Goal: Task Accomplishment & Management: Use online tool/utility

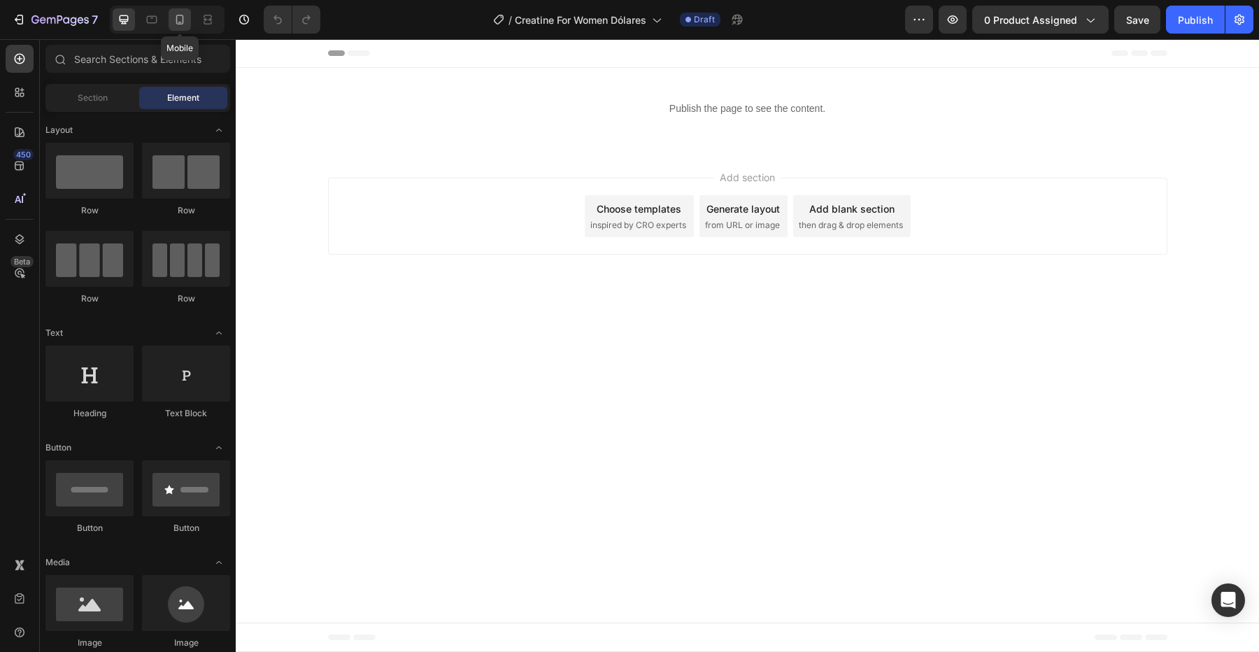
click at [185, 22] on icon at bounding box center [180, 20] width 14 height 14
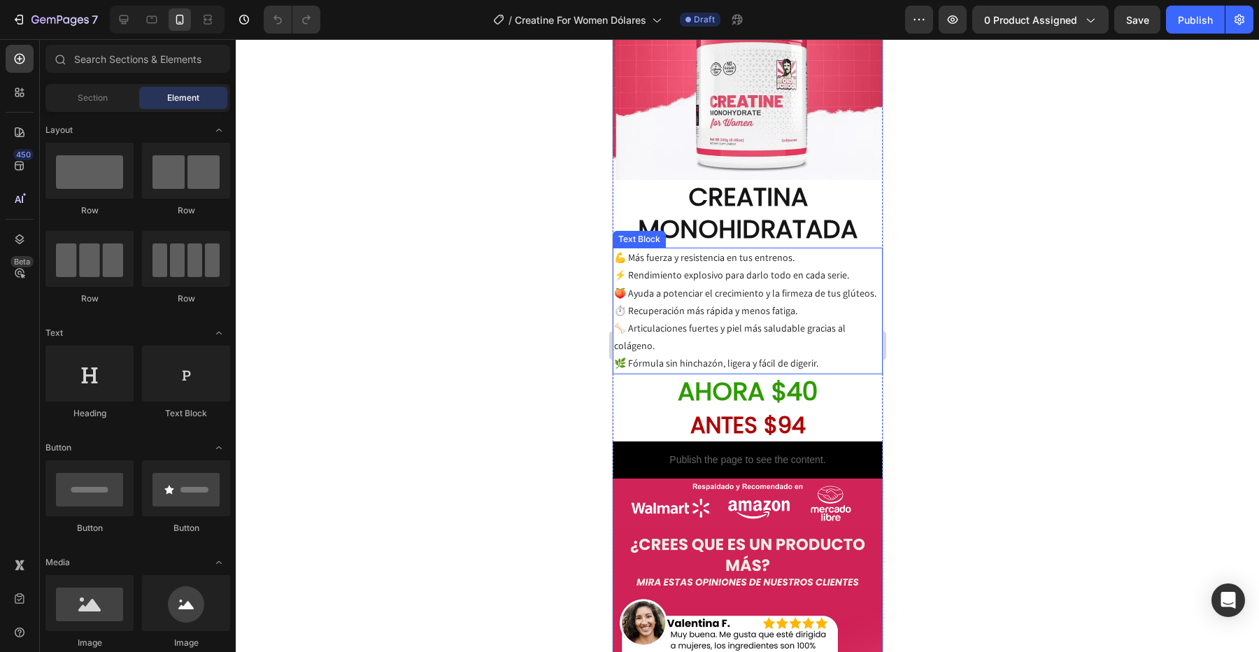
scroll to position [989, 0]
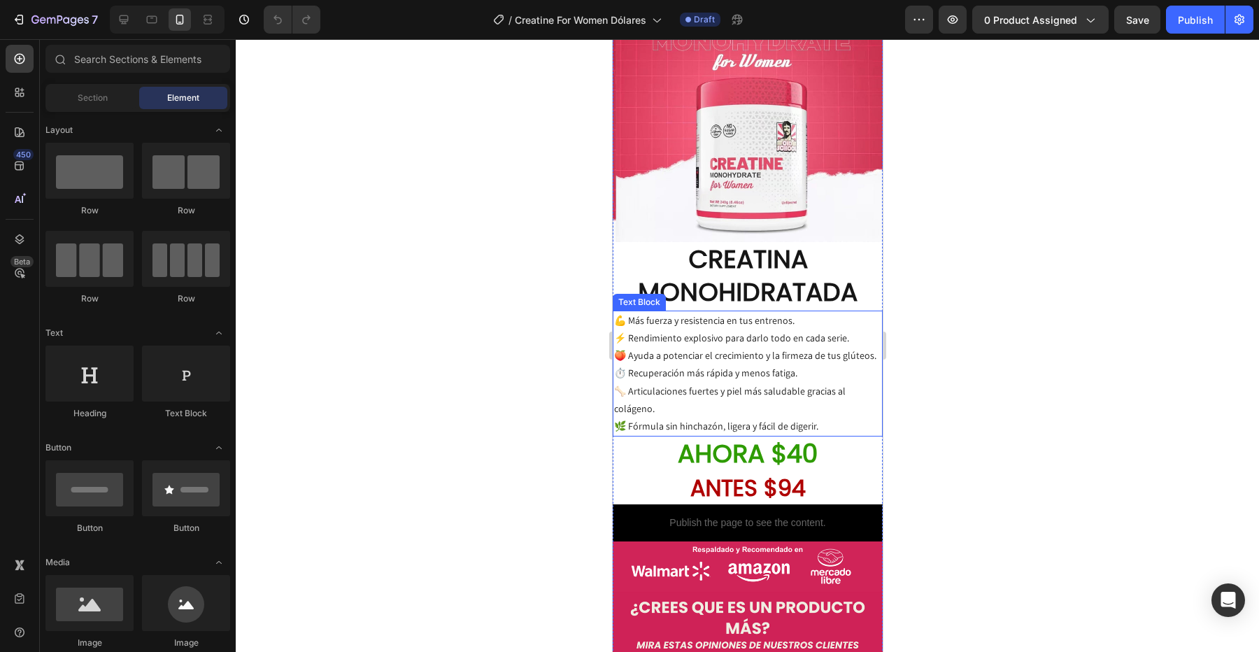
click at [763, 388] on p "💪 Más fuerza y resistencia en tus entrenos. ⚡ Rendimiento explosivo para darlo …" at bounding box center [746, 373] width 267 height 123
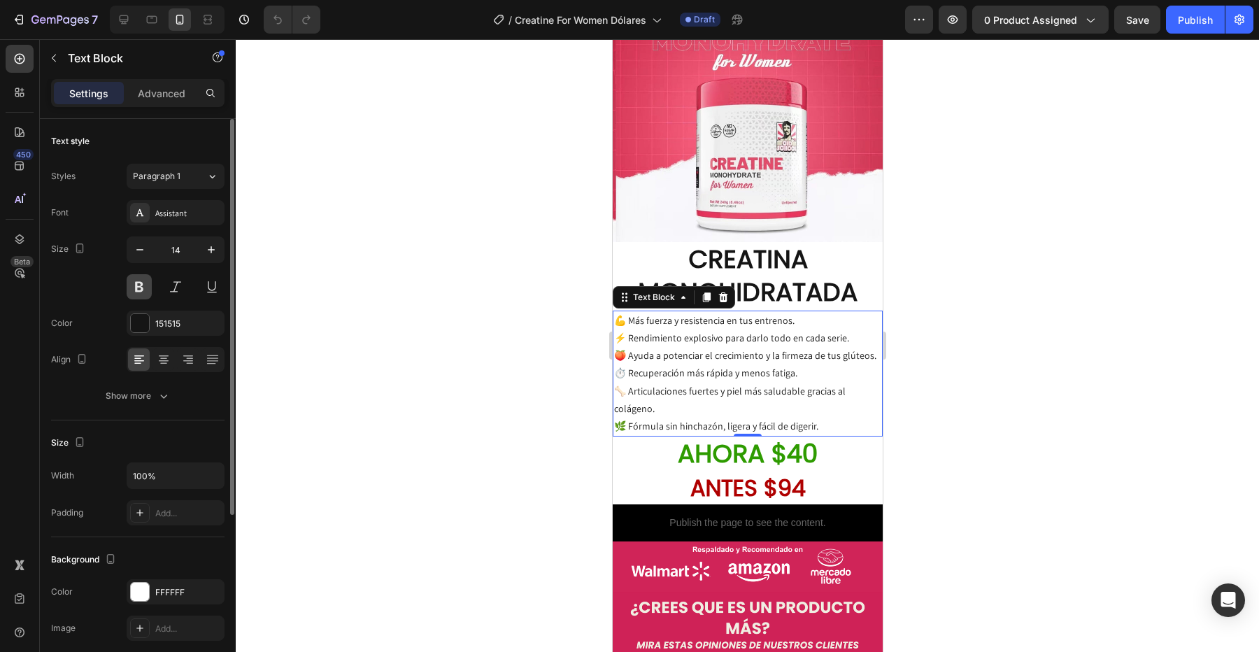
click at [136, 285] on button at bounding box center [139, 286] width 25 height 25
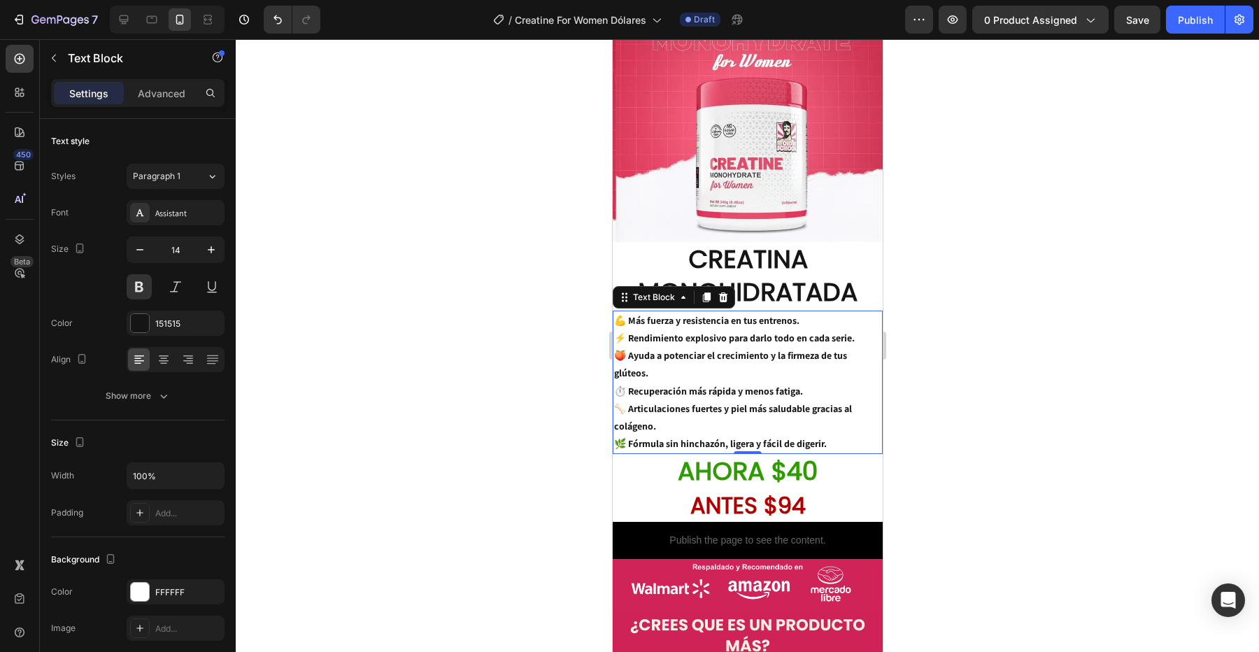
click at [817, 402] on p "💪 Más fuerza y resistencia en tus entrenos. ⚡ Rendimiento explosivo para darlo …" at bounding box center [746, 382] width 267 height 141
click at [939, 416] on div at bounding box center [747, 345] width 1023 height 613
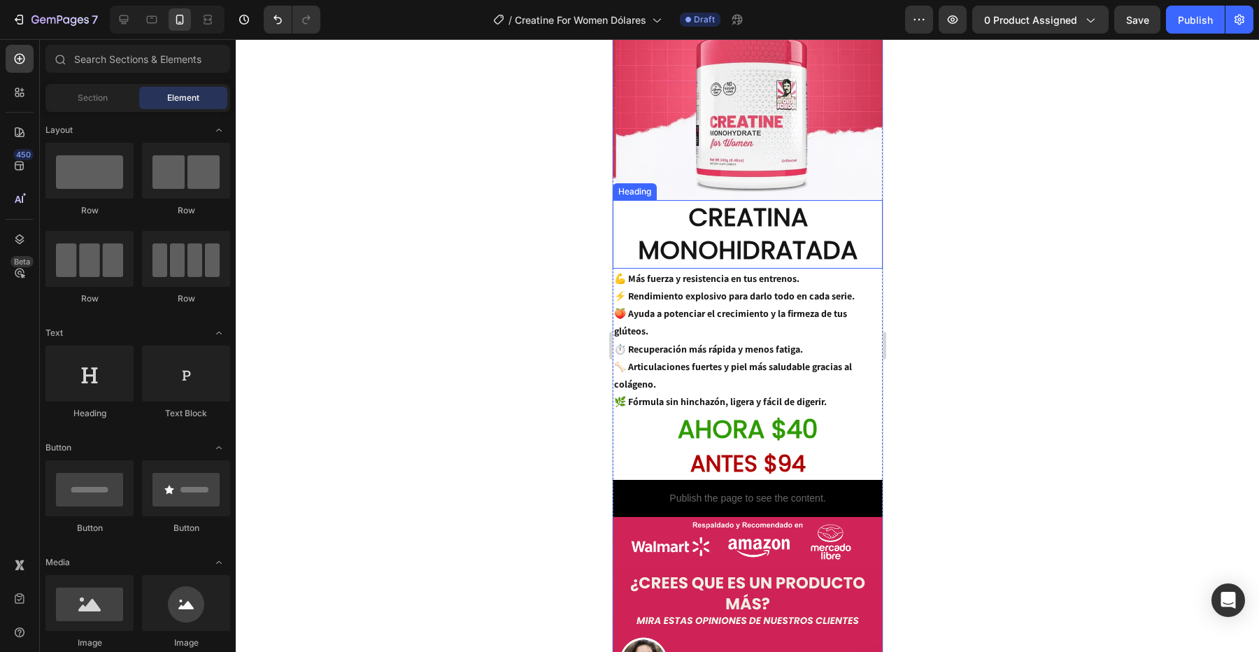
scroll to position [1077, 0]
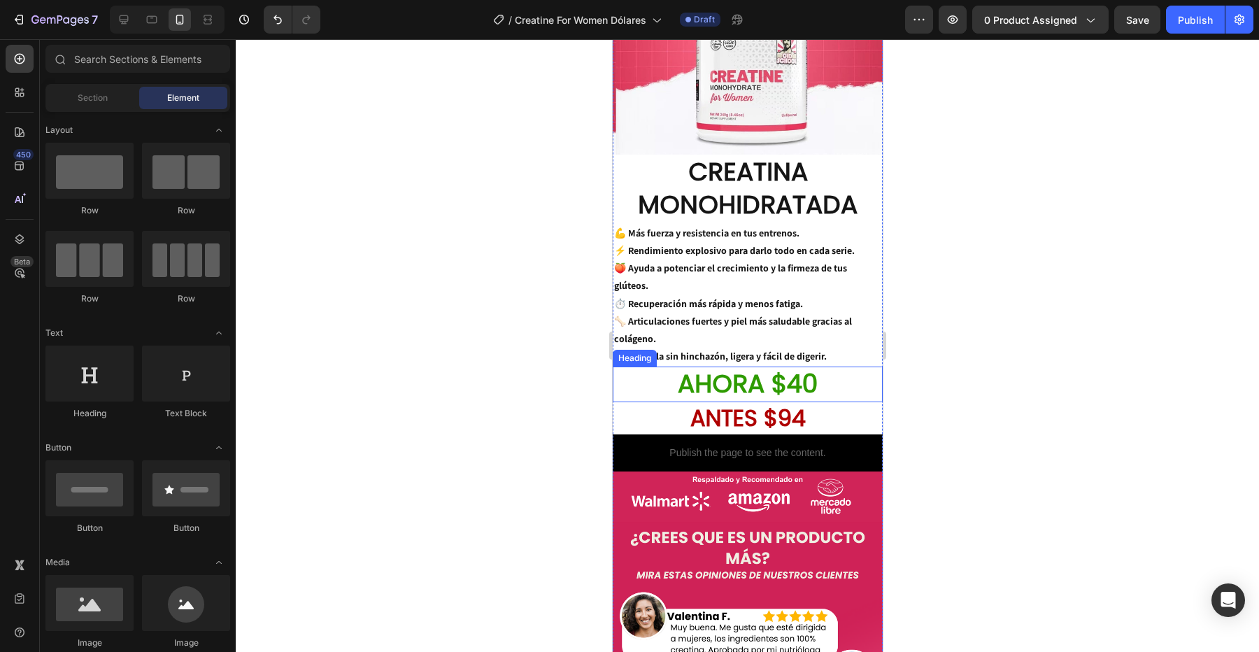
click at [758, 367] on h2 "AHORA $40" at bounding box center [747, 385] width 270 height 36
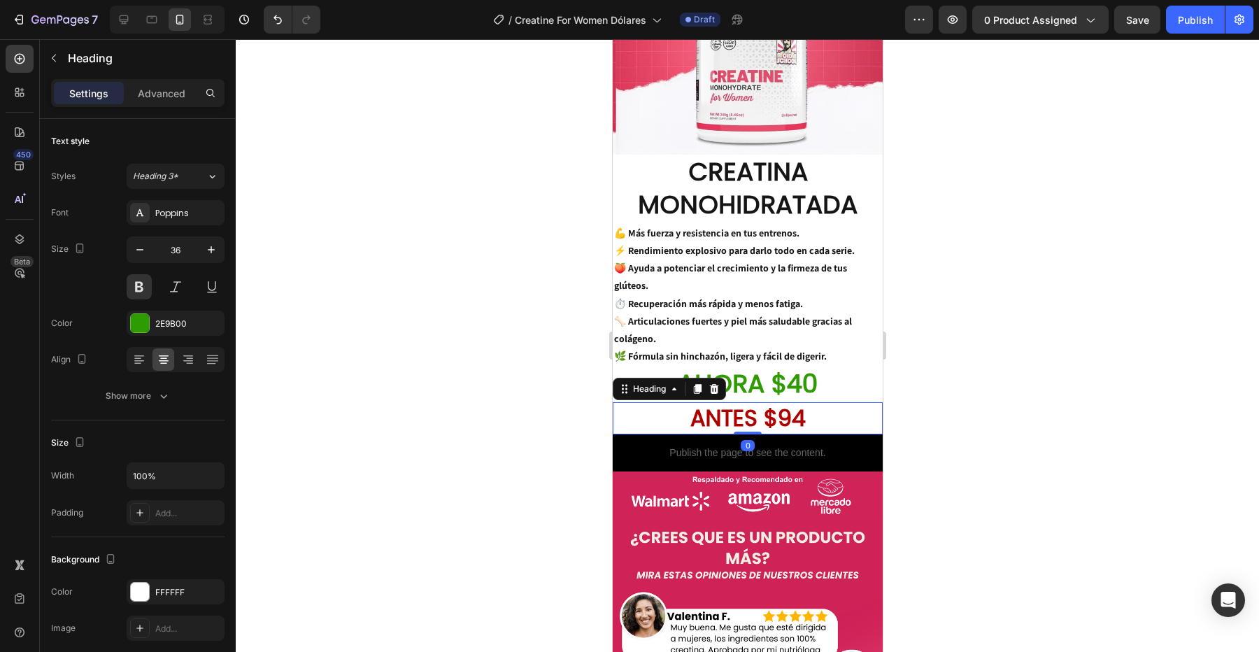
click at [697, 402] on h2 "ANTES $94" at bounding box center [747, 418] width 270 height 32
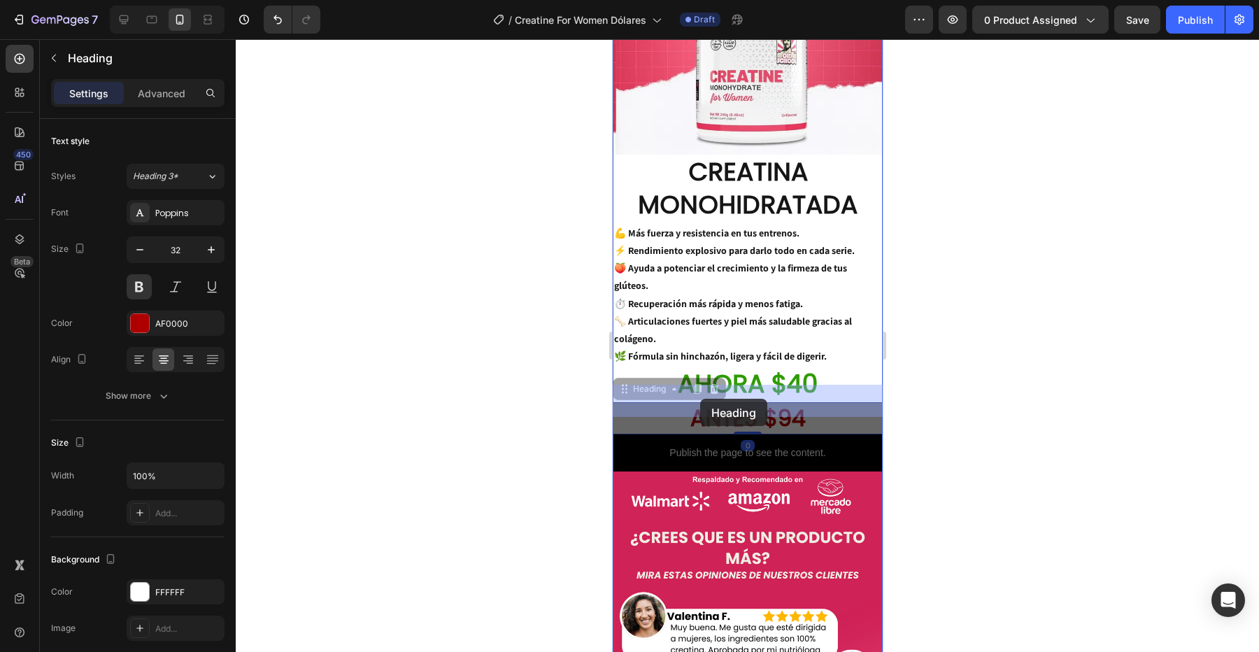
drag, startPoint x: 629, startPoint y: 376, endPoint x: 699, endPoint y: 398, distance: 73.2
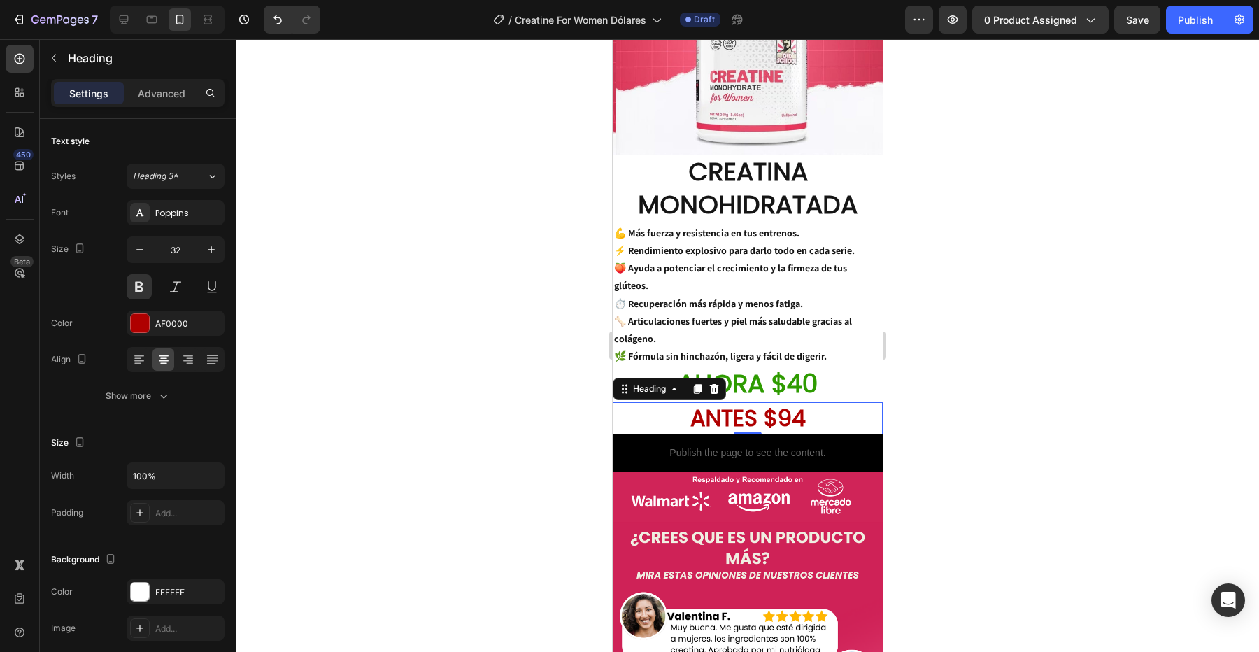
click at [778, 369] on h2 "AHORA $40" at bounding box center [747, 385] width 270 height 36
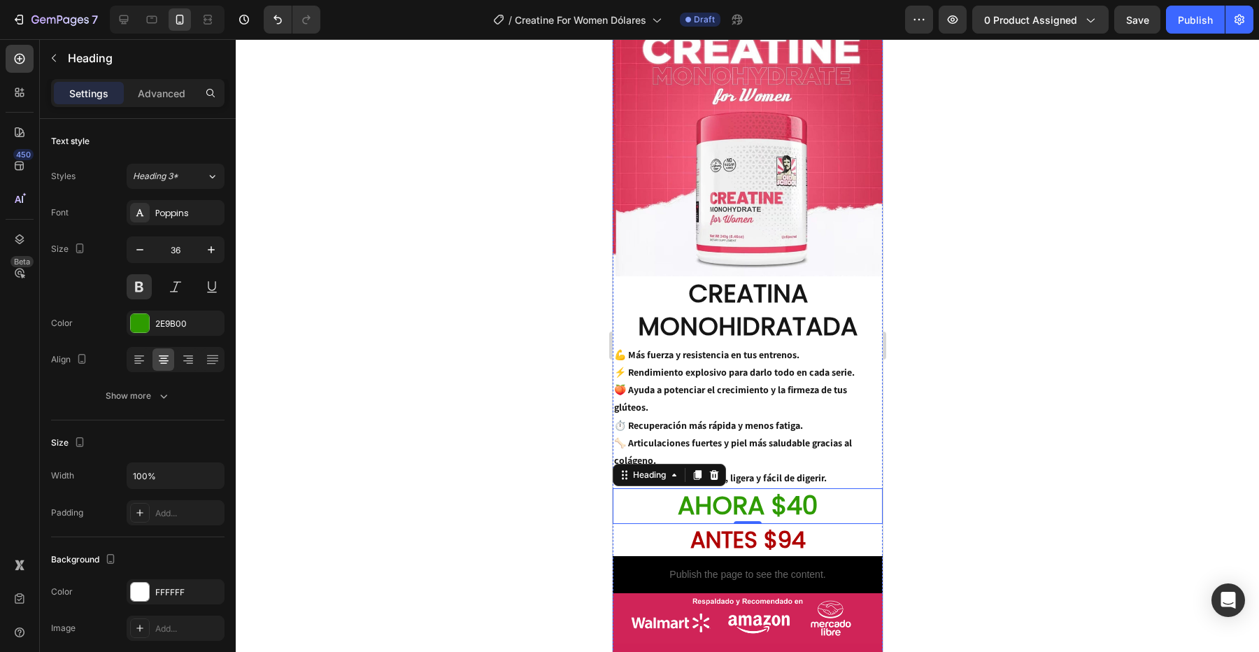
scroll to position [989, 0]
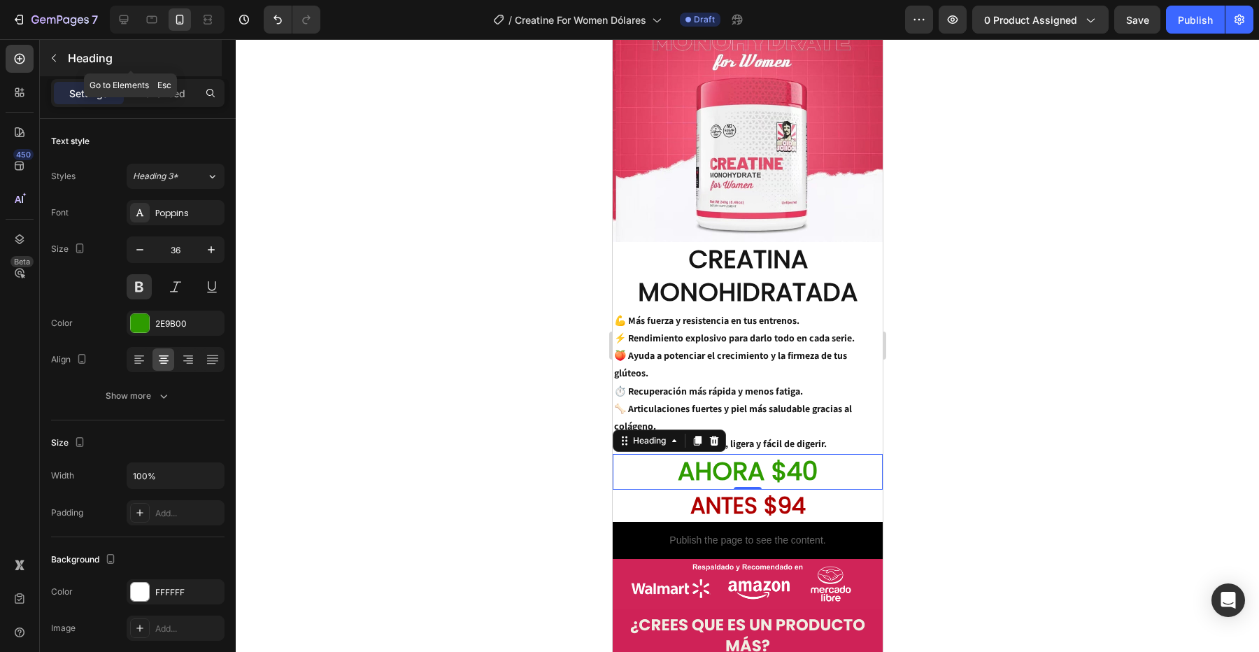
click at [57, 51] on button "button" at bounding box center [54, 58] width 22 height 22
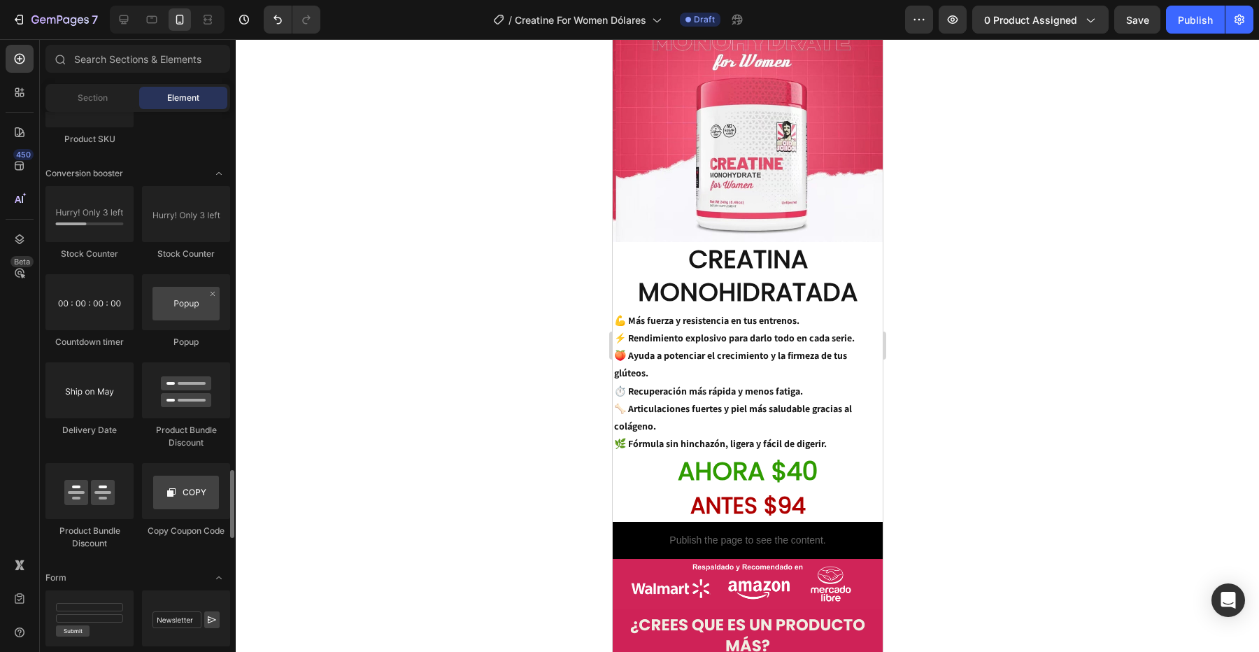
scroll to position [2827, 0]
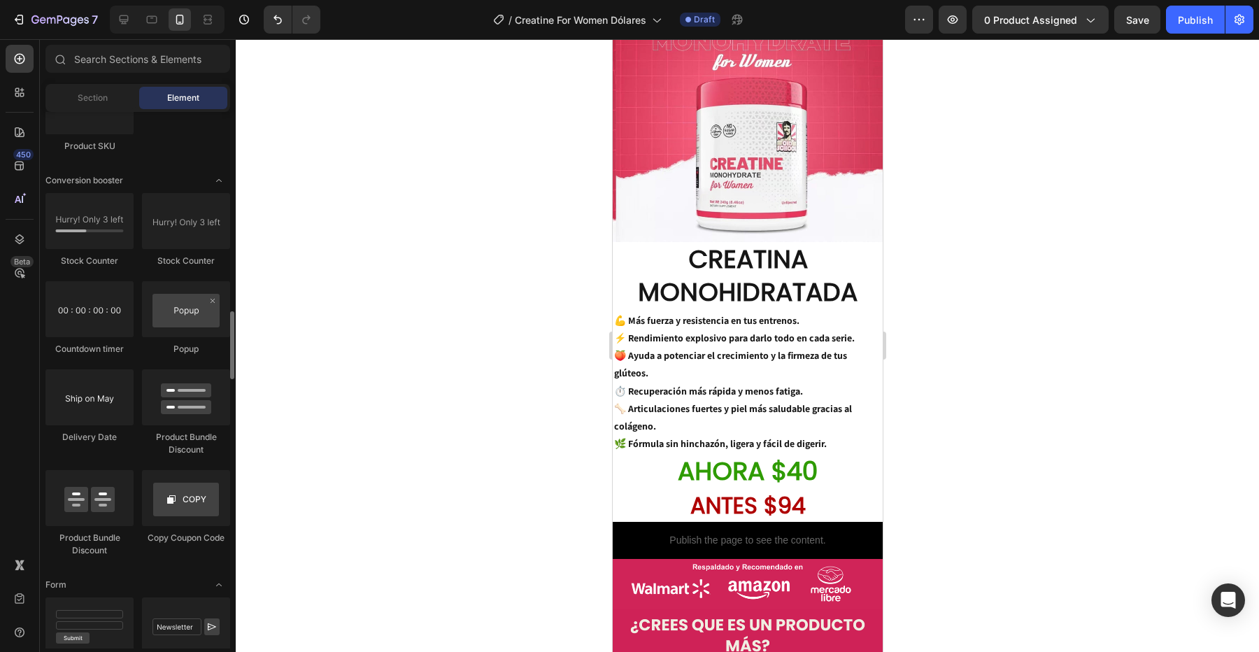
scroll to position [2680, 0]
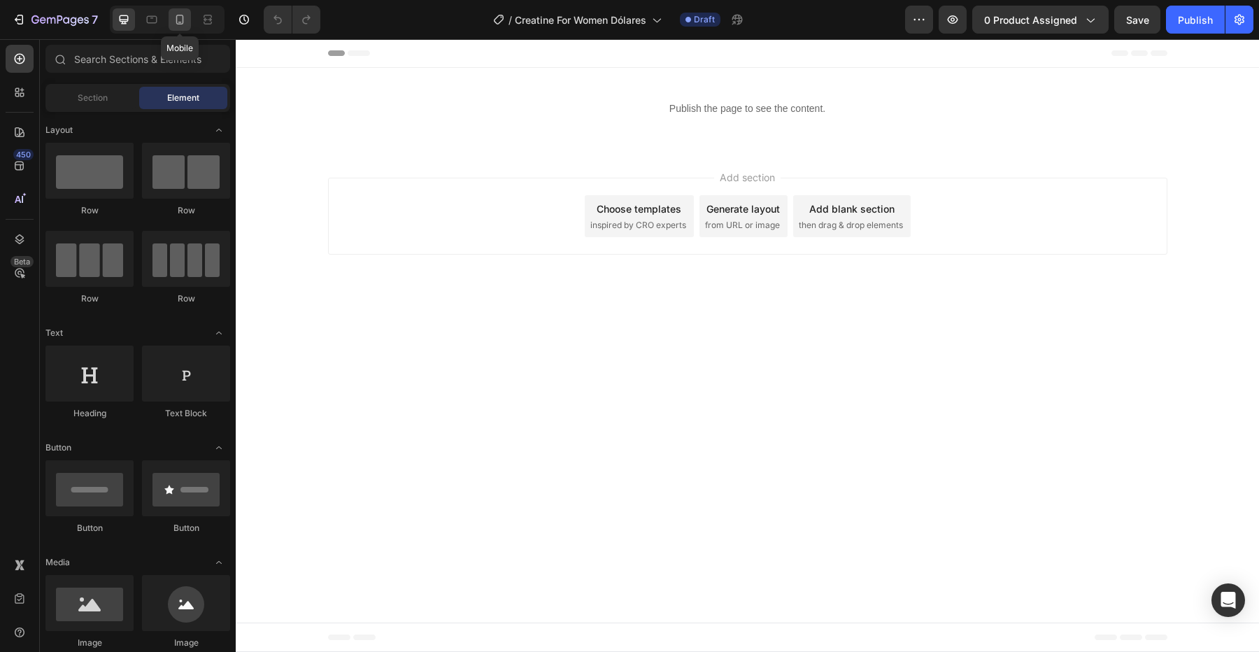
click at [183, 19] on icon at bounding box center [180, 20] width 8 height 10
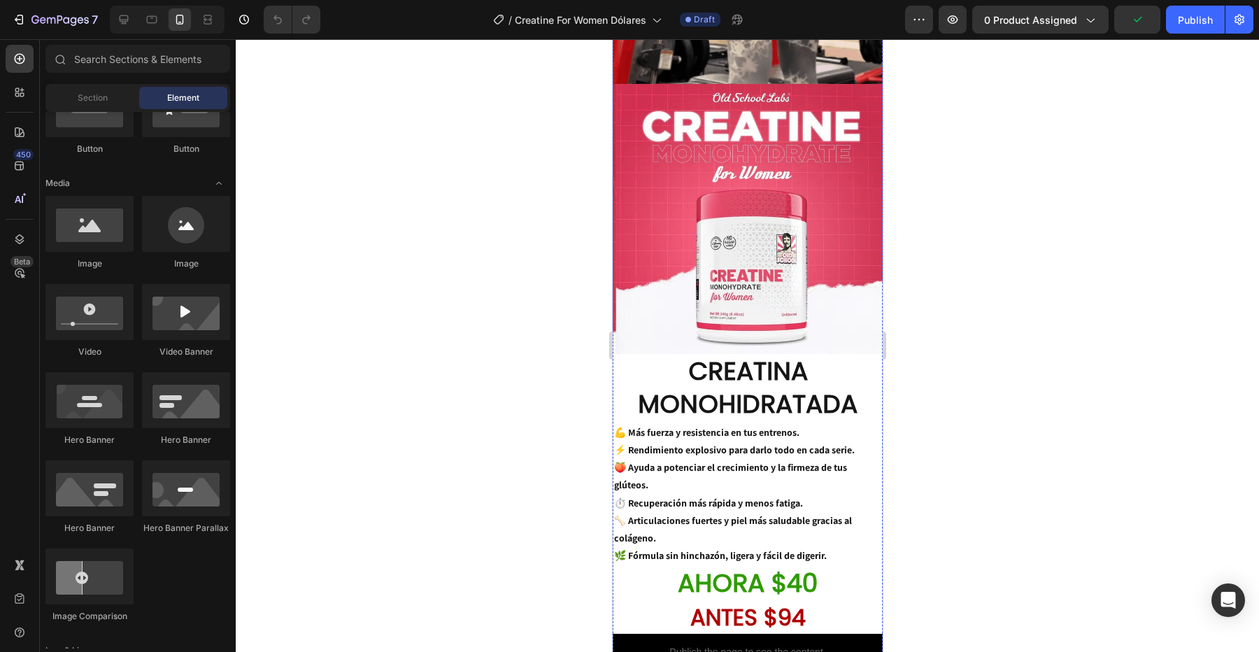
scroll to position [880, 0]
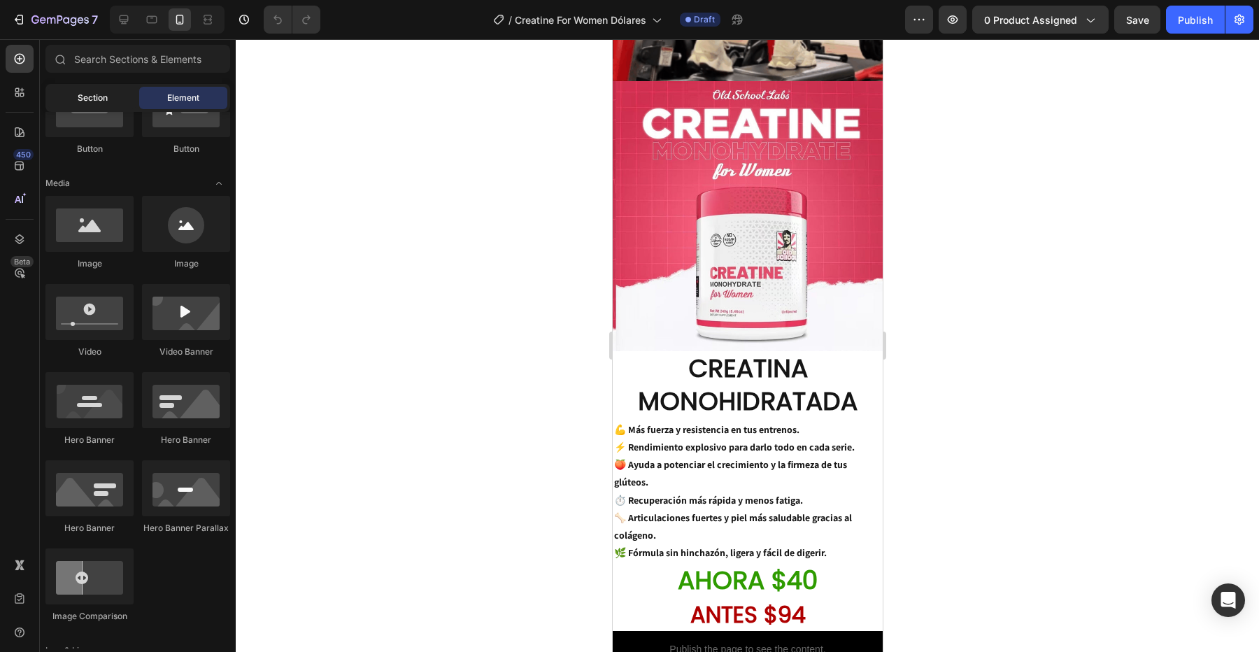
click at [92, 92] on span "Section" at bounding box center [93, 98] width 30 height 13
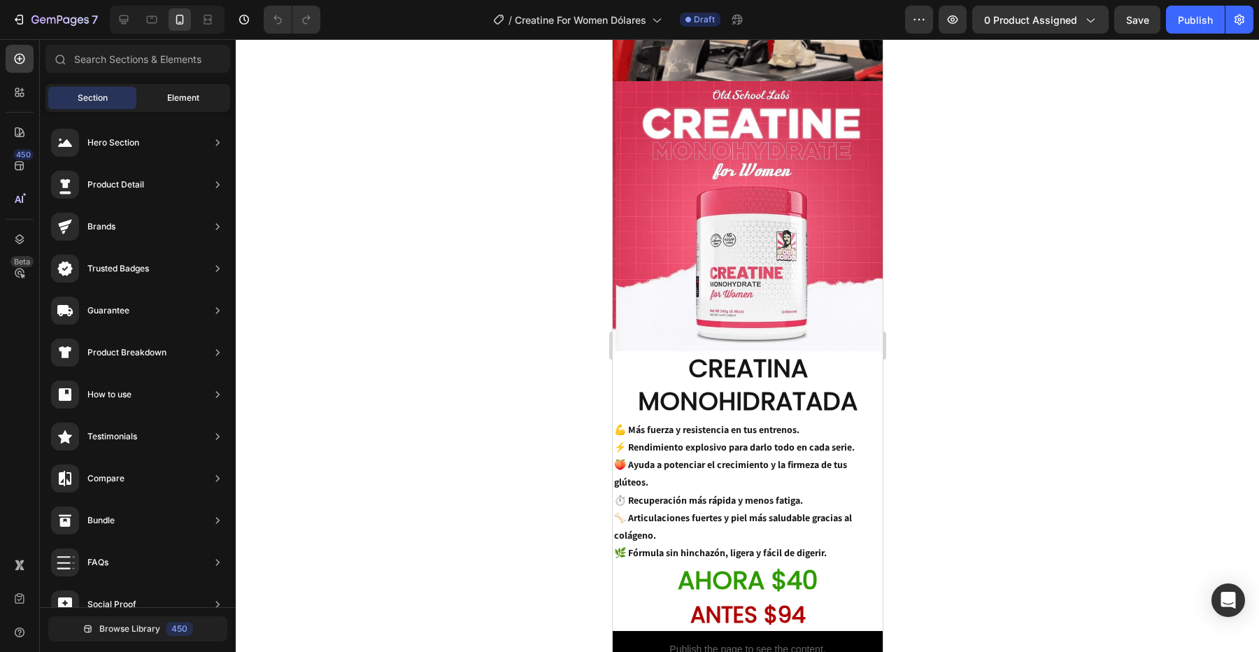
click at [164, 92] on div "Element" at bounding box center [183, 98] width 88 height 22
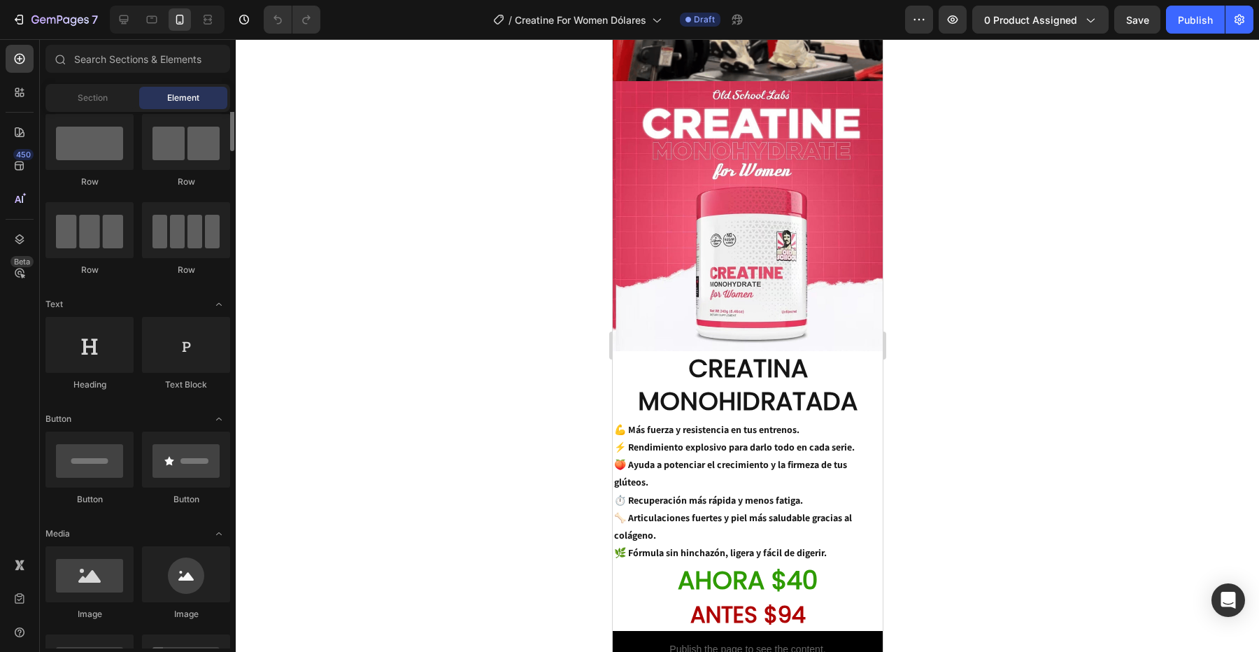
scroll to position [0, 0]
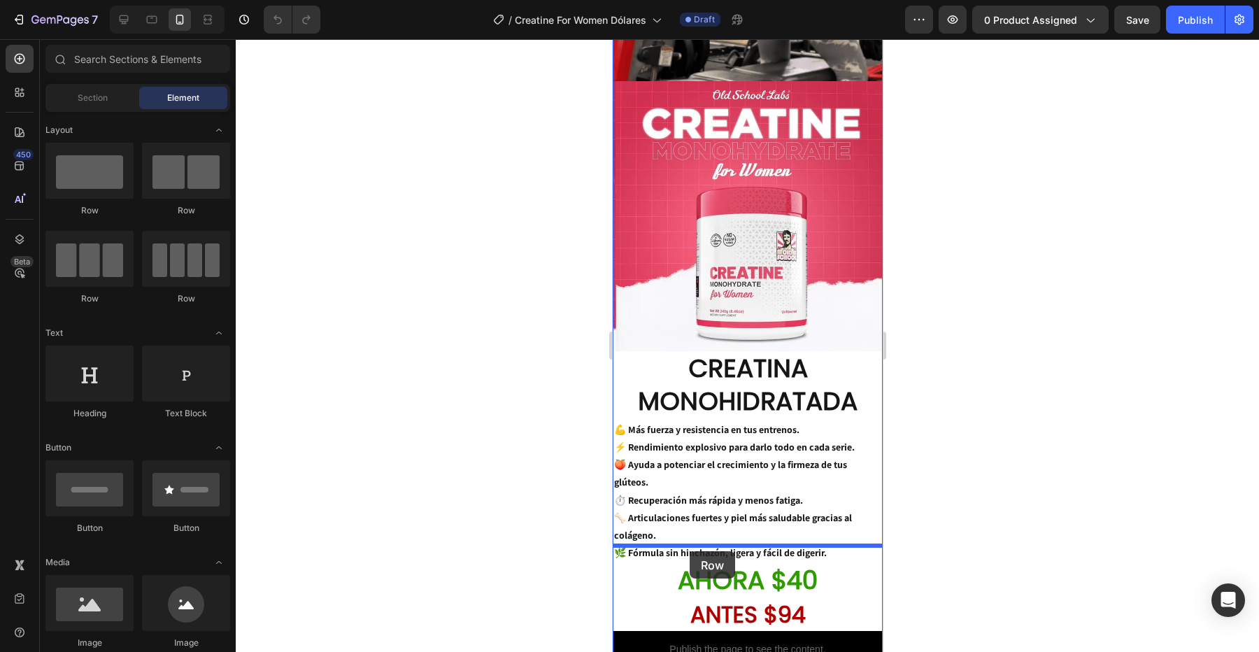
drag, startPoint x: 790, startPoint y: 213, endPoint x: 689, endPoint y: 551, distance: 353.2
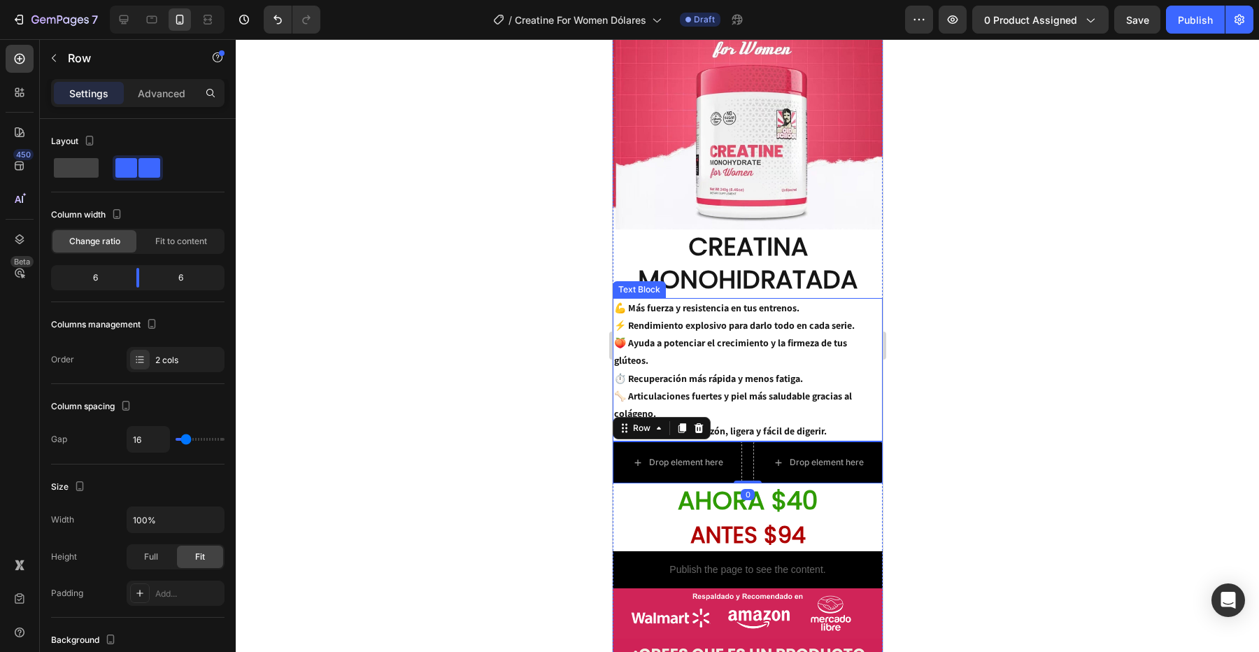
scroll to position [1015, 0]
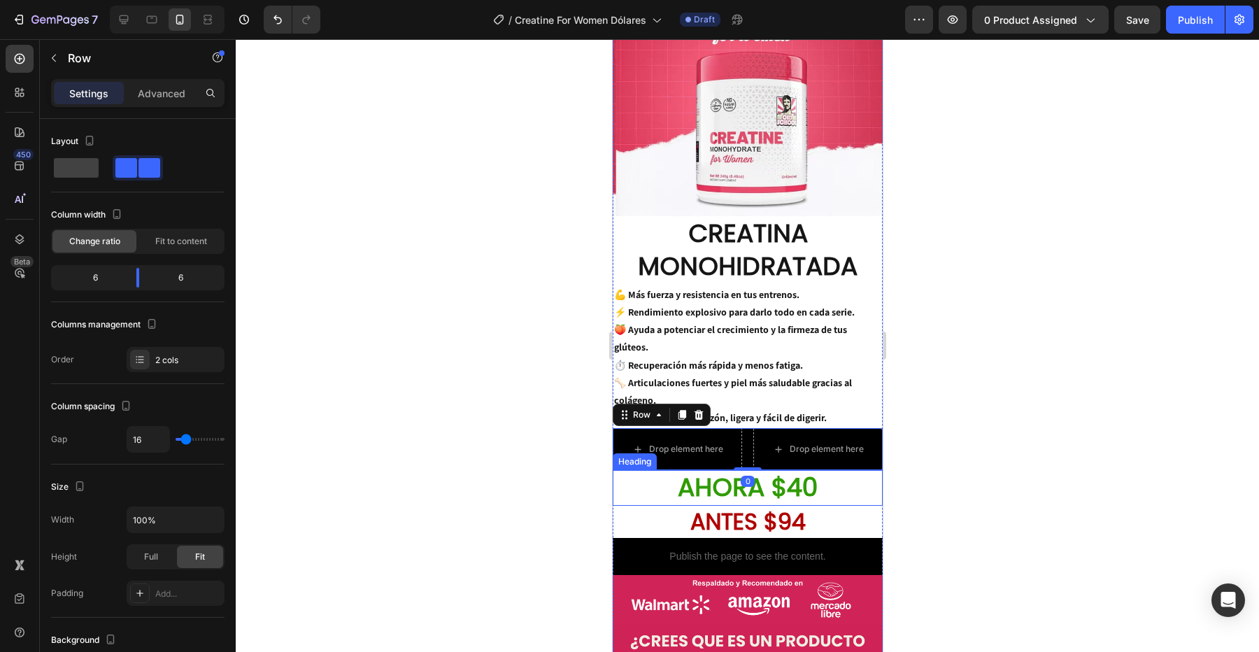
click at [708, 470] on h2 "AHORA $40" at bounding box center [747, 488] width 270 height 36
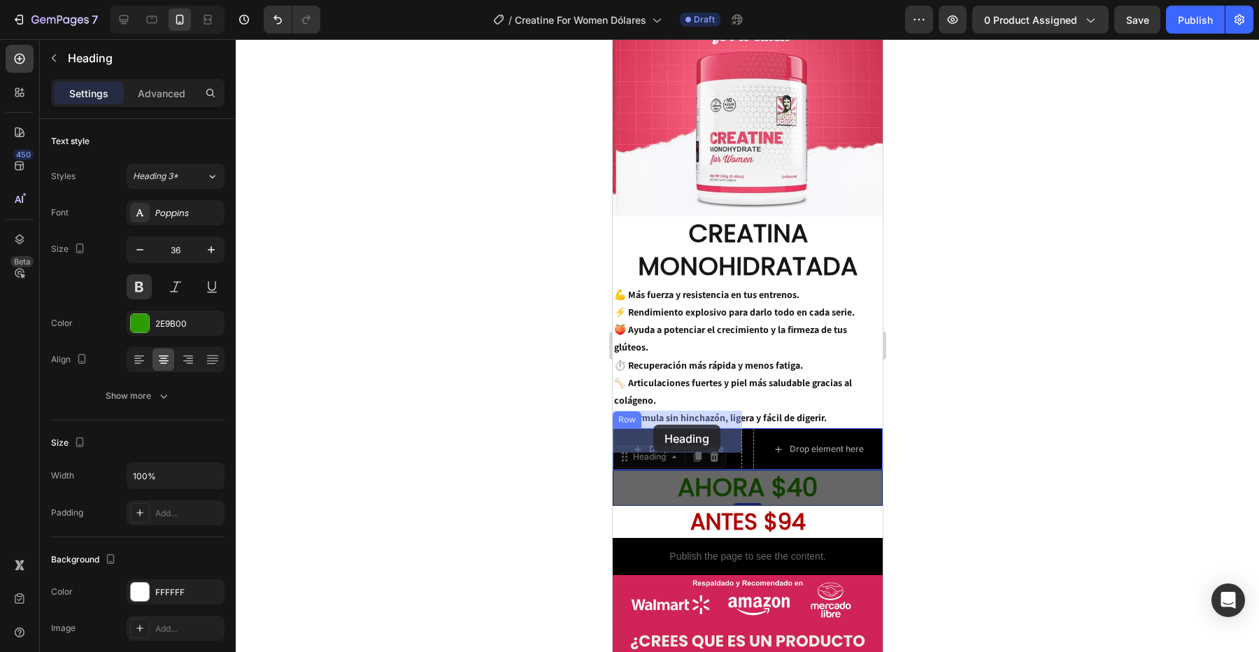
drag, startPoint x: 626, startPoint y: 446, endPoint x: 653, endPoint y: 425, distance: 33.9
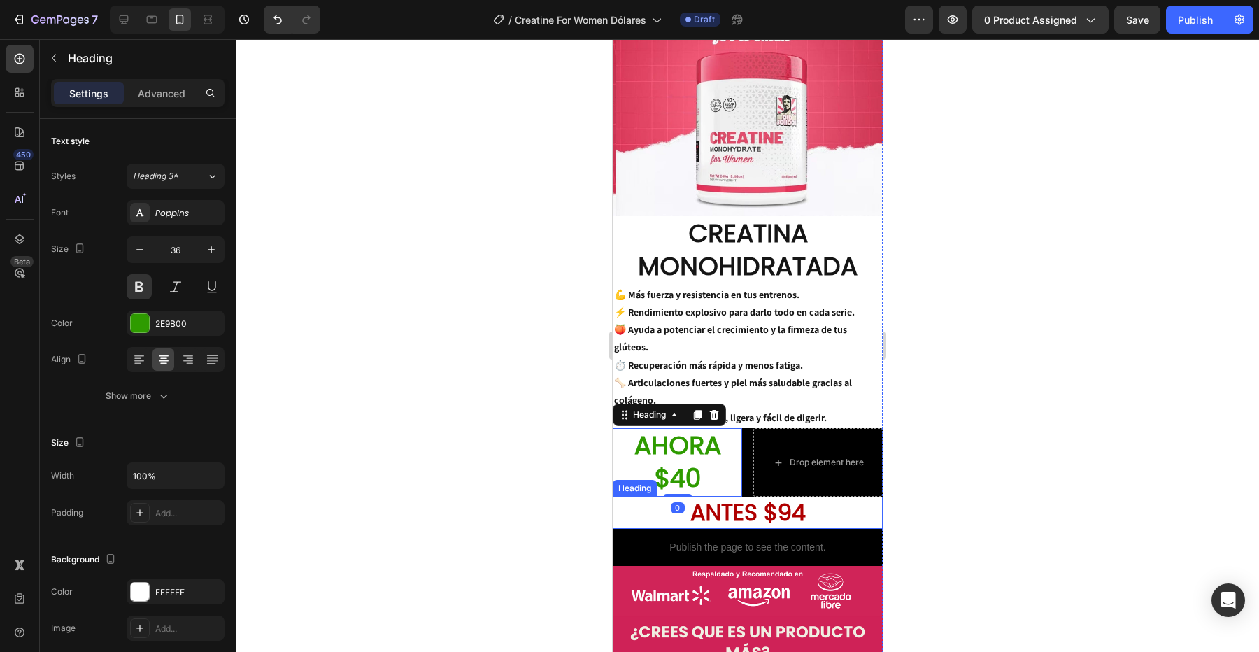
click at [734, 497] on h2 "ANTES $94" at bounding box center [747, 513] width 270 height 32
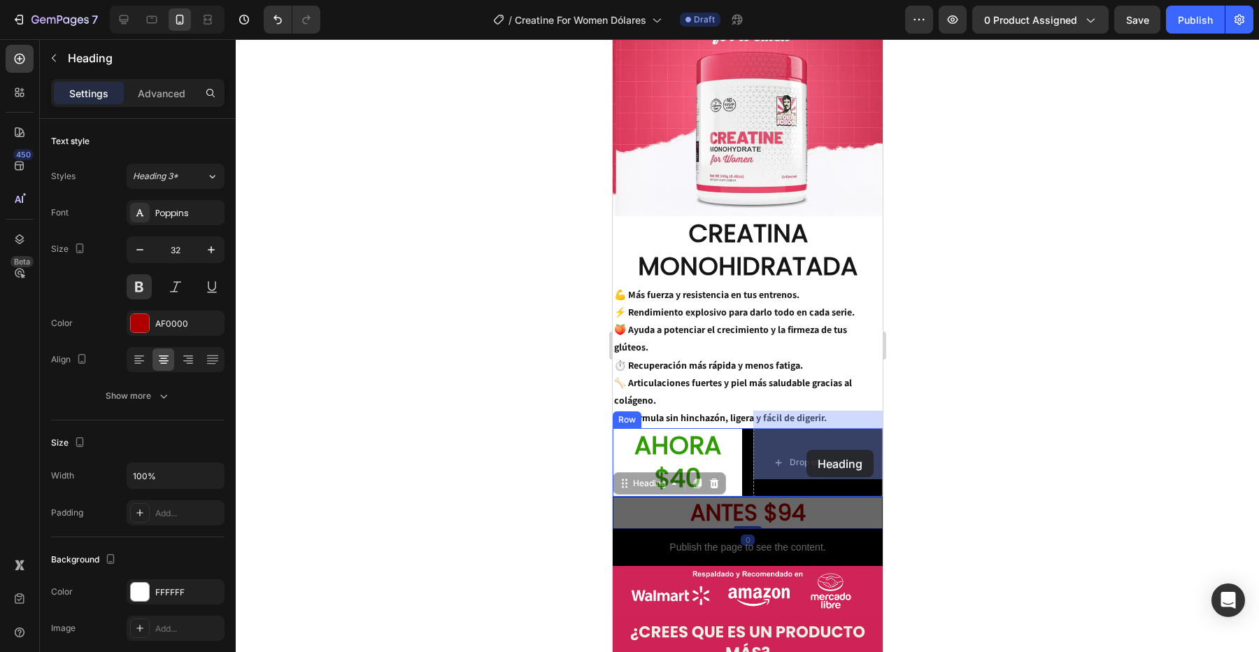
drag, startPoint x: 641, startPoint y: 468, endPoint x: 807, endPoint y: 450, distance: 166.1
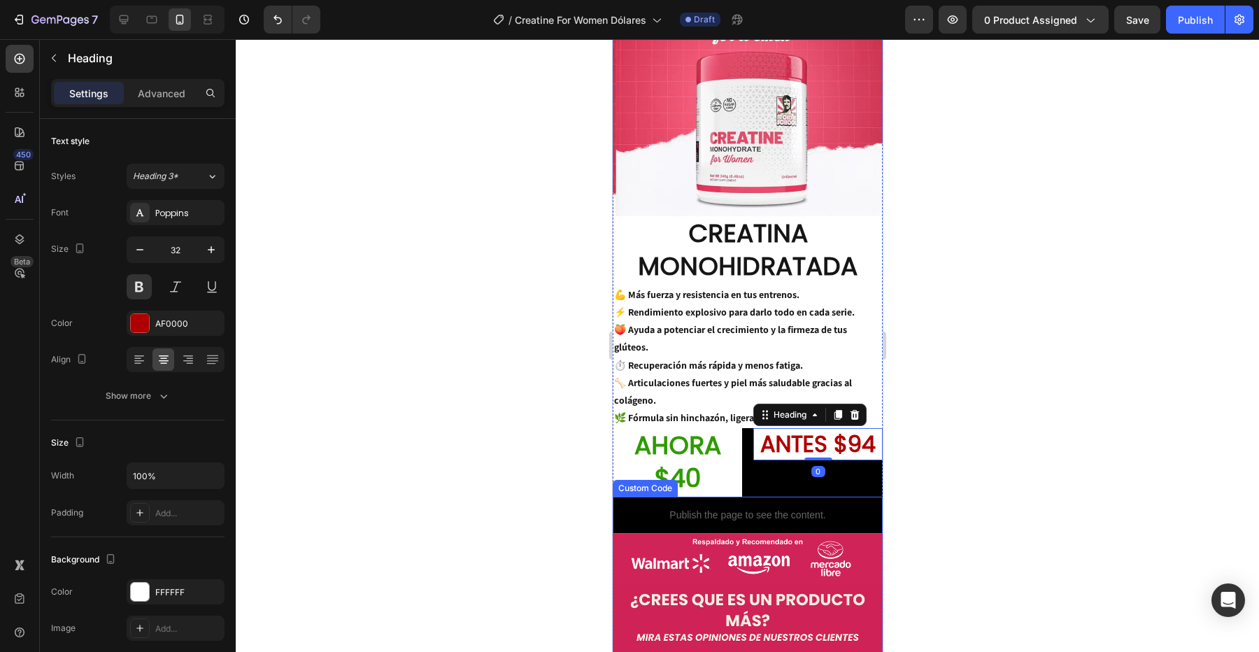
click at [761, 508] on p "Publish the page to see the content." at bounding box center [747, 515] width 270 height 15
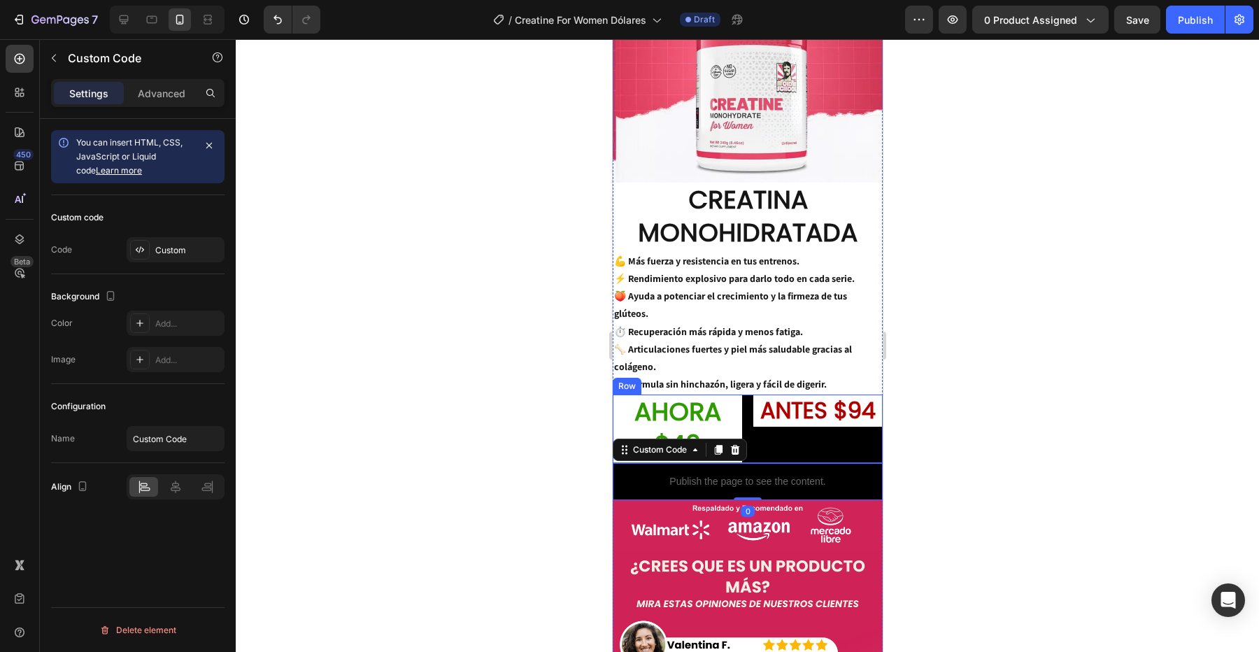
scroll to position [1052, 0]
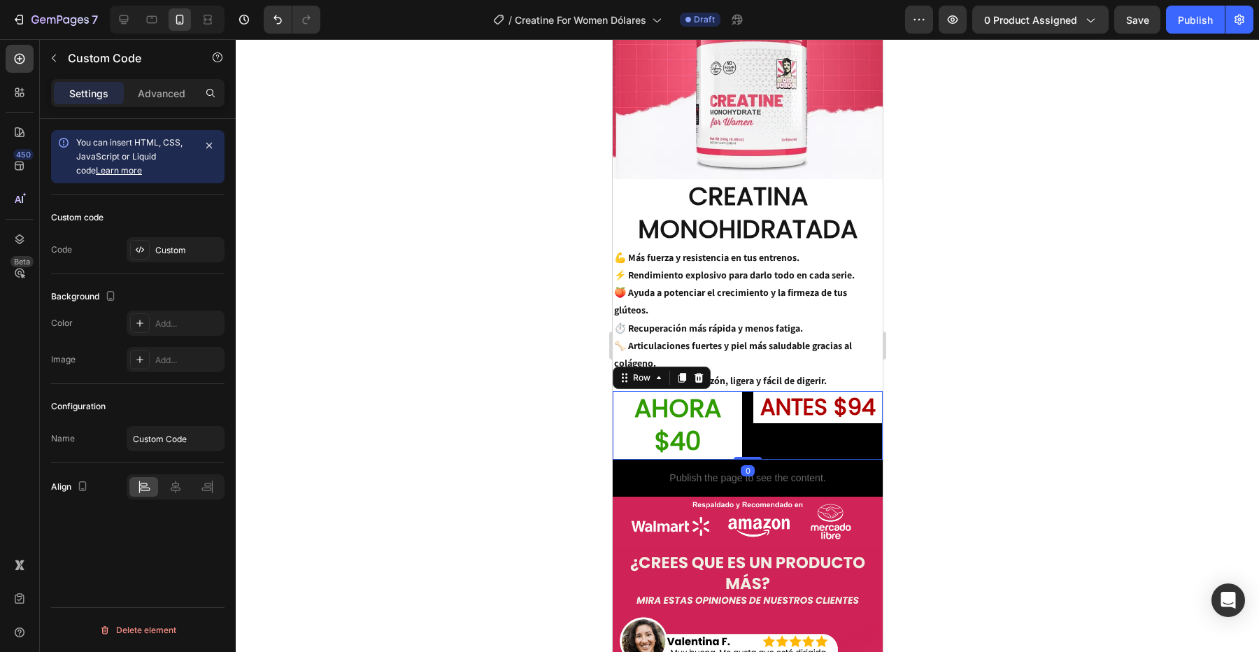
click at [795, 421] on div "ANTES $94 Heading" at bounding box center [817, 425] width 129 height 69
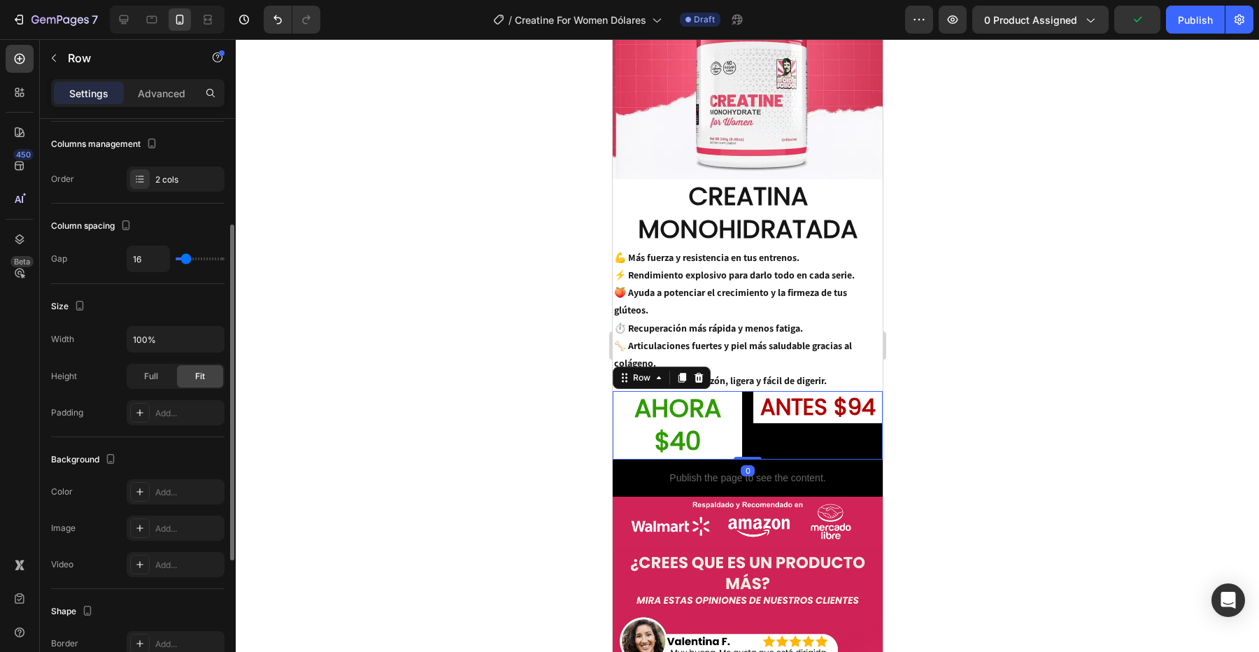
scroll to position [404, 0]
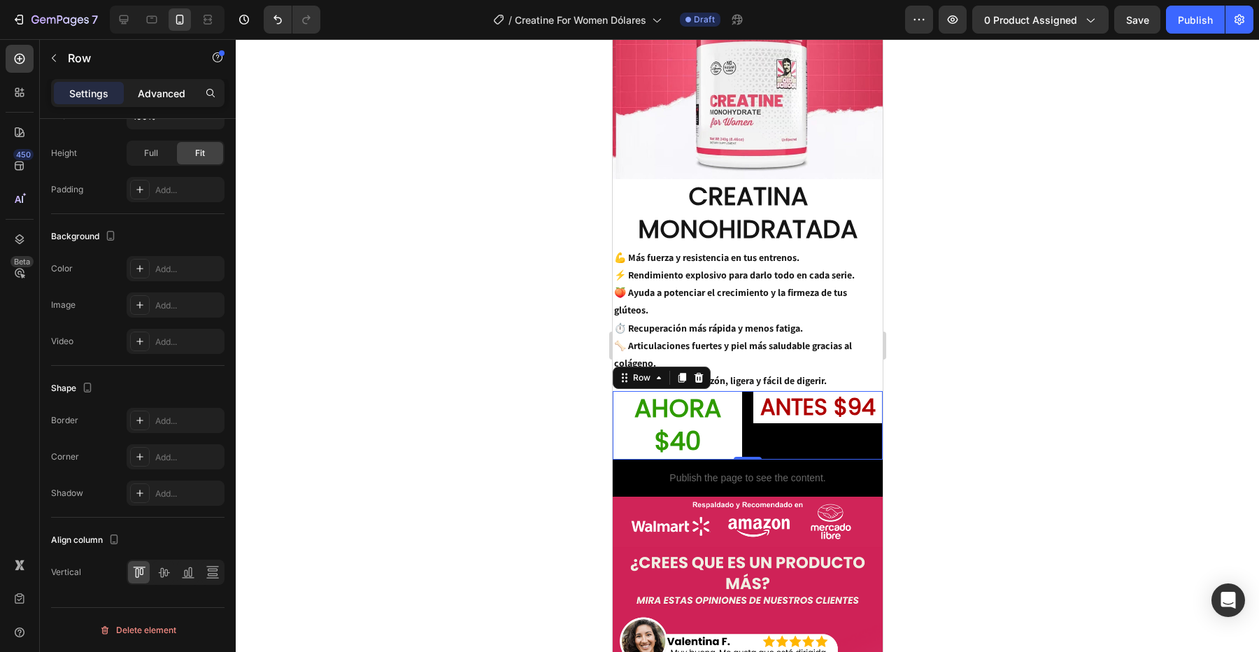
click at [147, 88] on p "Advanced" at bounding box center [162, 93] width 48 height 15
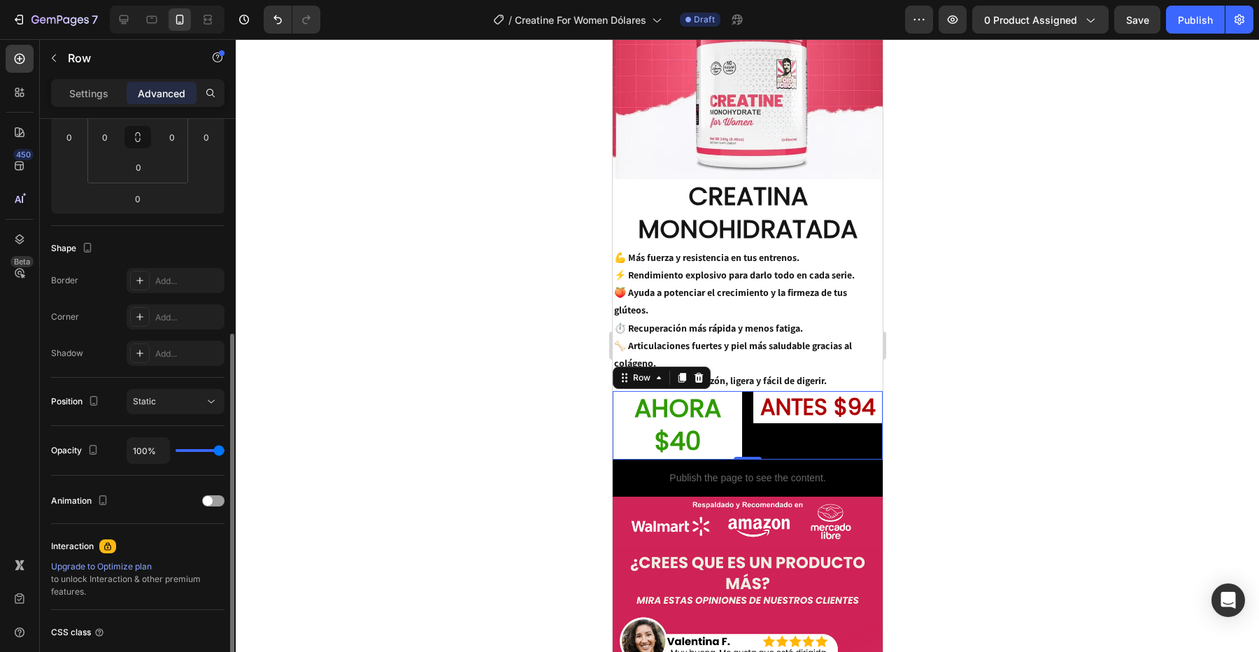
scroll to position [201, 0]
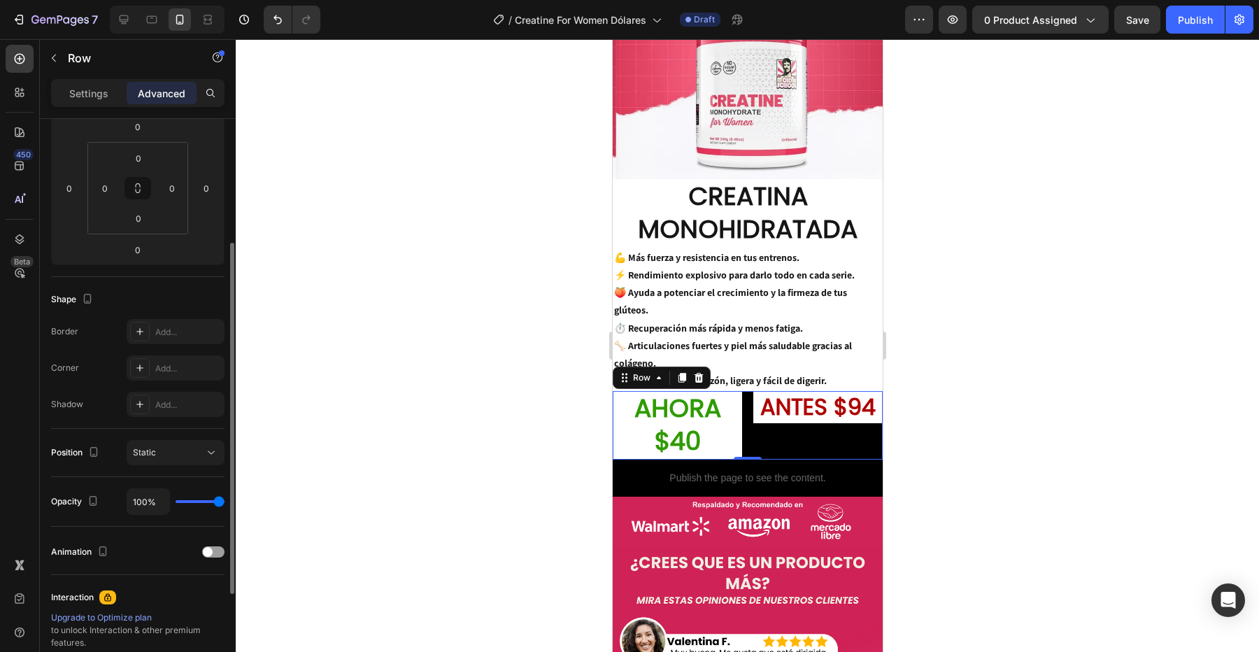
click at [103, 108] on div "Settings Advanced" at bounding box center [138, 99] width 196 height 40
click at [103, 97] on p "Settings" at bounding box center [88, 93] width 39 height 15
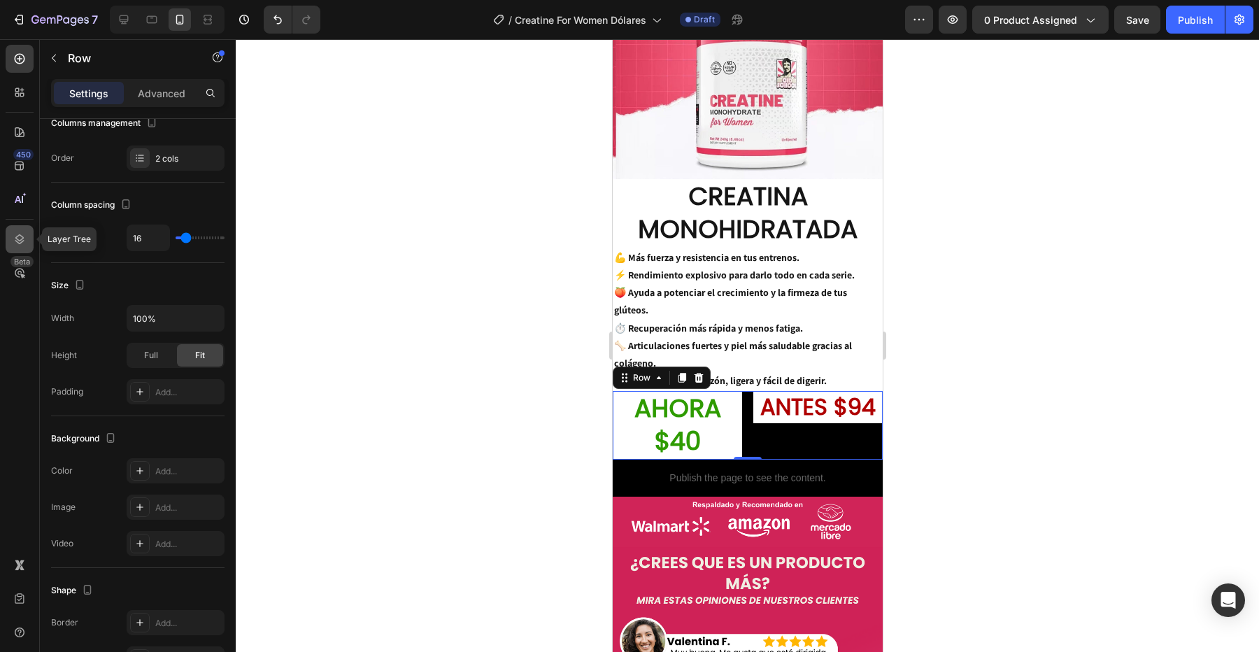
click at [20, 232] on icon at bounding box center [20, 239] width 14 height 14
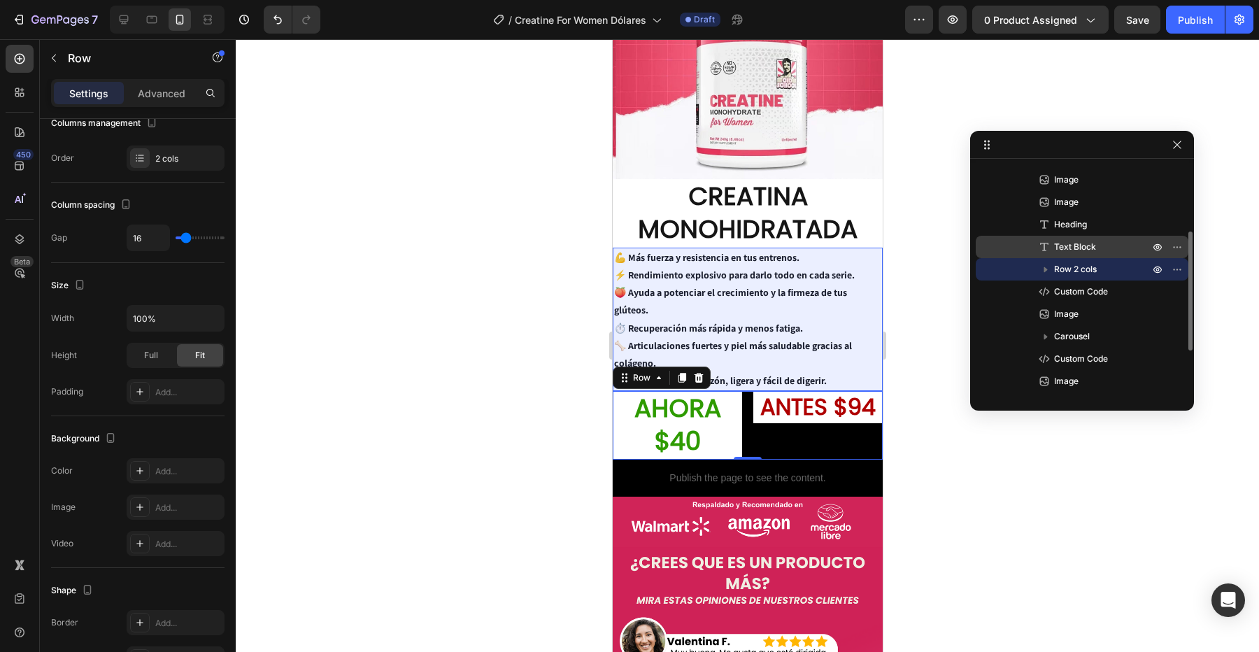
scroll to position [0, 0]
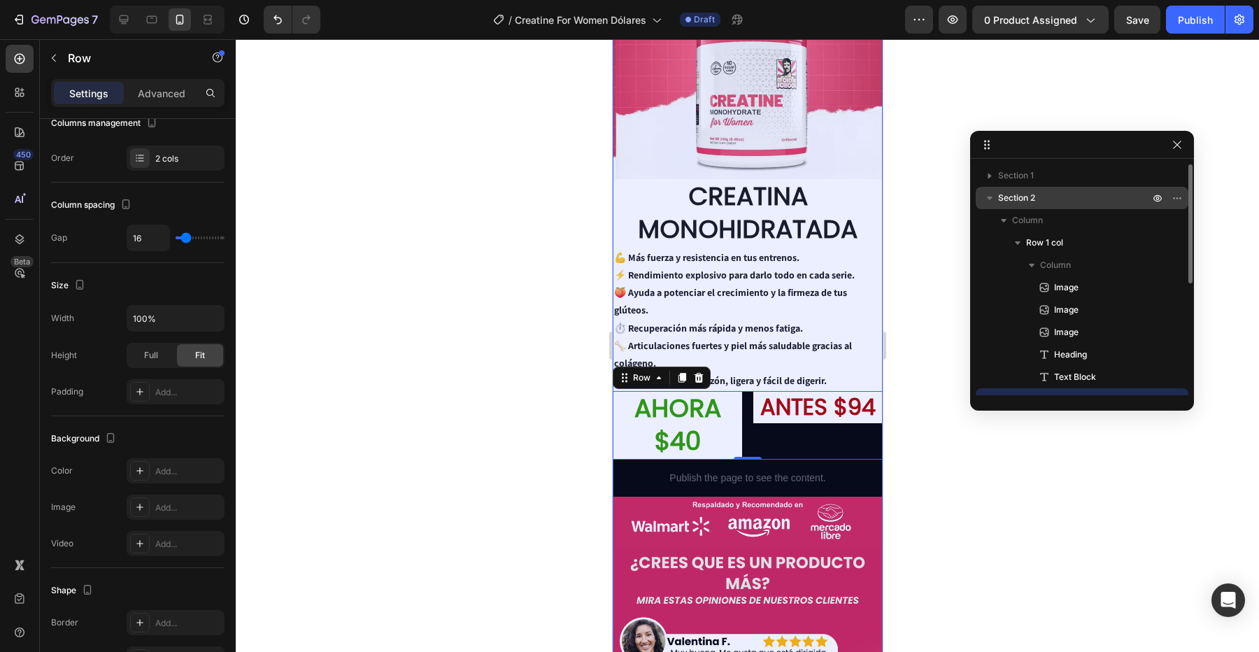
click at [1056, 197] on p "Section 2" at bounding box center [1075, 198] width 154 height 14
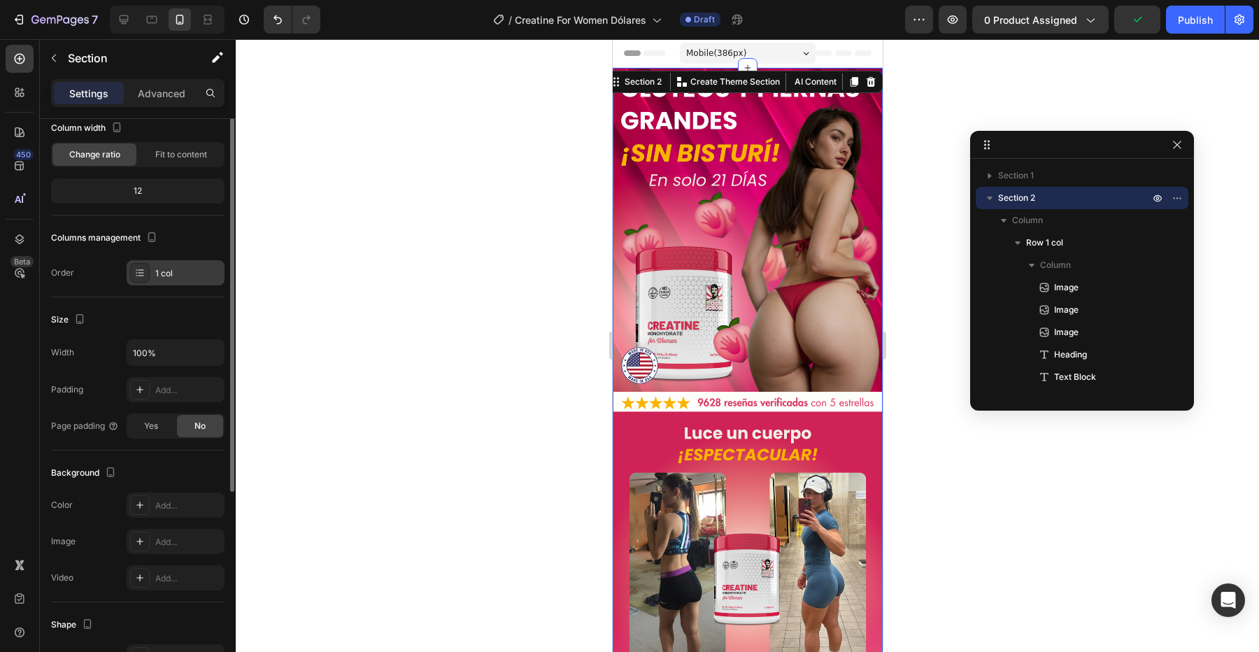
scroll to position [244, 0]
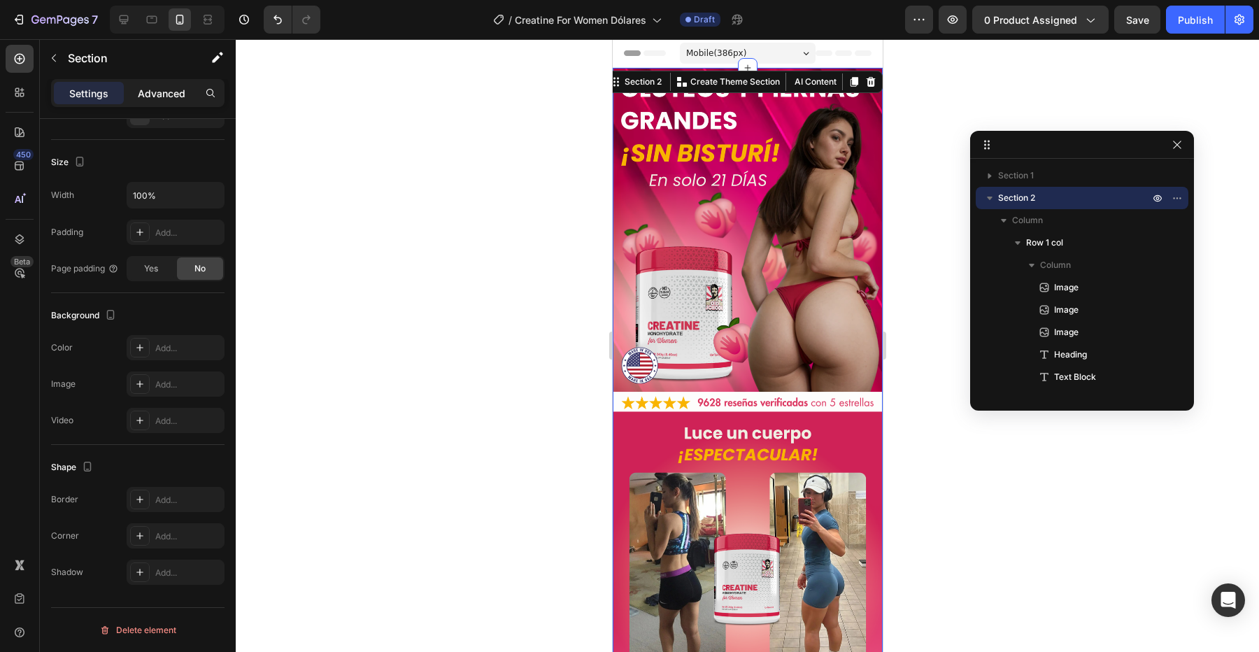
click at [165, 94] on p "Advanced" at bounding box center [162, 93] width 48 height 15
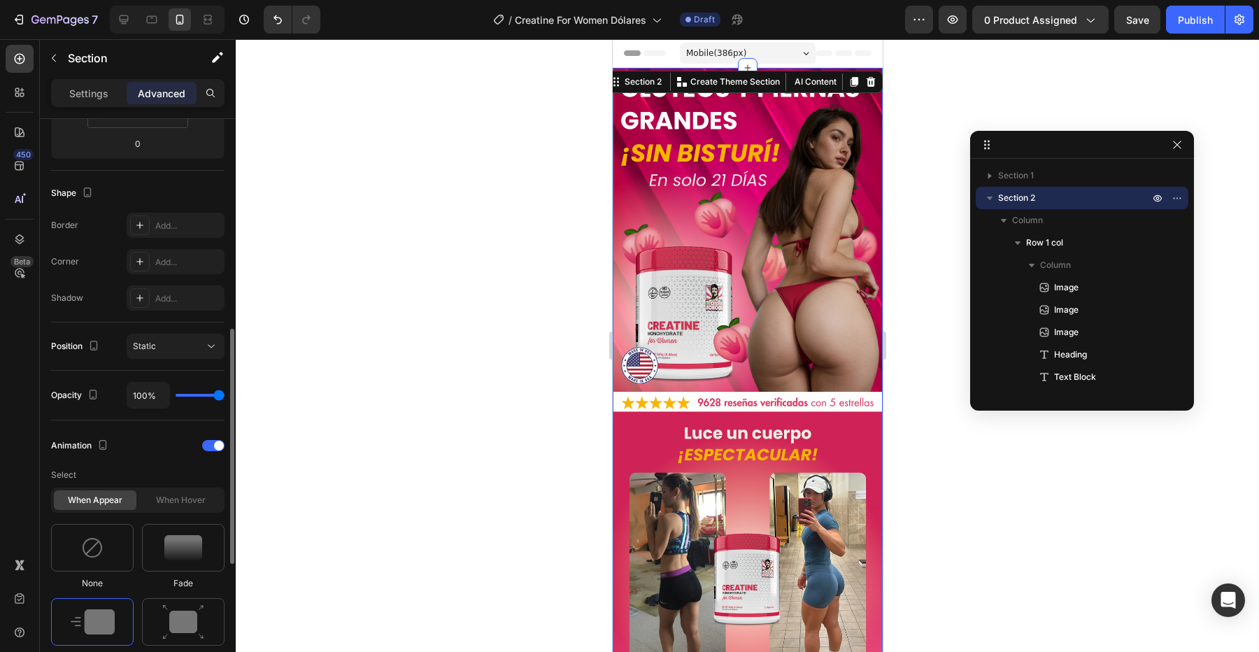
scroll to position [0, 0]
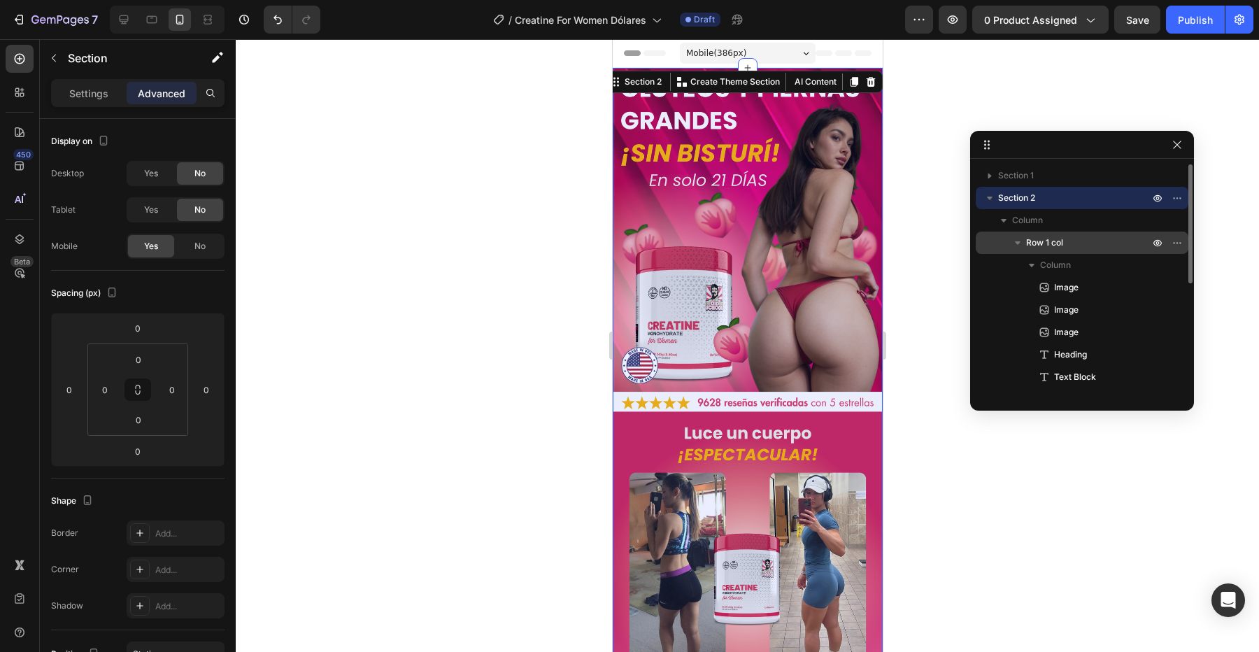
click at [1066, 241] on p "Row 1 col" at bounding box center [1089, 243] width 126 height 14
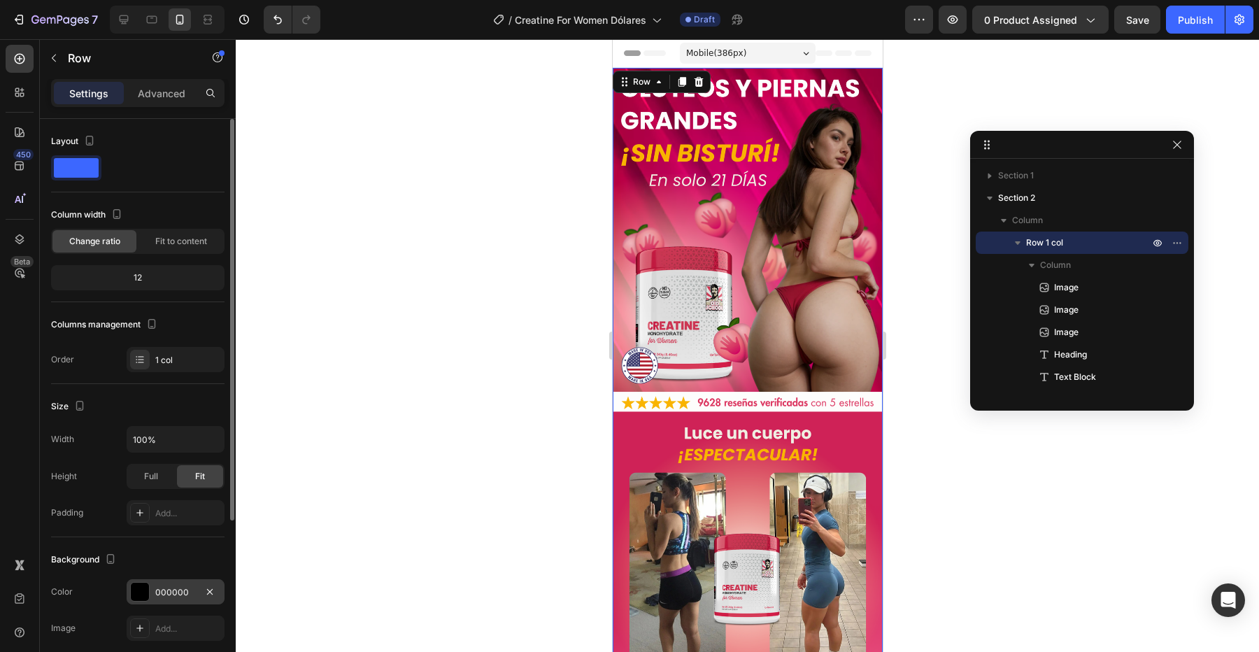
click at [146, 590] on div at bounding box center [140, 592] width 18 height 18
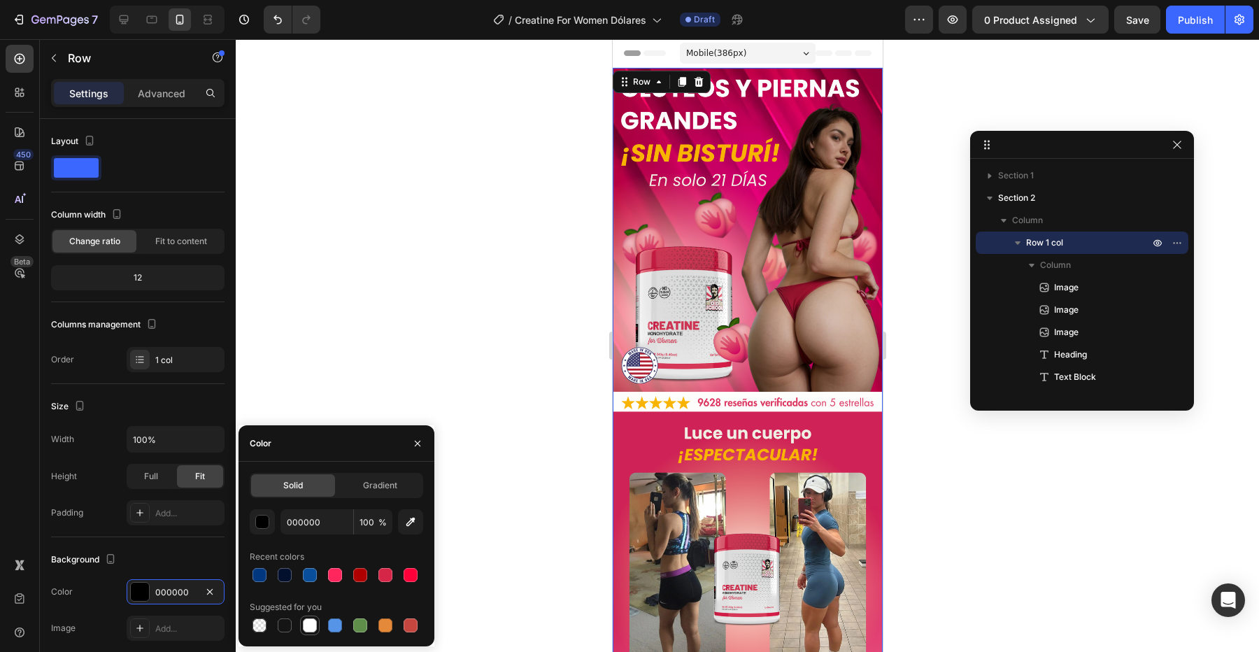
click at [309, 630] on div at bounding box center [310, 625] width 14 height 14
type input "FFFFFF"
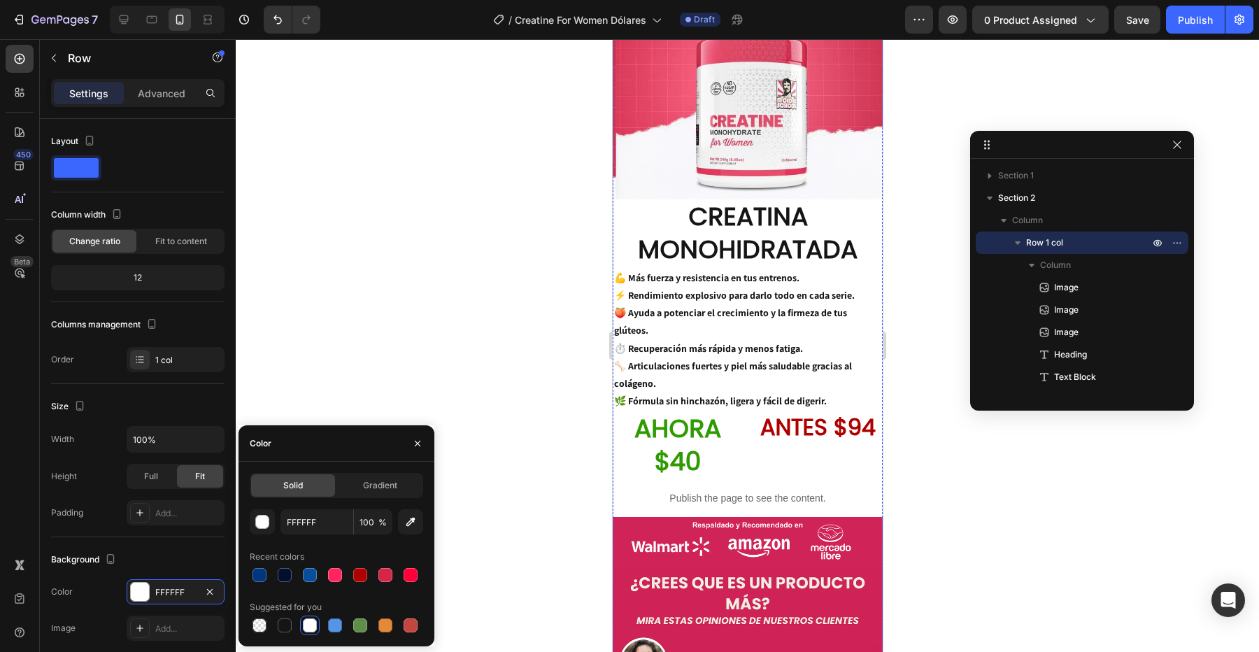
scroll to position [1063, 0]
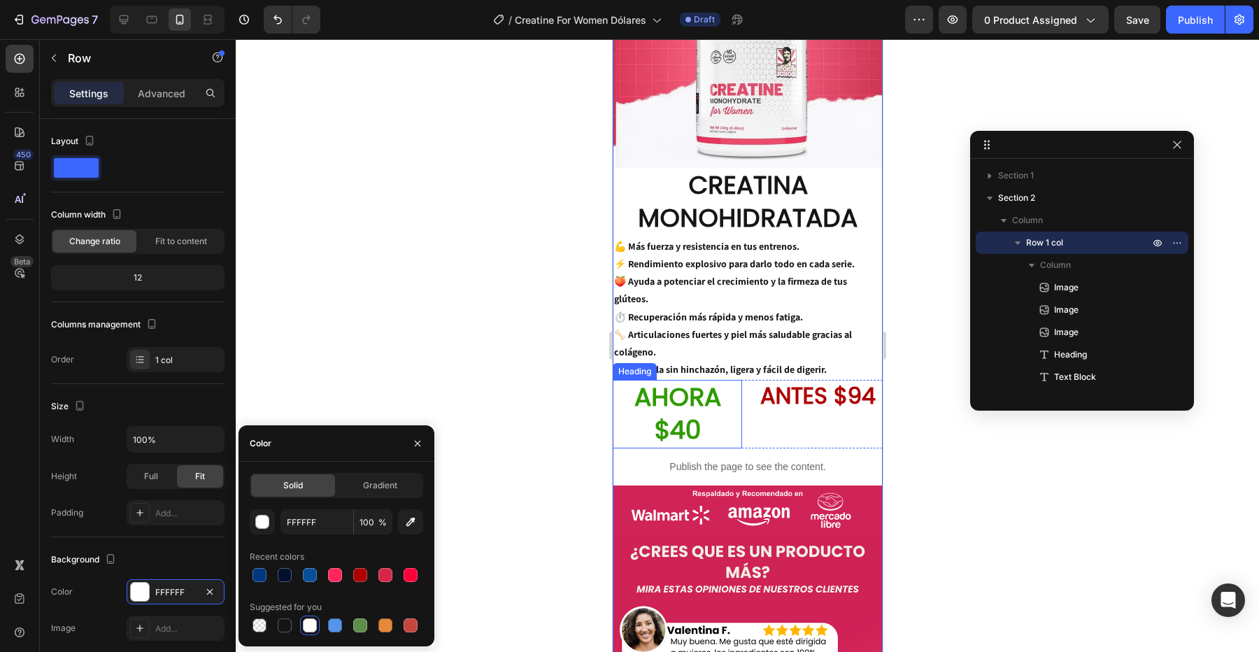
click at [700, 401] on h2 "AHORA $40" at bounding box center [676, 414] width 129 height 69
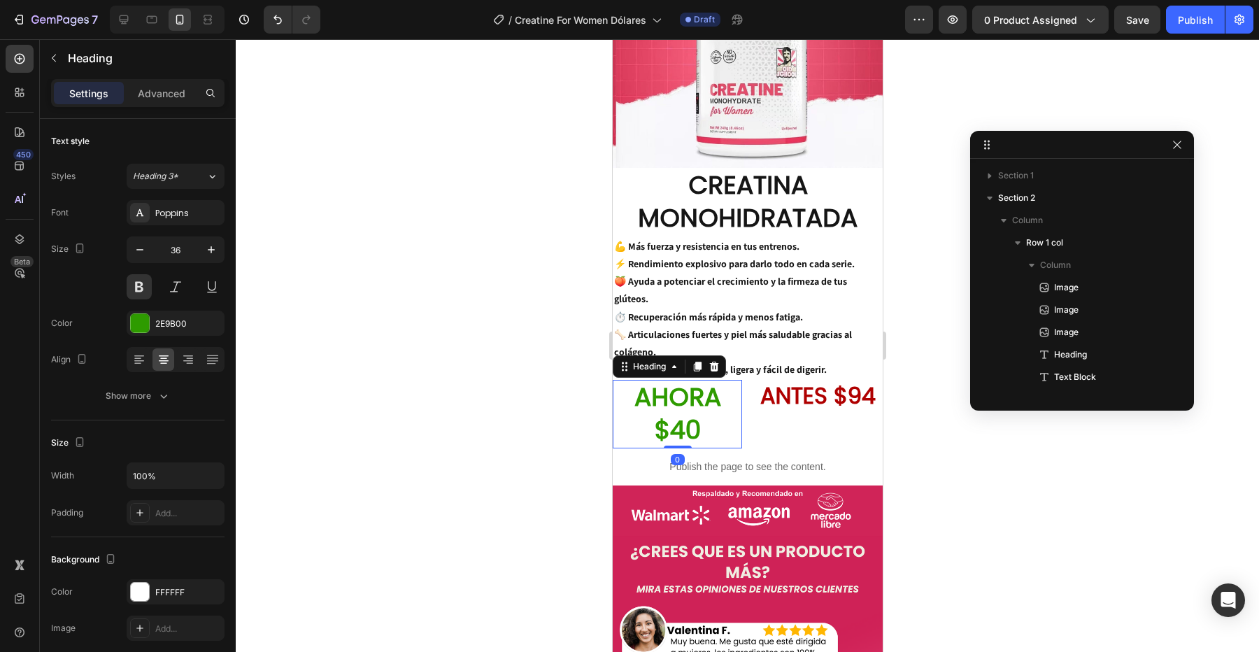
scroll to position [175, 0]
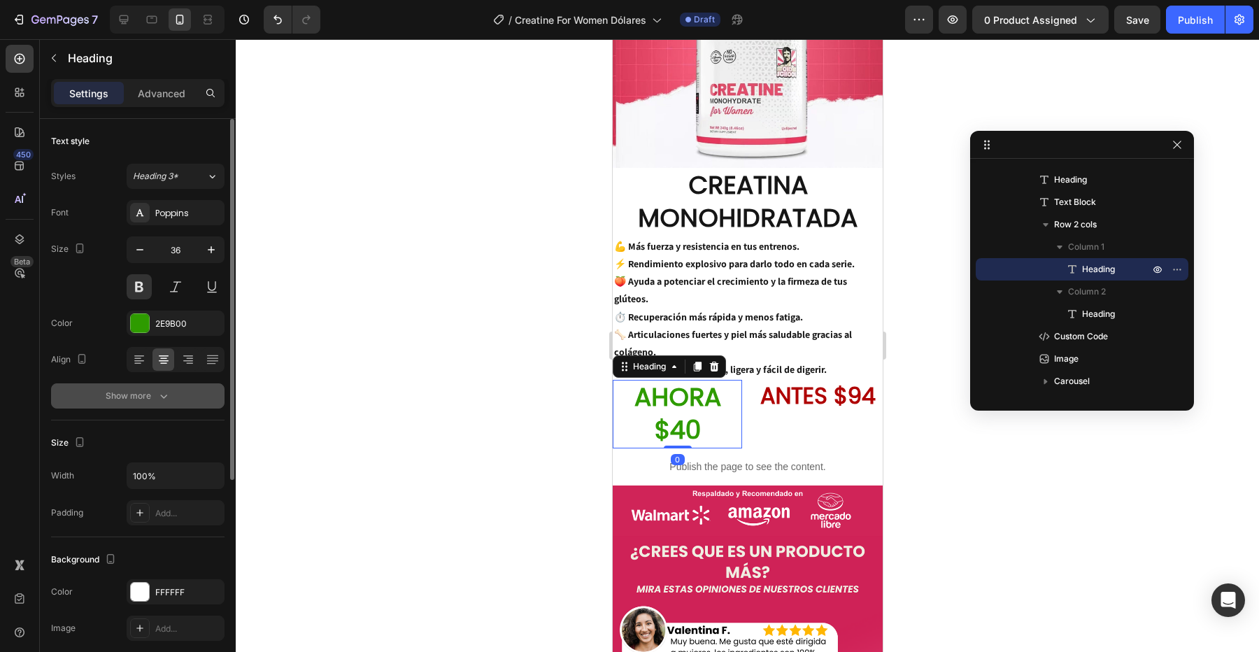
click at [151, 405] on button "Show more" at bounding box center [137, 395] width 173 height 25
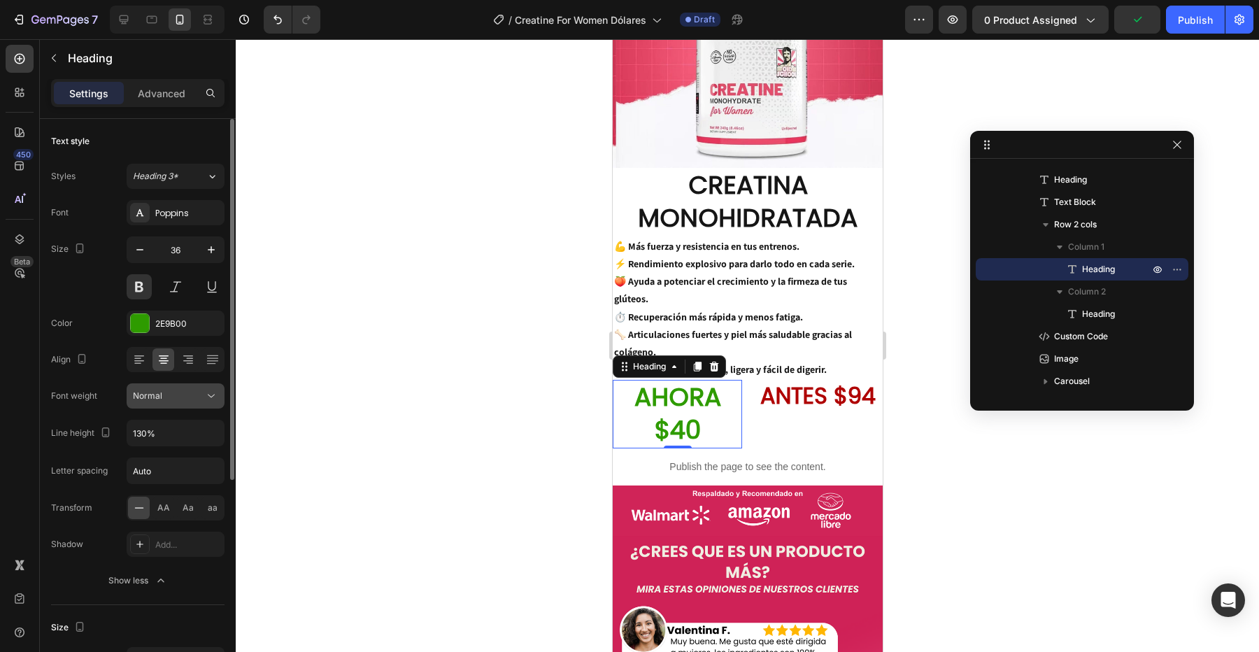
click at [209, 395] on icon at bounding box center [211, 396] width 14 height 14
click at [140, 240] on button "button" at bounding box center [139, 249] width 25 height 25
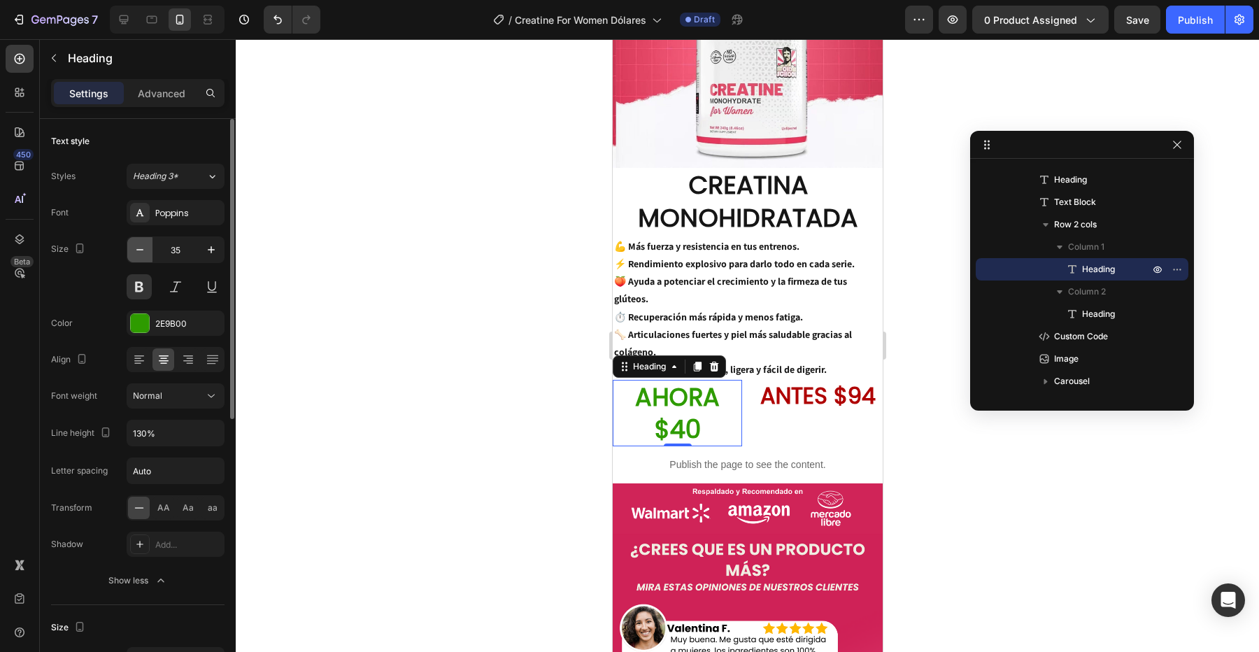
click at [140, 240] on button "button" at bounding box center [139, 249] width 25 height 25
type input "34"
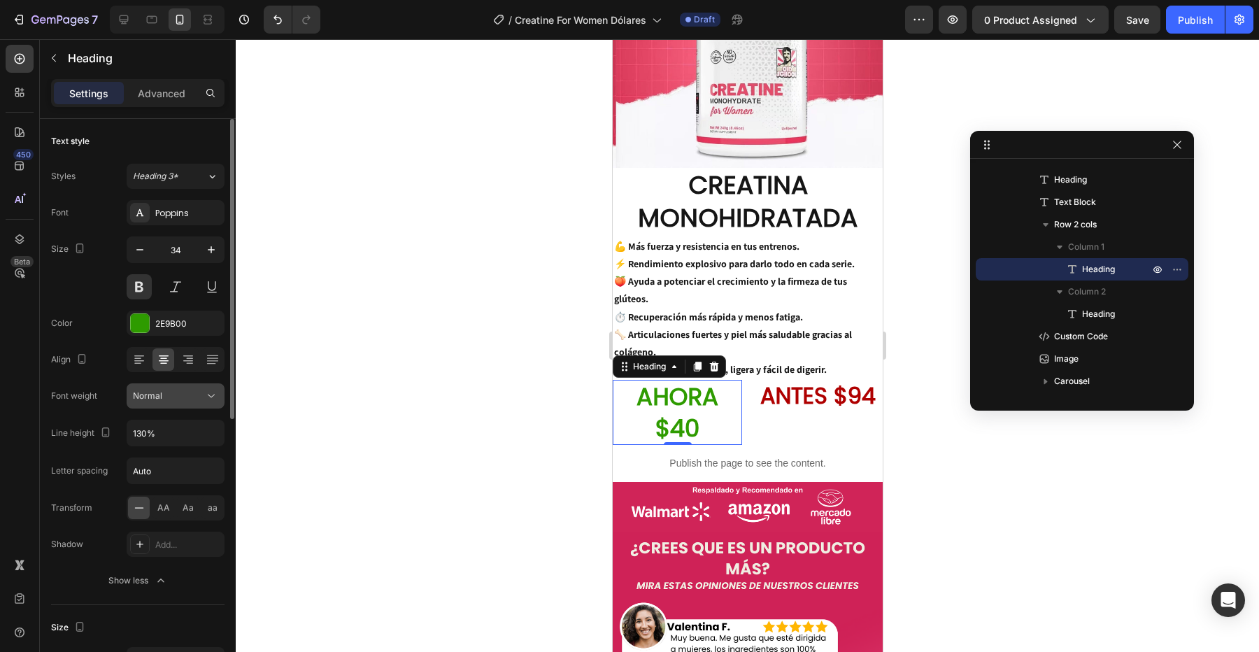
click at [198, 389] on div "Normal" at bounding box center [175, 396] width 85 height 14
click at [162, 469] on input "Auto" at bounding box center [175, 470] width 97 height 25
click at [195, 474] on input "Auto" at bounding box center [175, 470] width 97 height 25
click at [177, 440] on input "130%" at bounding box center [175, 432] width 97 height 25
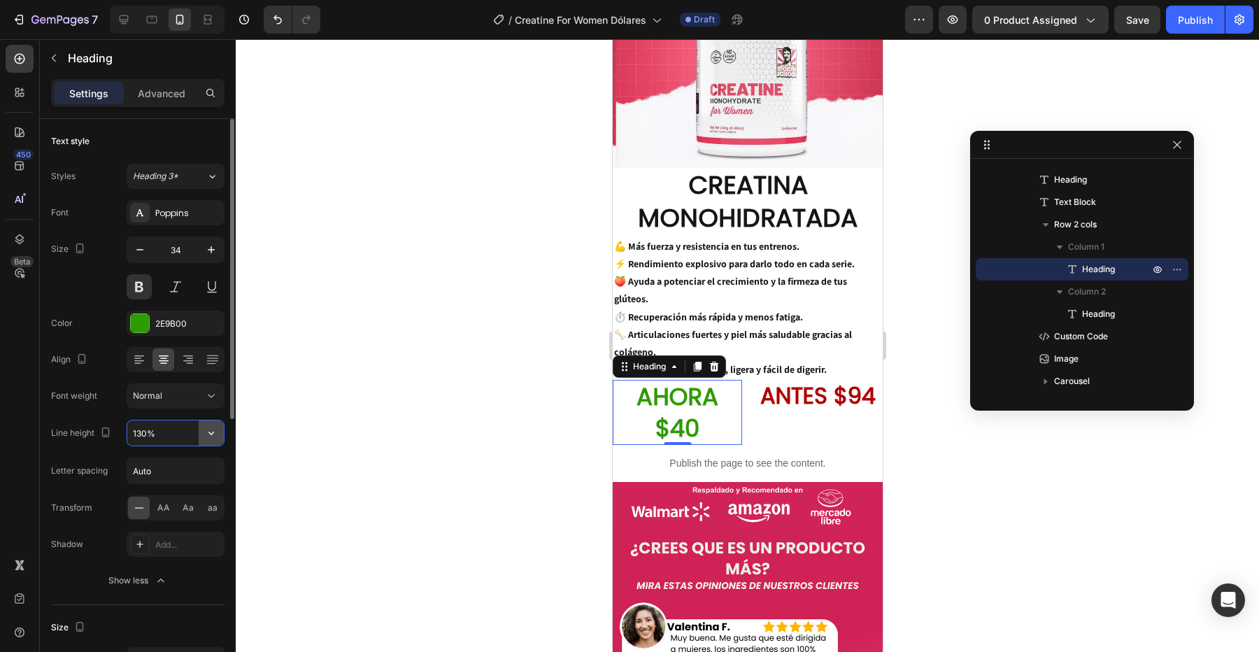
click at [210, 439] on icon "button" at bounding box center [211, 433] width 14 height 14
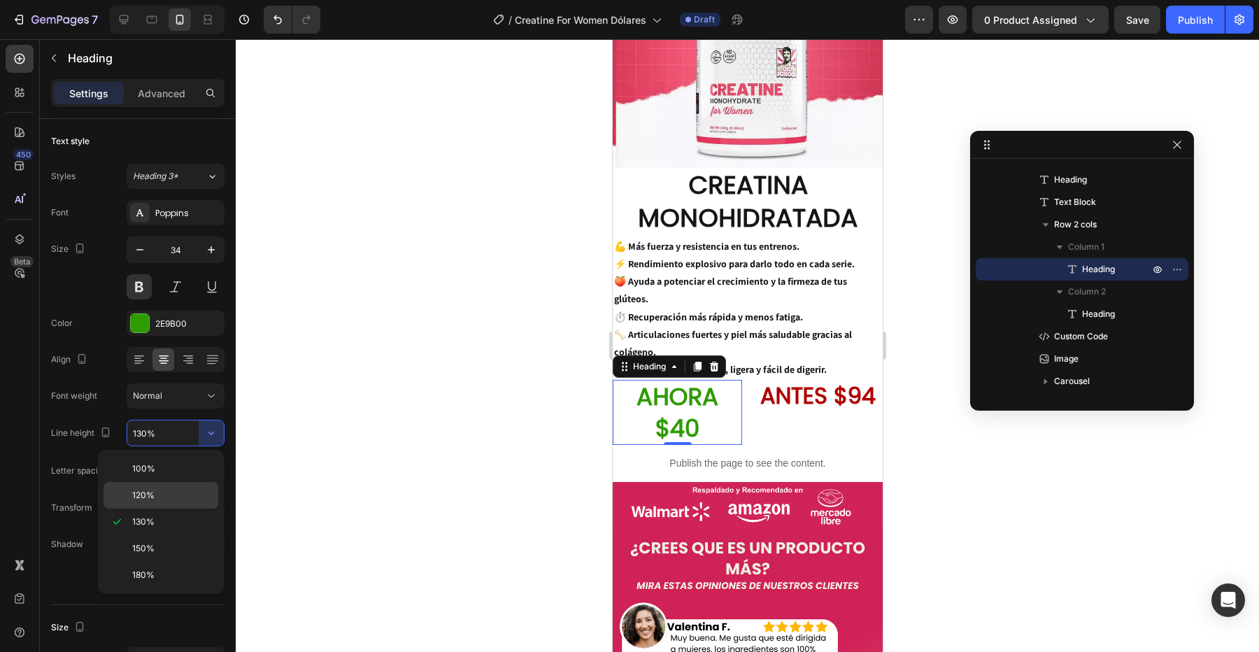
click at [178, 494] on p "120%" at bounding box center [172, 495] width 80 height 13
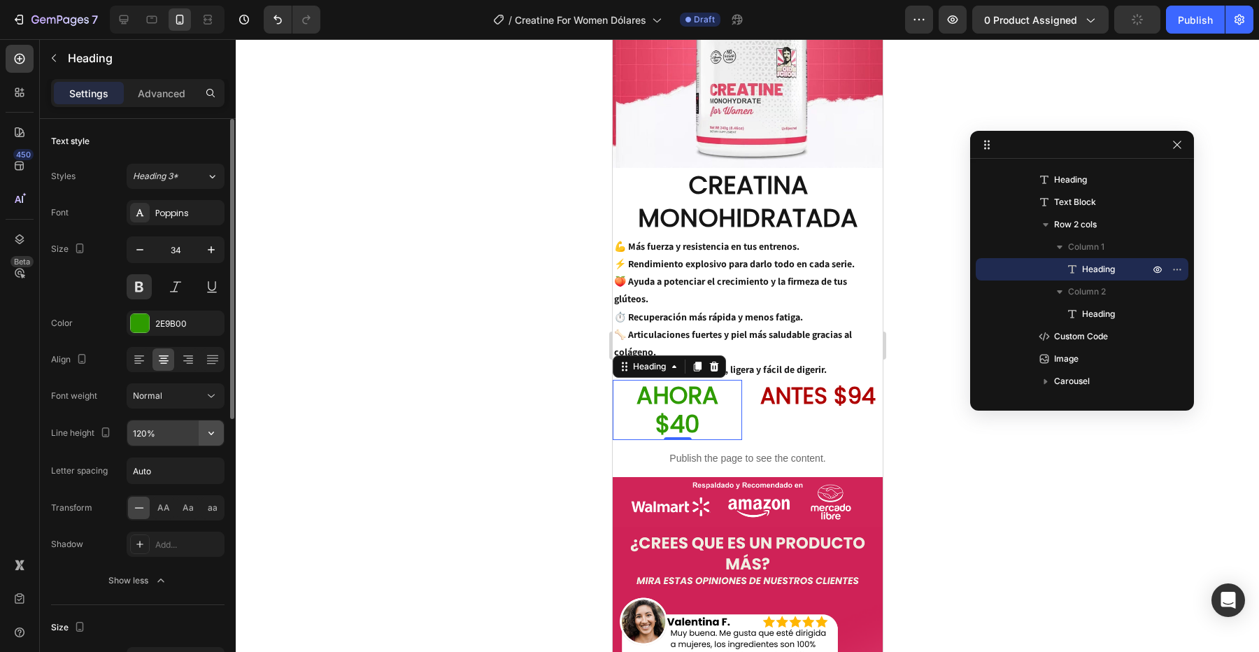
click at [203, 436] on button "button" at bounding box center [211, 432] width 25 height 25
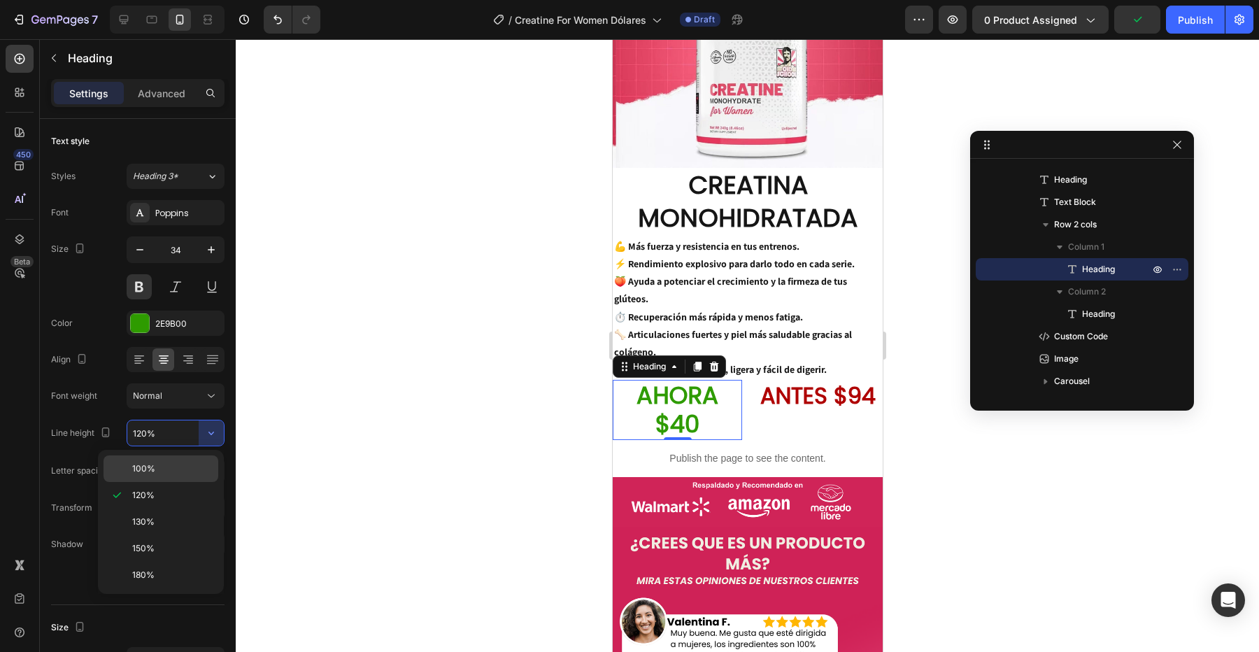
click at [187, 470] on p "100%" at bounding box center [172, 468] width 80 height 13
type input "100%"
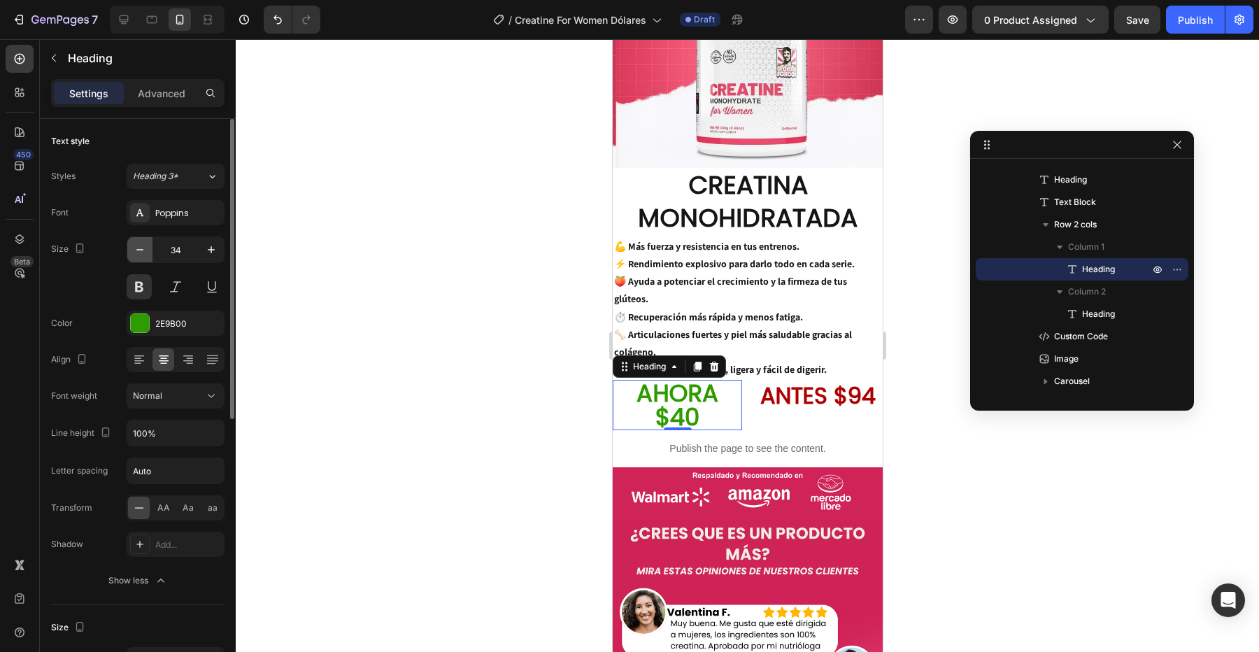
click at [136, 250] on icon "button" at bounding box center [140, 250] width 14 height 14
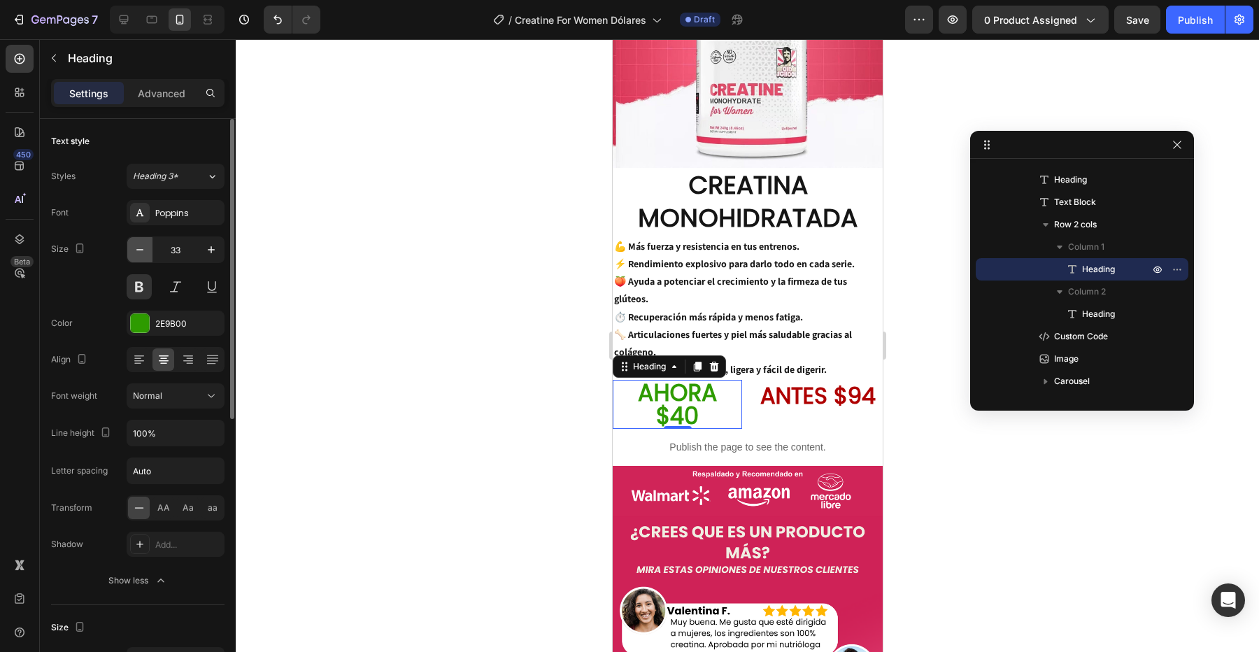
click at [136, 250] on icon "button" at bounding box center [140, 250] width 14 height 14
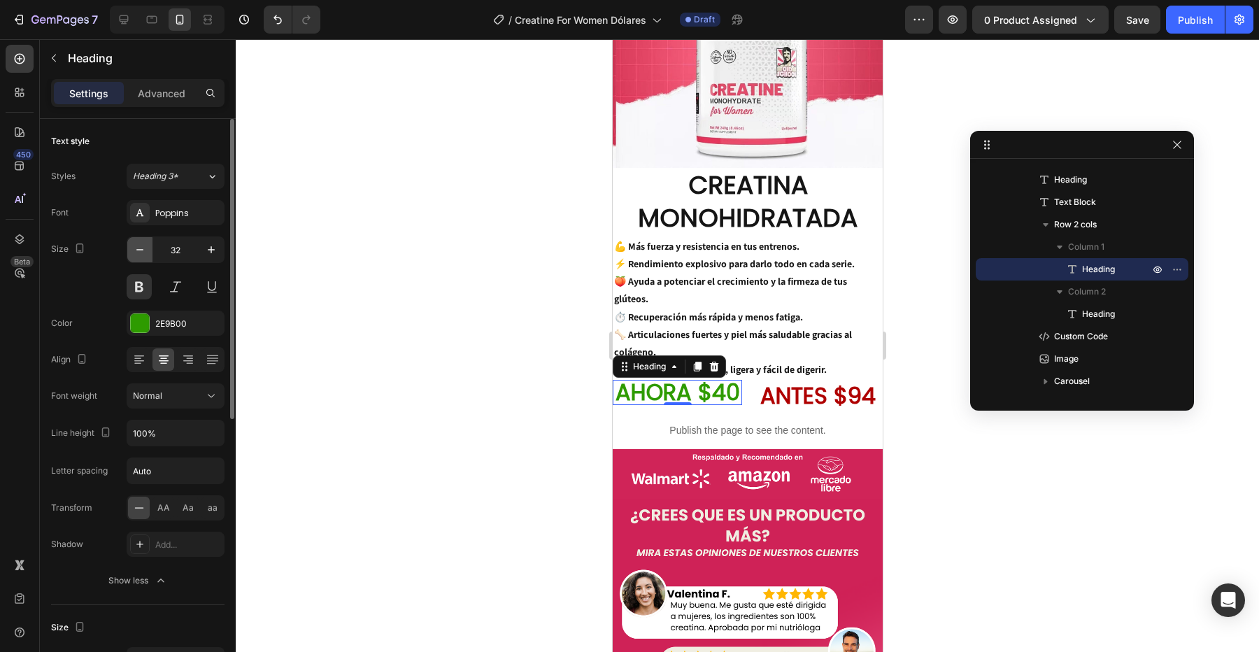
click at [136, 250] on icon "button" at bounding box center [140, 250] width 14 height 14
type input "30"
click at [692, 380] on h2 "AHORA $40" at bounding box center [676, 392] width 129 height 24
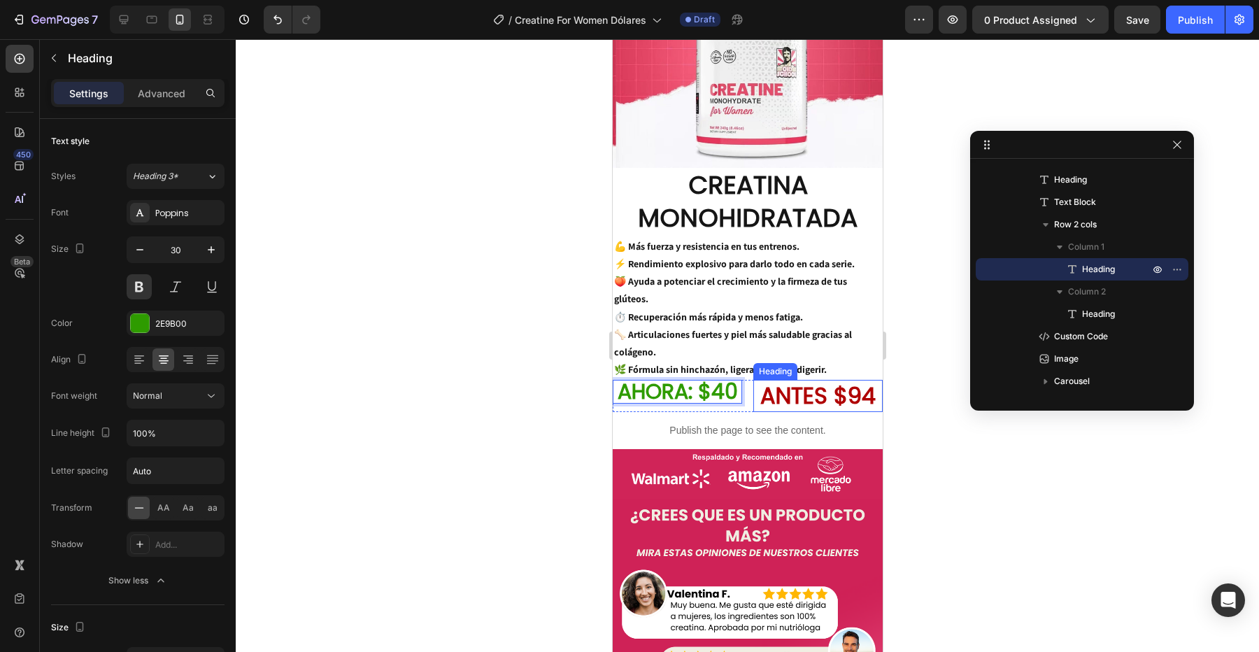
click at [845, 380] on h2 "ANTES $94" at bounding box center [817, 396] width 129 height 32
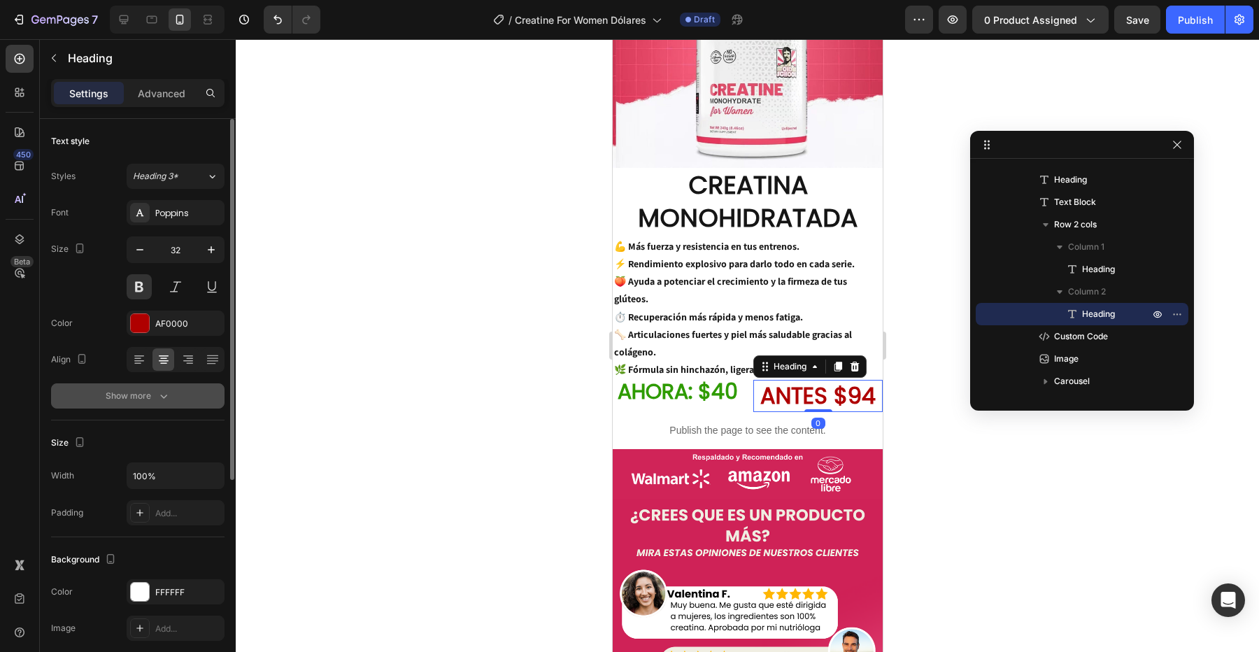
click at [157, 399] on icon "button" at bounding box center [164, 396] width 14 height 14
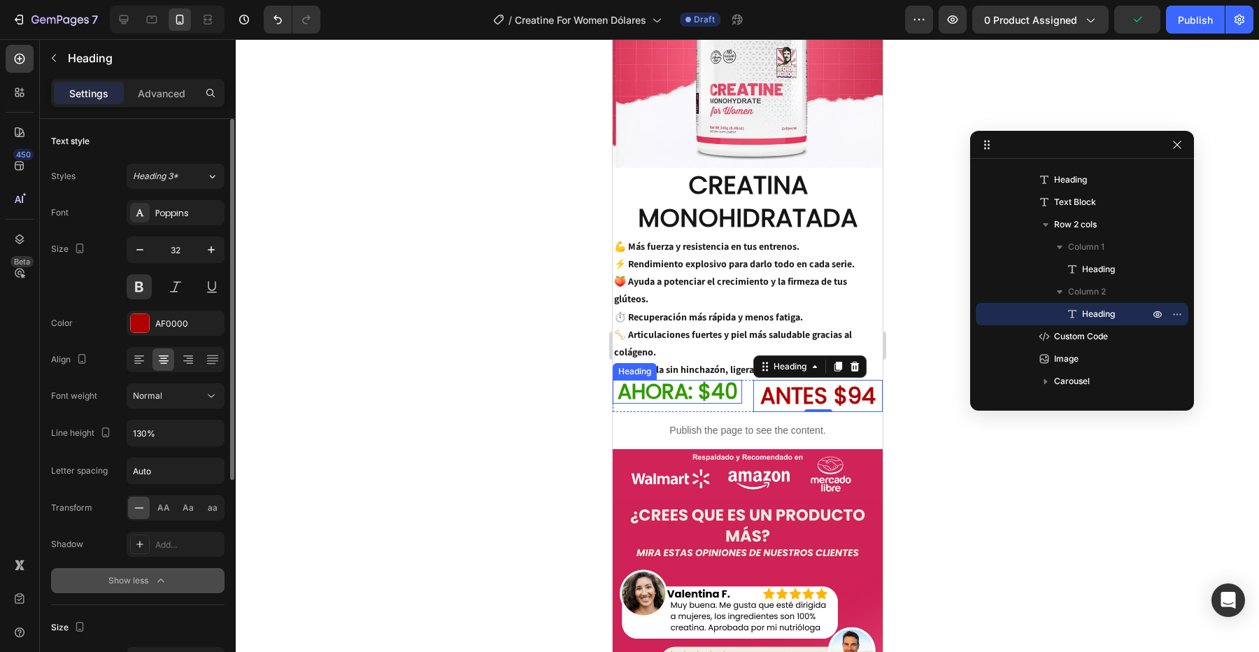
click at [638, 381] on p "AHORA: $40" at bounding box center [676, 391] width 127 height 21
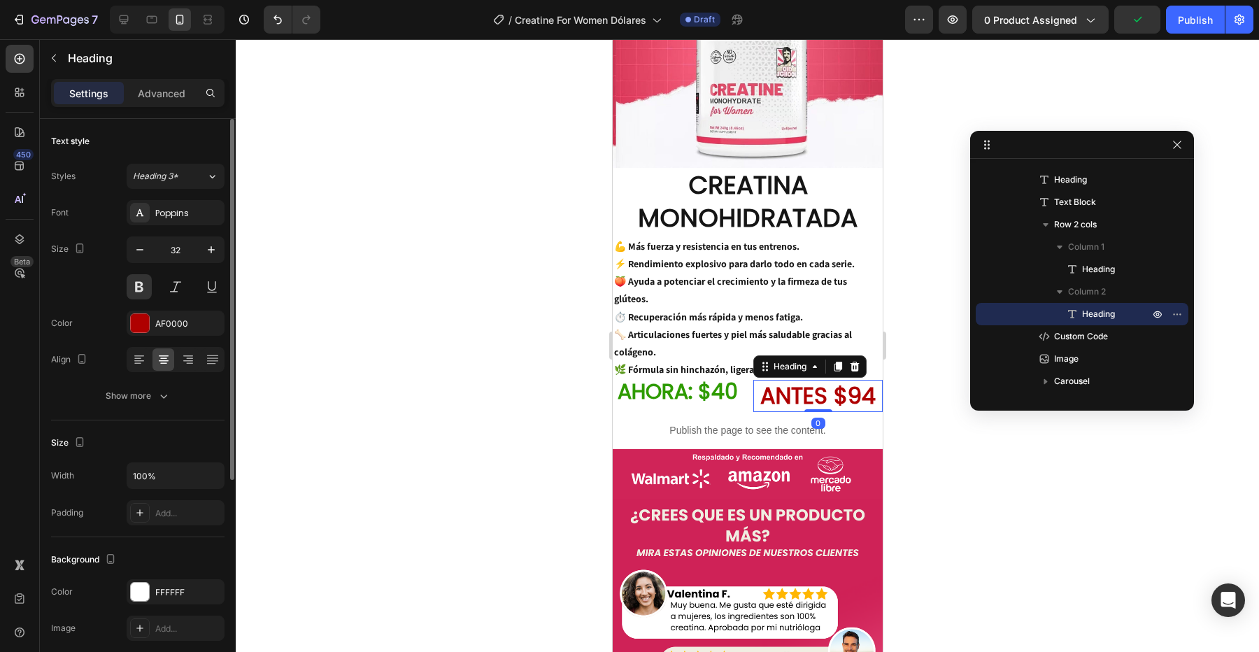
click at [828, 380] on h2 "ANTES $94" at bounding box center [817, 396] width 129 height 32
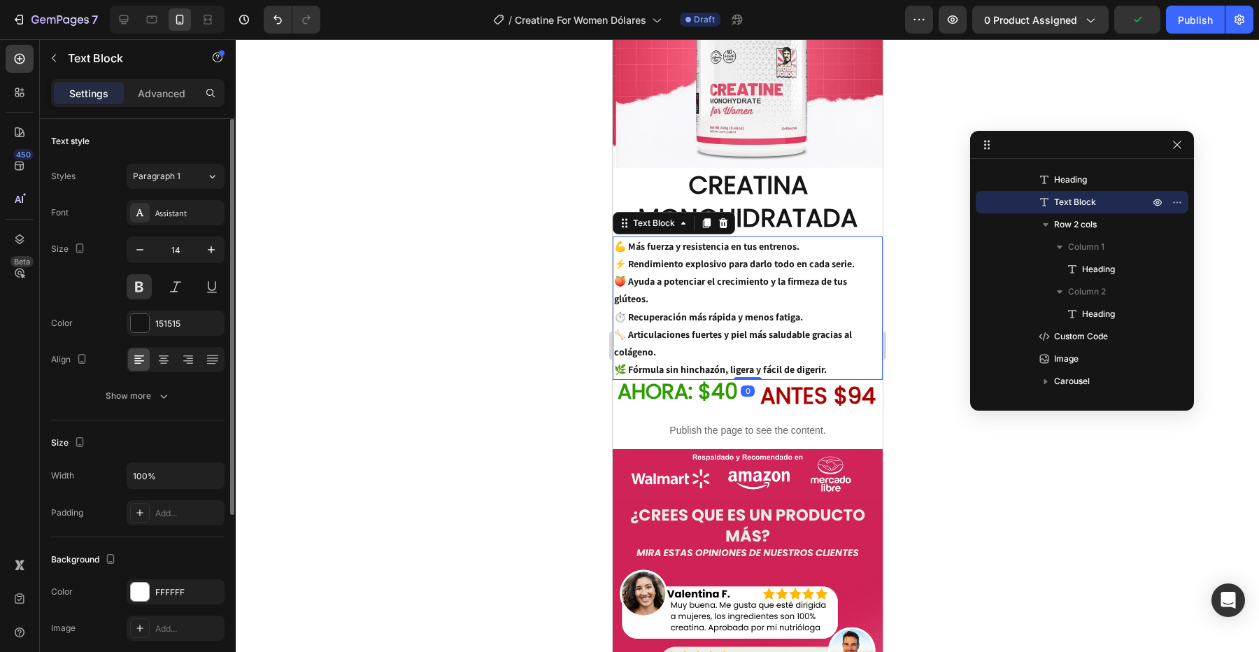
click at [735, 359] on div "💪 Más fuerza y resistencia en tus entrenos. ⚡ Rendimiento explosivo para darlo …" at bounding box center [747, 308] width 270 height 144
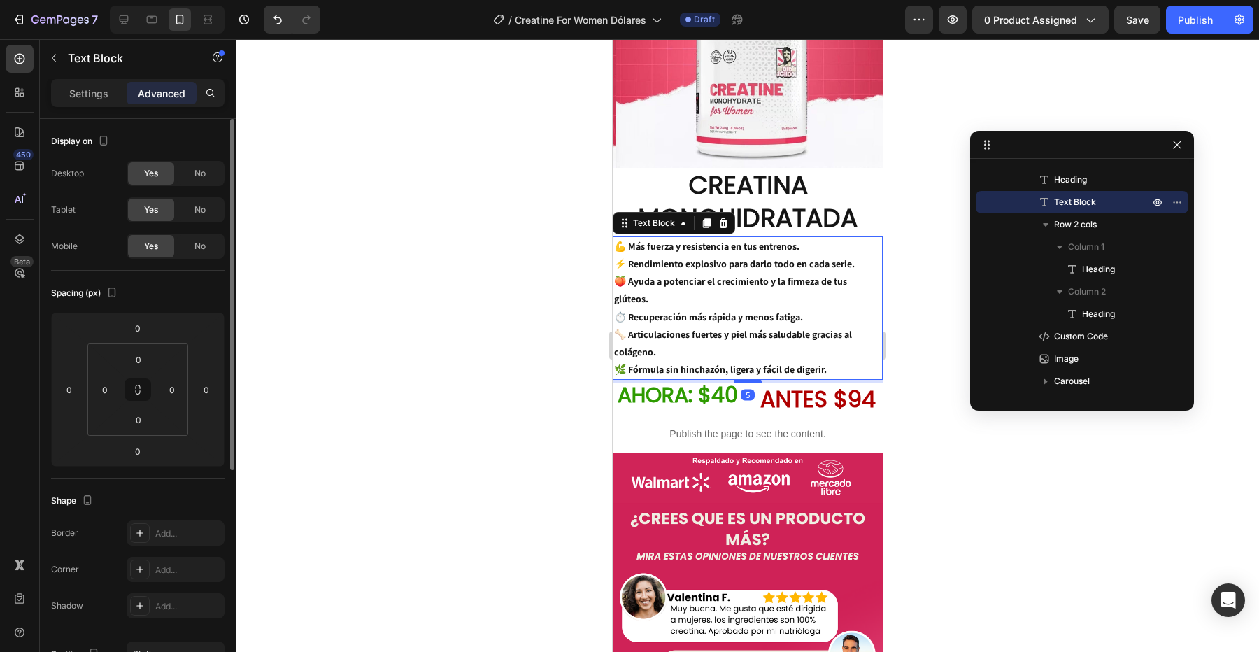
click at [739, 379] on div at bounding box center [747, 381] width 28 height 4
type input "9"
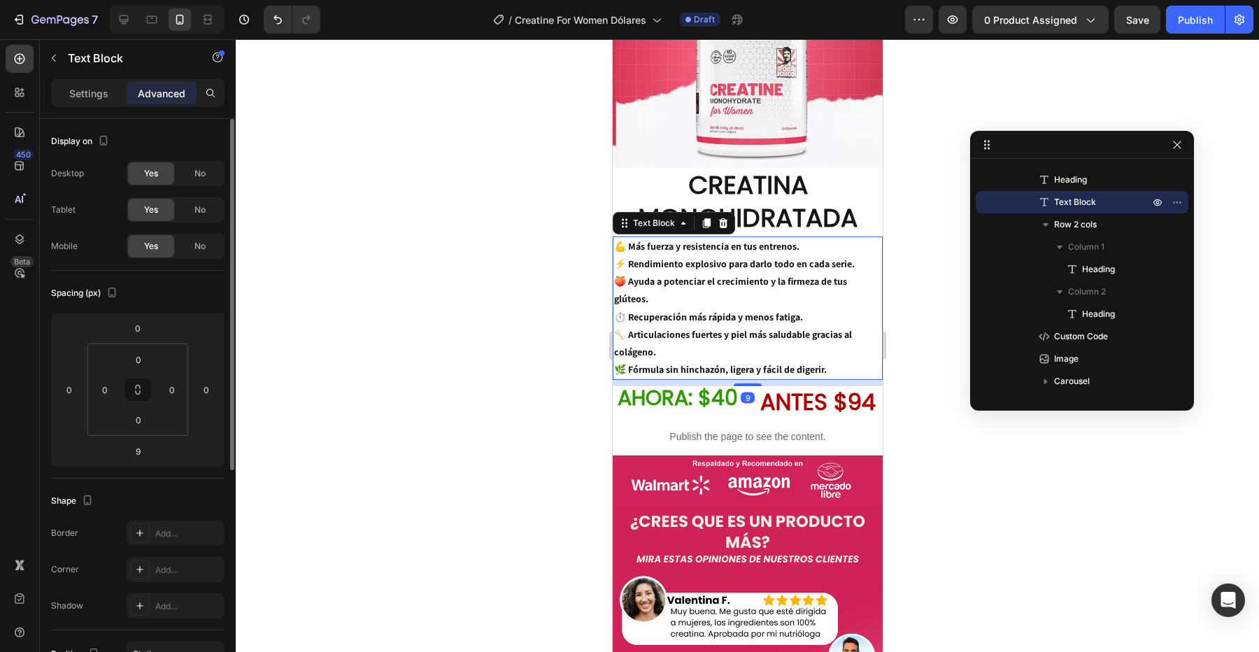
click at [788, 386] on h2 "ANTES $94" at bounding box center [817, 402] width 129 height 32
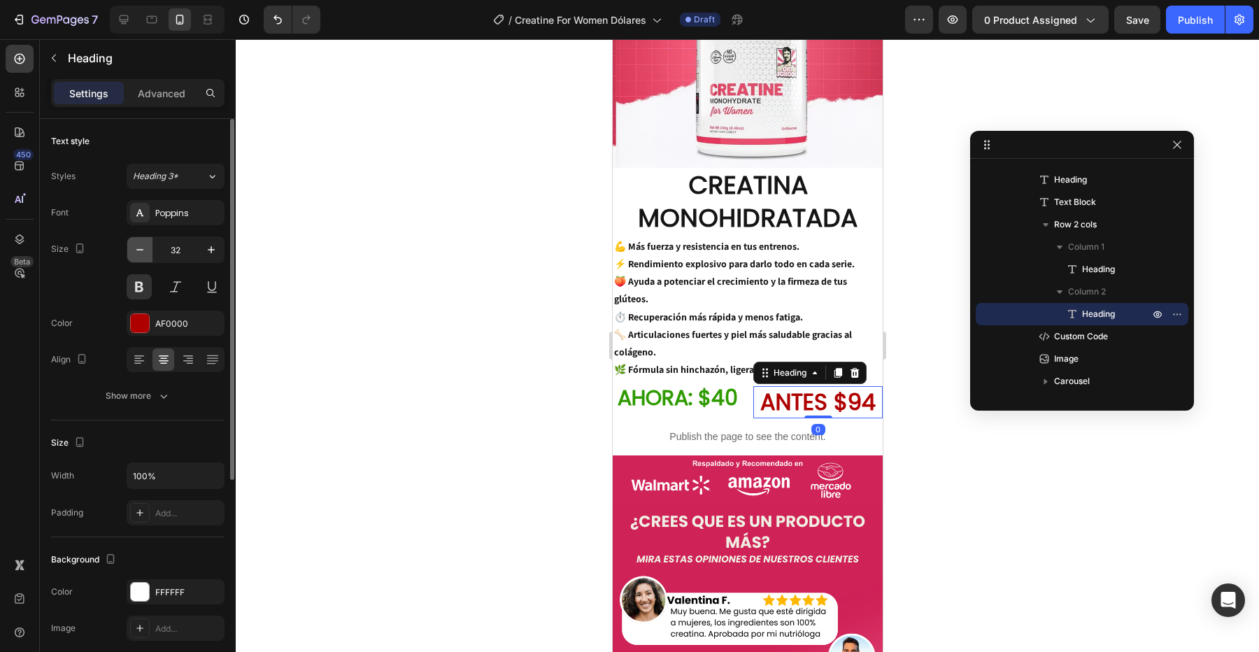
click at [143, 243] on icon "button" at bounding box center [140, 250] width 14 height 14
type input "30"
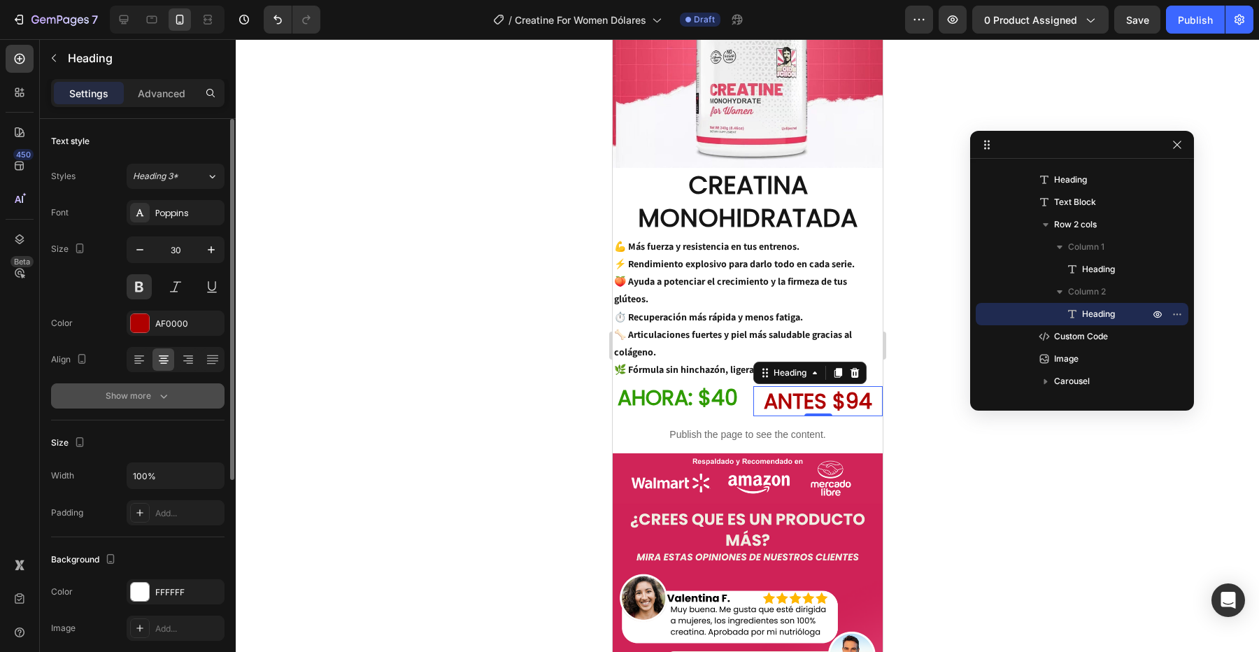
click at [157, 398] on icon "button" at bounding box center [164, 396] width 14 height 14
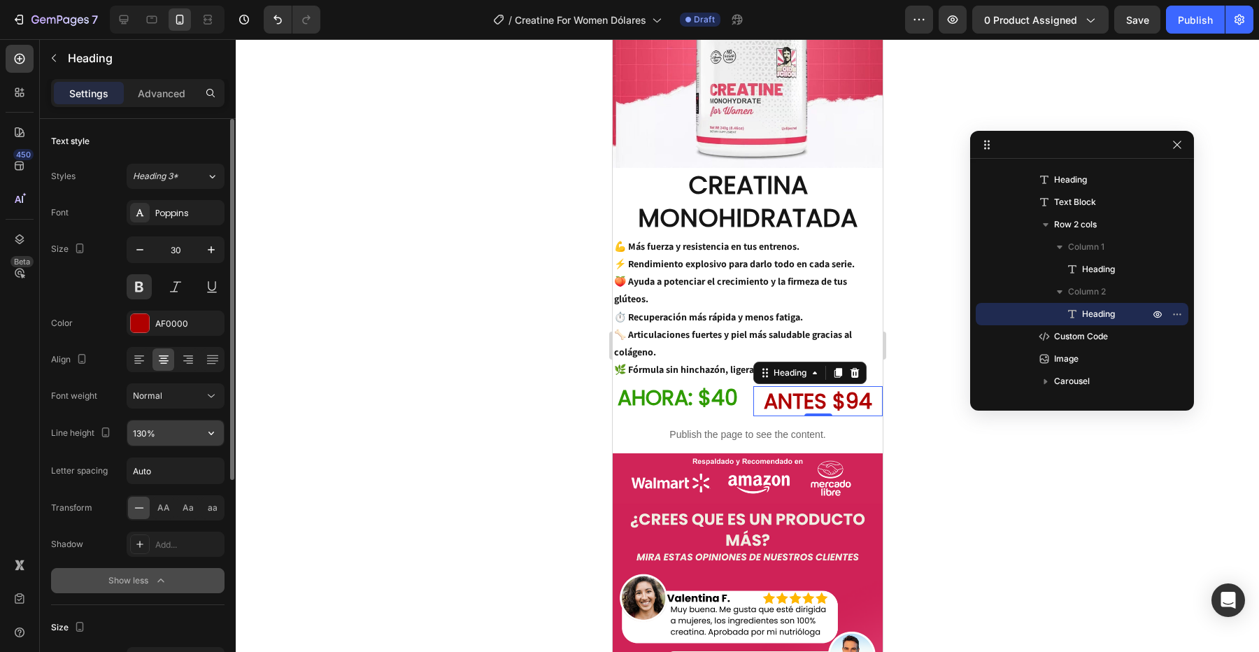
click at [173, 442] on input "130%" at bounding box center [175, 432] width 97 height 25
click at [208, 438] on icon "button" at bounding box center [211, 433] width 14 height 14
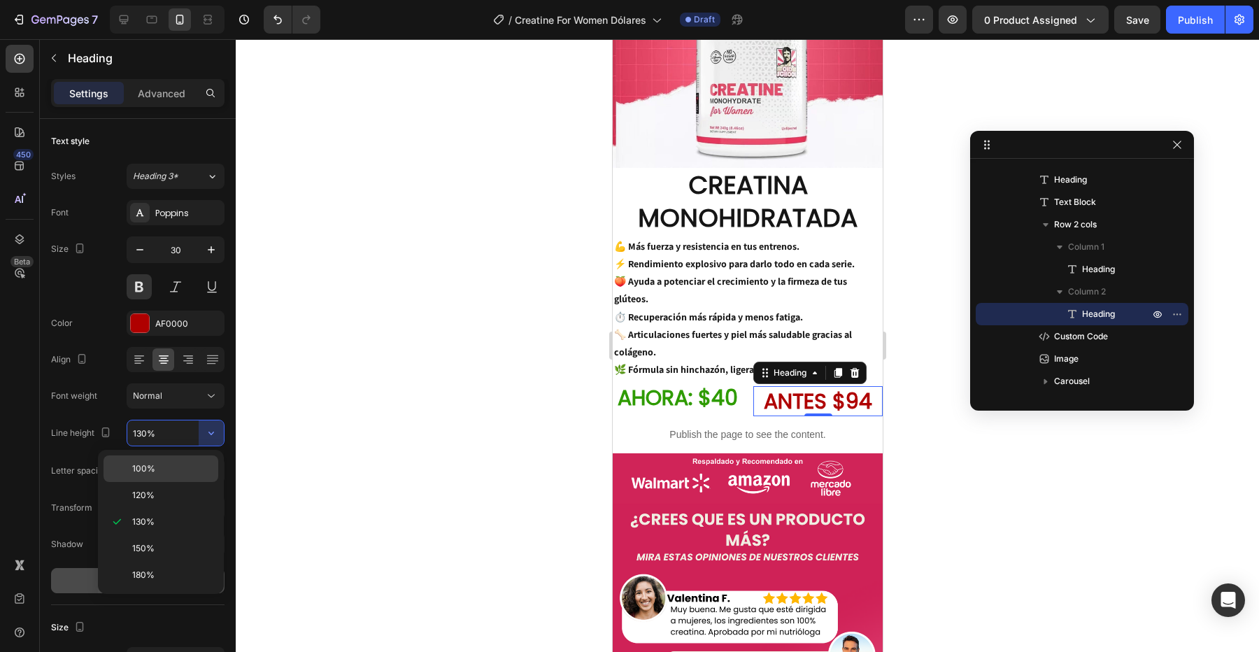
click at [198, 458] on div "100%" at bounding box center [161, 468] width 115 height 27
type input "100%"
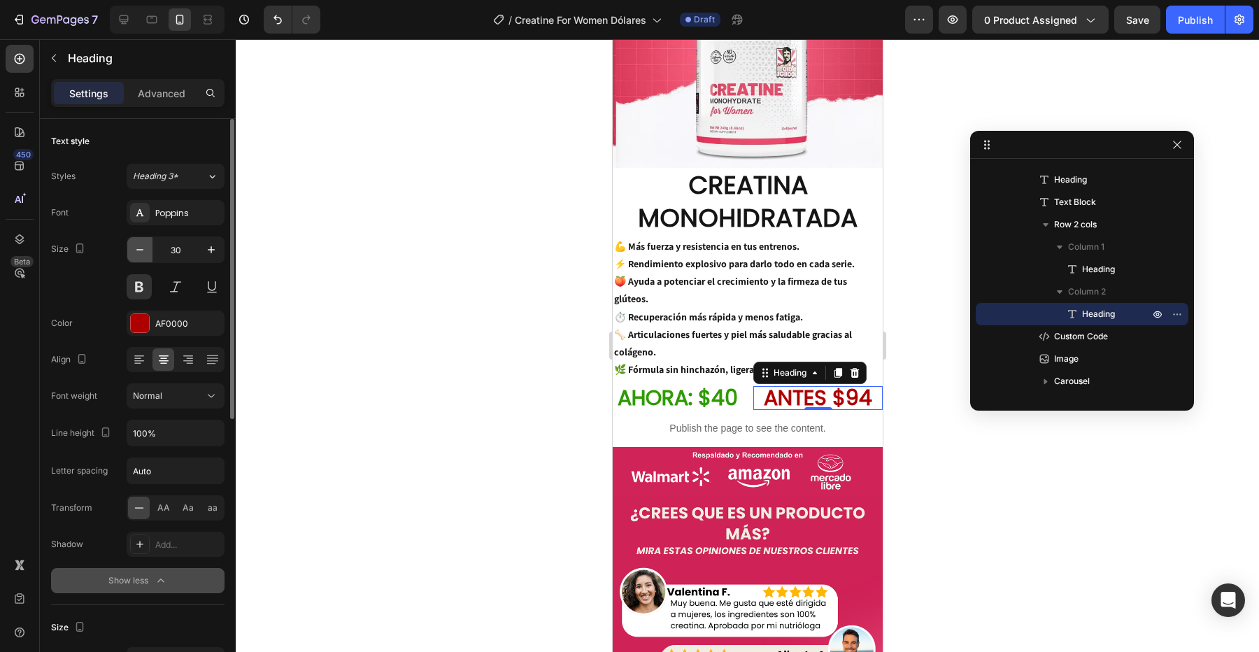
click at [139, 255] on icon "button" at bounding box center [140, 250] width 14 height 14
click at [819, 386] on h2 "ANTES $94" at bounding box center [817, 397] width 129 height 22
click at [143, 247] on icon "button" at bounding box center [140, 250] width 14 height 14
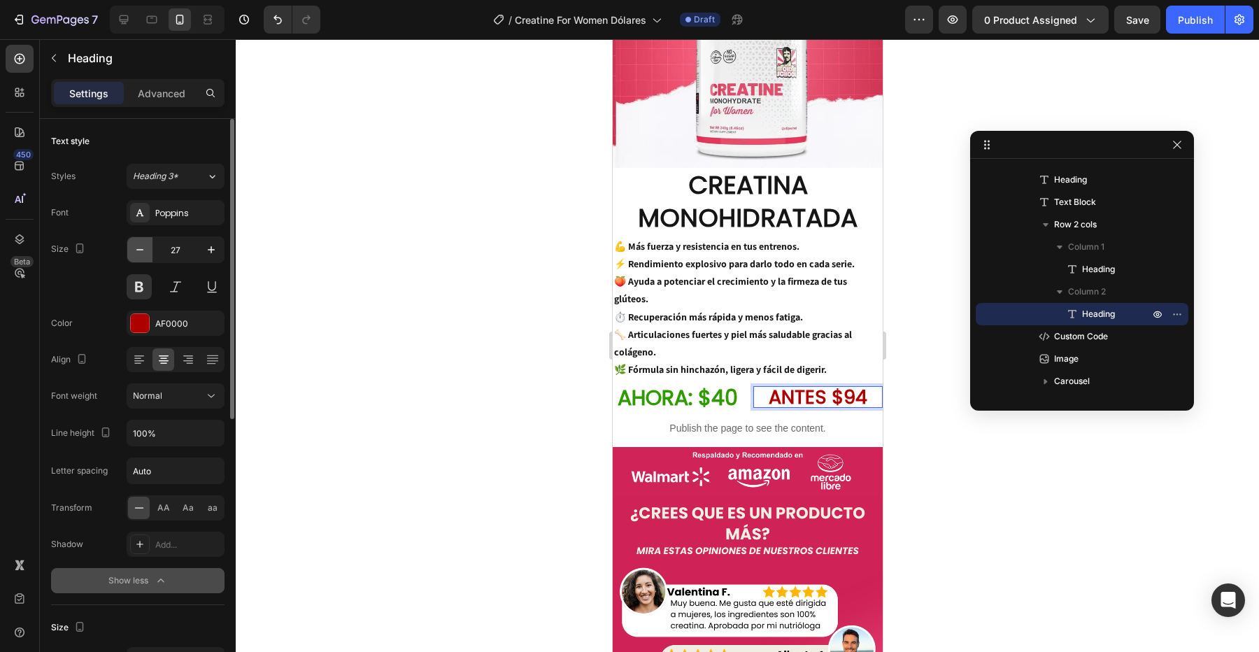
click at [143, 247] on icon "button" at bounding box center [140, 250] width 14 height 14
type input "24"
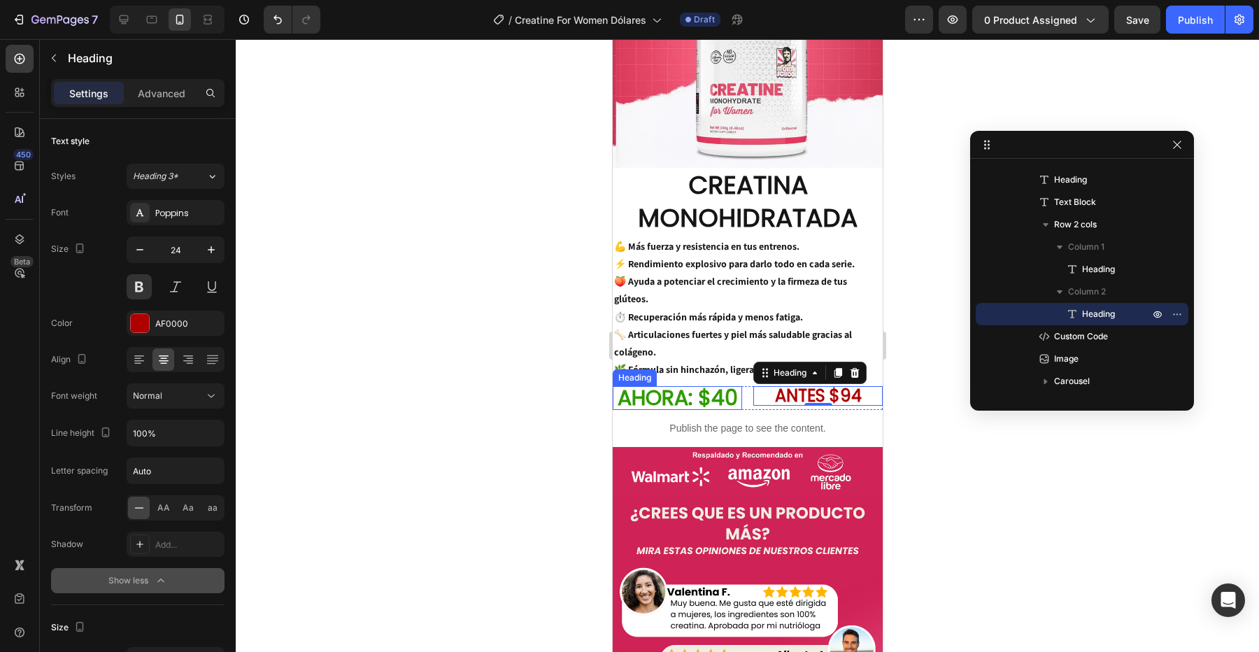
click at [739, 388] on p "AHORA: $40" at bounding box center [676, 398] width 127 height 21
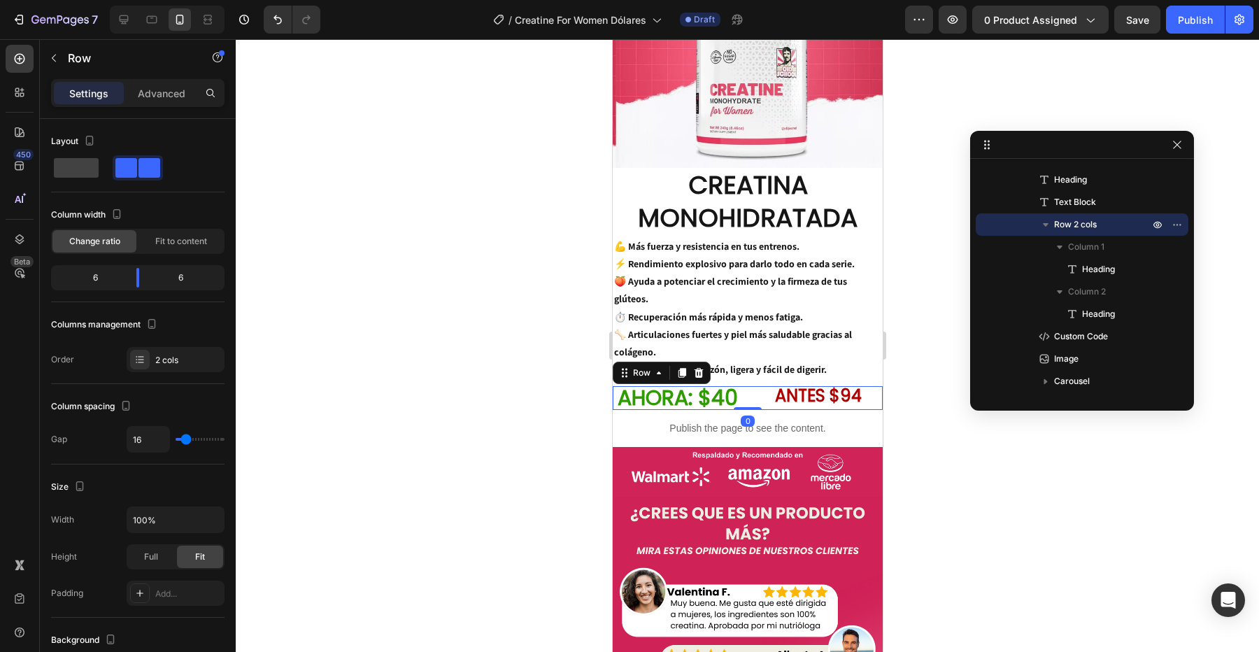
click at [748, 386] on div "AHORA: $40 Heading ANTES $94 Heading Row 0" at bounding box center [747, 398] width 270 height 24
click at [730, 388] on p "AHORA: $40" at bounding box center [676, 398] width 127 height 21
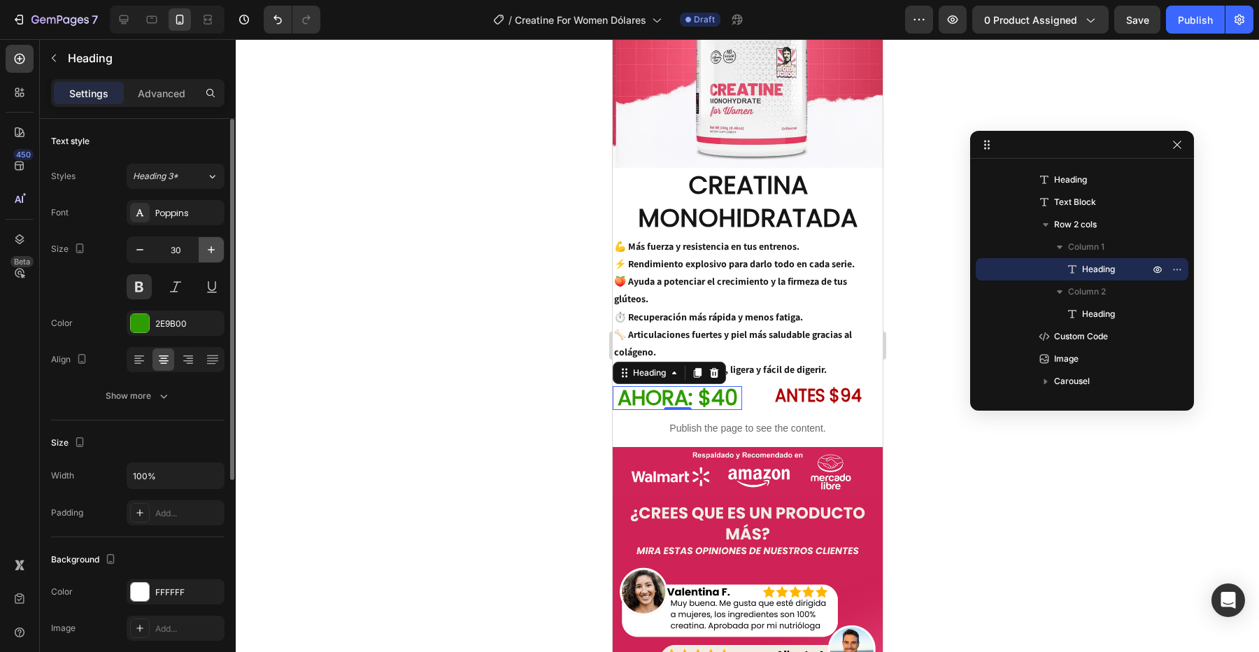
click at [208, 246] on icon "button" at bounding box center [211, 250] width 14 height 14
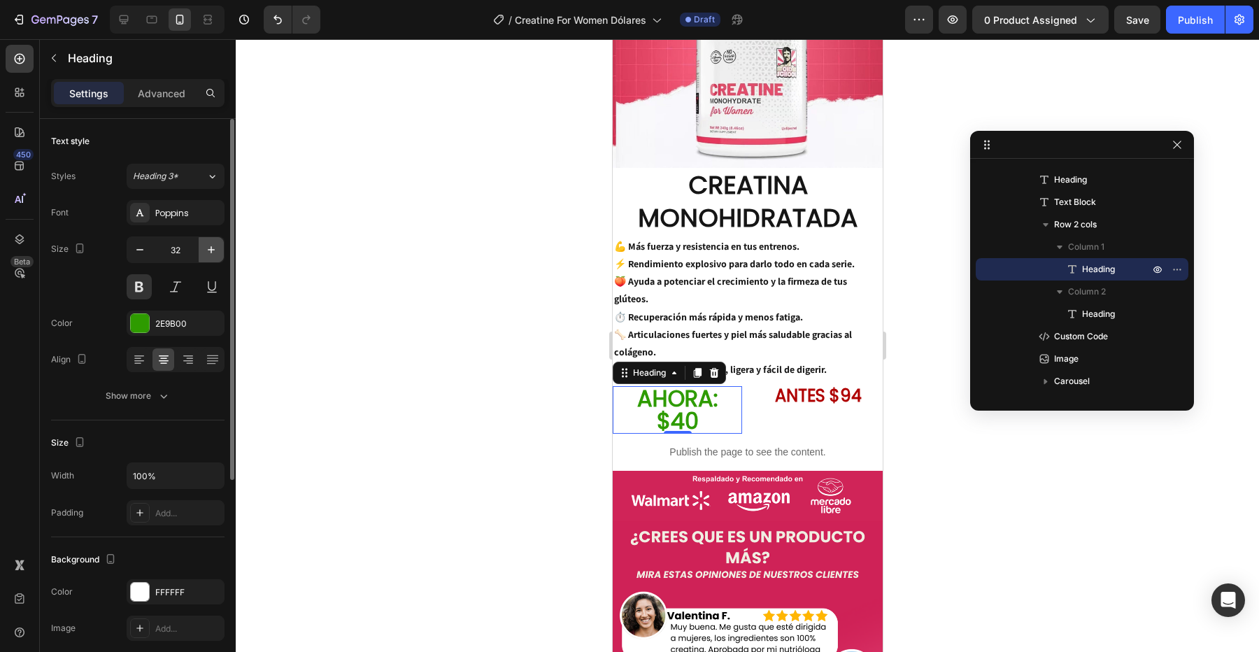
click at [208, 246] on icon "button" at bounding box center [211, 250] width 14 height 14
type input "34"
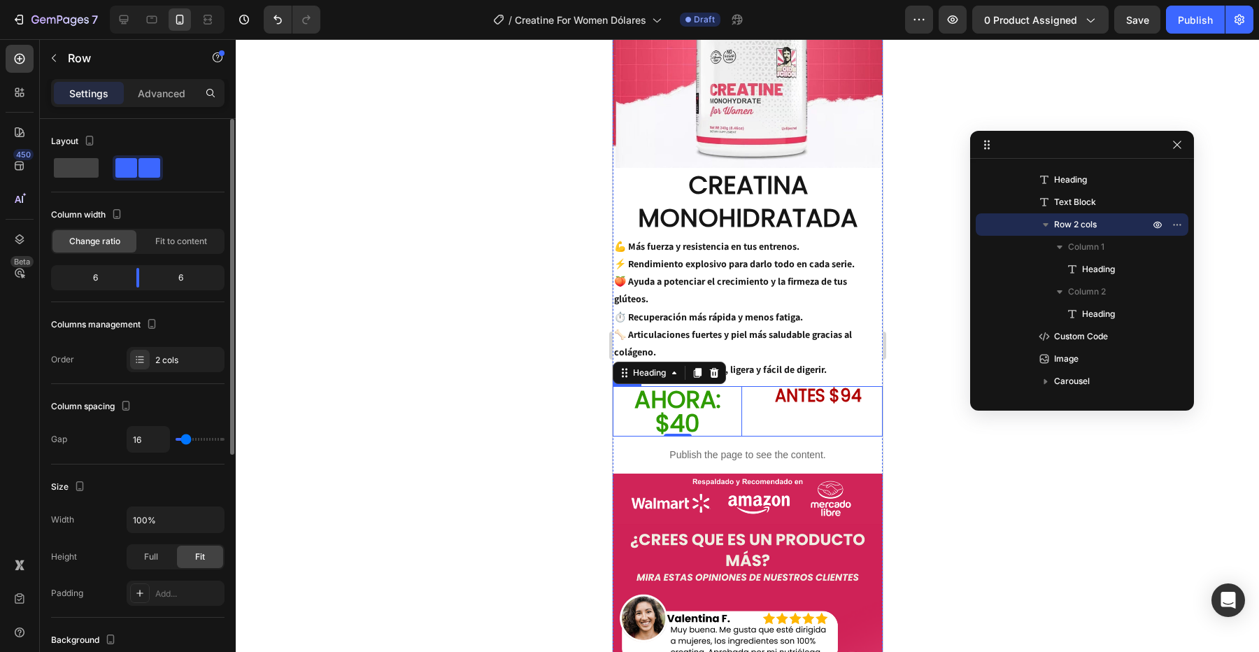
click at [756, 388] on div "ANTES $94 Heading" at bounding box center [817, 411] width 129 height 50
click at [150, 82] on div "Advanced" at bounding box center [162, 93] width 70 height 22
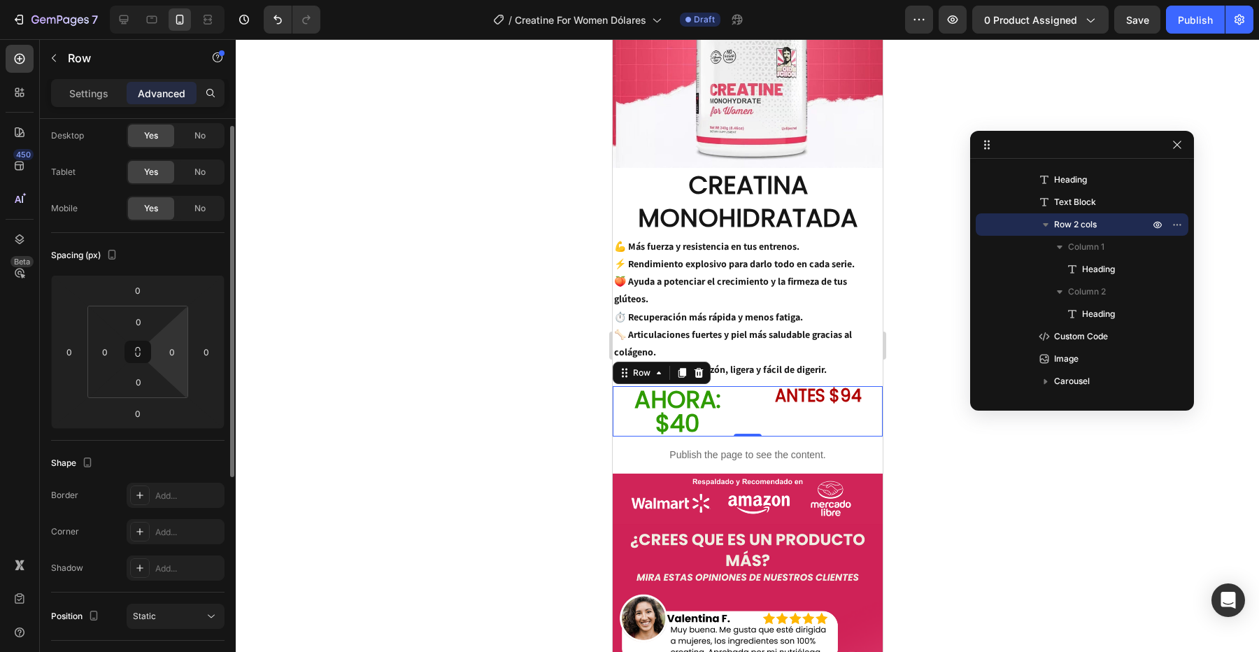
scroll to position [44, 0]
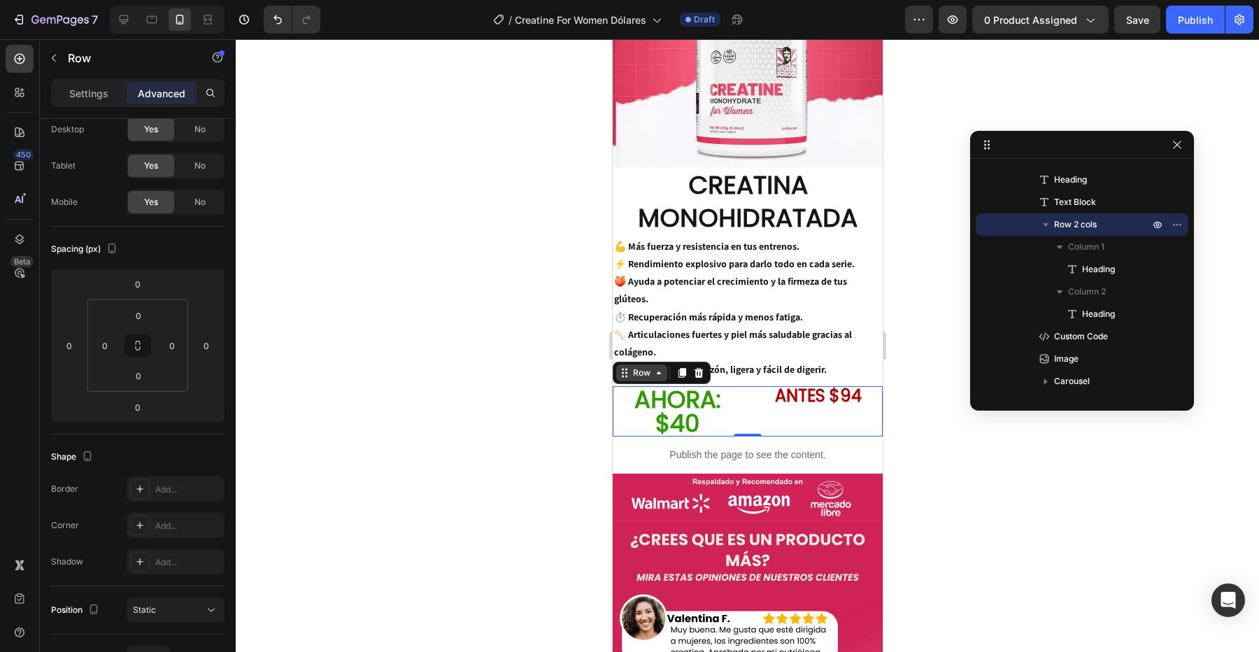
click at [624, 367] on icon at bounding box center [623, 372] width 11 height 11
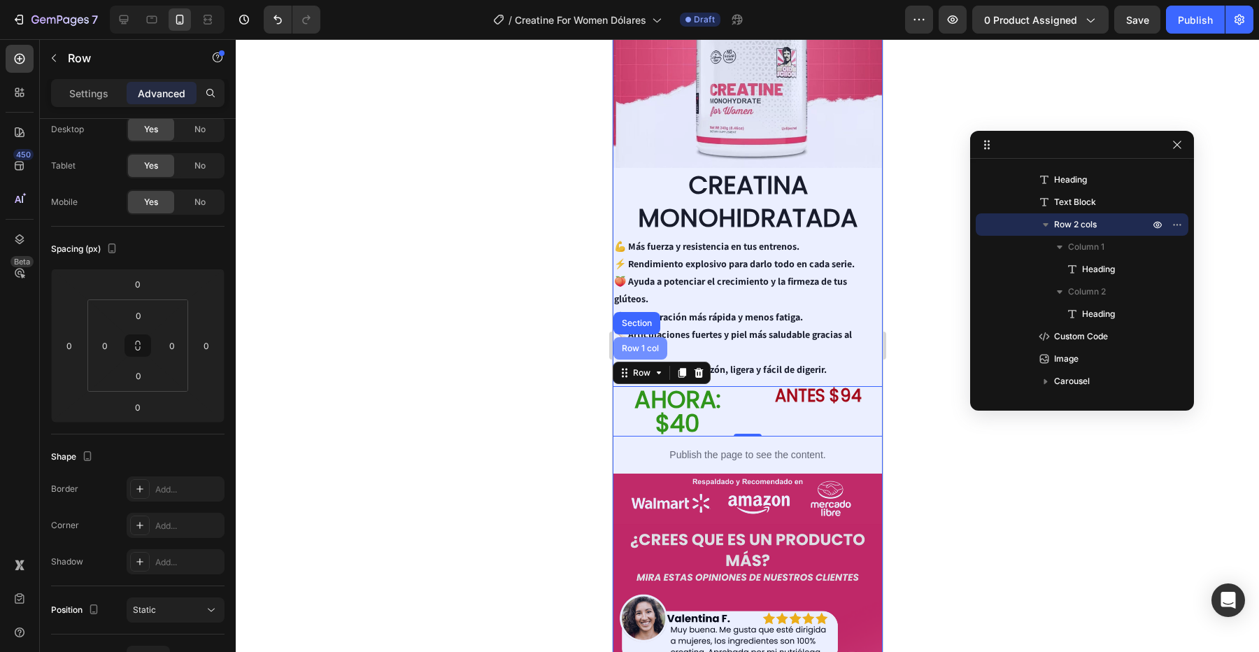
click at [640, 344] on div "Row 1 col" at bounding box center [639, 348] width 43 height 8
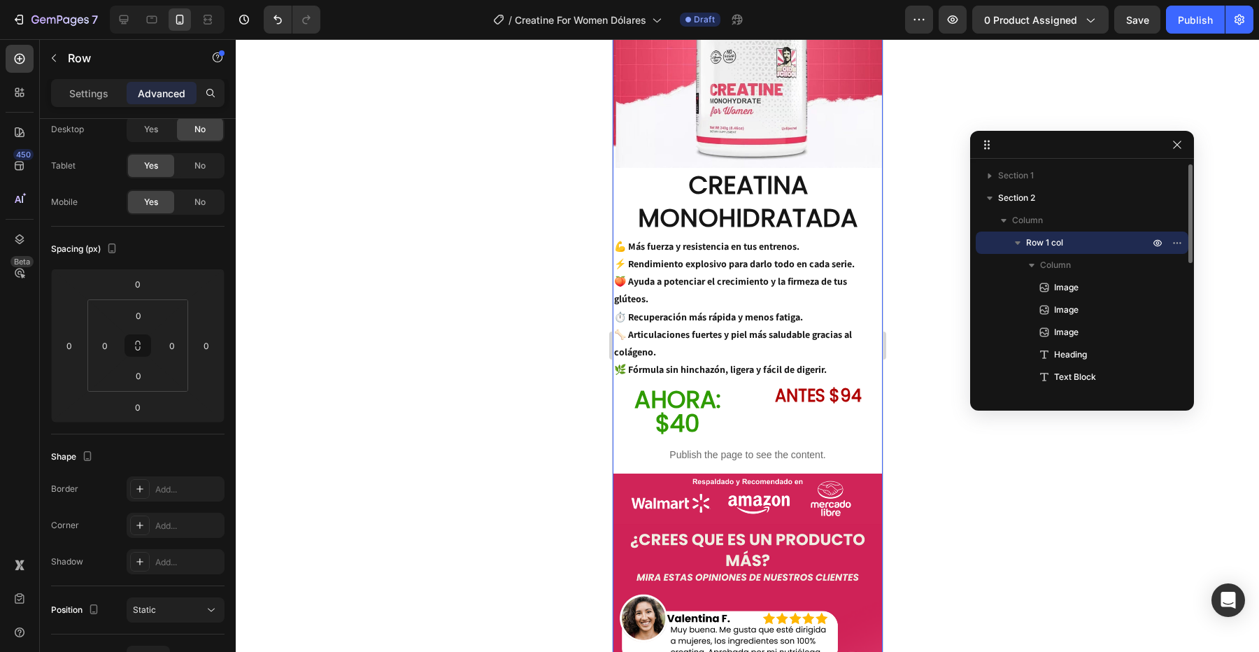
click at [677, 388] on p "AHORA: $40" at bounding box center [676, 412] width 127 height 48
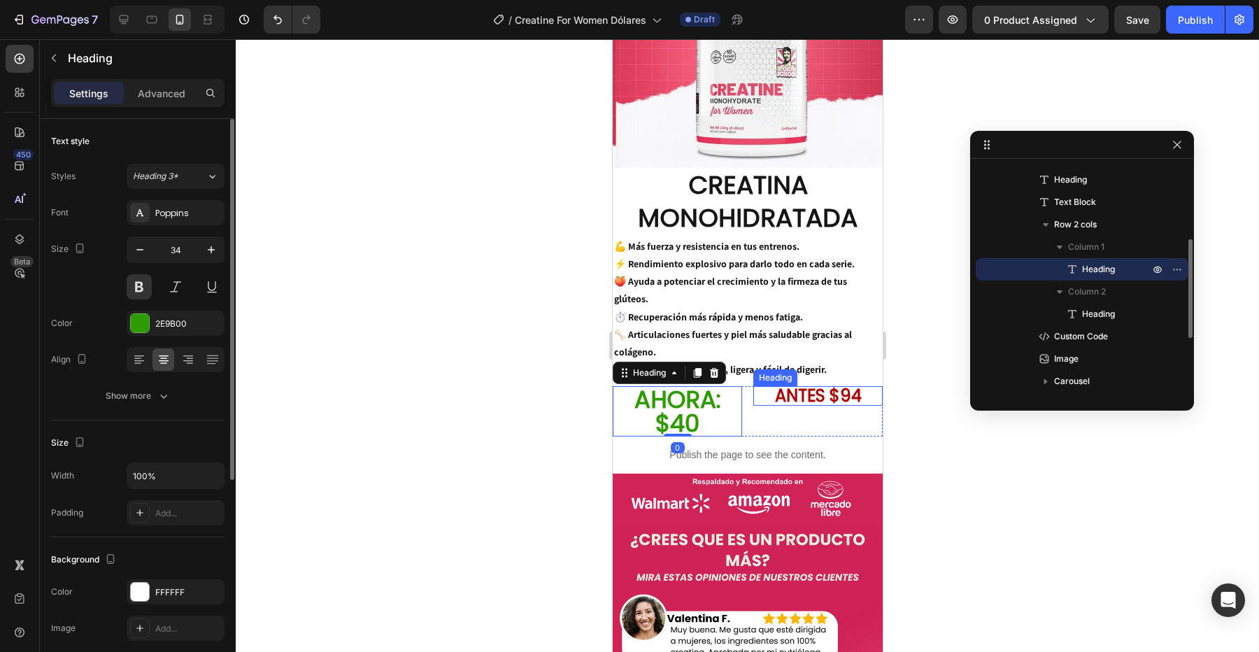
click at [752, 386] on div "AHORA: $40 Heading 0 ANTES $94 Heading Row" at bounding box center [747, 411] width 270 height 50
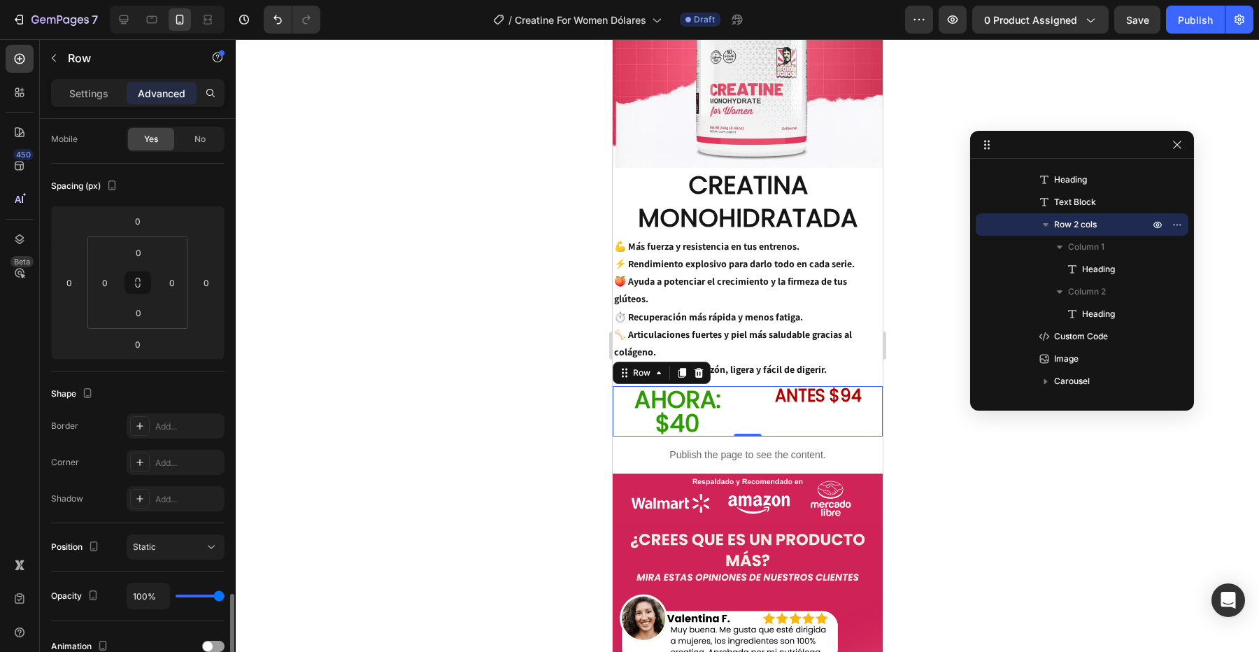
scroll to position [360, 0]
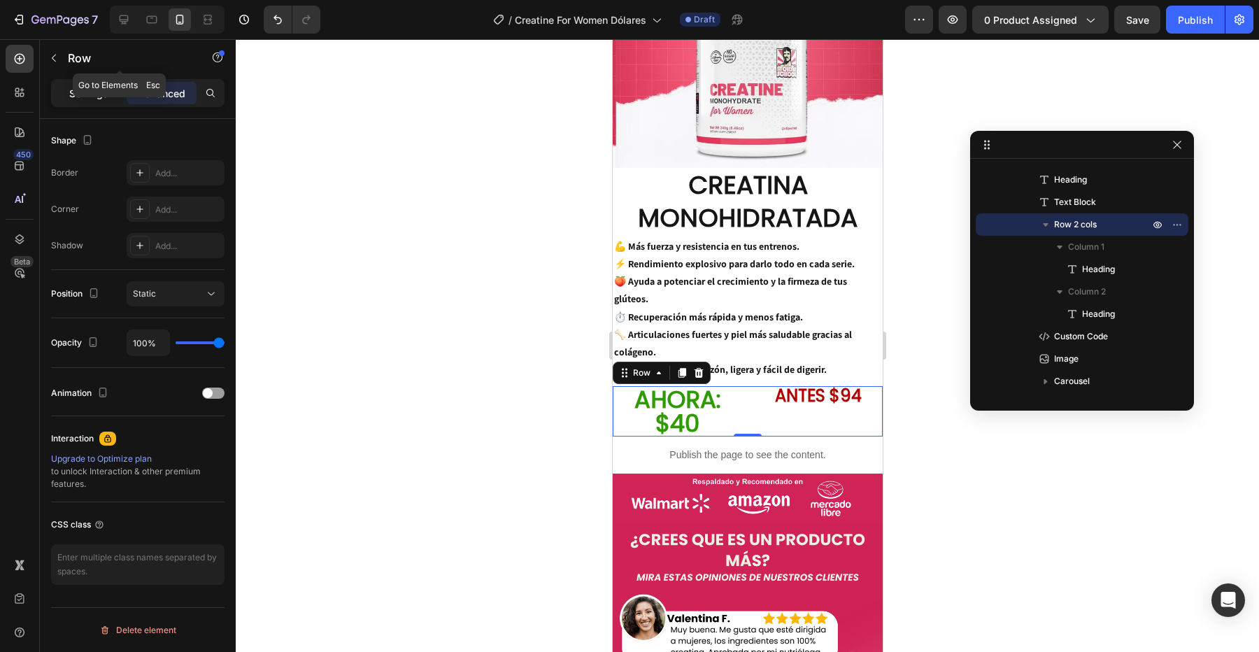
click at [92, 90] on p "Settings" at bounding box center [88, 93] width 39 height 15
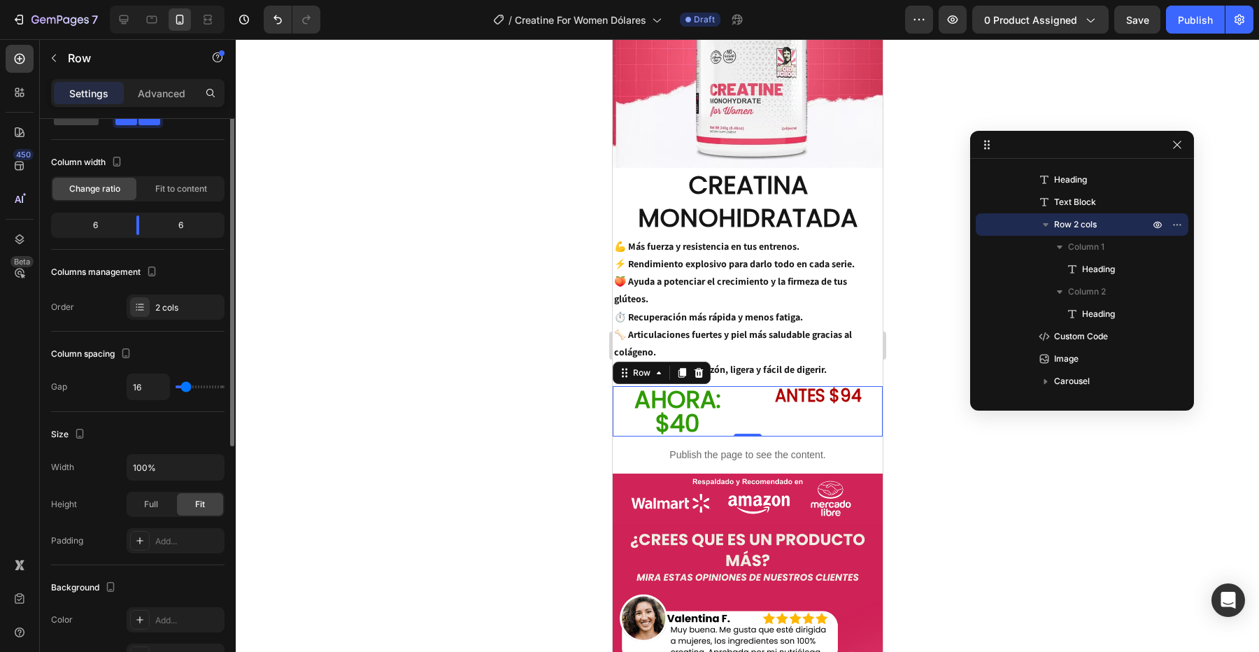
scroll to position [23, 0]
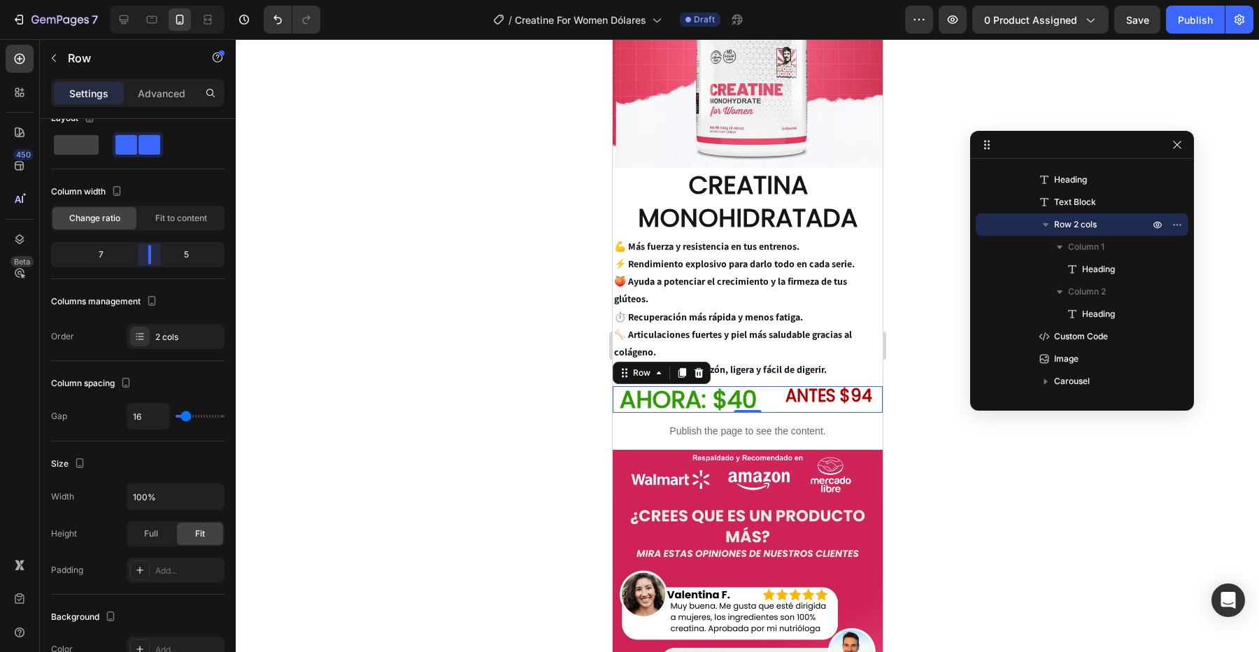
drag, startPoint x: 140, startPoint y: 251, endPoint x: 158, endPoint y: 260, distance: 20.3
click at [158, 0] on body "7 Version history / Creatine For Women Dólares Draft Preview 0 product assigned…" at bounding box center [629, 0] width 1259 height 0
click at [809, 388] on p "ANTES $94" at bounding box center [828, 396] width 105 height 17
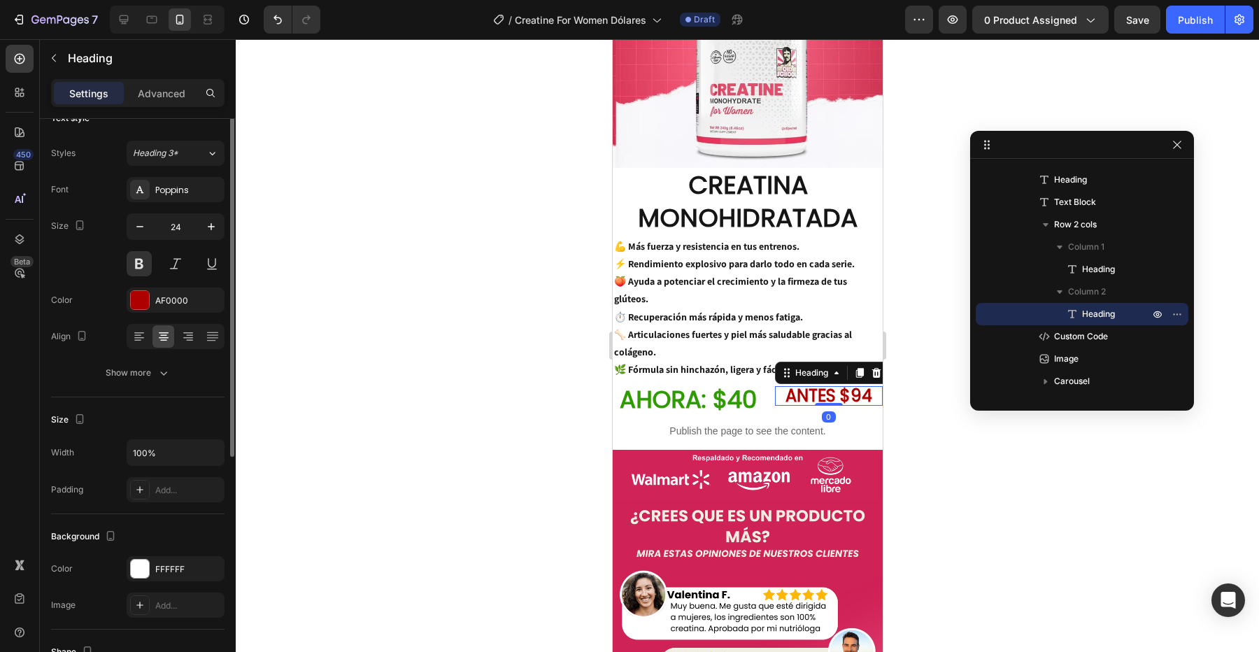
scroll to position [0, 0]
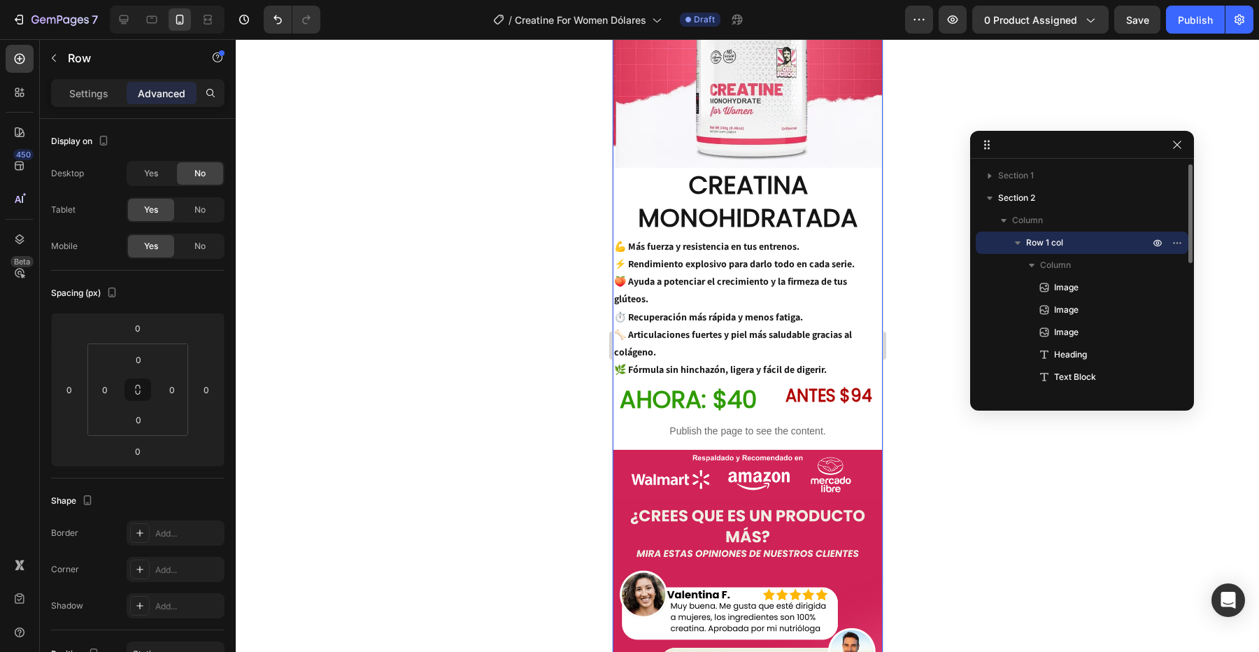
click at [673, 388] on p "AHORA: $40" at bounding box center [687, 400] width 148 height 24
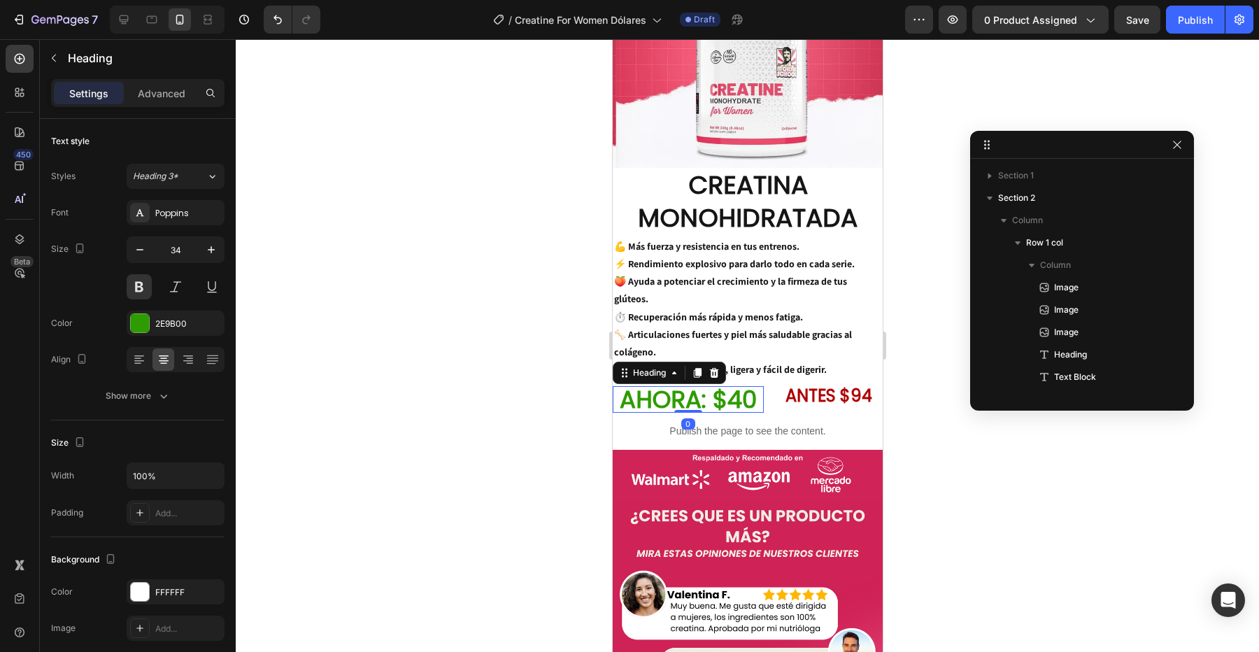
scroll to position [175, 0]
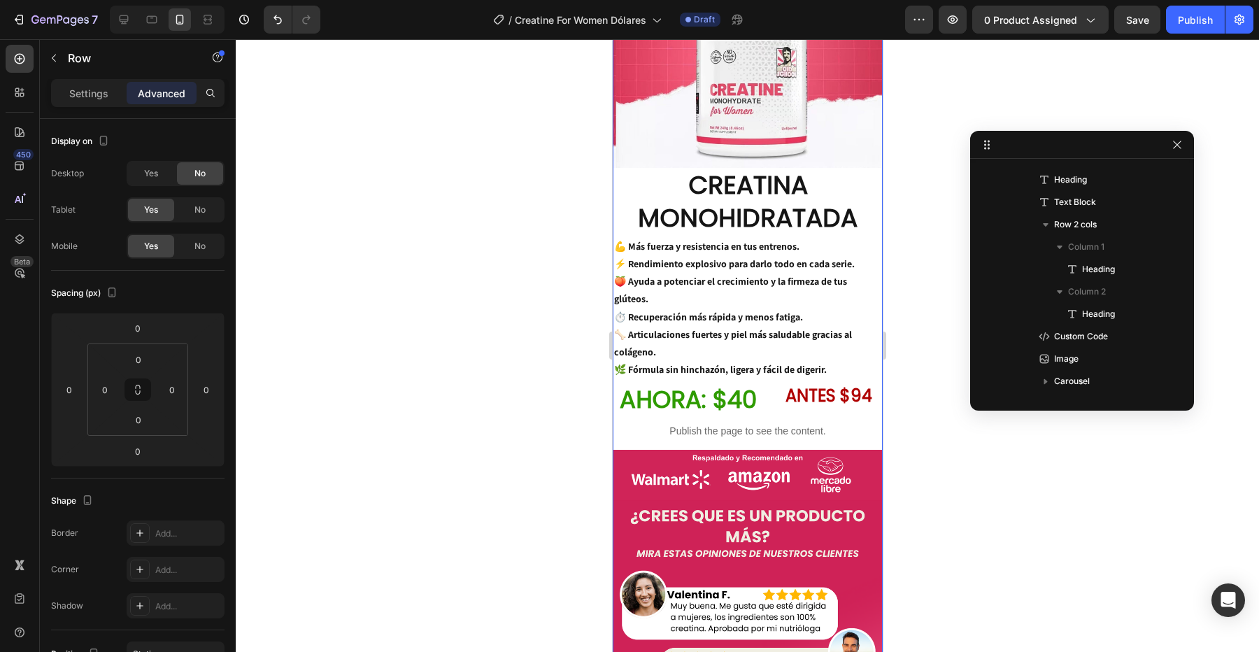
scroll to position [0, 0]
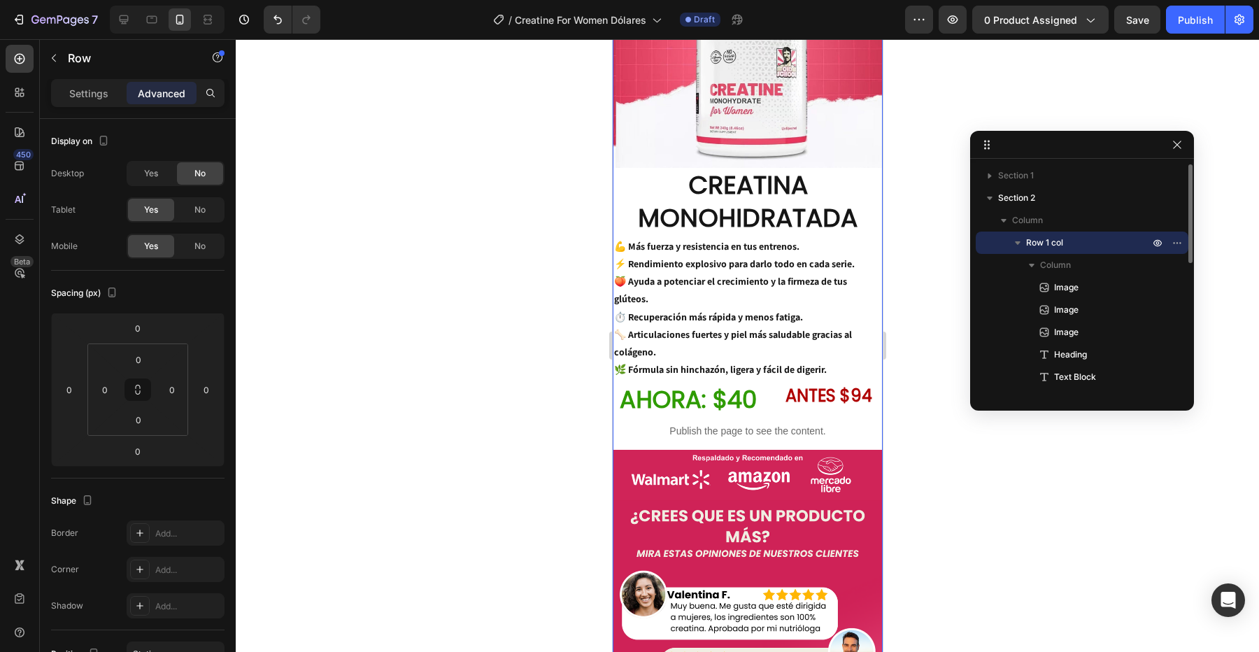
click at [633, 388] on p "AHORA: $40" at bounding box center [687, 400] width 148 height 24
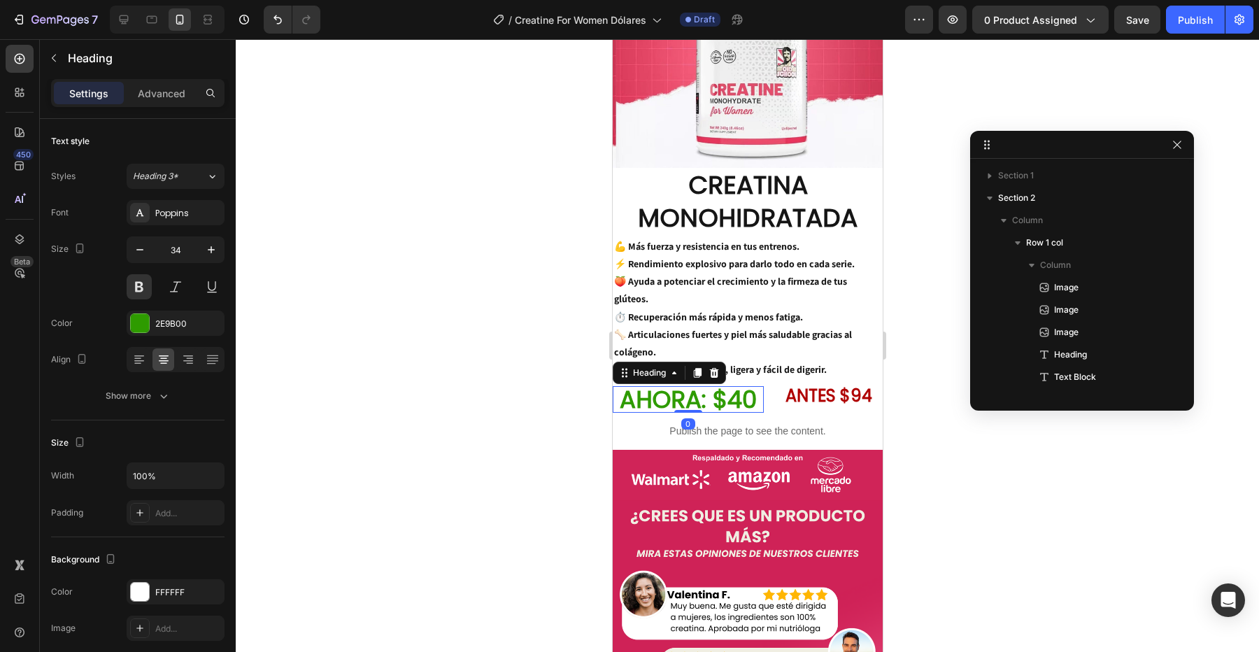
scroll to position [175, 0]
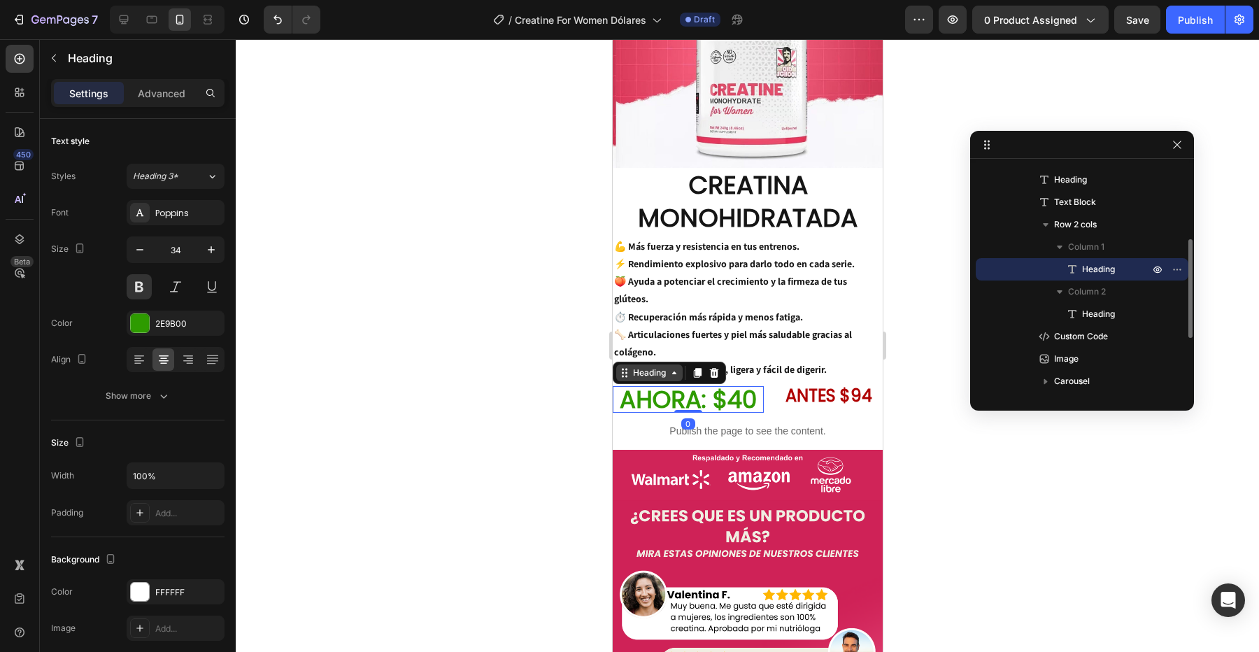
click at [632, 367] on div "Heading" at bounding box center [649, 373] width 38 height 13
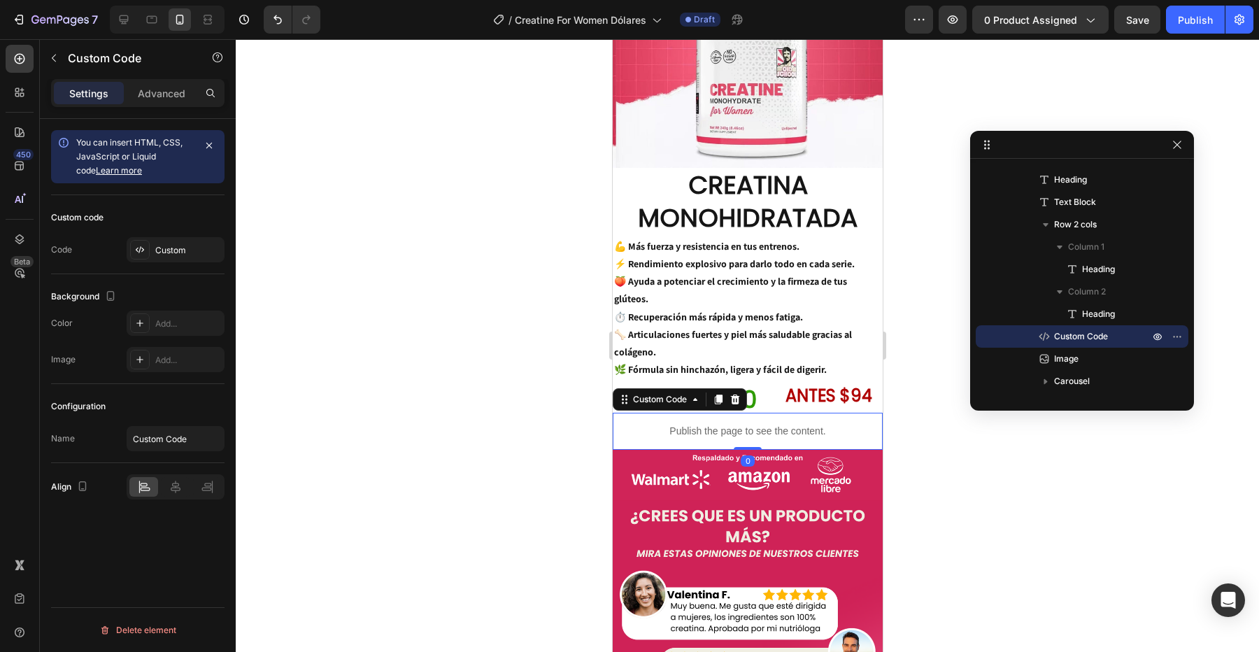
click at [793, 413] on div "Publish the page to see the content." at bounding box center [747, 431] width 270 height 37
click at [779, 388] on p "ANTES $94" at bounding box center [828, 396] width 105 height 17
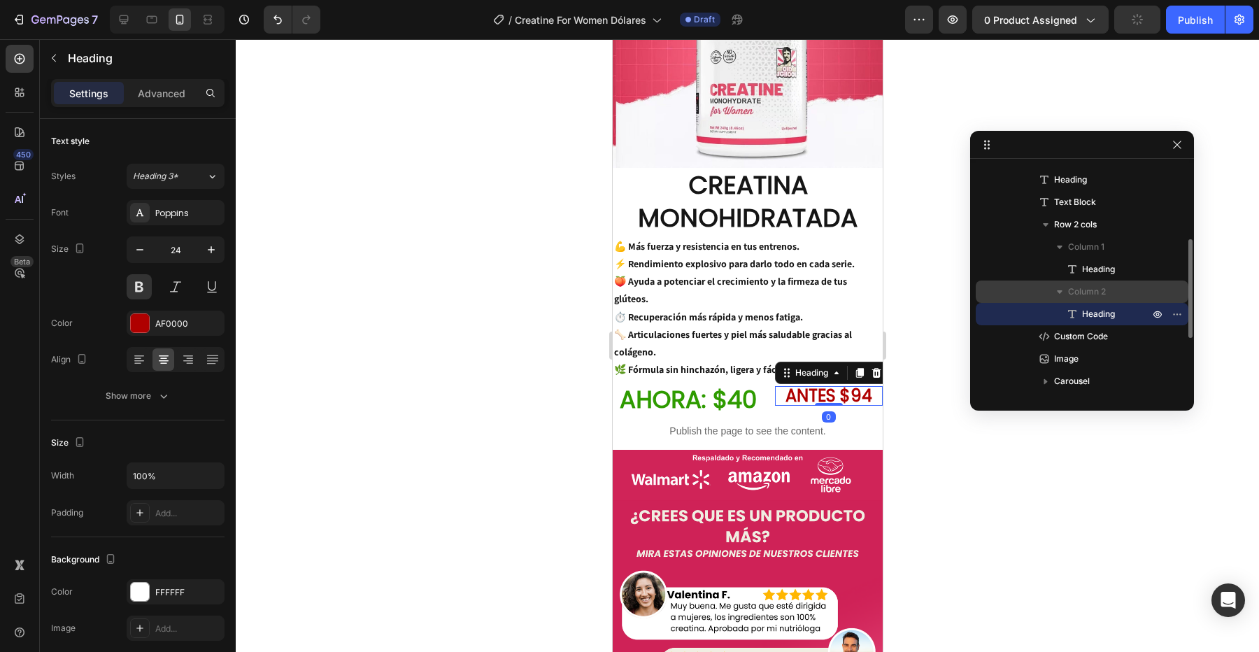
click at [1090, 296] on span "Column 2" at bounding box center [1087, 292] width 38 height 14
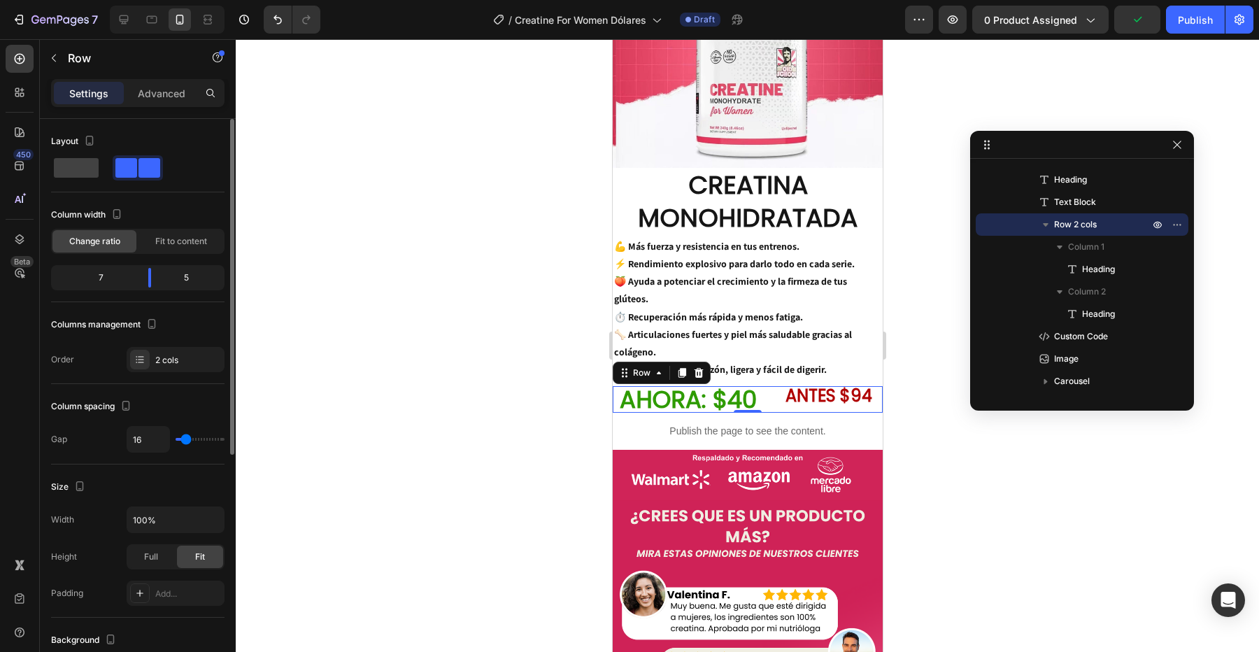
type input "26"
type input "29"
type input "32"
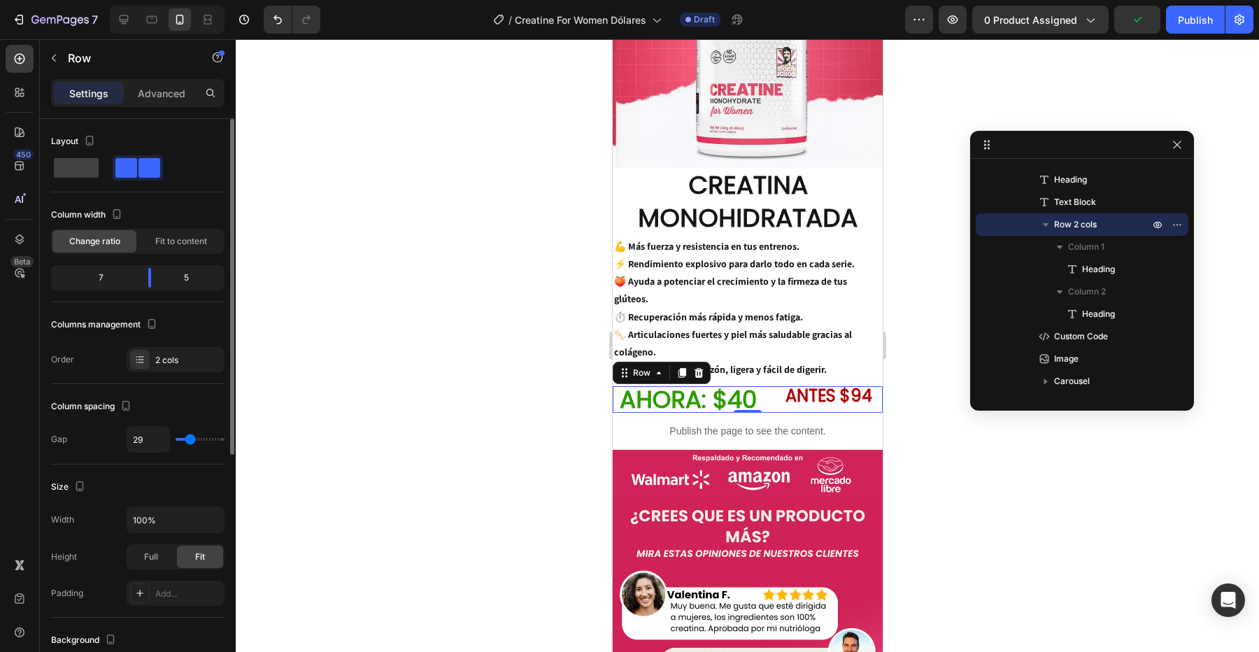
type input "32"
type input "36"
type input "39"
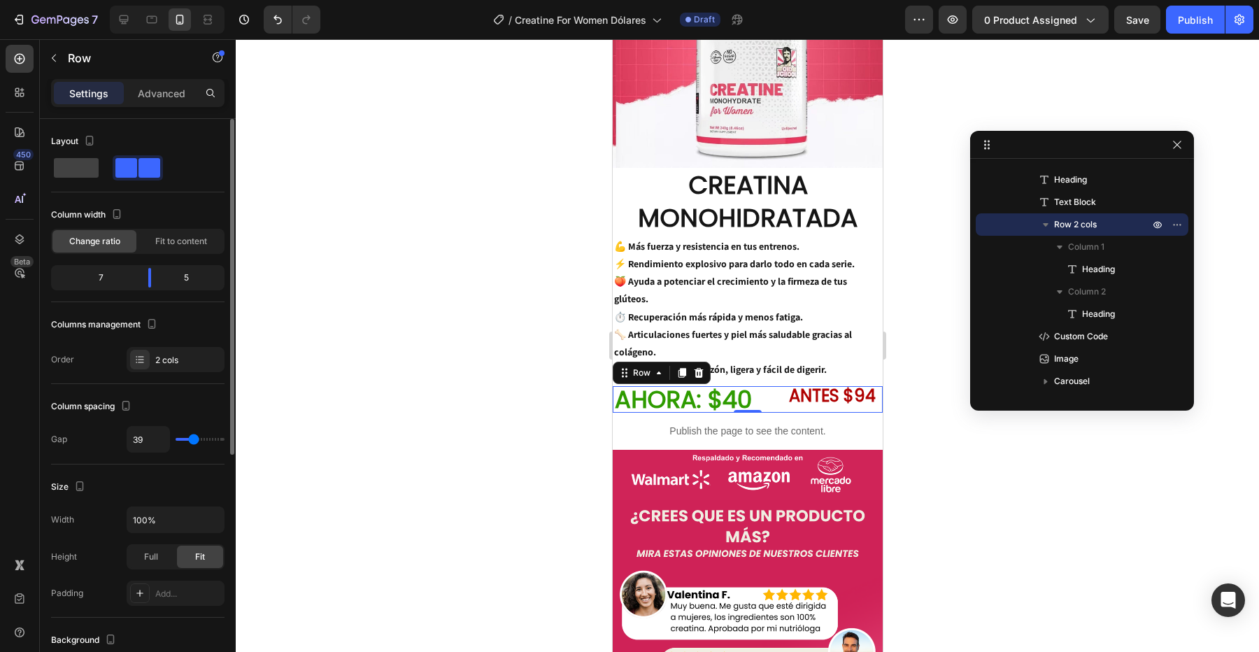
type input "44"
type input "48"
type input "52"
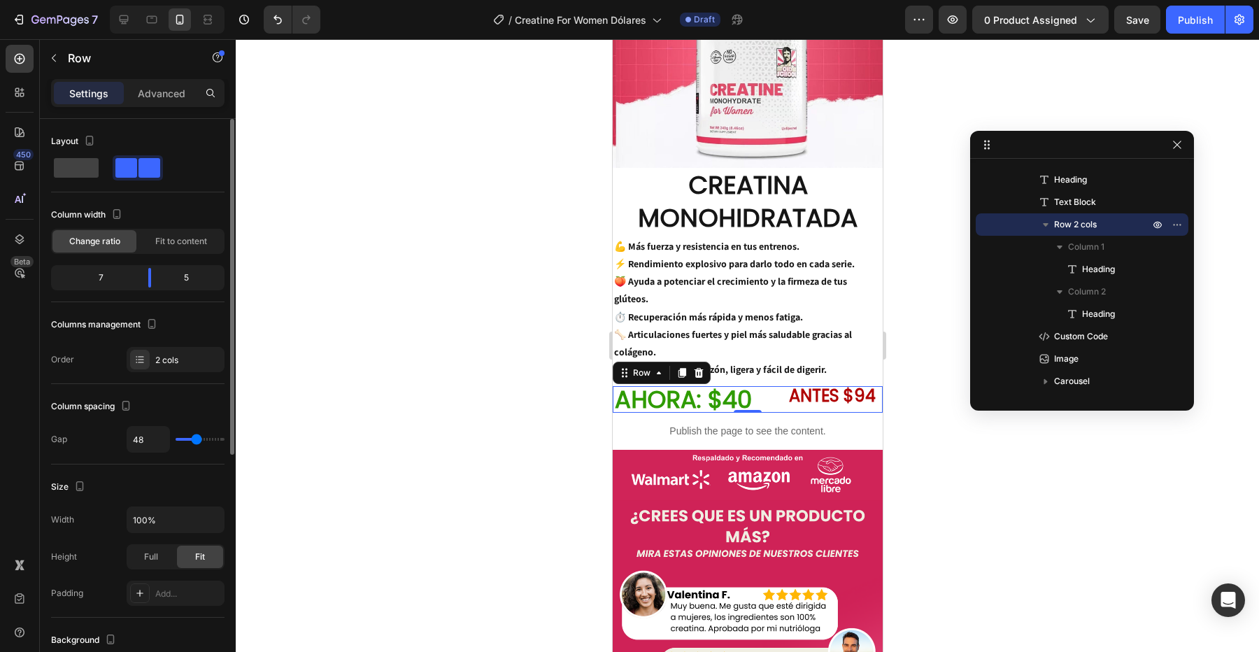
type input "52"
type input "54"
type input "55"
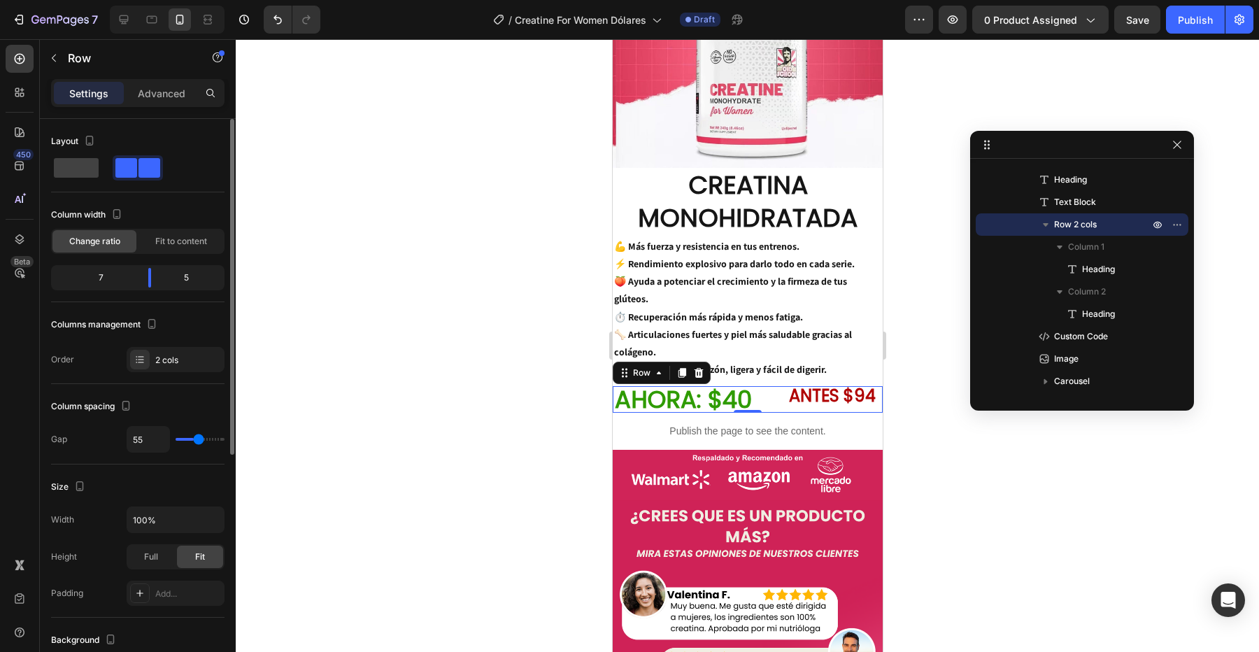
type input "57"
type input "58"
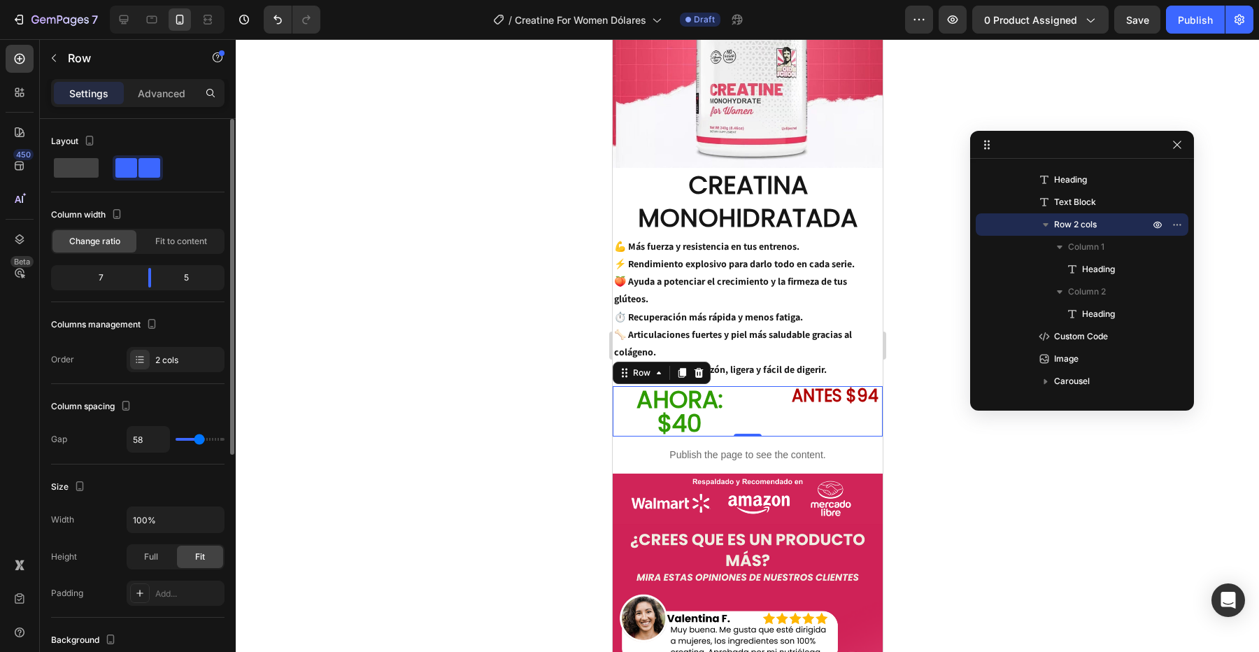
type input "54"
type input "47"
type input "34"
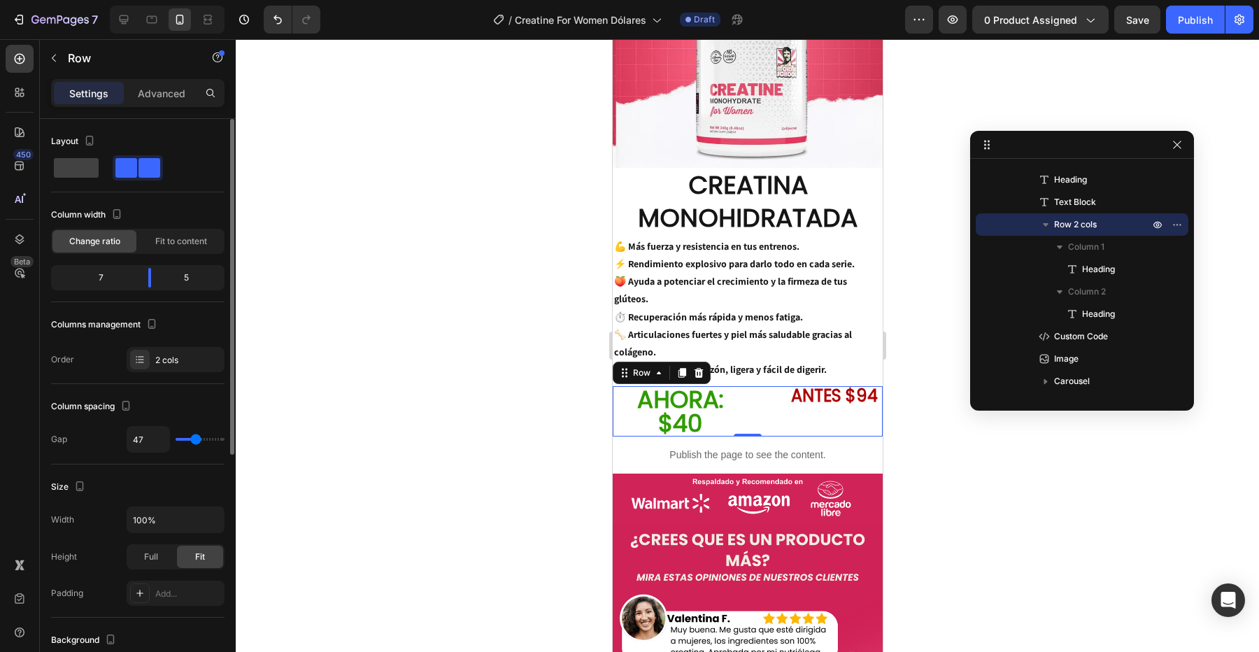
type input "34"
type input "24"
type input "17"
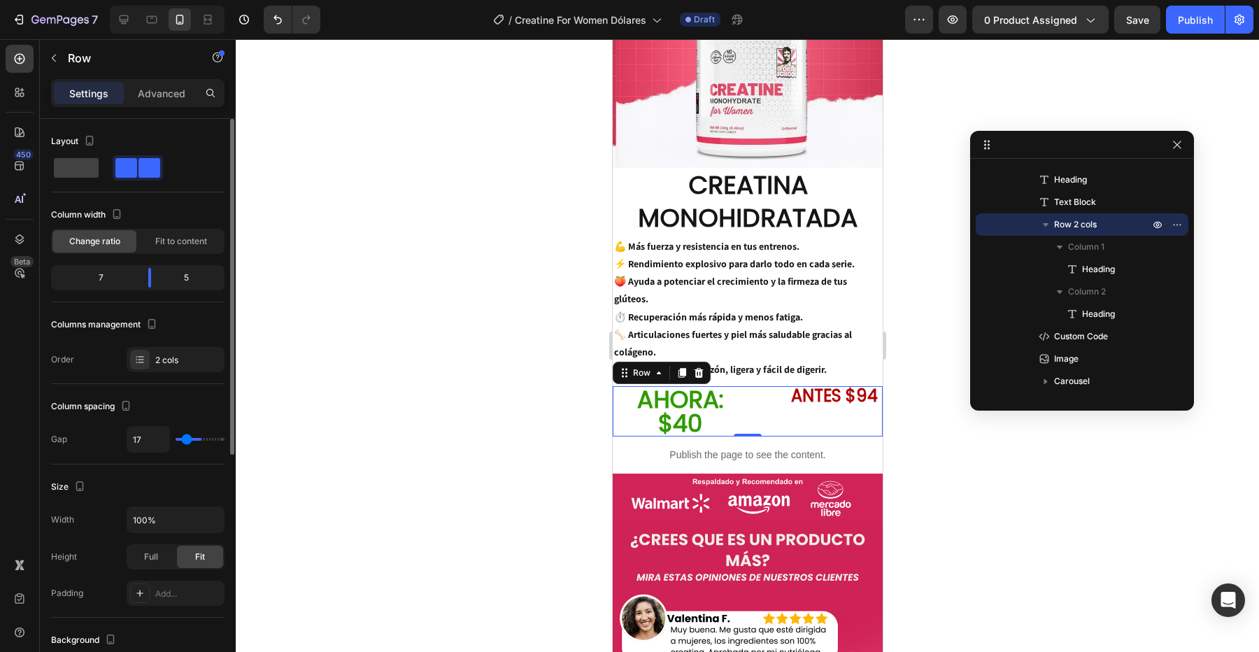
type input "13"
type input "12"
type input "11"
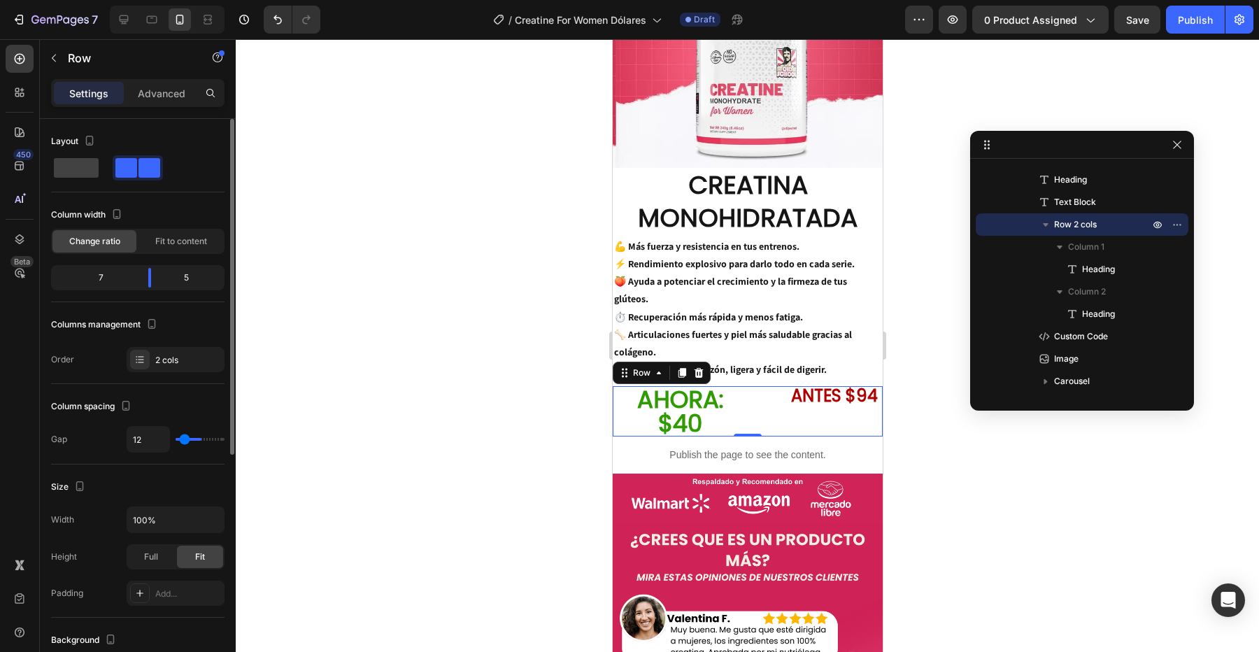
type input "11"
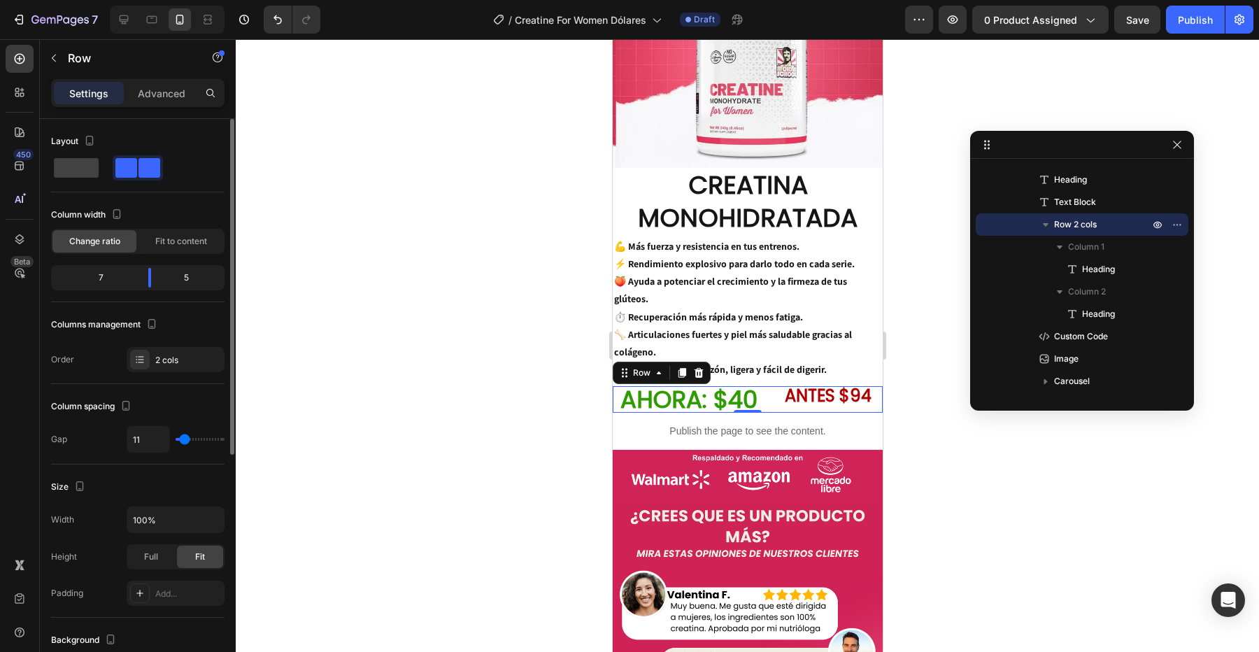
type input "10"
type input "8"
type input "7"
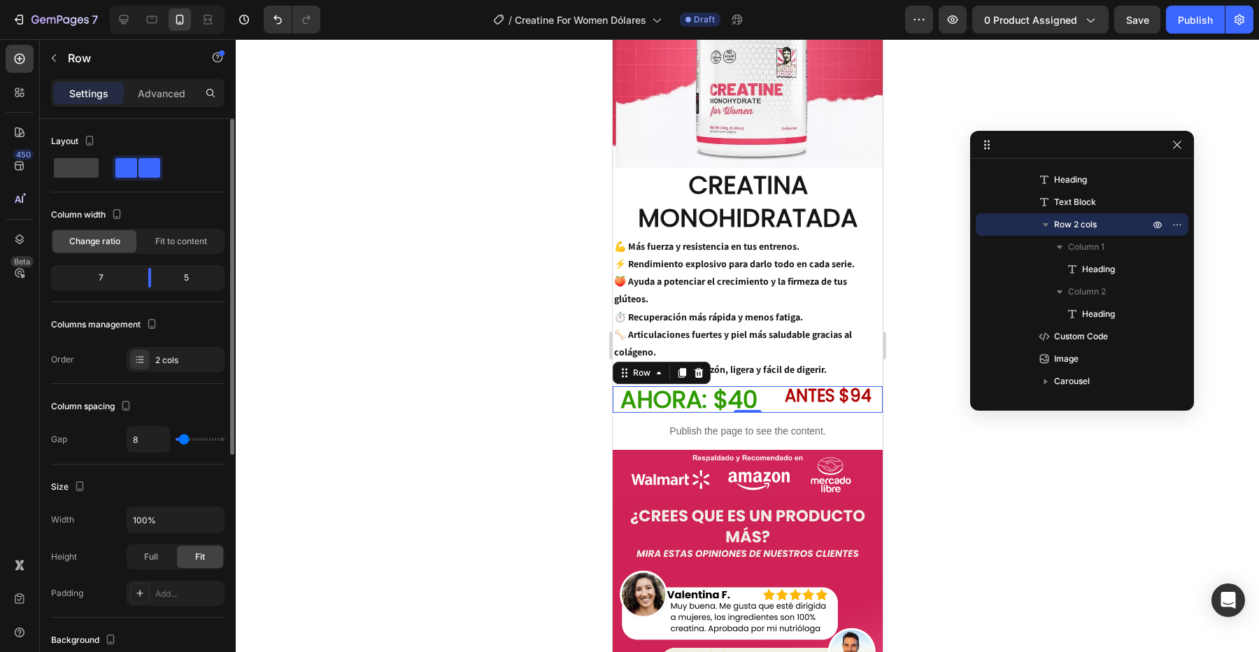
type input "7"
type input "4"
type input "0"
drag, startPoint x: 188, startPoint y: 439, endPoint x: 166, endPoint y: 445, distance: 22.6
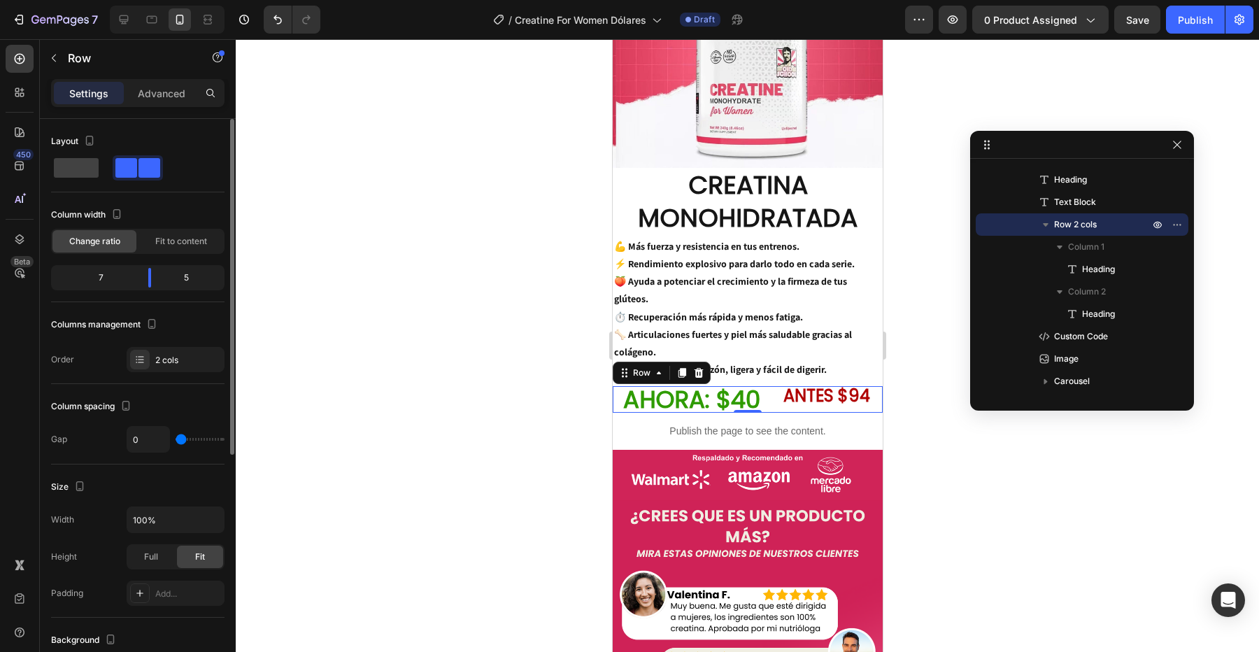
type input "0"
click at [176, 441] on input "range" at bounding box center [200, 439] width 49 height 3
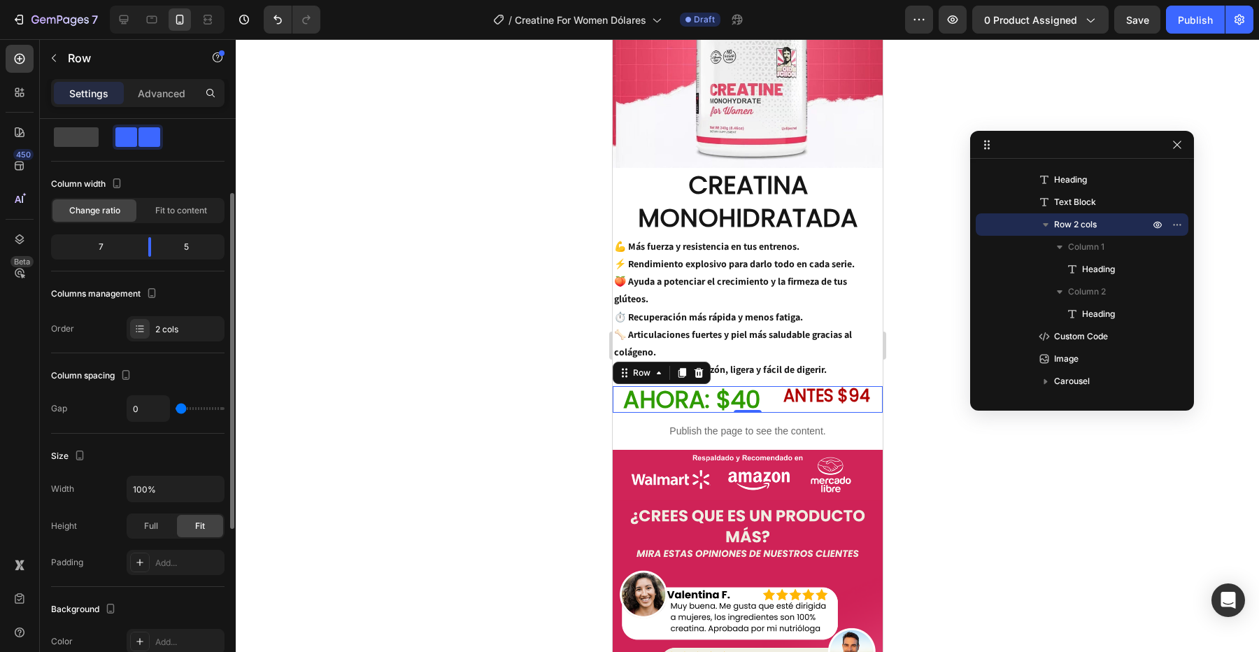
scroll to position [0, 0]
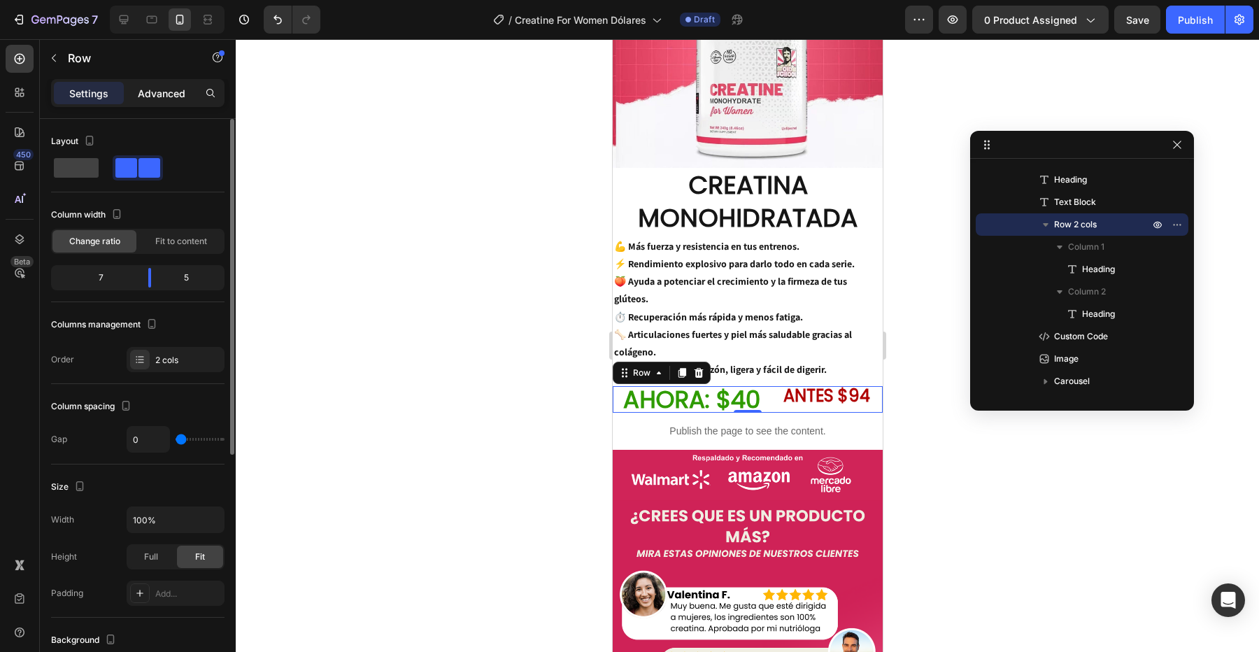
click at [169, 95] on p "Advanced" at bounding box center [162, 93] width 48 height 15
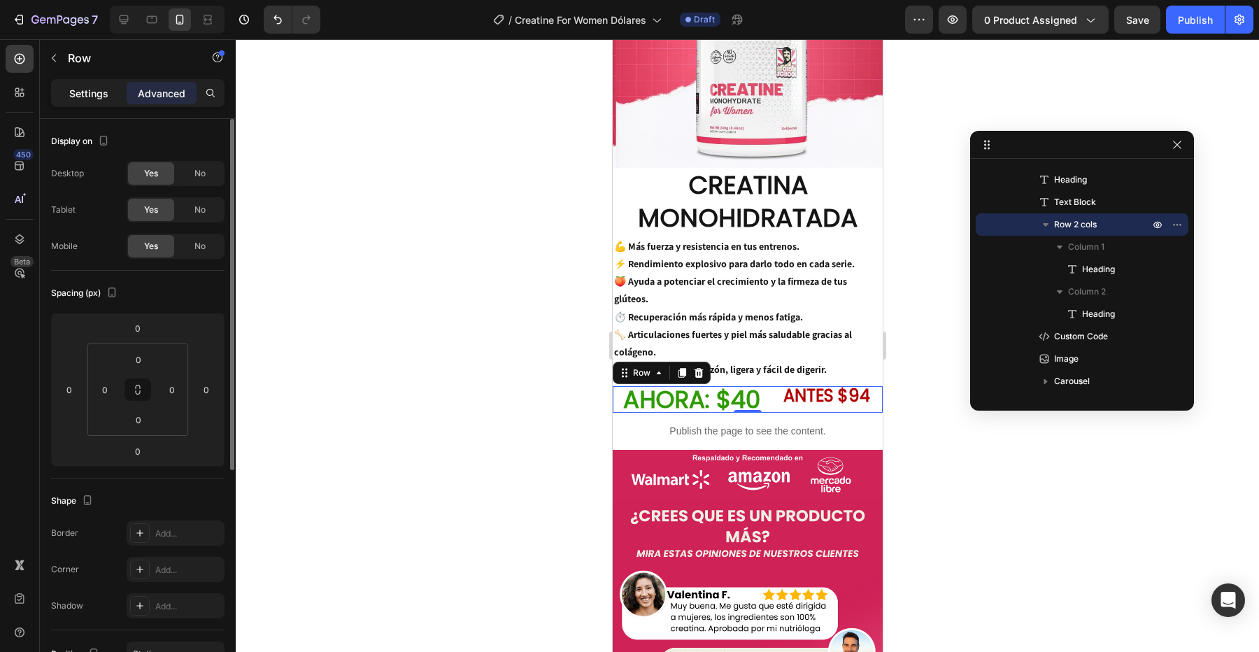
click at [98, 87] on p "Settings" at bounding box center [88, 93] width 39 height 15
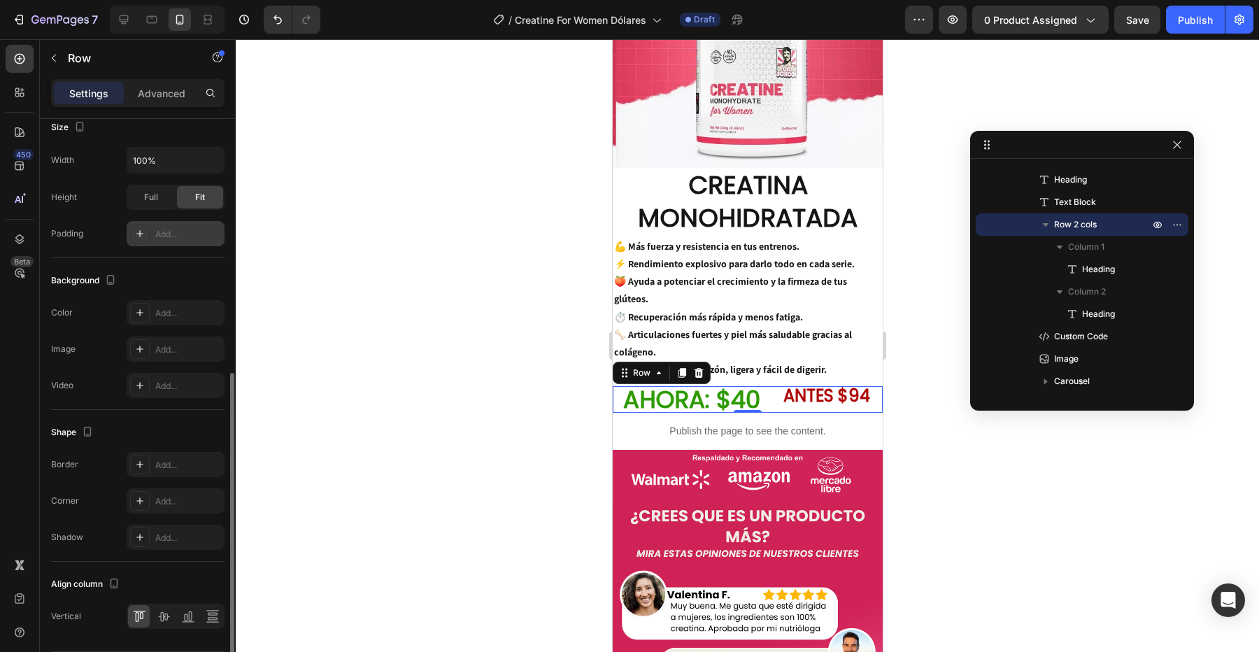
scroll to position [404, 0]
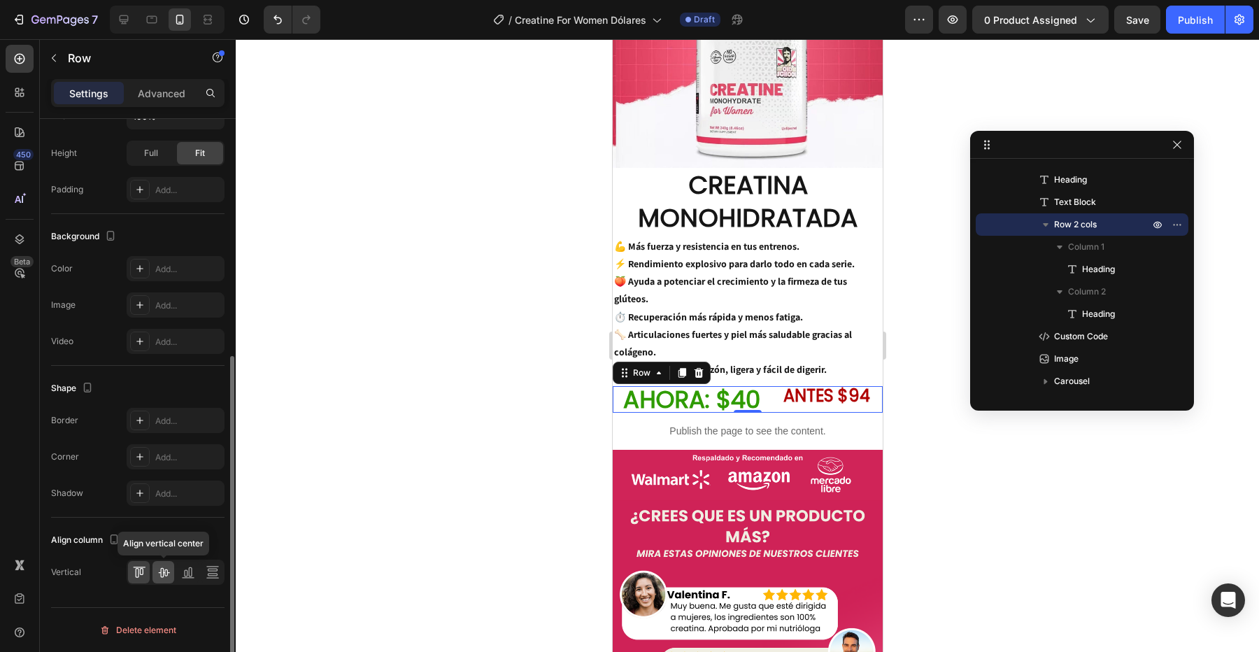
click at [167, 573] on icon at bounding box center [164, 572] width 14 height 14
click at [694, 388] on p "AHORA: $40" at bounding box center [690, 400] width 155 height 24
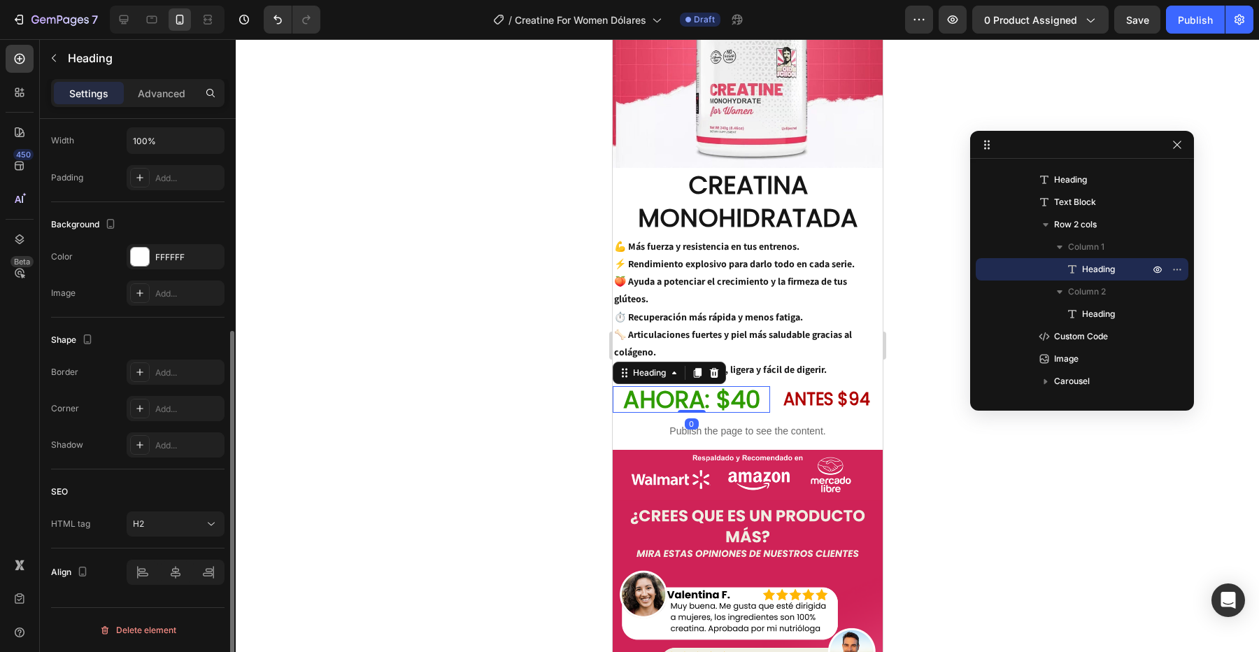
scroll to position [0, 0]
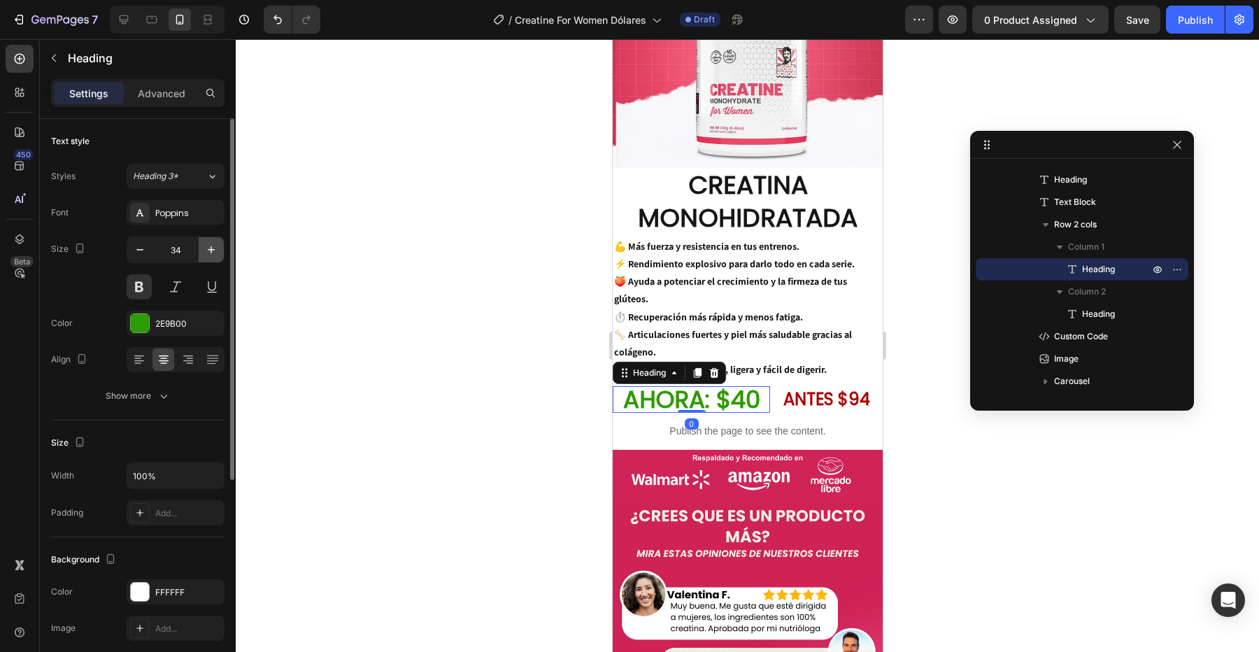
click at [211, 259] on button "button" at bounding box center [211, 249] width 25 height 25
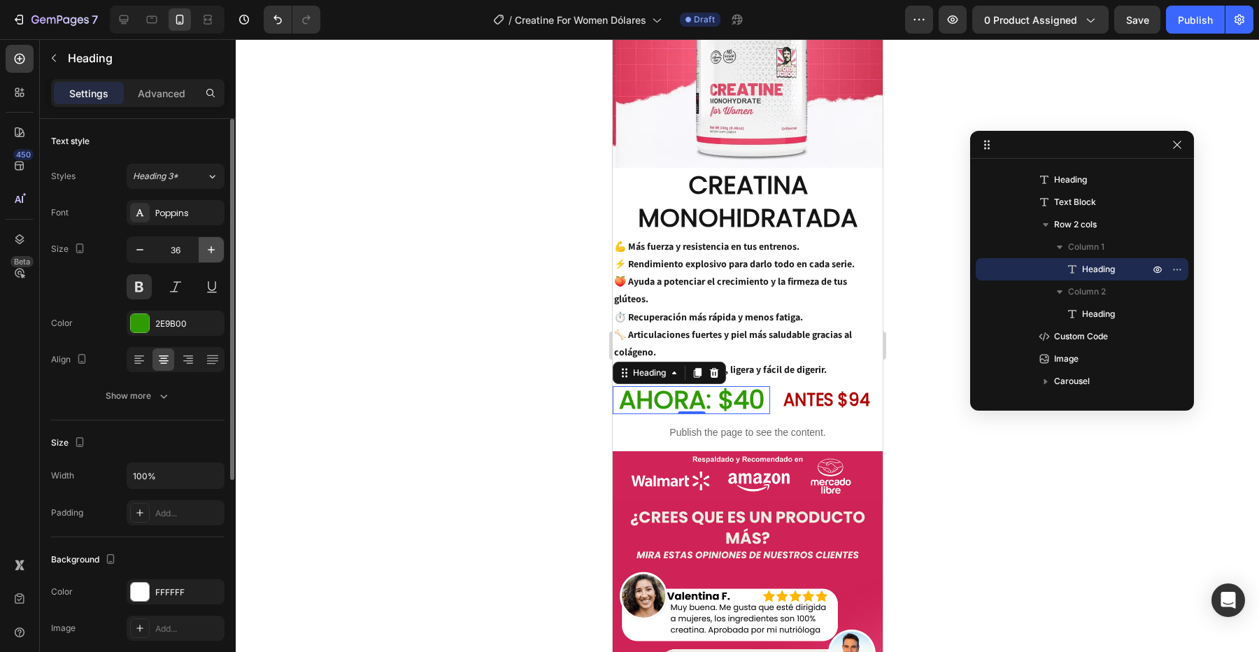
click at [211, 259] on button "button" at bounding box center [211, 249] width 25 height 25
type input "38"
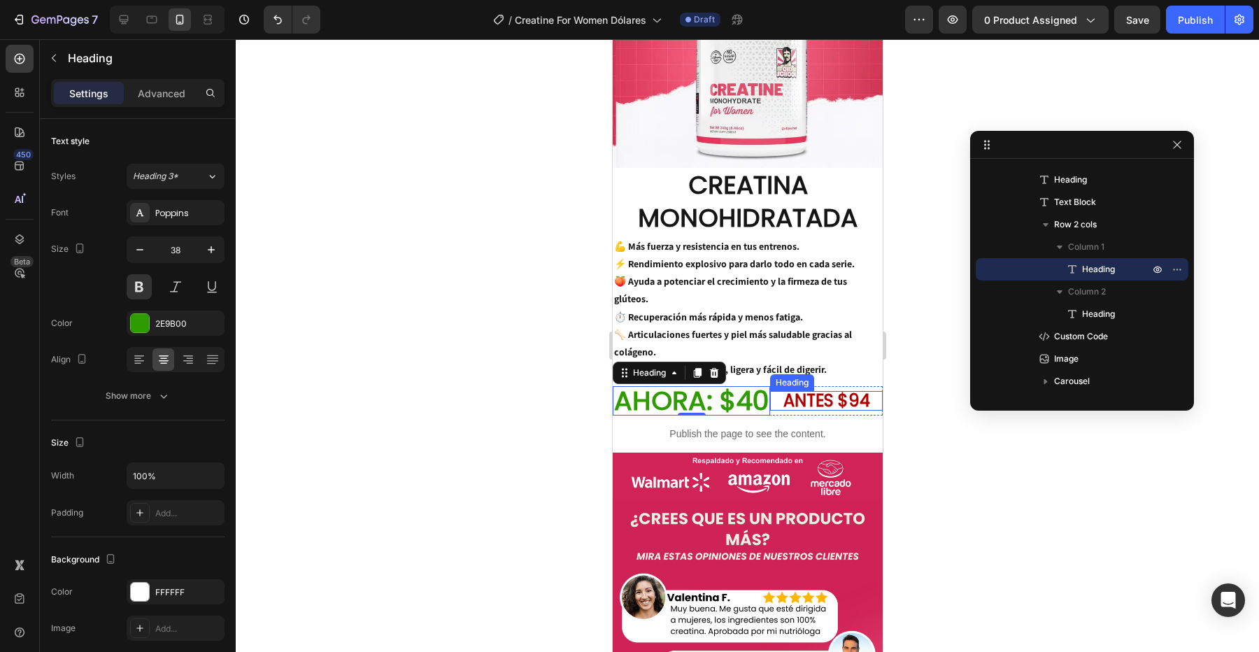
click at [802, 392] on p "ANTES $94" at bounding box center [826, 400] width 110 height 17
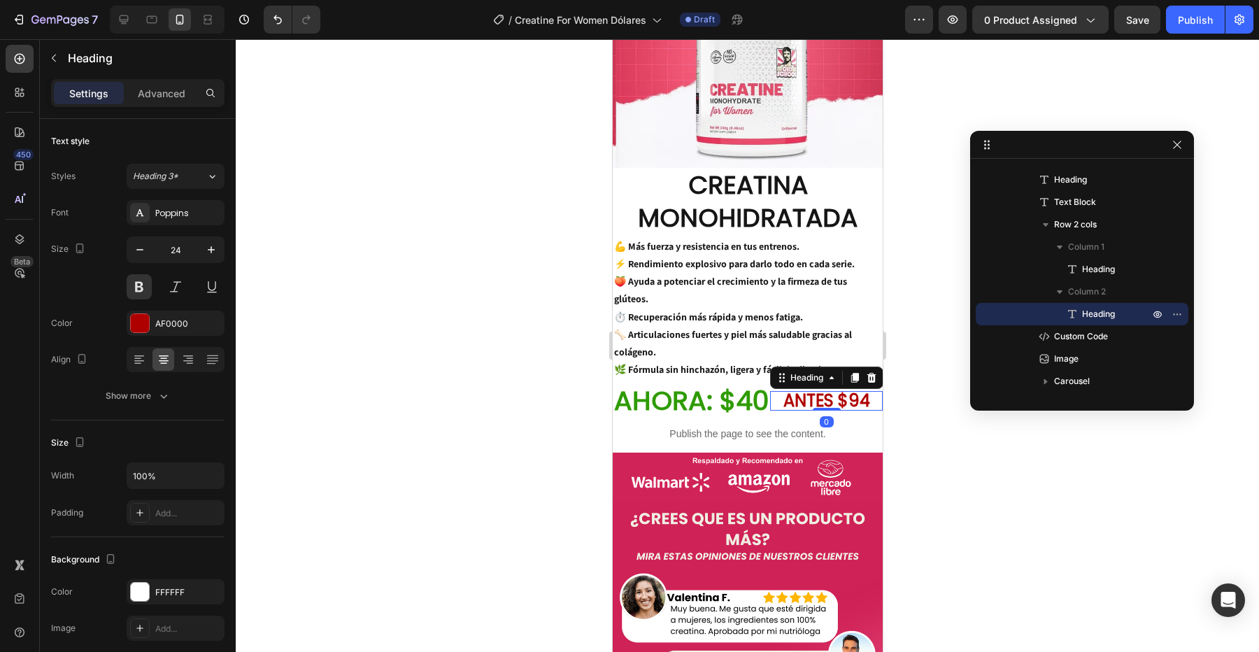
click at [951, 432] on div at bounding box center [747, 345] width 1023 height 613
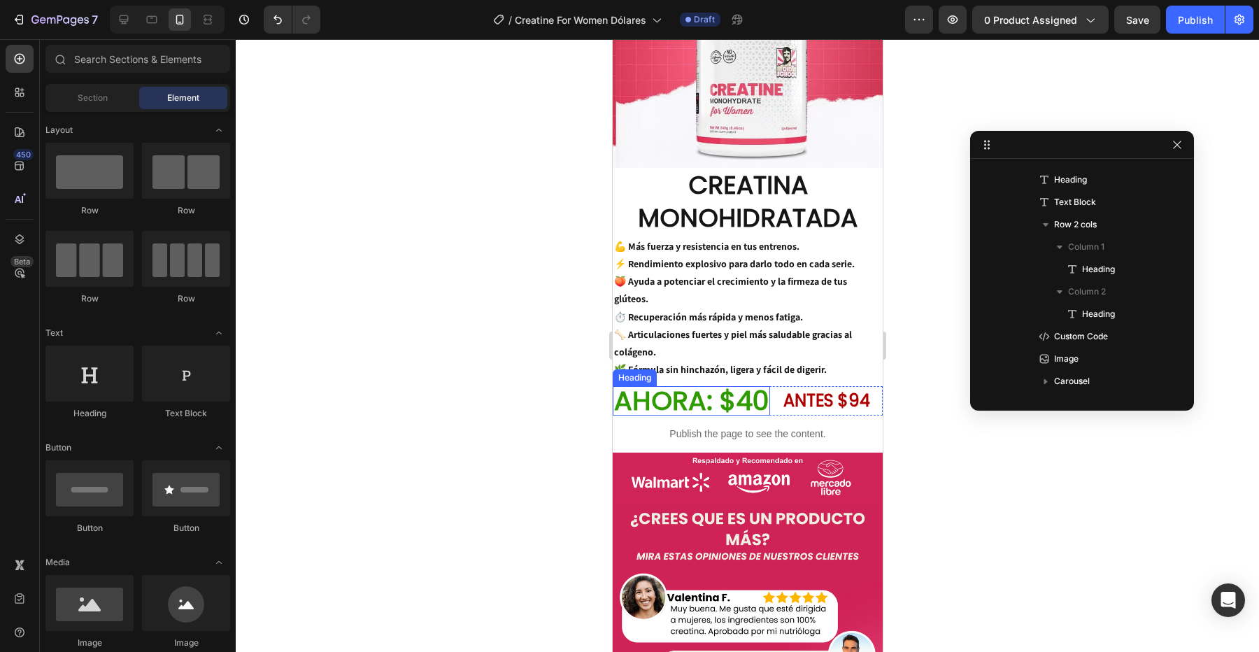
click at [708, 388] on p "AHORA: $40" at bounding box center [690, 401] width 155 height 27
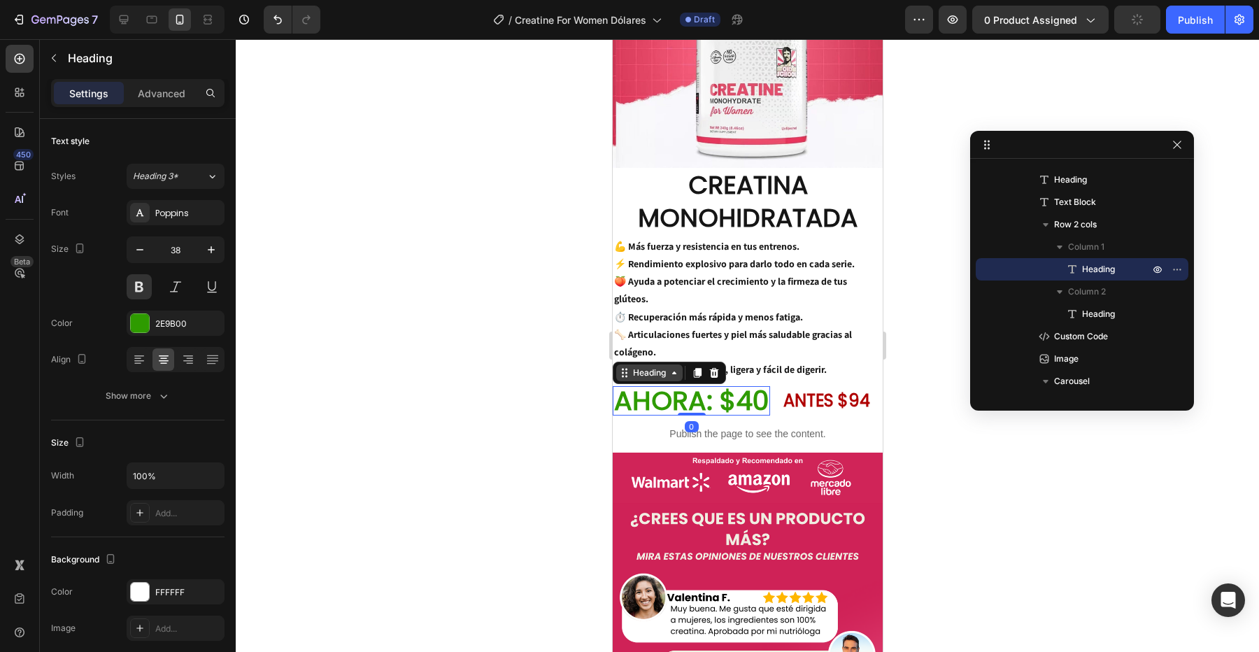
click at [619, 367] on icon at bounding box center [623, 372] width 11 height 11
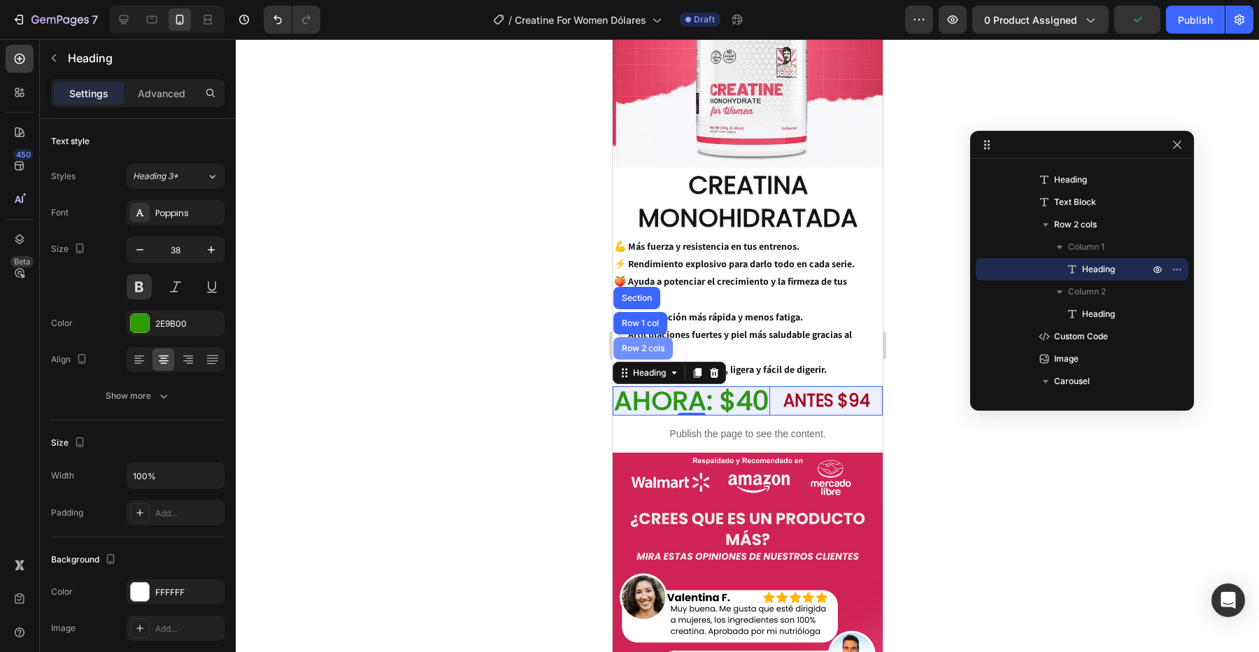
click at [634, 344] on div "Row 2 cols" at bounding box center [642, 348] width 48 height 8
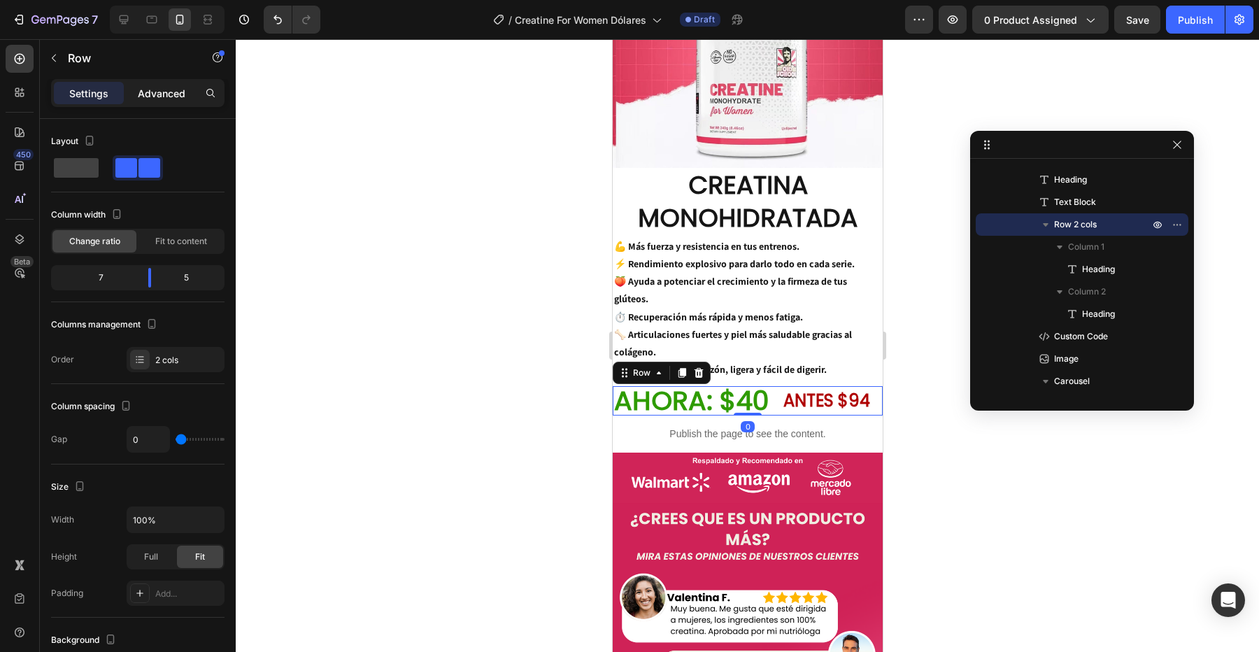
click at [166, 86] on p "Advanced" at bounding box center [162, 93] width 48 height 15
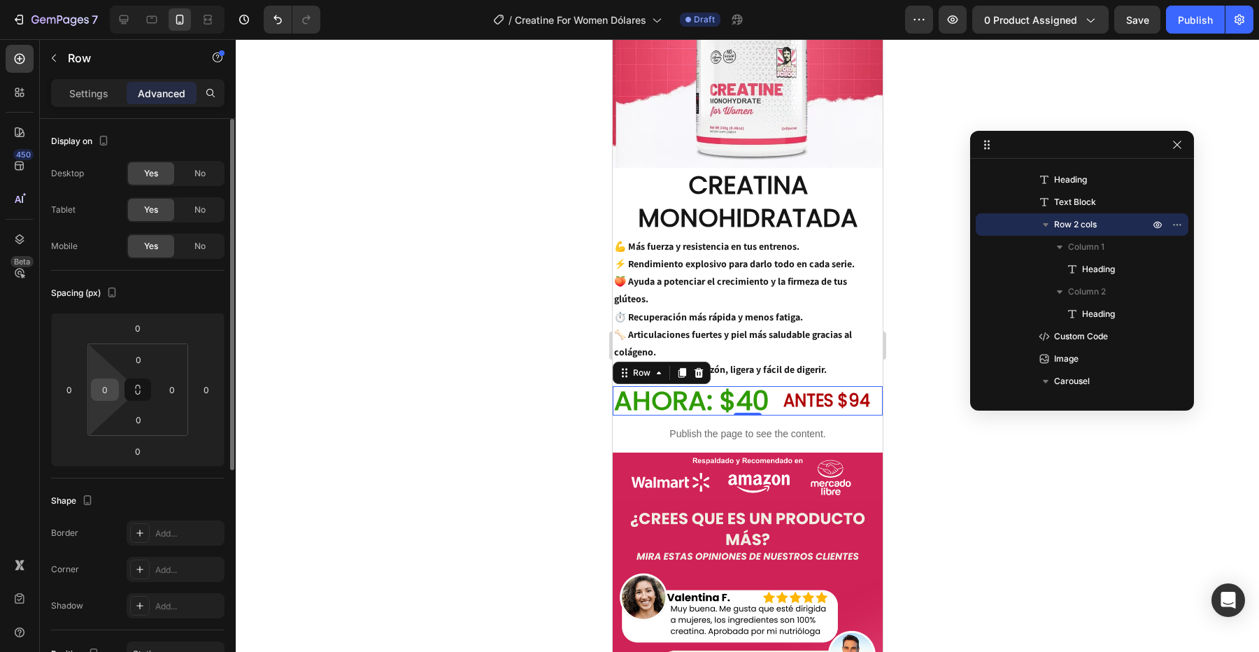
click at [107, 389] on input "0" at bounding box center [104, 389] width 21 height 21
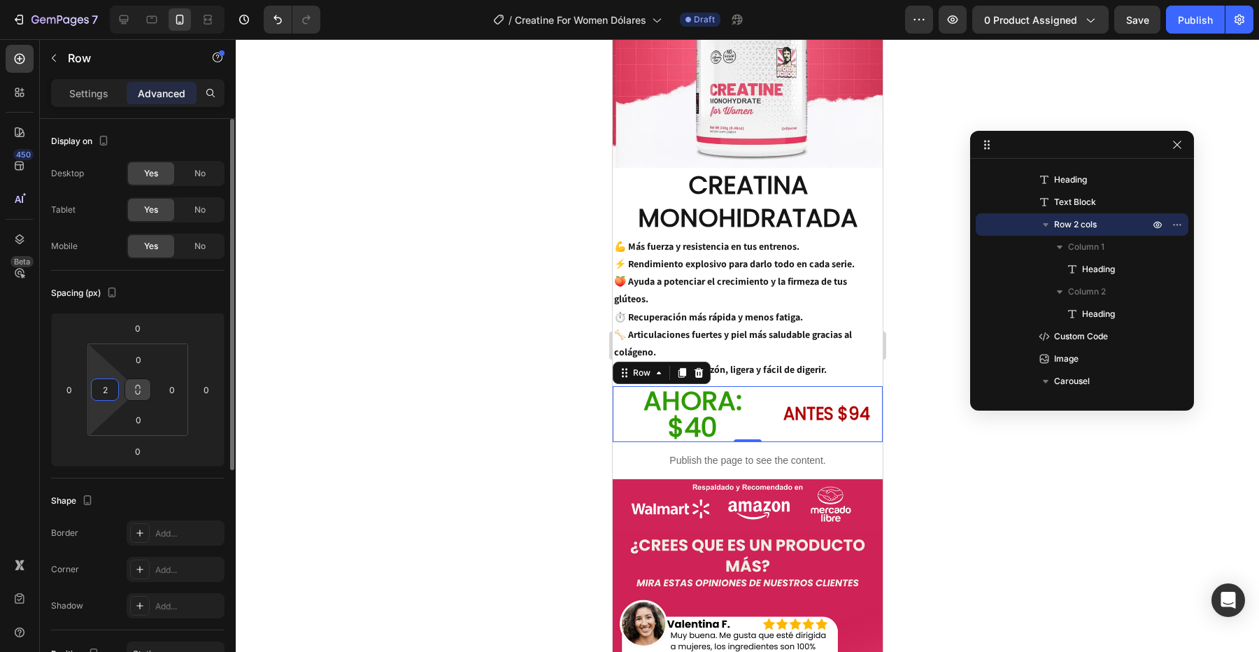
type input "2"
click at [138, 390] on icon at bounding box center [137, 389] width 11 height 11
click at [141, 360] on input "0" at bounding box center [139, 359] width 28 height 21
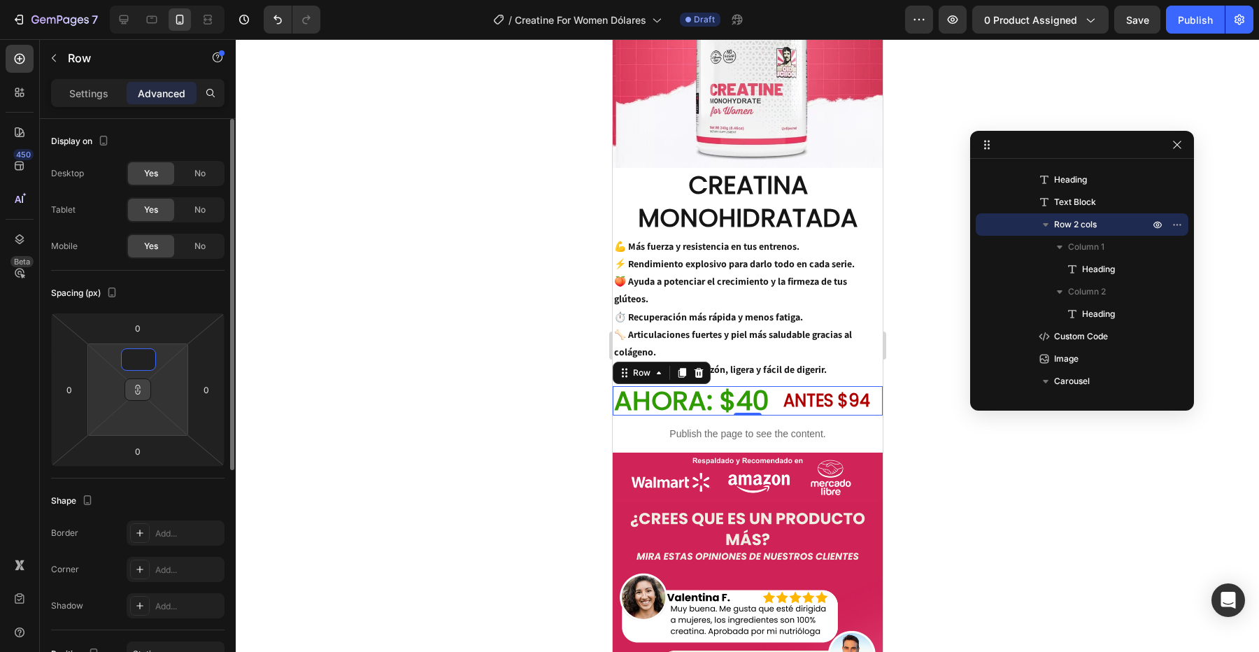
click at [141, 360] on input at bounding box center [139, 359] width 28 height 21
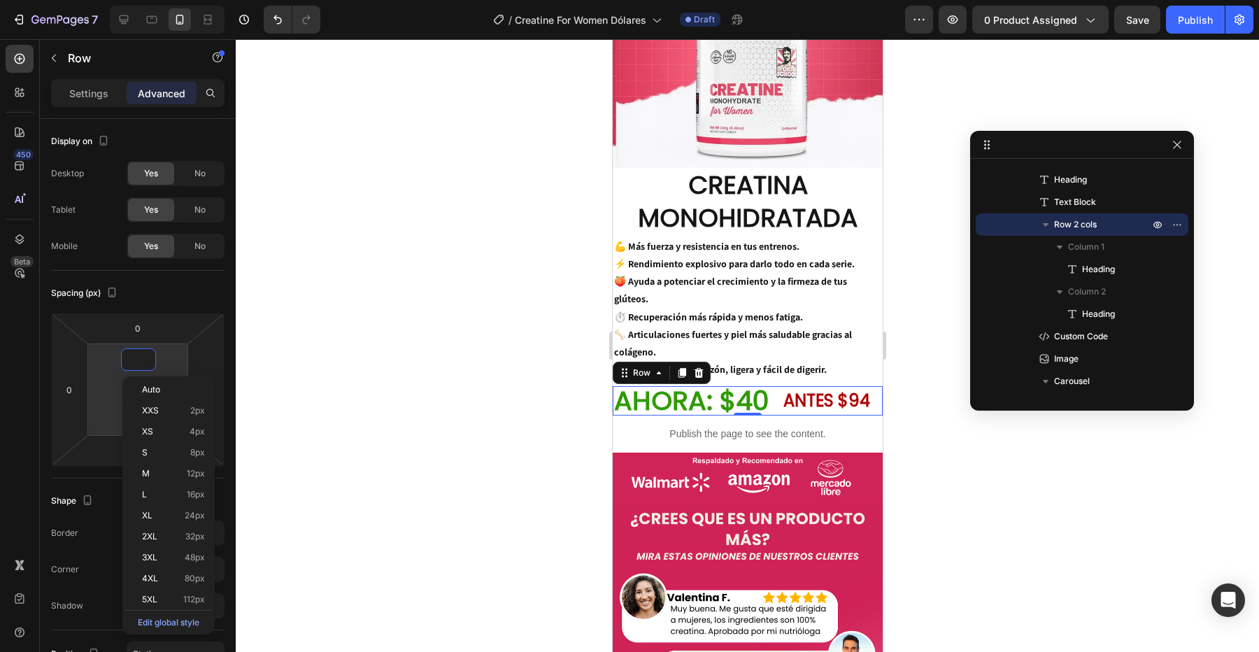
type input "2"
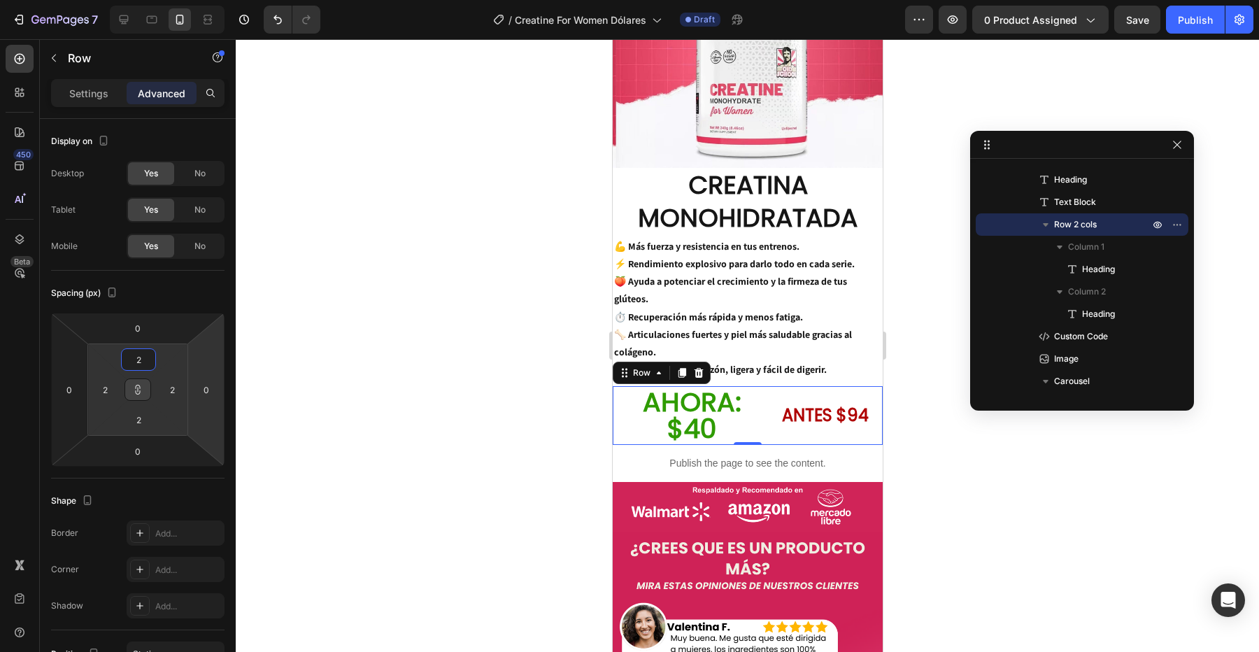
type input "2"
click at [313, 362] on div at bounding box center [747, 345] width 1023 height 613
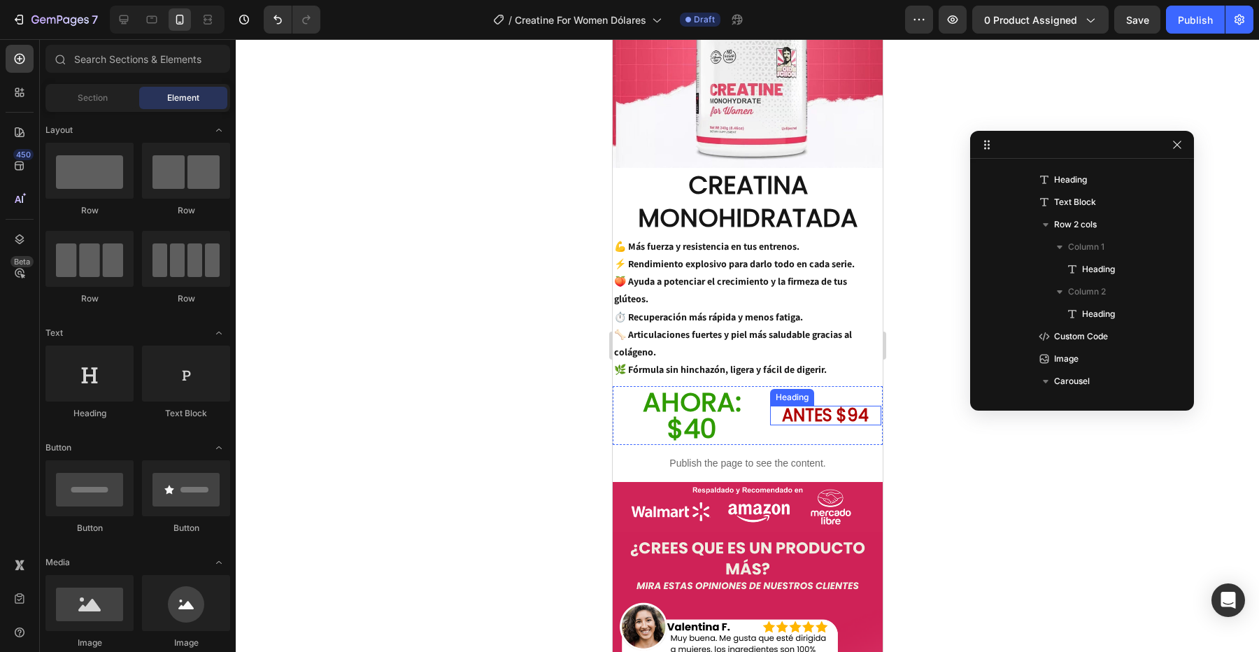
click at [708, 390] on p "AHORA: $40" at bounding box center [691, 415] width 153 height 53
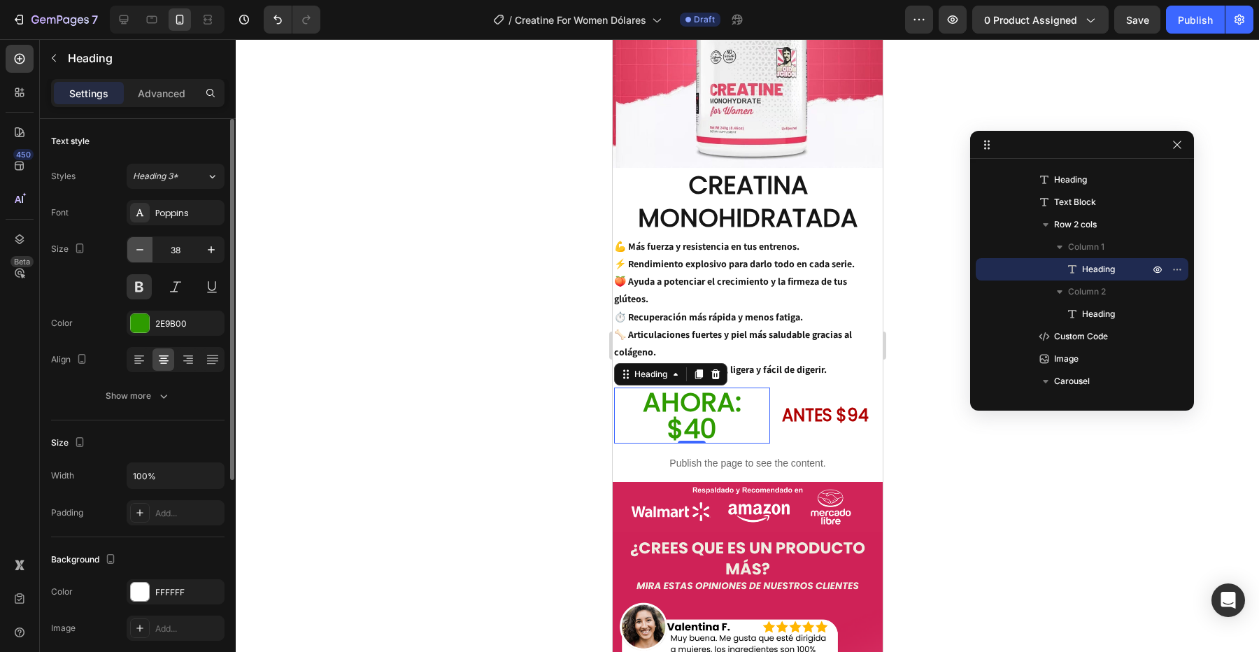
click at [143, 246] on icon "button" at bounding box center [140, 250] width 14 height 14
type input "37"
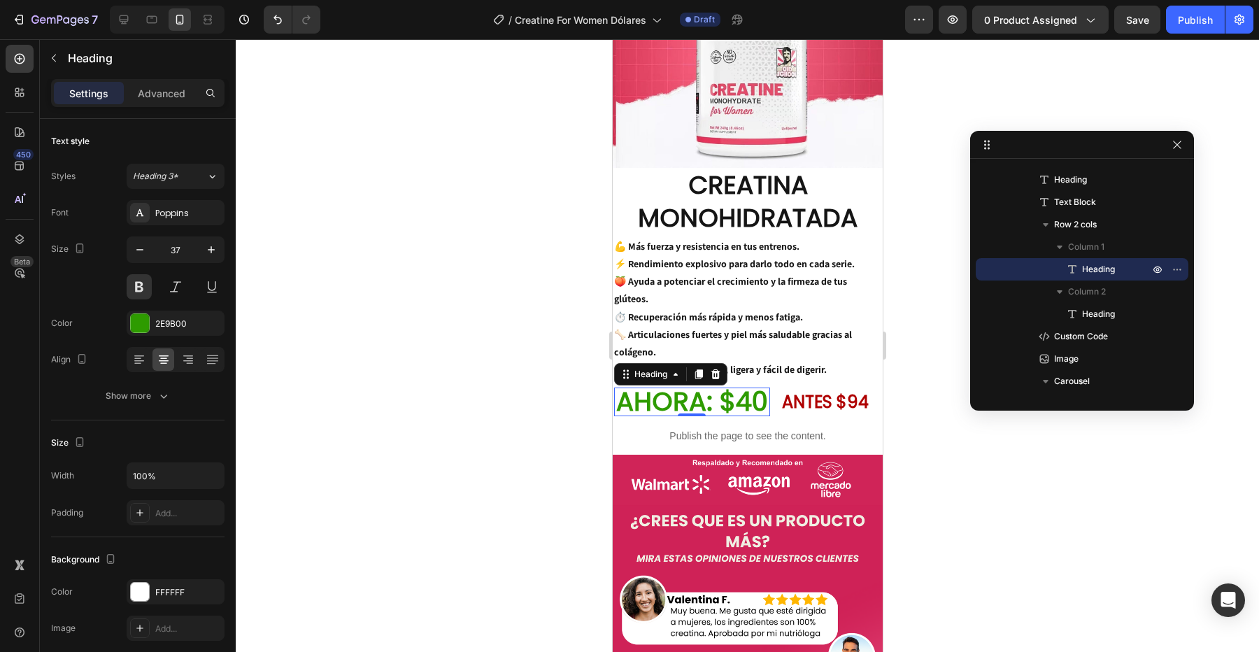
click at [911, 442] on div at bounding box center [747, 345] width 1023 height 613
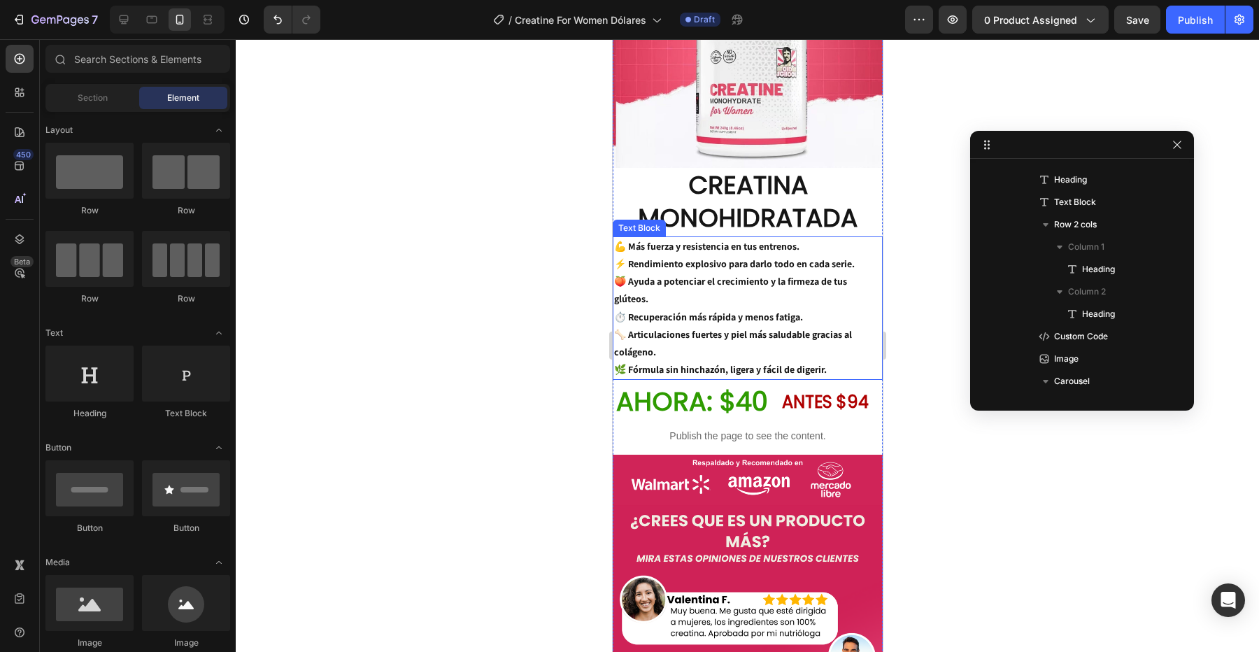
click at [748, 332] on p "💪 Más fuerza y resistencia en tus entrenos. ⚡ Rendimiento explosivo para darlo …" at bounding box center [746, 308] width 267 height 141
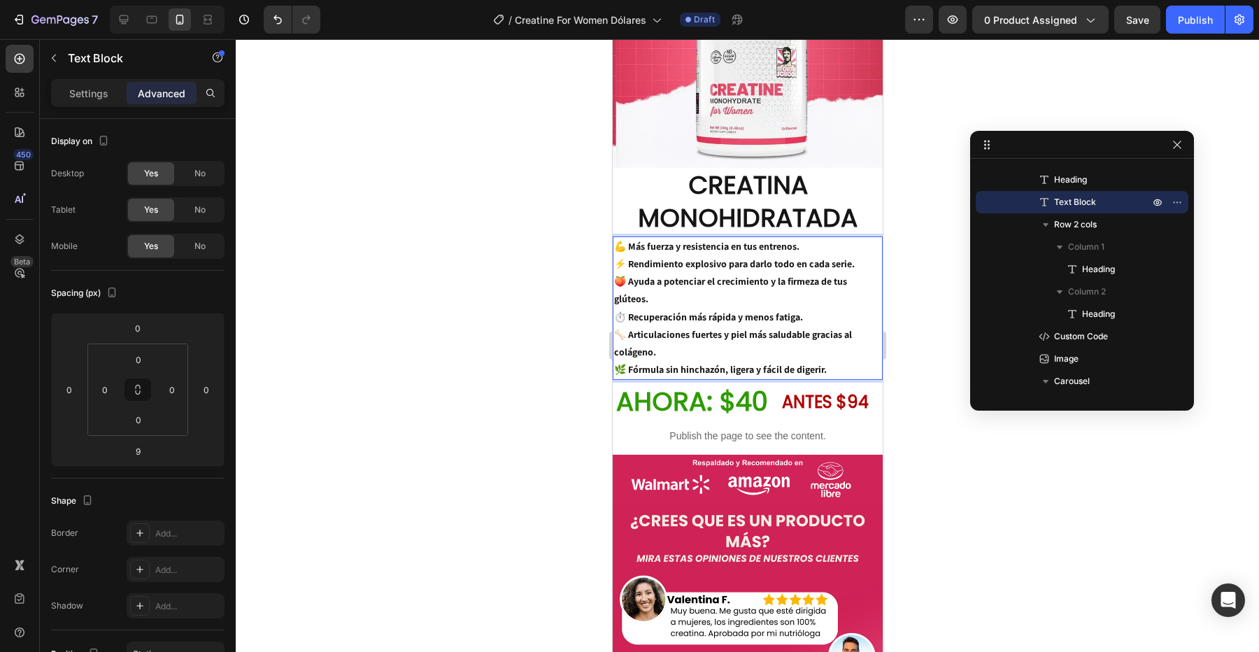
click at [725, 295] on p "💪 Más fuerza y resistencia en tus entrenos. ⚡ Rendimiento explosivo para darlo …" at bounding box center [746, 308] width 267 height 141
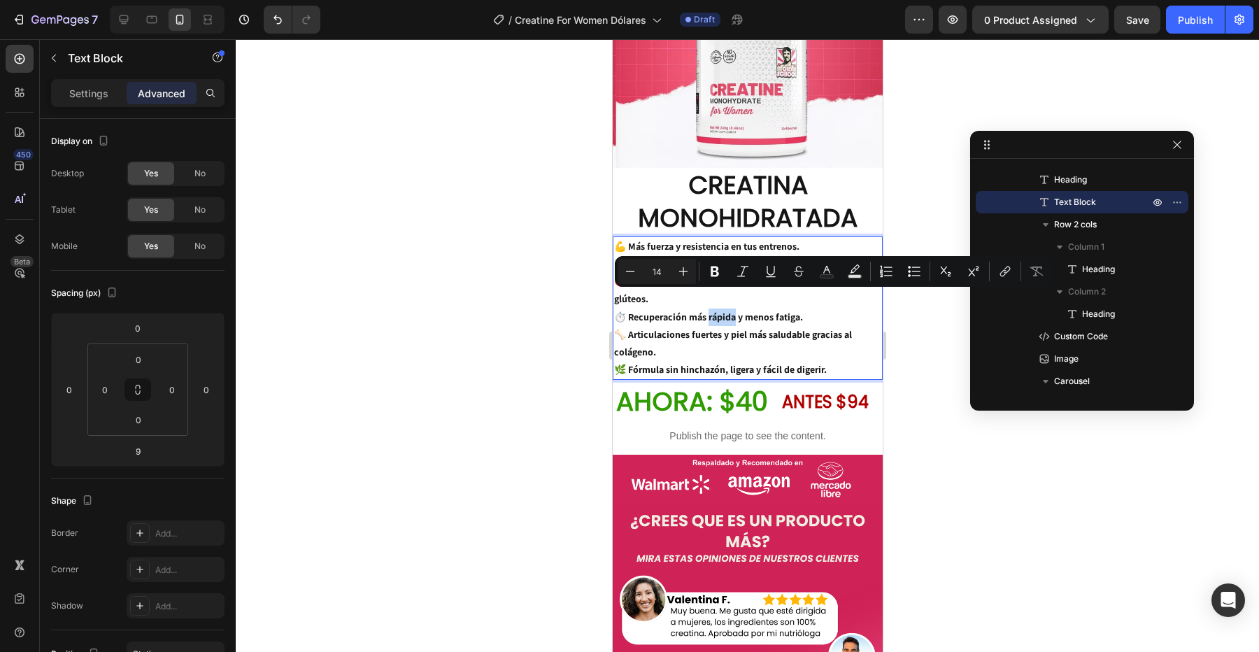
click at [646, 298] on p "💪 Más fuerza y resistencia en tus entrenos. ⚡ Rendimiento explosivo para darlo …" at bounding box center [746, 308] width 267 height 141
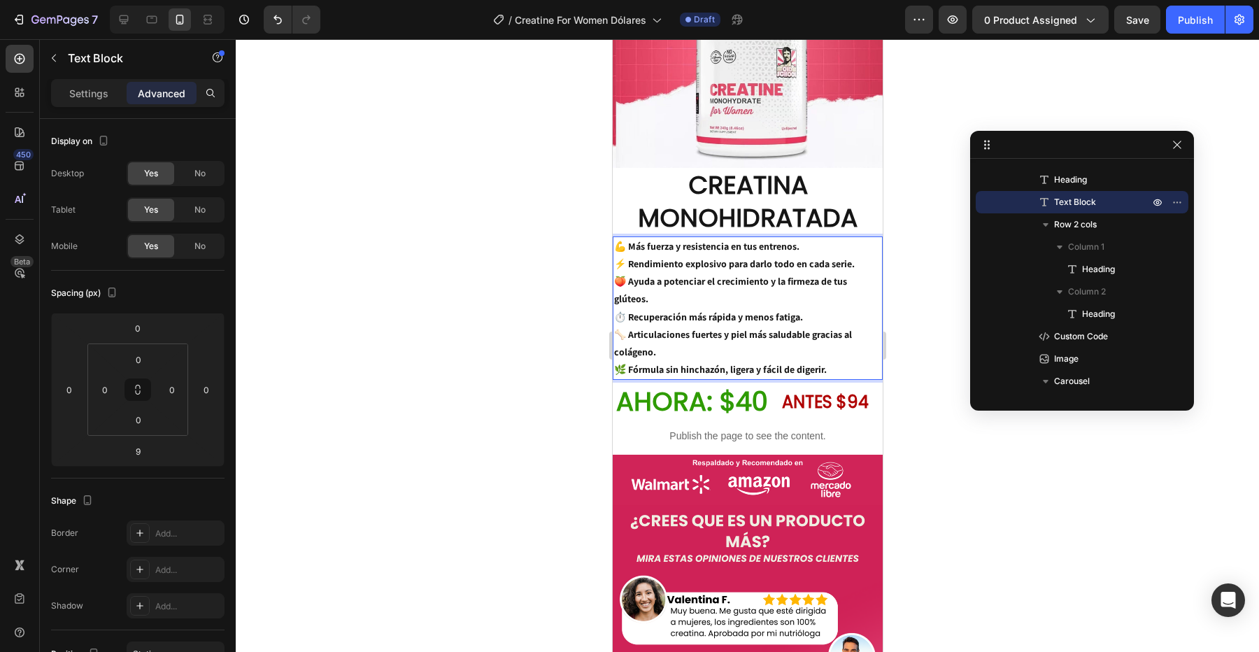
click at [790, 268] on p "💪 Más fuerza y resistencia en tus entrenos. ⚡ Rendimiento explosivo para darlo …" at bounding box center [746, 308] width 267 height 141
click at [844, 264] on p "💪 Más fuerza y resistencia en tus entrenos. ⚡ Rendimiento explosivo para darlo …" at bounding box center [746, 308] width 267 height 141
click at [687, 319] on p "💪 Más fuerza y resistencia en tus entrenos. ⚡ Rendimiento explosivo para darlo …" at bounding box center [746, 308] width 267 height 141
click at [751, 267] on p "💪 Más fuerza y resistencia en tus entrenos. ⚡ Rendimiento explosivo para darlo …" at bounding box center [746, 308] width 267 height 141
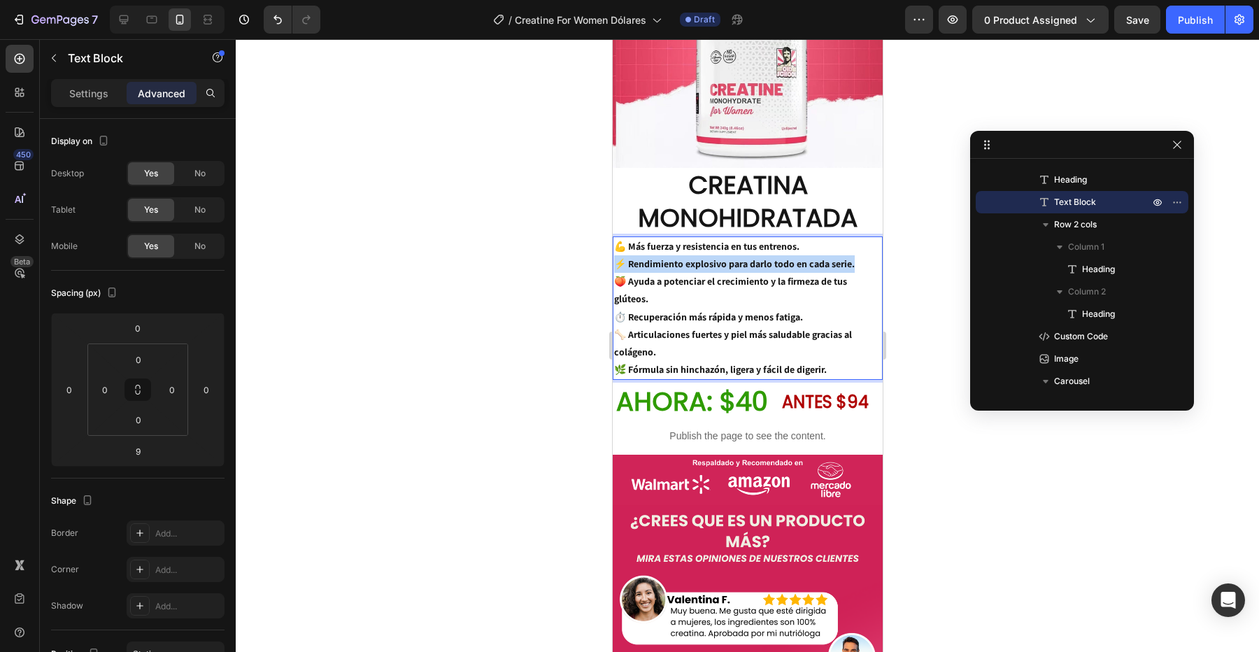
drag, startPoint x: 853, startPoint y: 267, endPoint x: 618, endPoint y: 265, distance: 235.1
click at [618, 265] on p "💪 Más fuerza y resistencia en tus entrenos. ⚡ Rendimiento explosivo para darlo …" at bounding box center [746, 308] width 267 height 141
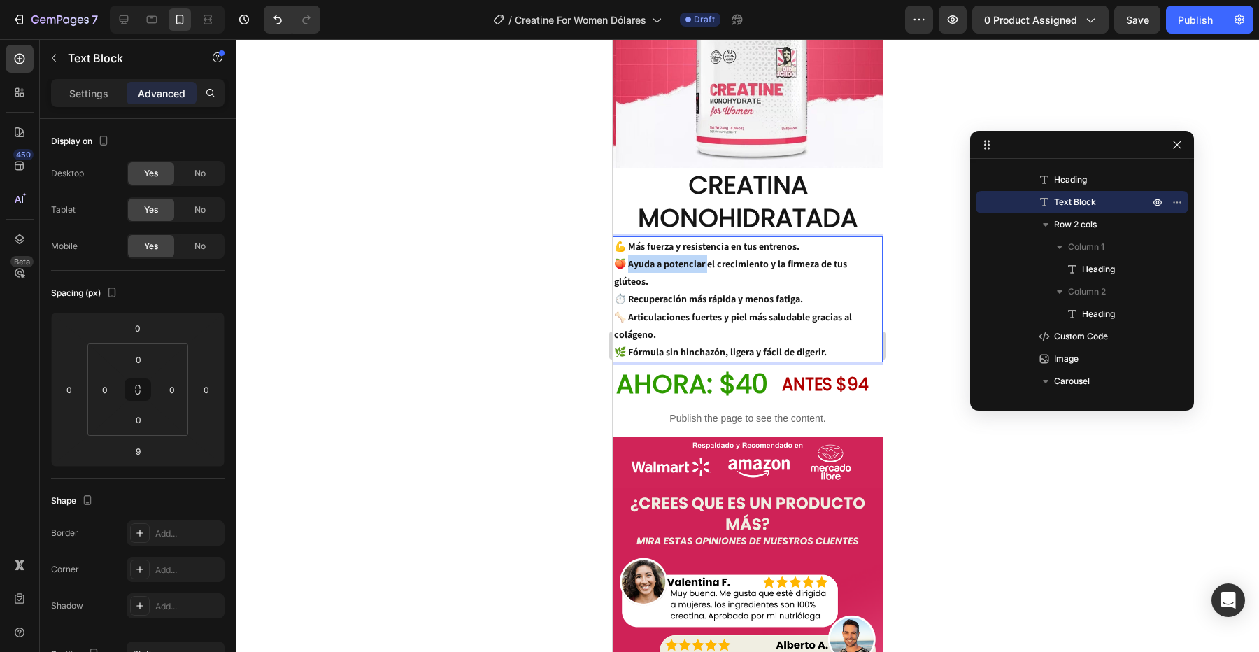
drag, startPoint x: 704, startPoint y: 264, endPoint x: 626, endPoint y: 264, distance: 78.4
click at [626, 264] on p "💪 Más fuerza y resistencia en tus entrenos. 🍑 Ayuda a potenciar el crecimiento …" at bounding box center [746, 299] width 267 height 123
click at [706, 264] on p "💪 Más fuerza y resistencia en tus entrenos. 🍑 Ayuda a potenciar el crecimiento …" at bounding box center [746, 299] width 267 height 123
click at [879, 267] on p "💪 Más fuerza y resistencia en tus entrenos. 🍑 Ayuda a potenciar el crecimiento …" at bounding box center [746, 299] width 267 height 123
click at [627, 267] on p "💪 Más fuerza y resistencia en tus entrenos. ne🍑 Ayuda a potenciar el crecimient…" at bounding box center [746, 299] width 267 height 123
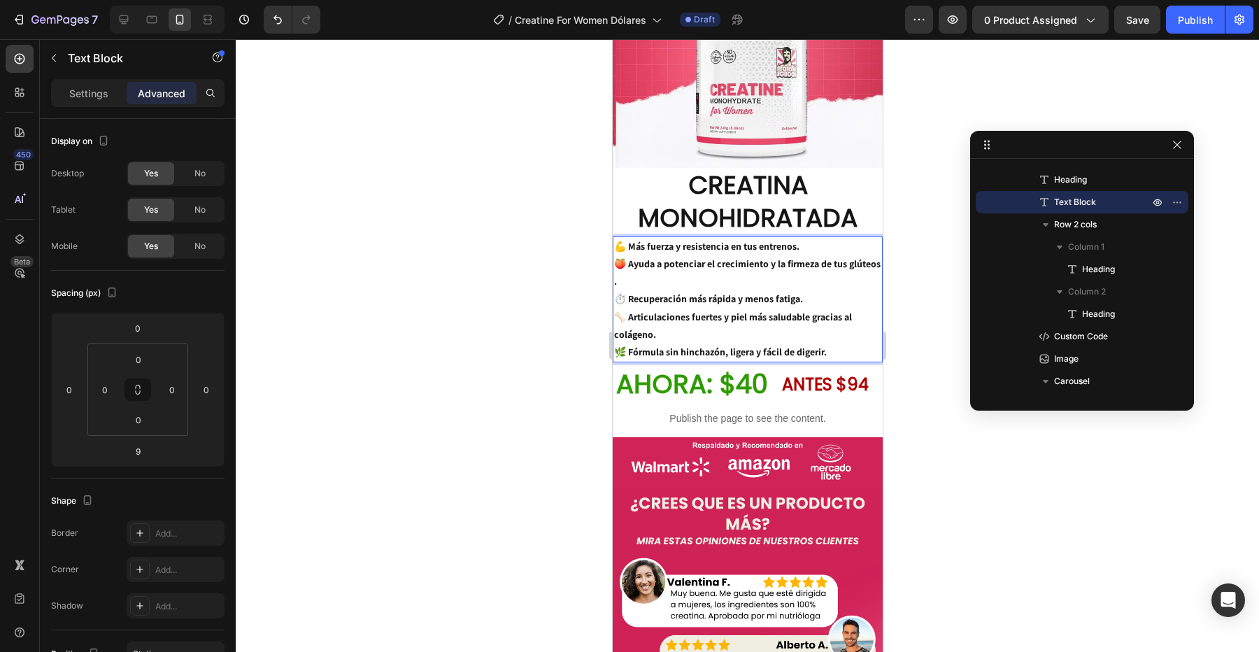
click at [874, 266] on p "💪 Más fuerza y resistencia en tus entrenos. 🍑 Ayuda a potenciar el crecimiento …" at bounding box center [746, 299] width 267 height 123
click at [773, 283] on p "💪 Más fuerza y resistencia en tus entrenos. 🍑 Ayuda a potenciar el crecimiento …" at bounding box center [746, 299] width 267 height 123
click at [648, 278] on p "💪 Más fuerza y resistencia en tus entrenos. 🍑 Ayuda a potenciar el crecimiento …" at bounding box center [746, 299] width 267 height 123
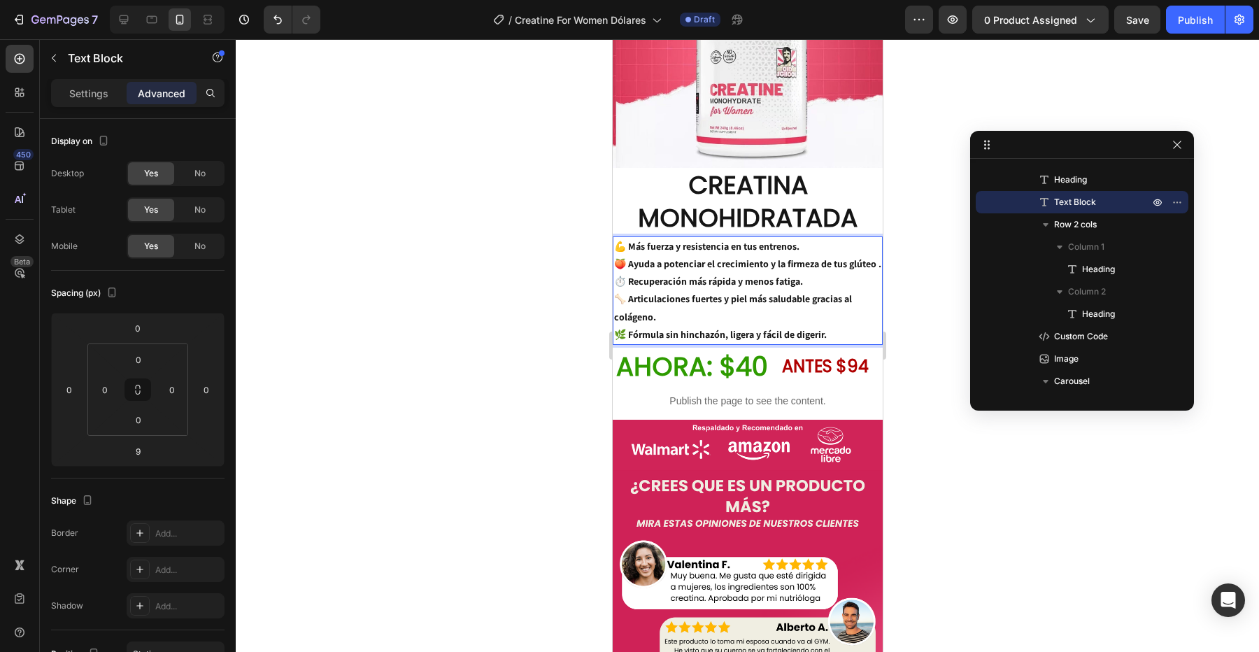
click at [842, 267] on p "💪 Más fuerza y resistencia en tus entrenos. 🍑 Ayuda a potenciar el crecimiento …" at bounding box center [746, 291] width 267 height 106
click at [876, 267] on p "💪 Más fuerza y resistencia en tus entrenos. 🍑 Ayuda a potenciar el crecimiento …" at bounding box center [746, 291] width 267 height 106
click at [612, 39] on lt-em "." at bounding box center [612, 39] width 0 height 0
click at [869, 267] on p "💪 Más fuerza y resistencia en tus entrenos. 🍑 Ayuda a potenciar el crecimiento …" at bounding box center [746, 291] width 267 height 106
click at [875, 267] on p "💪 Más fuerza y resistencia en tus entrenos. 🍑 Ayuda a potenciar el crecimiento …" at bounding box center [746, 291] width 267 height 106
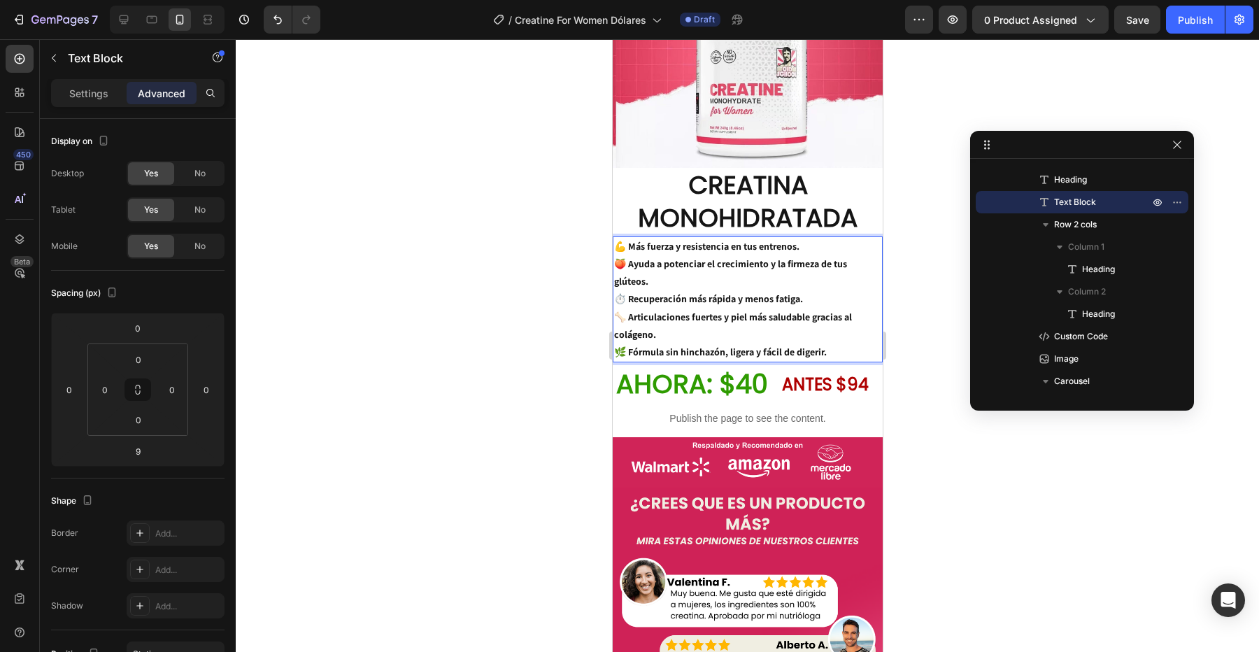
click at [644, 282] on p "💪 Más fuerza y resistencia en tus entrenos. 🍑 Ayuda a potenciar el crecimiento …" at bounding box center [746, 299] width 267 height 123
click at [879, 267] on p "💪 Más fuerza y resistencia en tus entrenos. 🍑 Ayuda a potenciar el crecimiento …" at bounding box center [746, 299] width 267 height 123
click at [642, 281] on p "💪 Más fuerza y resistencia en tus entrenos. 🍑 Ayuda a potenciar el crecimiento …" at bounding box center [746, 299] width 267 height 123
click at [645, 283] on p "💪 Más fuerza y resistencia en tus entrenos. 🍑 Ayuda a potenciar el crecimiento …" at bounding box center [746, 299] width 267 height 123
click at [615, 280] on p "💪 Más fuerza y resistencia en tus entrenos. 🍑 Ayuda a potenciar el crecimiento …" at bounding box center [746, 299] width 267 height 123
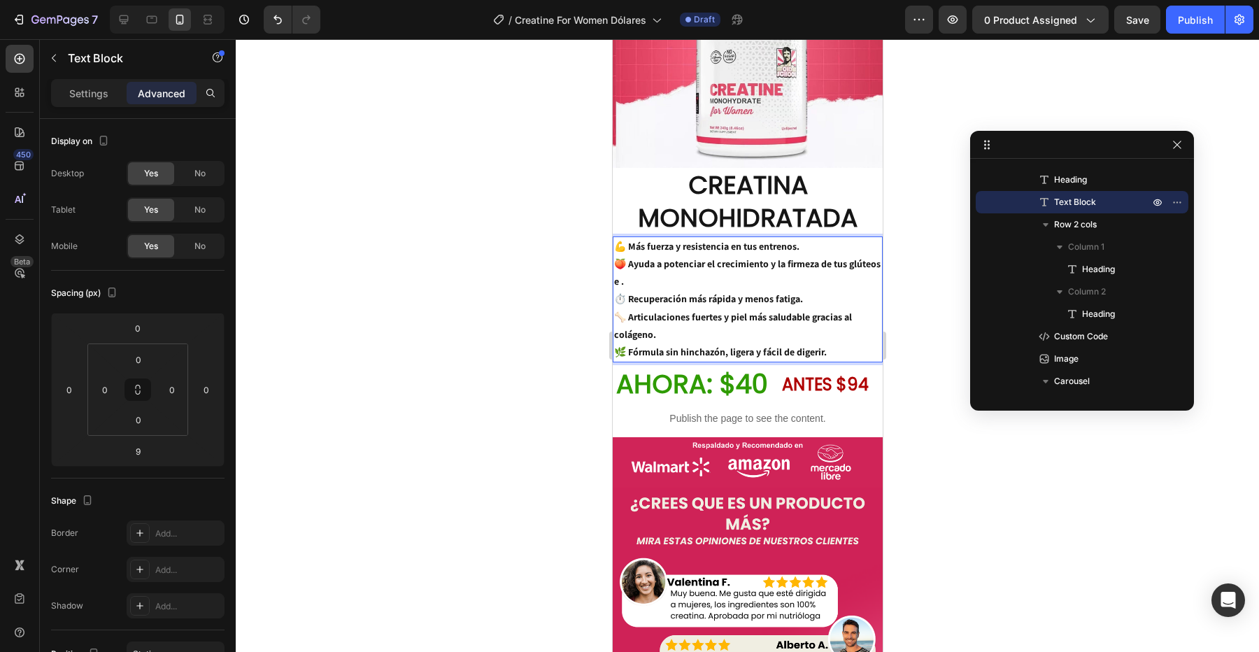
click at [619, 282] on p "💪 Más fuerza y resistencia en tus entrenos. 🍑 Ayuda a potenciar el crecimiento …" at bounding box center [746, 299] width 267 height 123
click at [625, 283] on p "💪 Más fuerza y resistencia en tus entrenos. 🍑 Ayuda a potenciar el crecimiento …" at bounding box center [746, 299] width 267 height 123
click at [625, 285] on p "💪 Más fuerza y resistencia en tus entrenos. 🍑 Ayuda a potenciar el crecimiento …" at bounding box center [746, 299] width 267 height 123
click at [618, 283] on p "💪 Más fuerza y resistencia en tus entrenos. 🍑 Ayuda a potenciar el crecimiento …" at bounding box center [746, 299] width 267 height 123
click at [624, 285] on p "💪 Más fuerza y resistencia en tus entrenos. 🍑 Ayuda a potenciar el crecimiento …" at bounding box center [746, 299] width 267 height 123
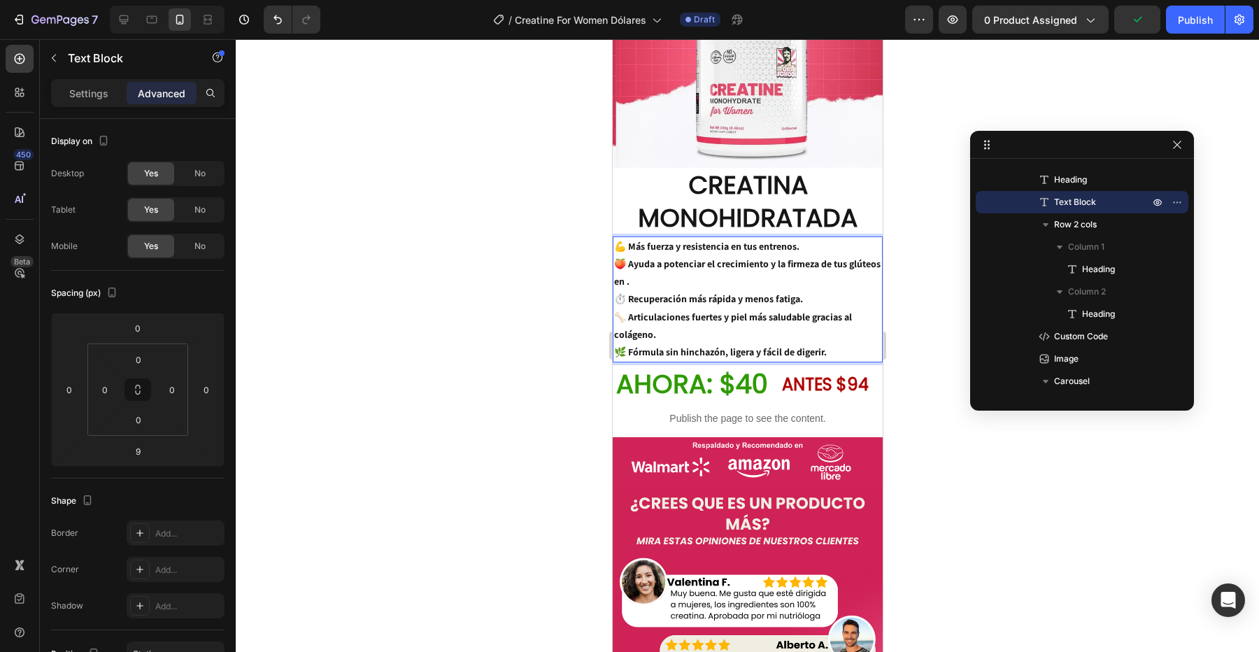
click at [627, 282] on p "💪 Más fuerza y resistencia en tus entrenos. 🍑 Ayuda a potenciar el crecimiento …" at bounding box center [746, 299] width 267 height 123
click at [630, 283] on p "💪 Más fuerza y resistencia en tus entrenos. 🍑 Ayuda a potenciar el crecimiento …" at bounding box center [746, 299] width 267 height 123
click at [635, 284] on p "💪 Más fuerza y resistencia en tus entrenos. 🍑 Ayuda a potenciar el crecimiento …" at bounding box center [746, 299] width 267 height 123
click at [639, 285] on p "💪 Más fuerza y resistencia en tus entrenos. 🍑 Ayuda a potenciar el crecimiento …" at bounding box center [746, 299] width 267 height 123
click at [643, 284] on p "💪 Más fuerza y resistencia en tus entrenos. 🍑 Ayuda a potenciar el crecimiento …" at bounding box center [746, 299] width 267 height 123
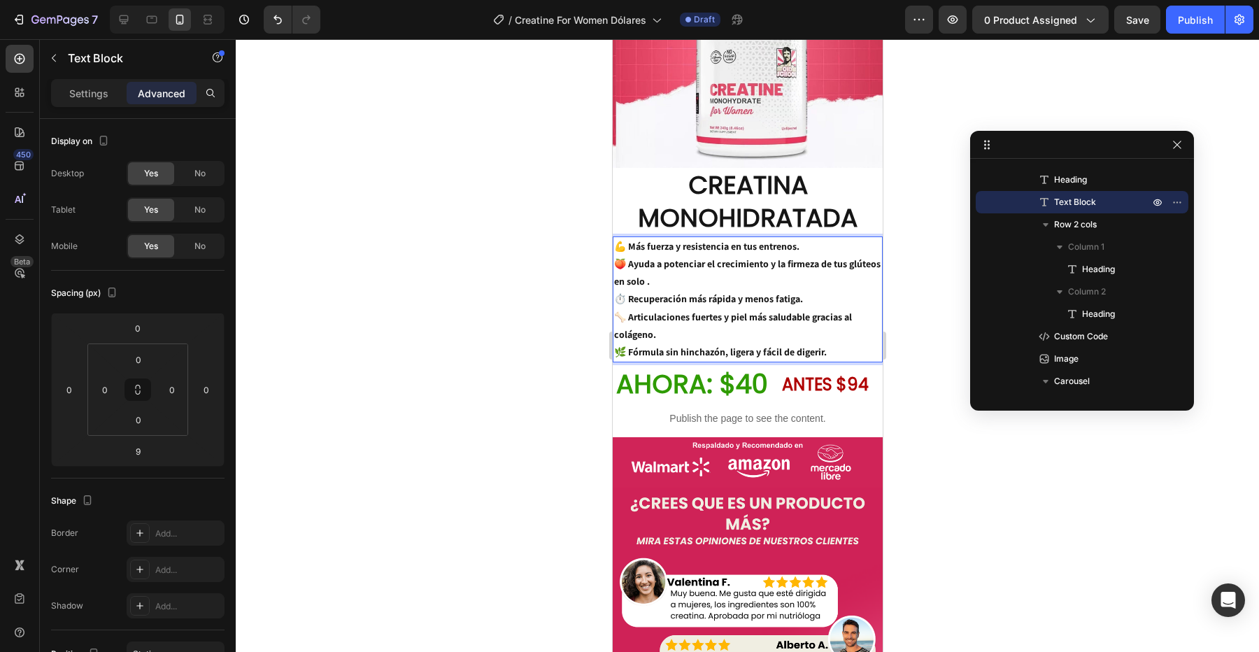
click at [644, 280] on p "💪 Más fuerza y resistencia en tus entrenos. 🍑 Ayuda a potenciar el crecimiento …" at bounding box center [746, 299] width 267 height 123
click at [646, 279] on p "💪 Más fuerza y resistencia en tus entrenos. 🍑 Ayuda a potenciar el crecimiento …" at bounding box center [746, 299] width 267 height 123
click at [650, 285] on p "💪 Más fuerza y resistencia en tus entrenos. 🍑 Ayuda a potenciar el crecimiento …" at bounding box center [746, 299] width 267 height 123
click at [645, 285] on p "💪 Más fuerza y resistencia en tus entrenos. 🍑 Ayuda a potenciar el crecimiento …" at bounding box center [746, 299] width 267 height 123
click at [651, 283] on p "💪 Más fuerza y resistencia en tus entrenos. 🍑 Ayuda a potenciar el crecimiento …" at bounding box center [746, 299] width 267 height 123
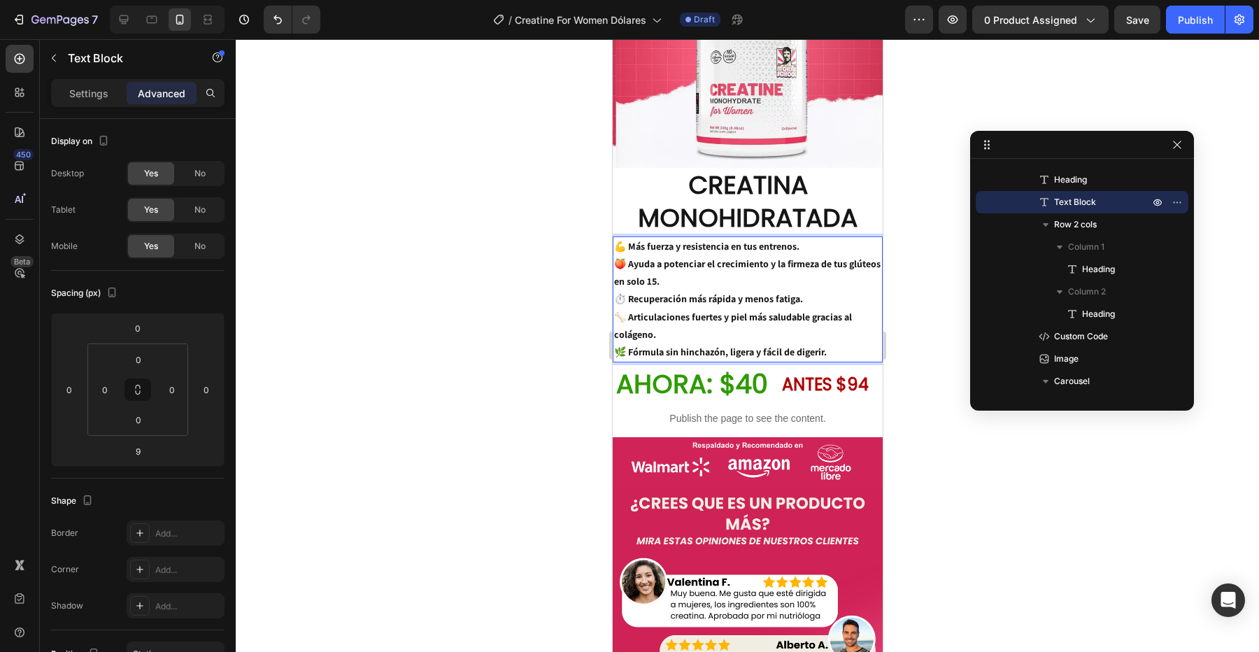
click at [655, 283] on p "💪 Más fuerza y resistencia en tus entrenos. 🍑 Ayuda a potenciar el crecimiento …" at bounding box center [746, 299] width 267 height 123
click at [658, 285] on p "💪 Más fuerza y resistencia en tus entrenos. 🍑 Ayuda a potenciar el crecimiento …" at bounding box center [746, 299] width 267 height 123
click at [662, 283] on p "💪 Más fuerza y resistencia en tus entrenos. 🍑 Ayuda a potenciar el crecimiento …" at bounding box center [746, 299] width 267 height 123
click at [665, 284] on p "💪 Más fuerza y resistencia en tus entrenos. 🍑 Ayuda a potenciar el crecimiento …" at bounding box center [746, 299] width 267 height 123
click at [672, 284] on p "💪 Más fuerza y resistencia en tus entrenos. 🍑 Ayuda a potenciar el crecimiento …" at bounding box center [746, 299] width 267 height 123
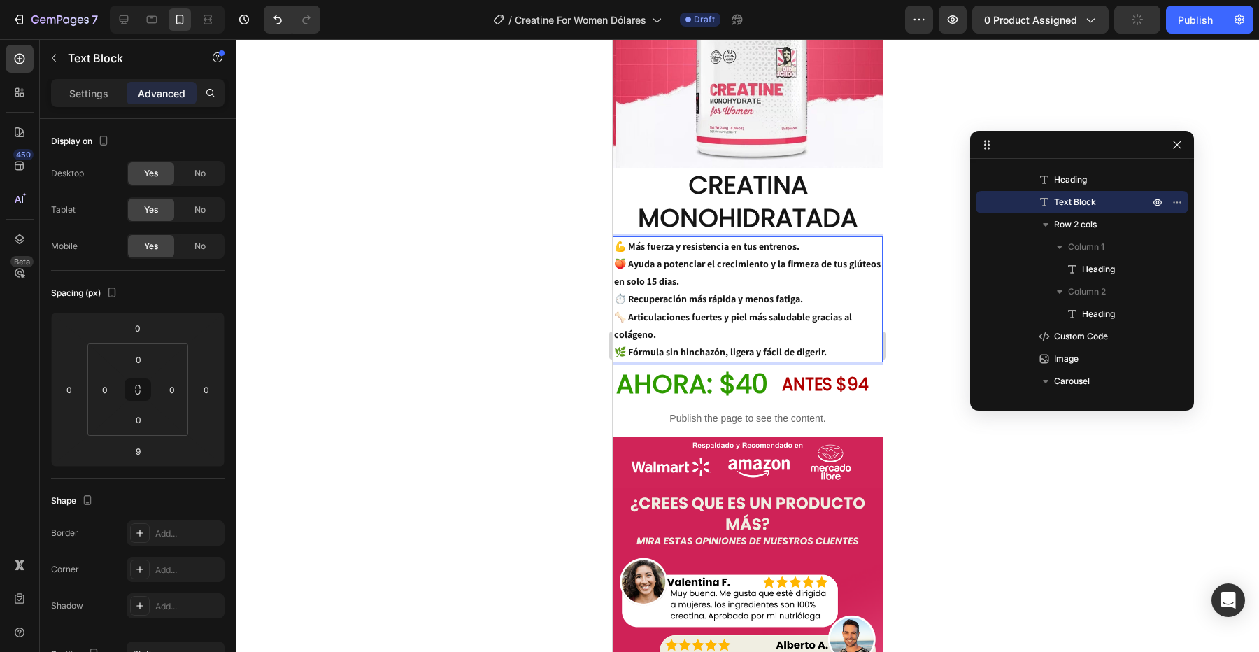
click at [691, 341] on p "💪 Más fuerza y resistencia en tus entrenos. 🍑 Ayuda a potenciar el crecimiento …" at bounding box center [746, 299] width 267 height 123
click at [670, 277] on p "💪 Más fuerza y resistencia en tus entrenos. 🍑 Ayuda a potenciar el crecimiento …" at bounding box center [746, 299] width 267 height 123
click at [612, 39] on lt-span "d í as" at bounding box center [612, 39] width 0 height 0
click at [748, 323] on p "💪 Más fuerza y resistencia en tus entrenos. 🍑 Ayuda a potenciar el crecimiento …" at bounding box center [746, 299] width 267 height 123
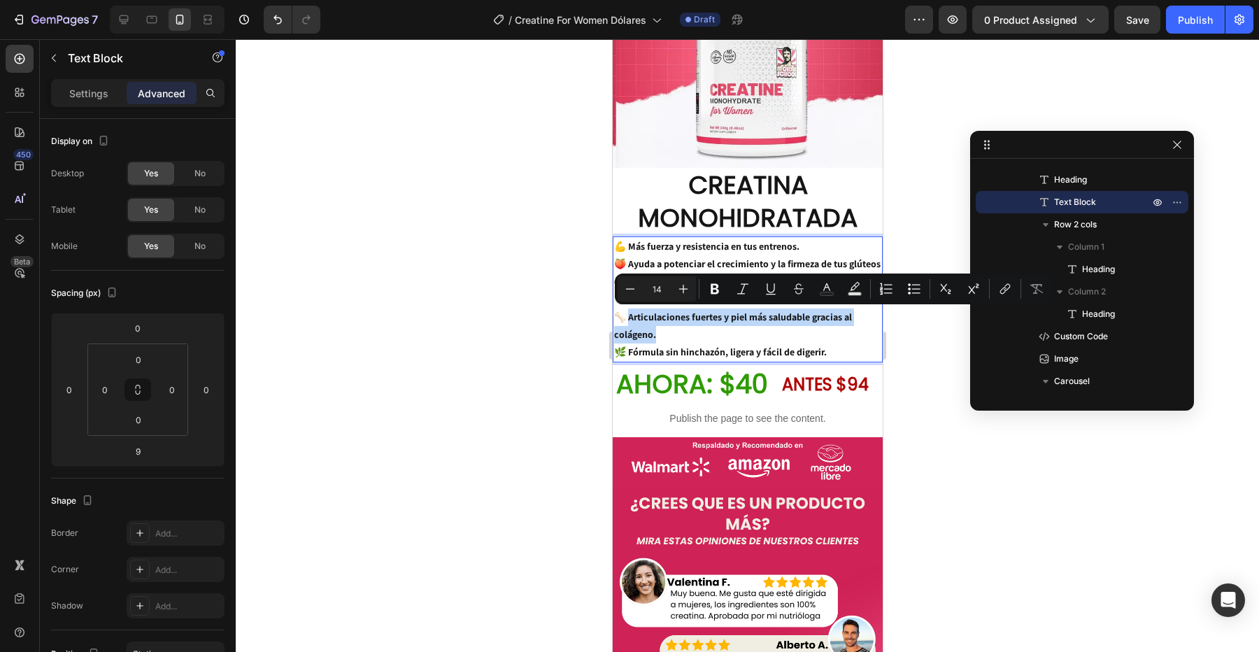
drag, startPoint x: 653, startPoint y: 333, endPoint x: 627, endPoint y: 319, distance: 29.4
click at [627, 319] on p "💪 Más fuerza y resistencia en tus entrenos. 🍑 Ayuda a potenciar el crecimiento …" at bounding box center [746, 299] width 267 height 123
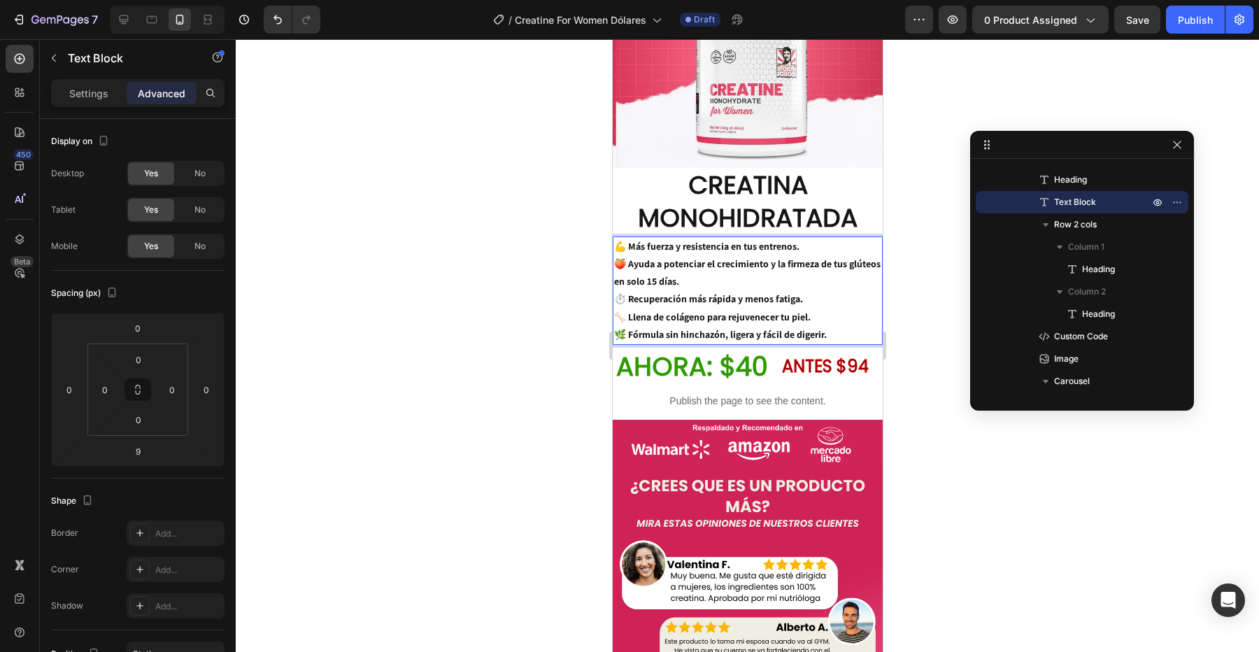
click at [763, 284] on p "💪 Más fuerza y resistencia en tus entrenos. 🍑 Ayuda a potenciar el crecimiento …" at bounding box center [746, 291] width 267 height 106
click at [743, 203] on h2 "CREATINA MONOHIDRATADA" at bounding box center [747, 202] width 270 height 69
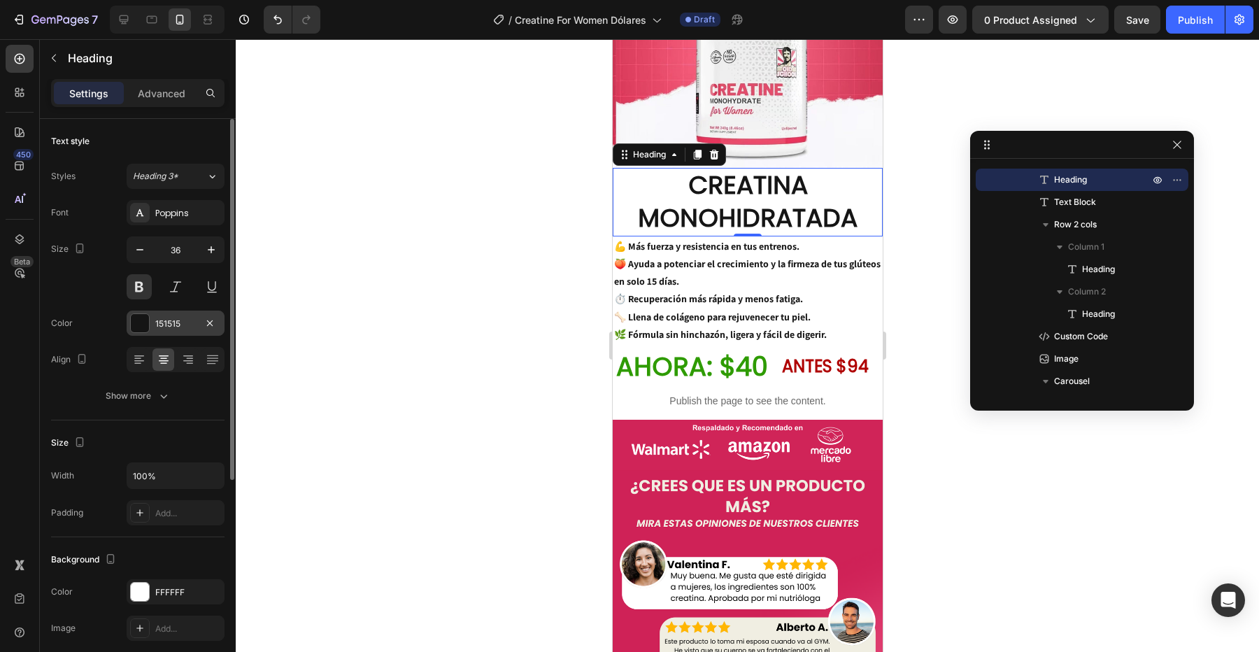
click at [141, 329] on div at bounding box center [140, 323] width 18 height 18
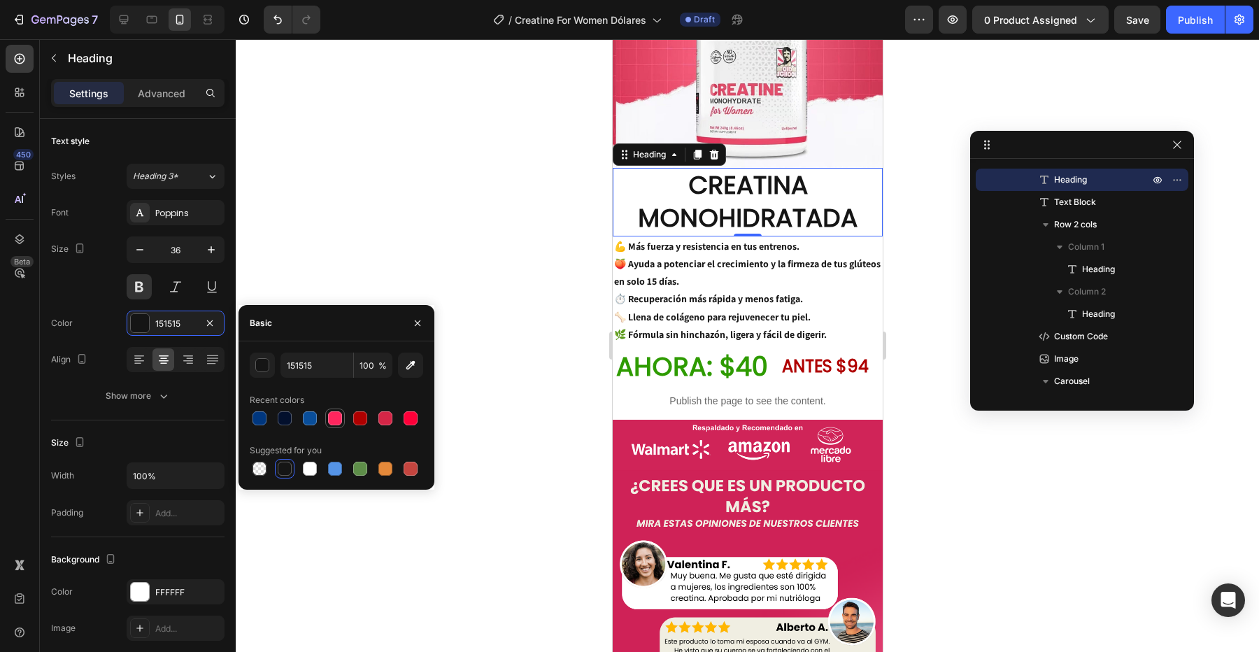
click at [334, 418] on div at bounding box center [335, 418] width 14 height 14
type input "FF265E"
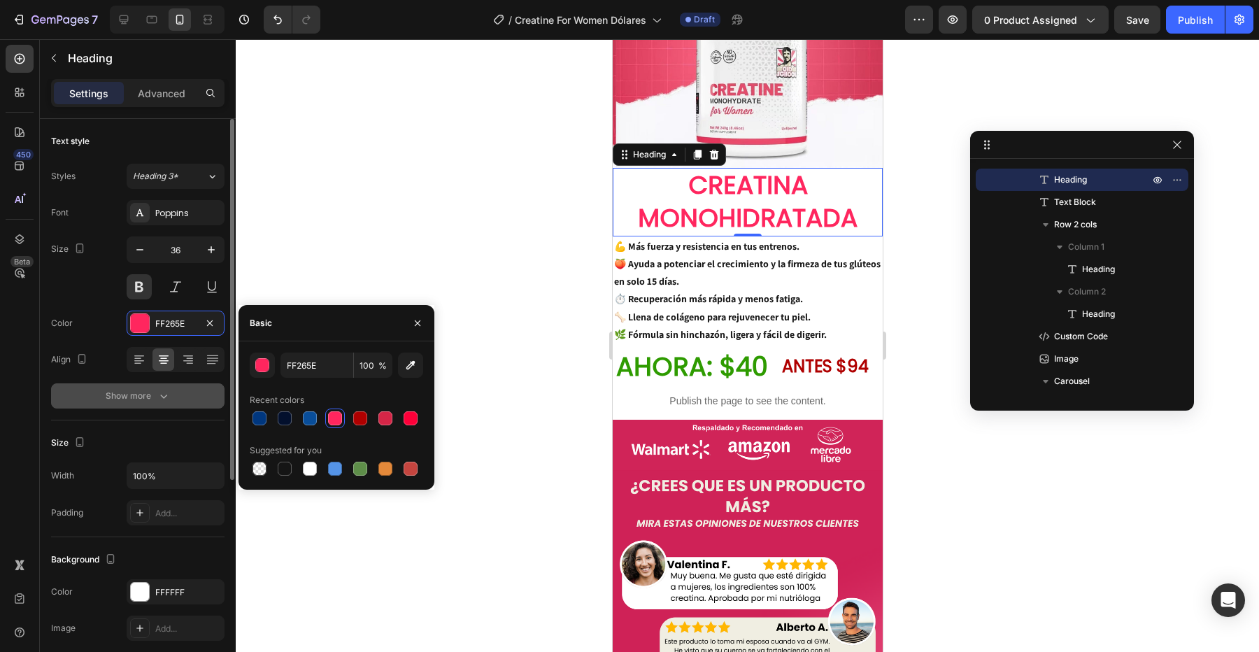
click at [164, 395] on icon "button" at bounding box center [164, 396] width 14 height 14
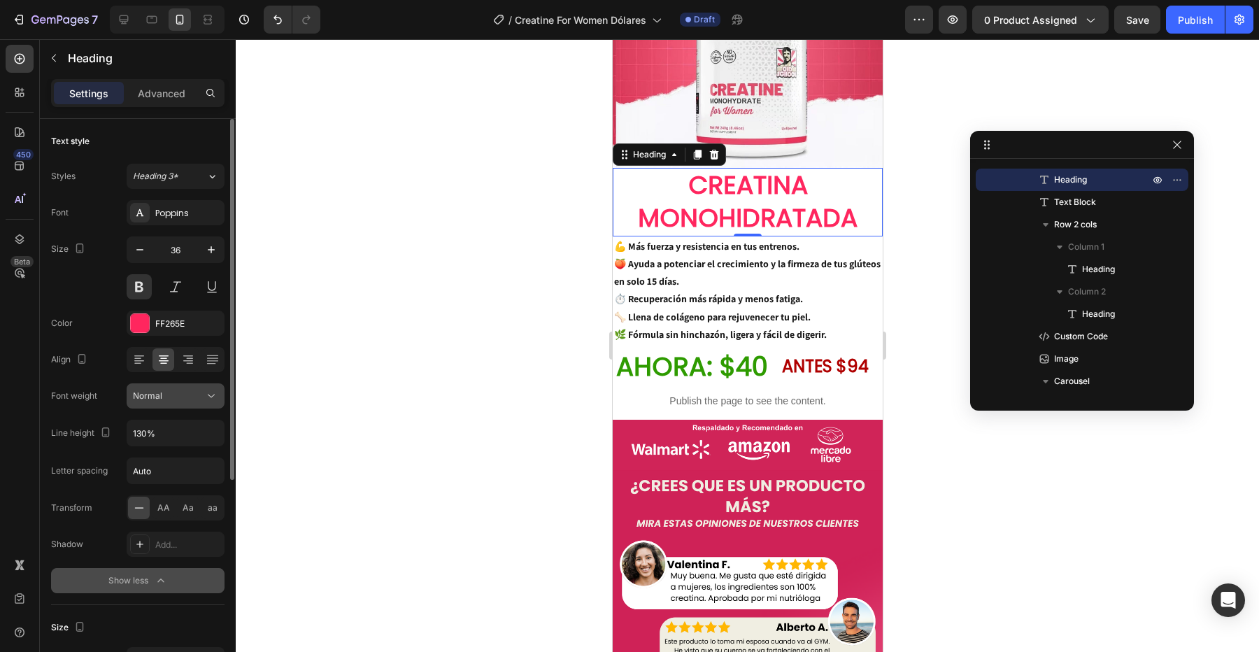
click at [190, 403] on button "Normal" at bounding box center [176, 395] width 98 height 25
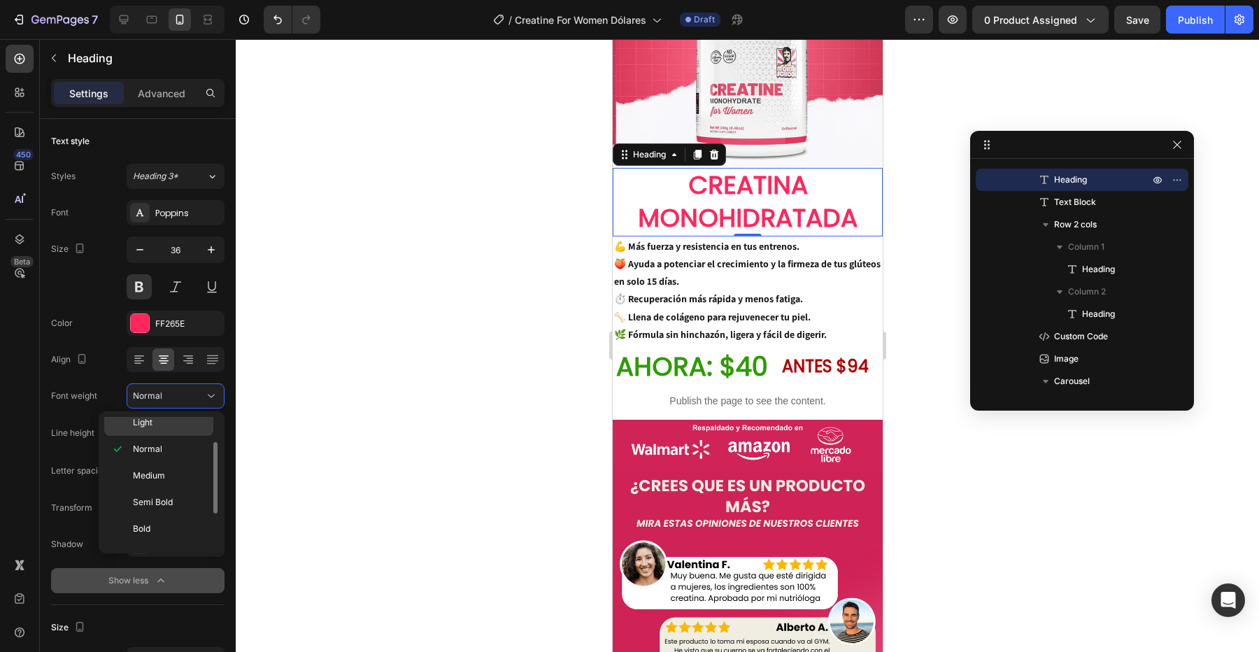
scroll to position [65, 0]
click at [193, 492] on p "Semi Bold" at bounding box center [170, 498] width 74 height 13
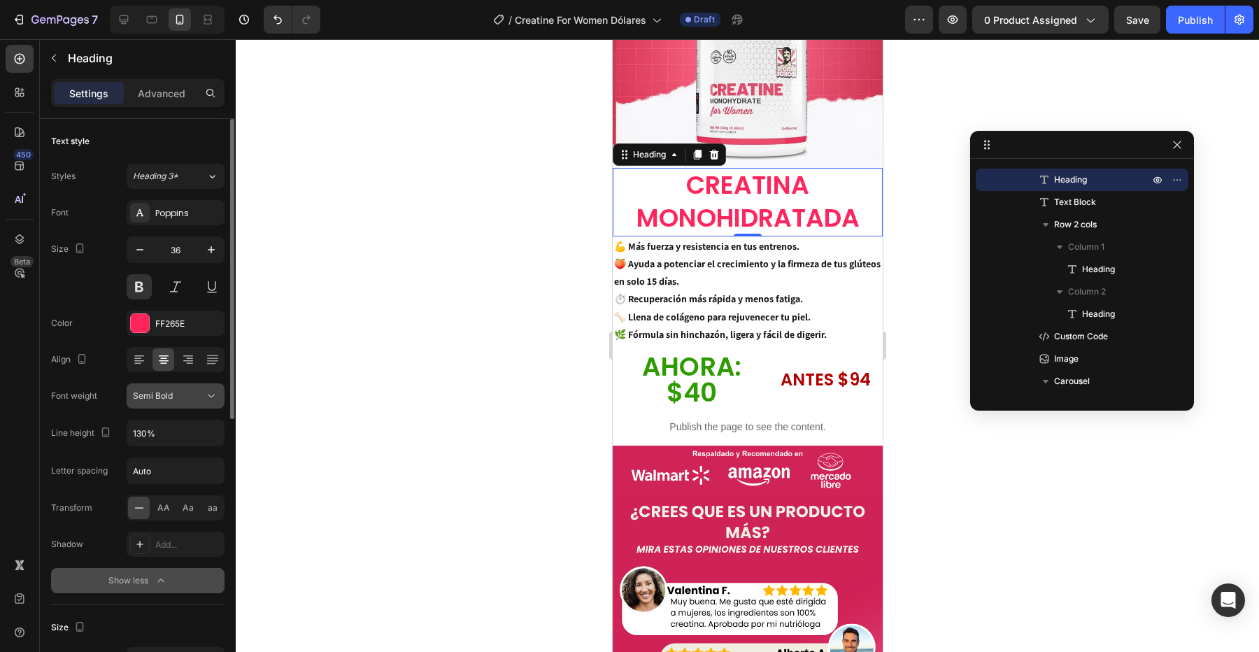
click at [211, 389] on icon at bounding box center [211, 396] width 14 height 14
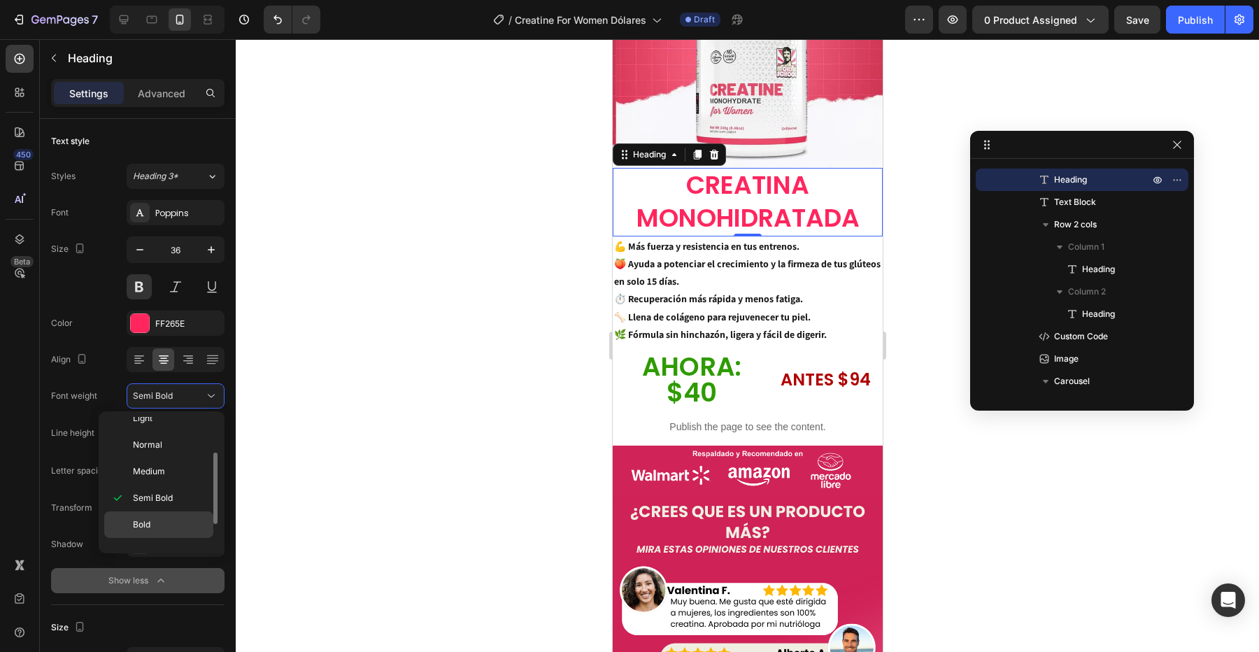
click at [181, 524] on p "Bold" at bounding box center [170, 524] width 74 height 13
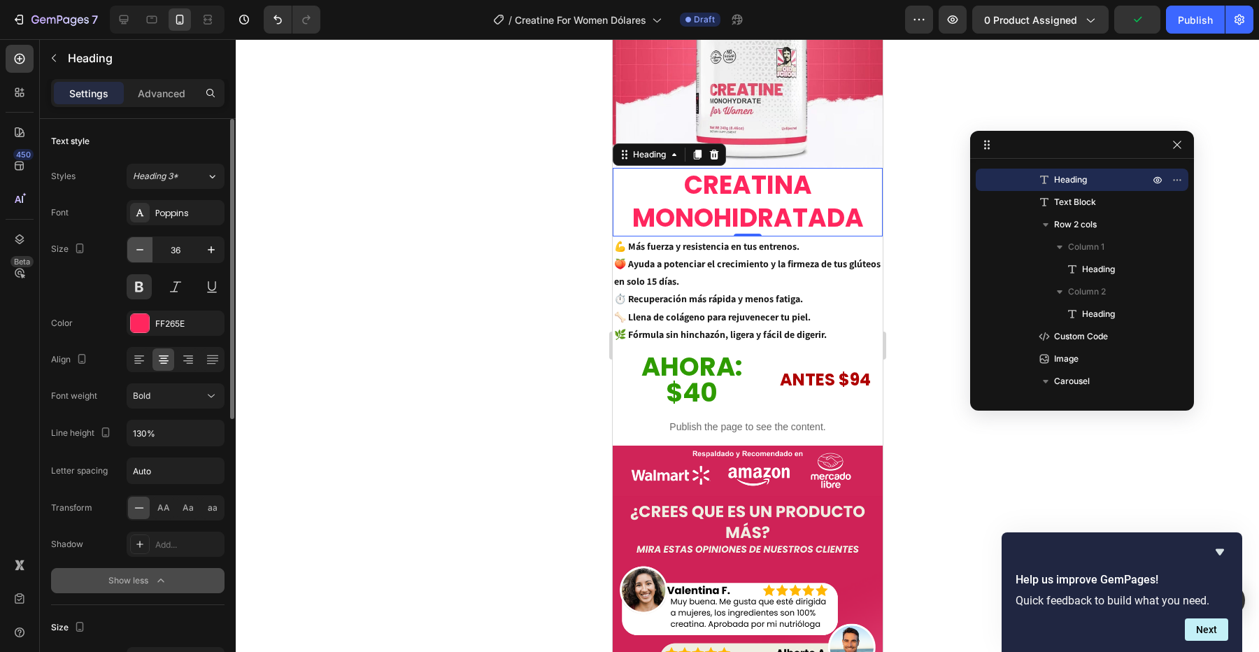
click at [139, 249] on icon "button" at bounding box center [139, 249] width 7 height 1
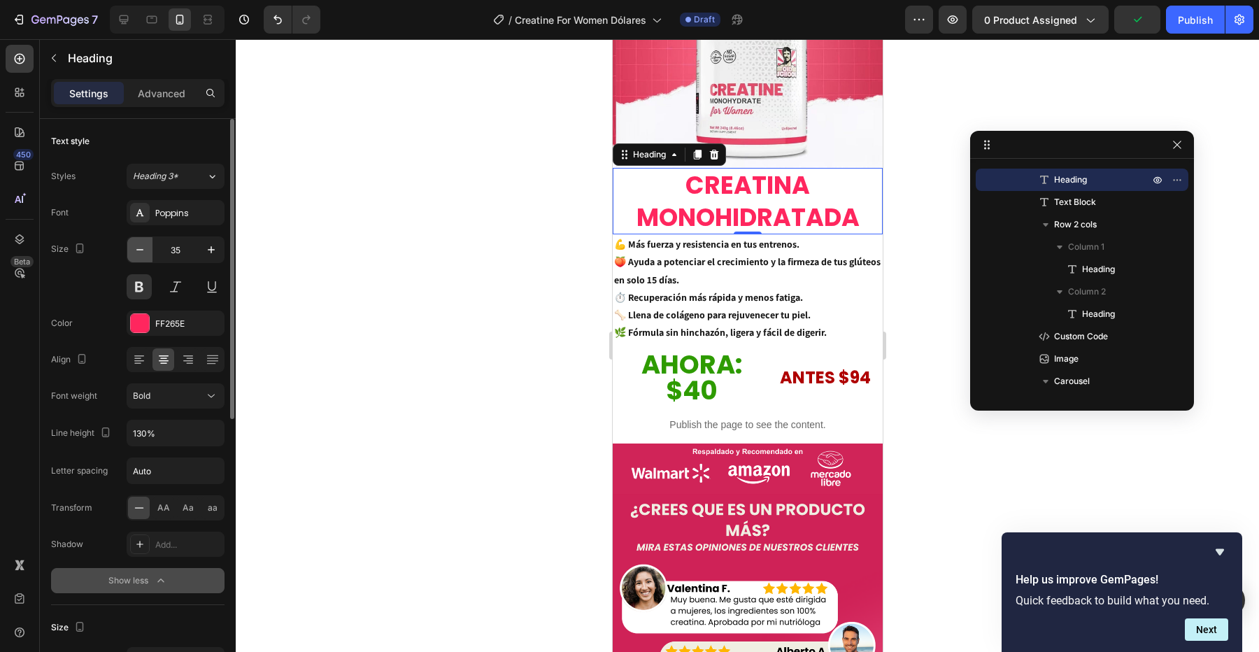
click at [139, 249] on icon "button" at bounding box center [139, 249] width 7 height 1
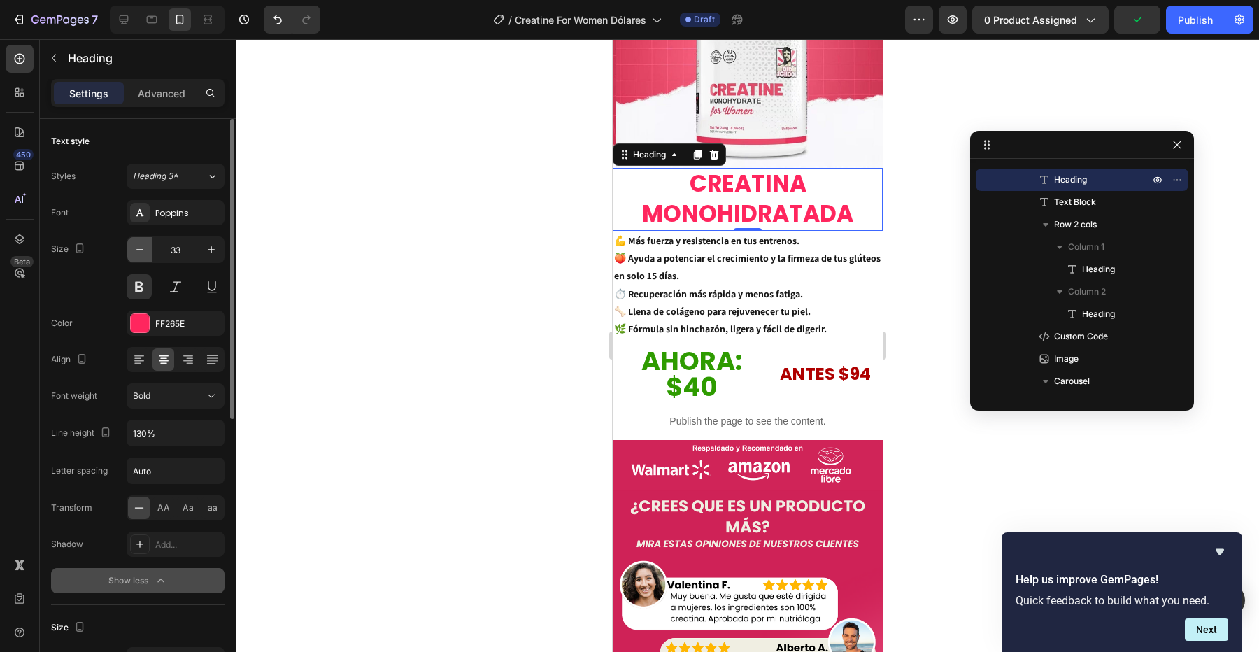
click at [139, 249] on icon "button" at bounding box center [139, 249] width 7 height 1
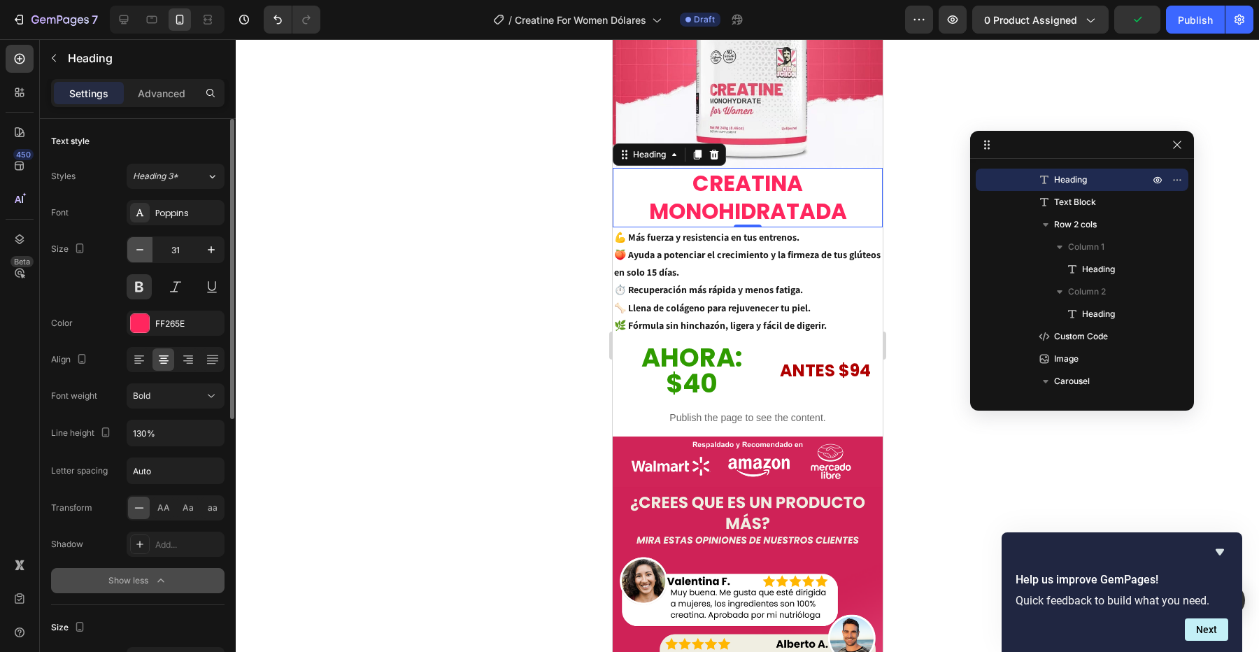
click at [139, 249] on icon "button" at bounding box center [139, 249] width 7 height 1
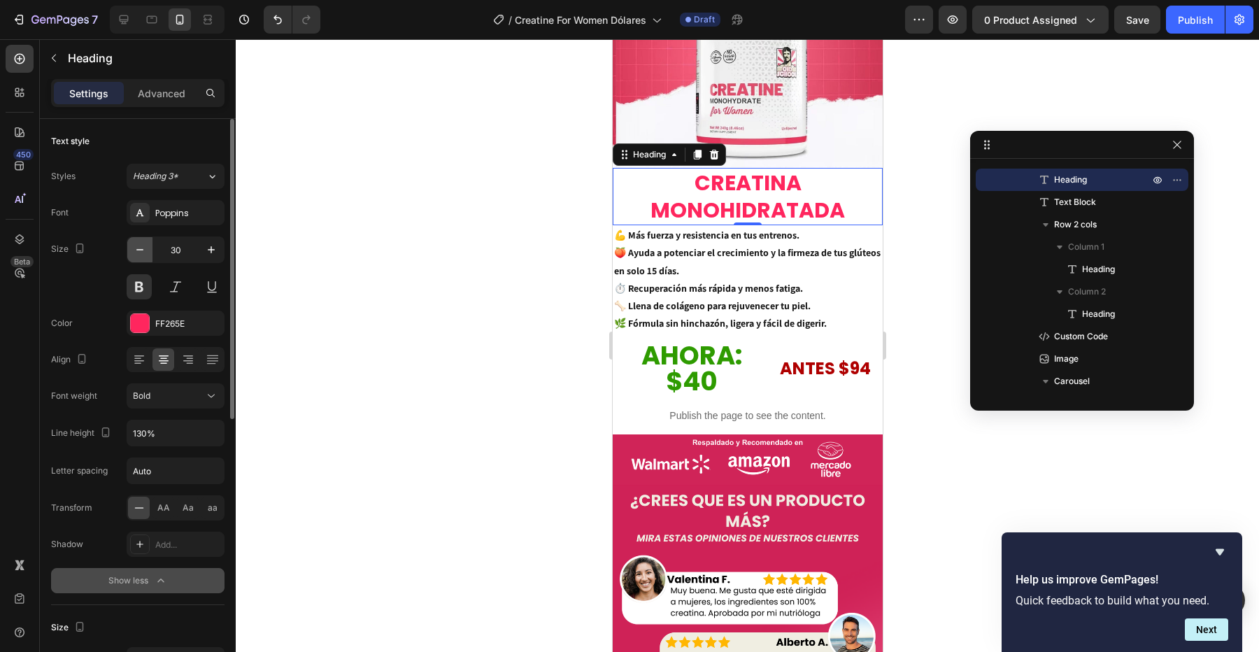
click at [139, 249] on icon "button" at bounding box center [139, 249] width 7 height 1
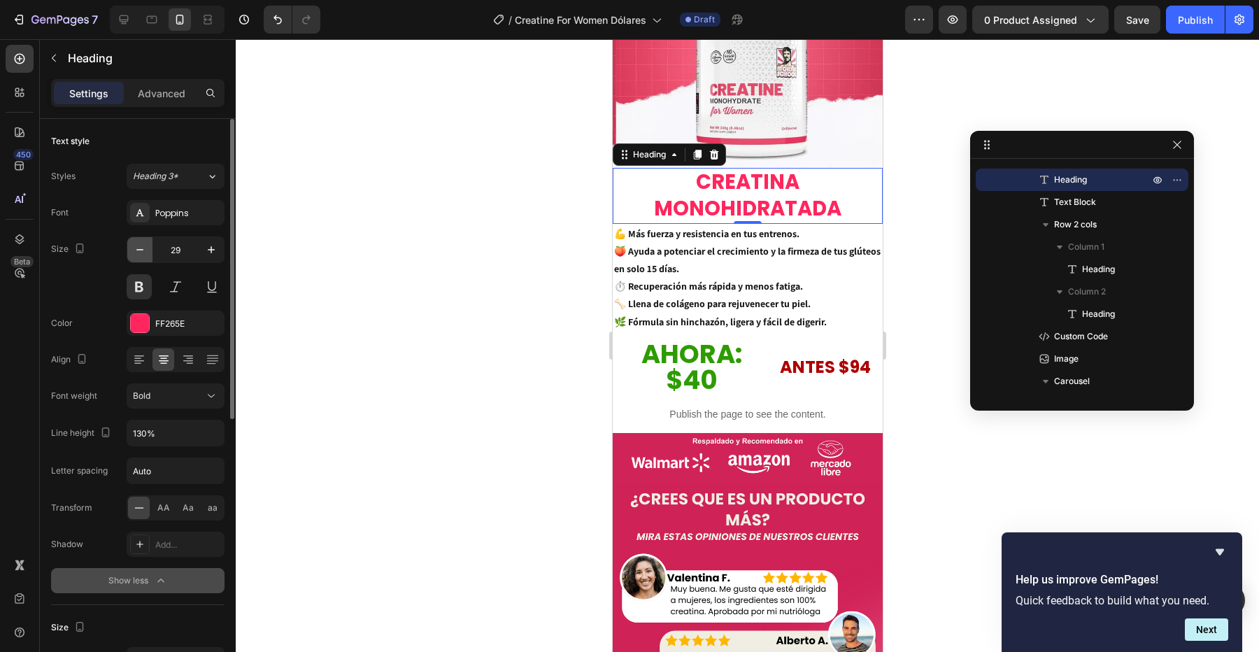
click at [139, 249] on icon "button" at bounding box center [139, 249] width 7 height 1
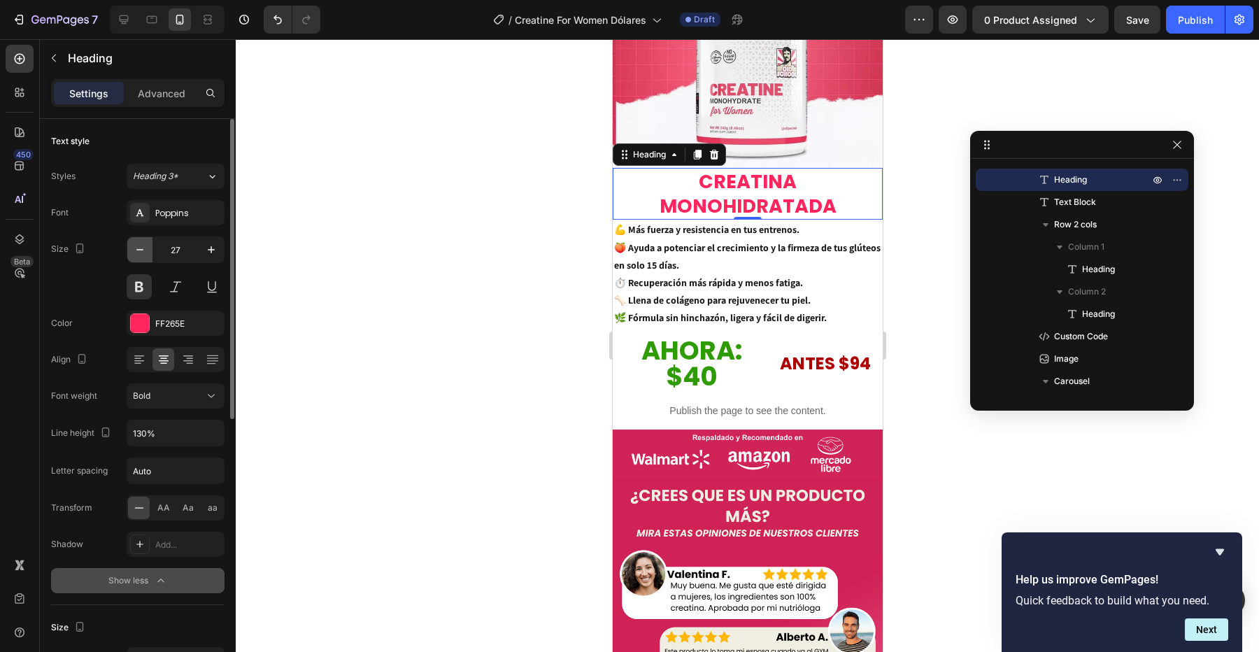
click at [139, 249] on icon "button" at bounding box center [139, 249] width 7 height 1
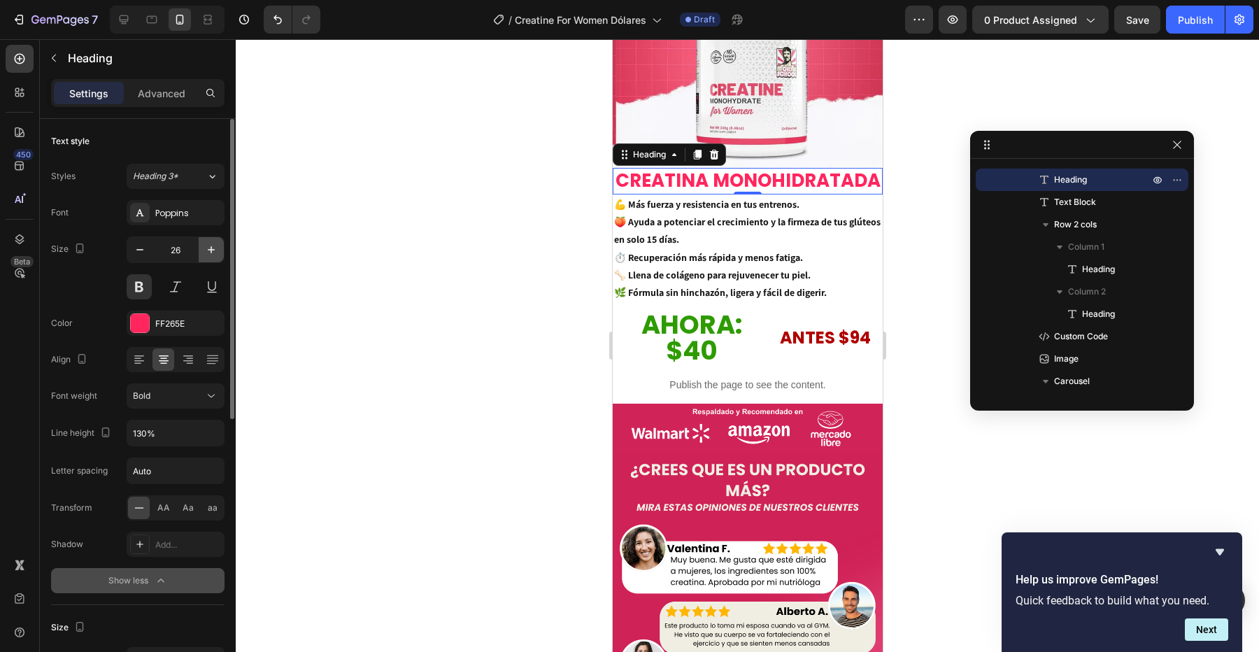
click at [215, 249] on icon "button" at bounding box center [211, 250] width 14 height 14
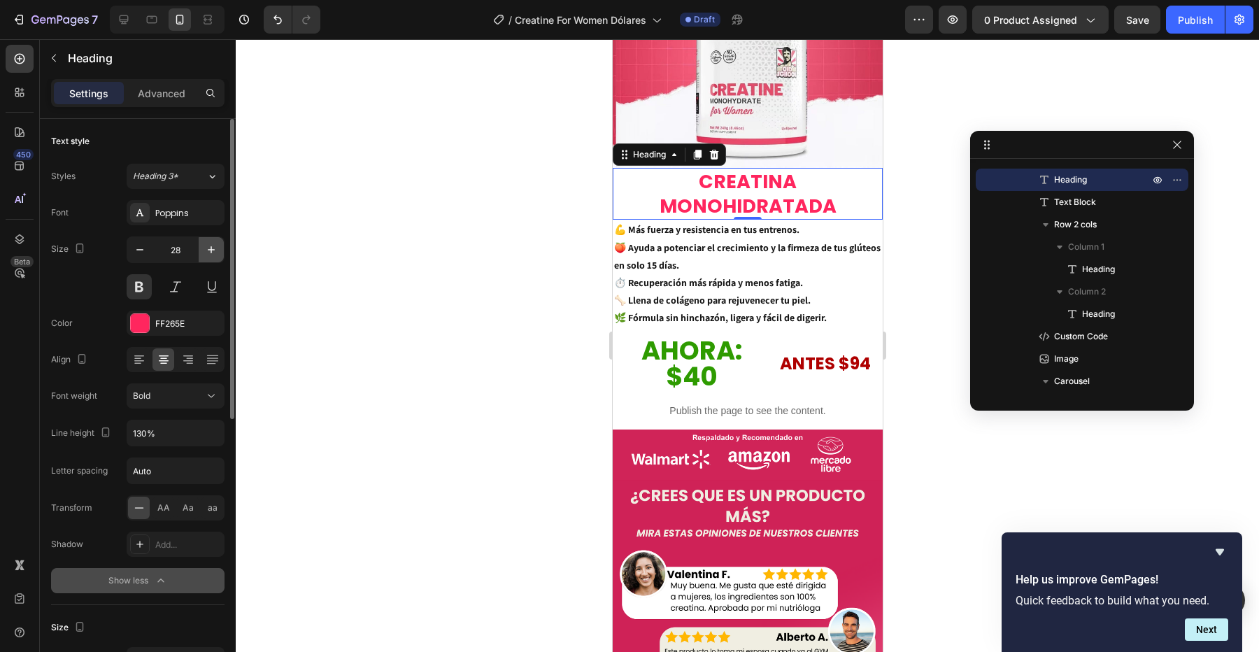
click at [215, 249] on icon "button" at bounding box center [211, 250] width 14 height 14
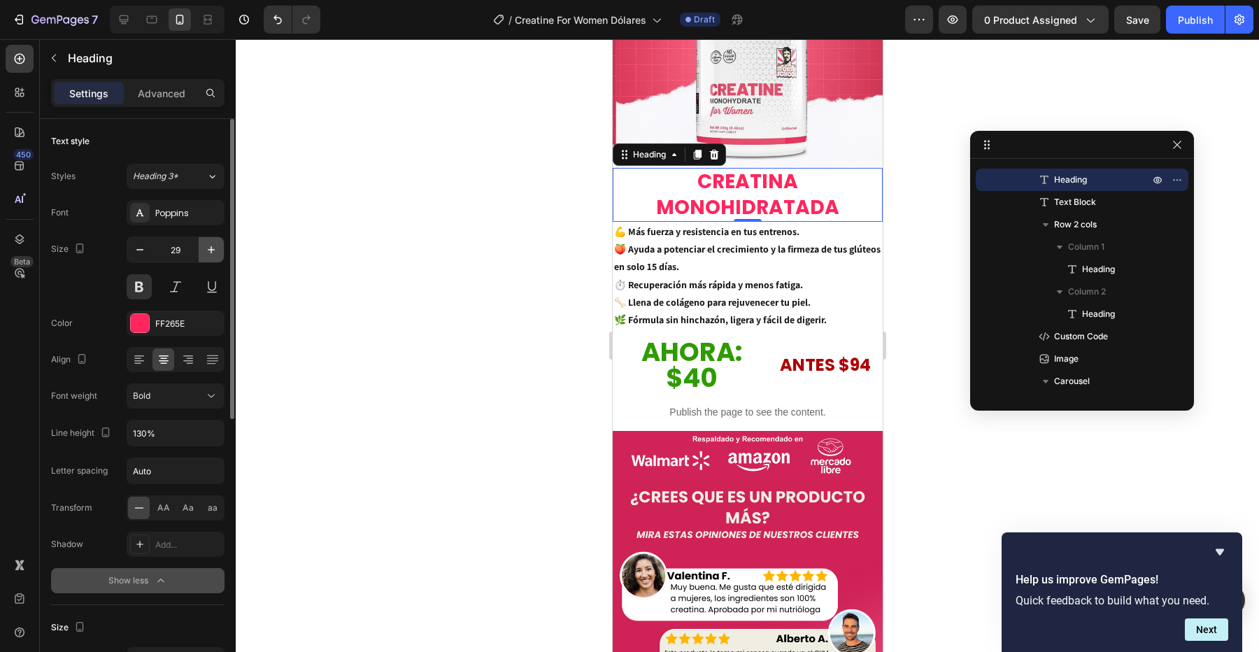
click at [215, 249] on icon "button" at bounding box center [211, 250] width 14 height 14
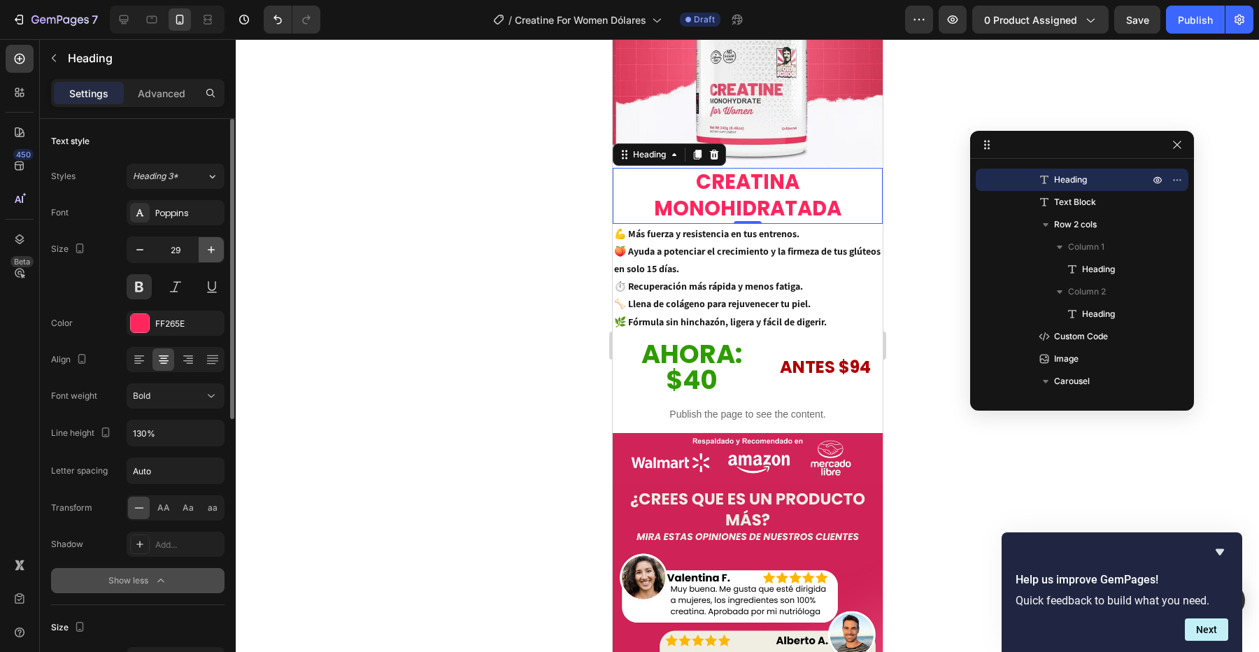
click at [215, 249] on icon "button" at bounding box center [211, 250] width 14 height 14
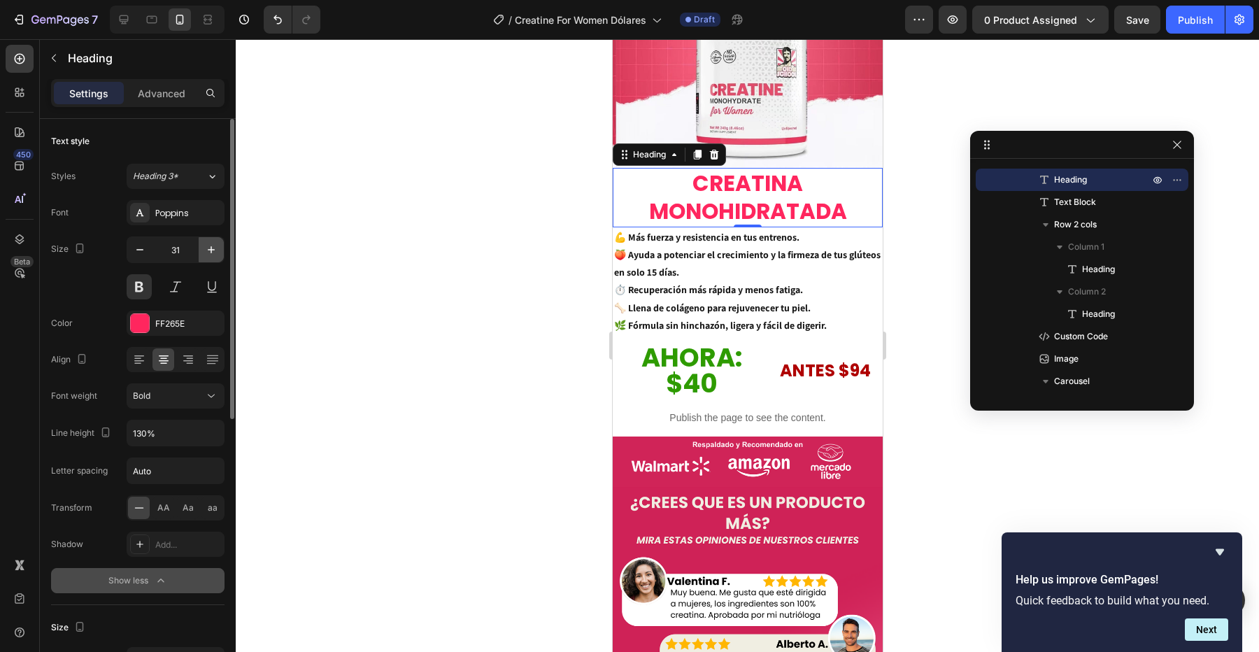
type input "32"
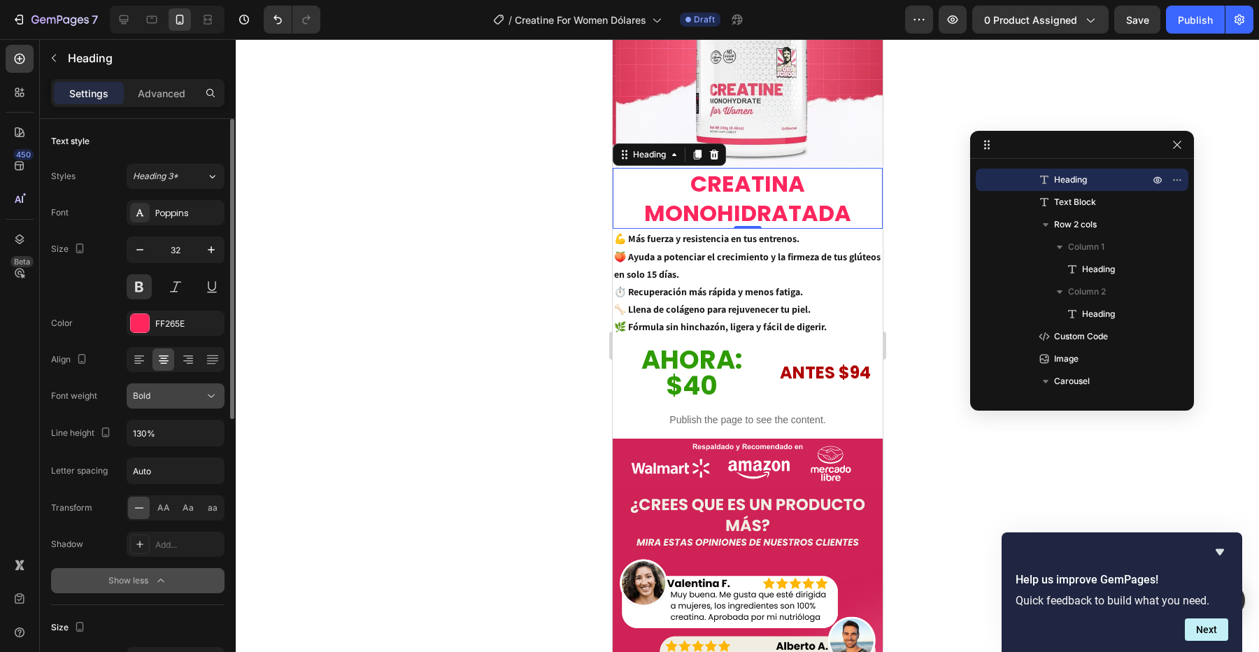
click at [210, 395] on icon at bounding box center [211, 396] width 14 height 14
click at [208, 427] on icon "button" at bounding box center [211, 433] width 14 height 14
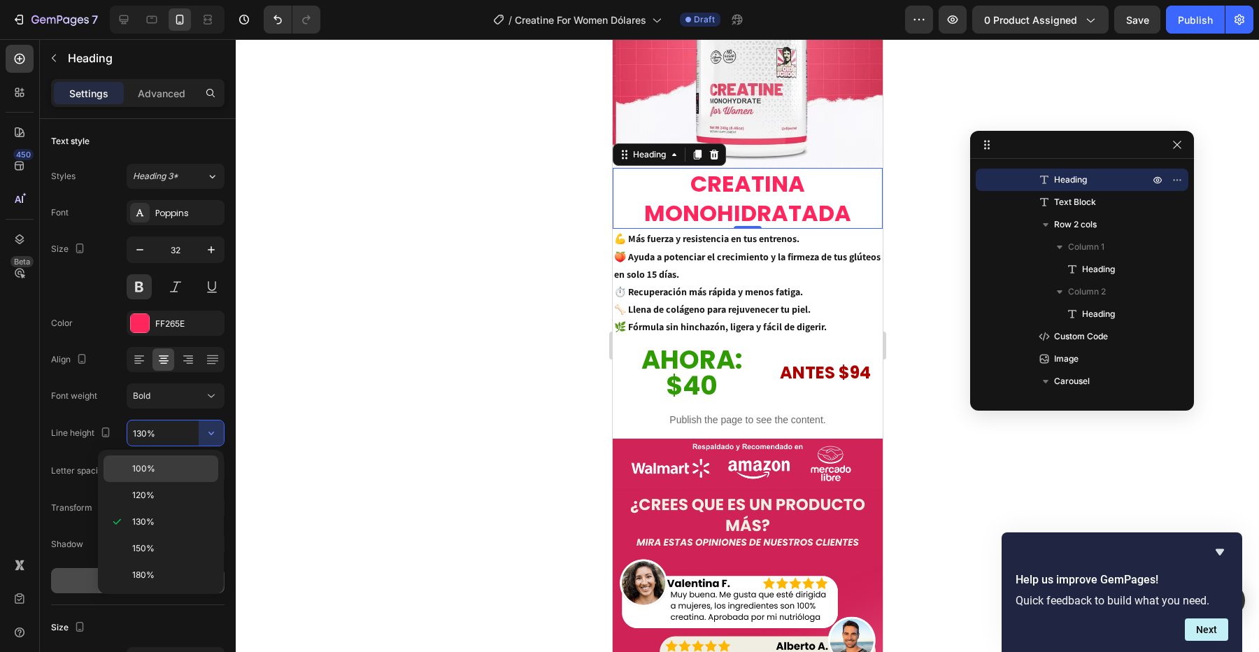
click at [192, 470] on p "100%" at bounding box center [172, 468] width 80 height 13
type input "100%"
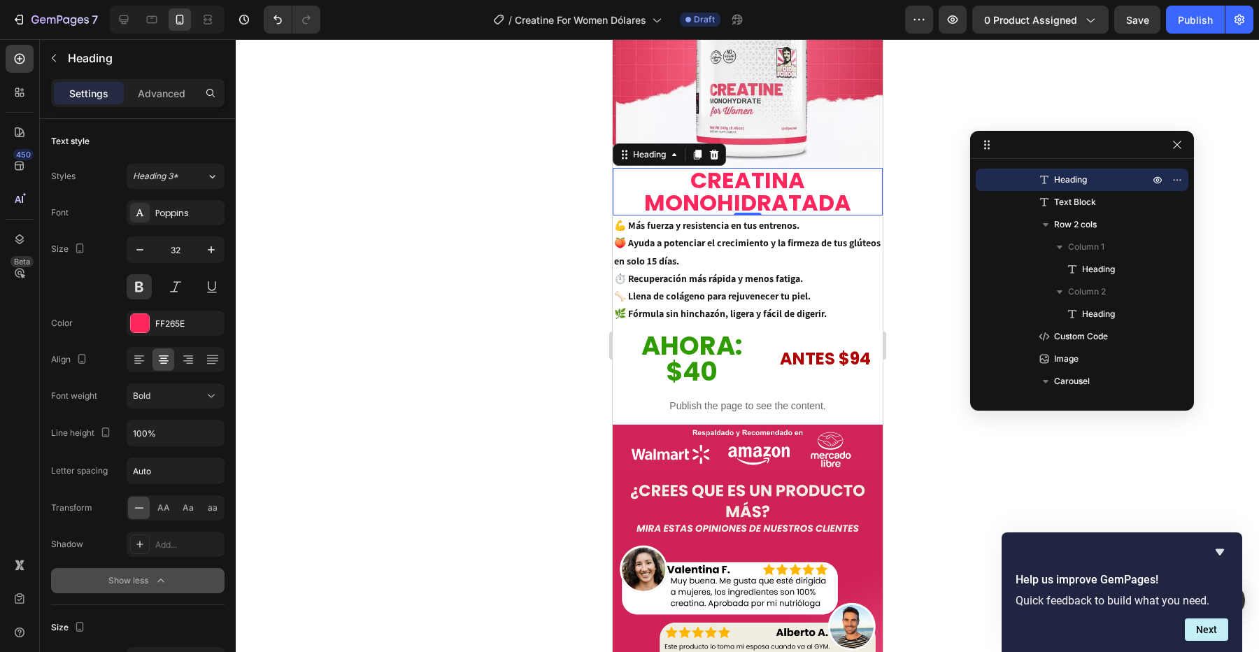
click at [842, 190] on h2 "CREATINA MONOHIDRATADA" at bounding box center [747, 192] width 270 height 48
click at [216, 251] on icon "button" at bounding box center [211, 250] width 14 height 14
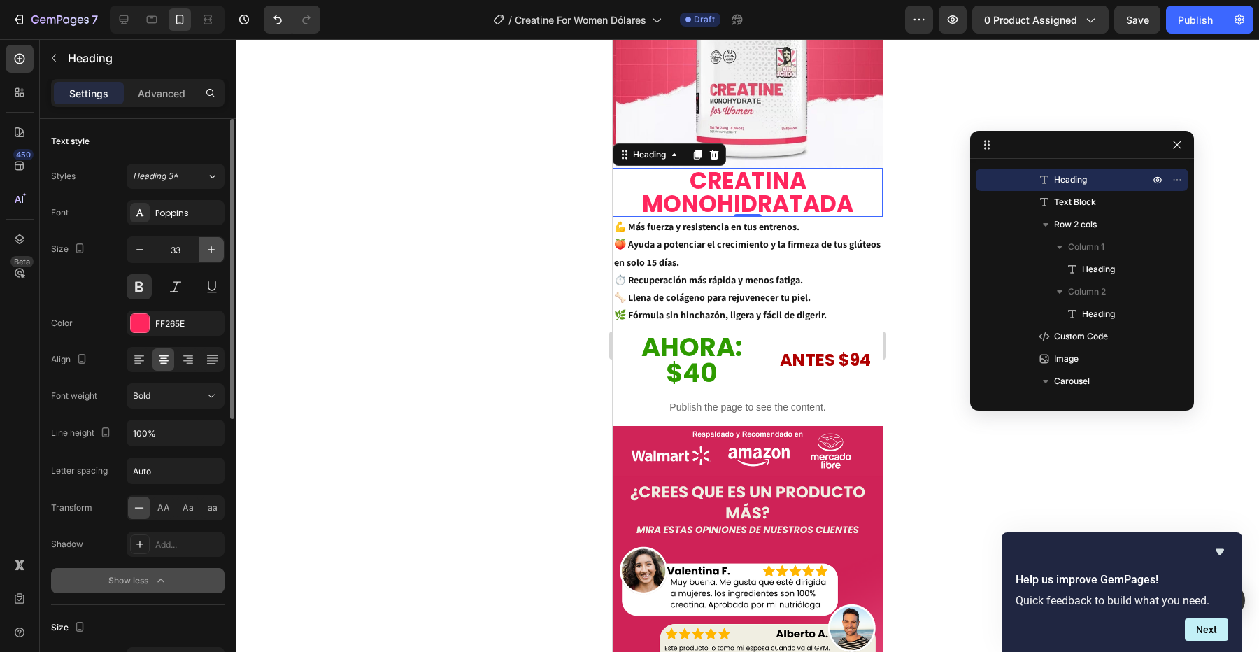
click at [216, 251] on icon "button" at bounding box center [211, 250] width 14 height 14
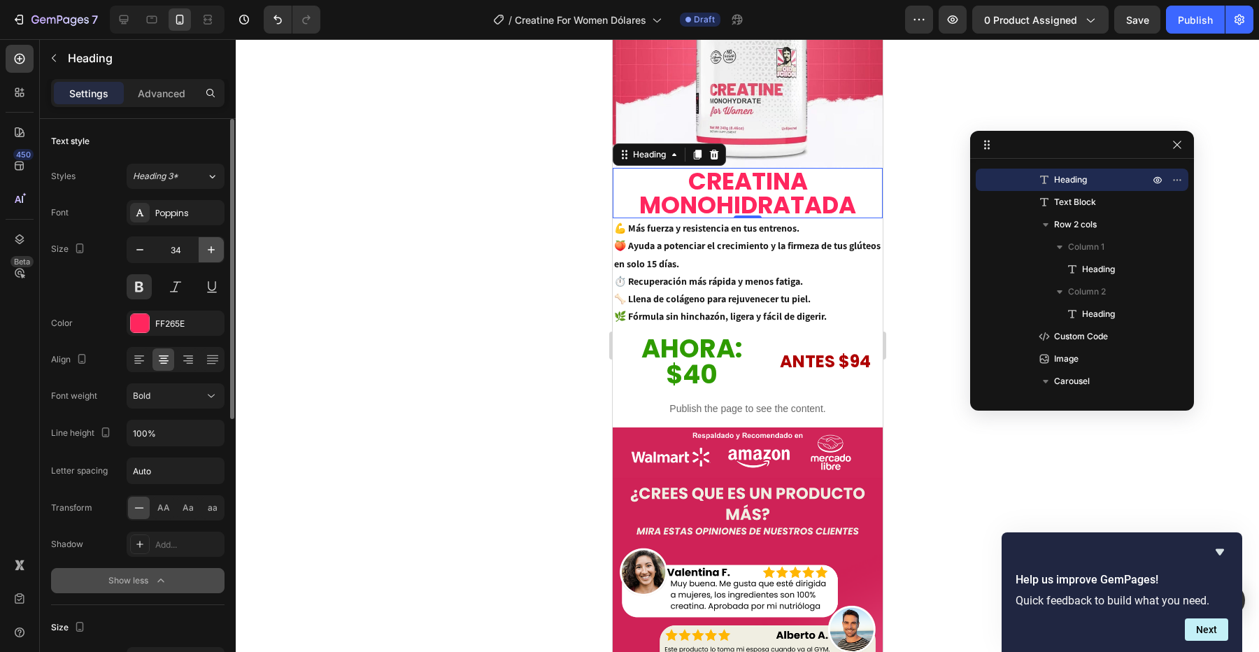
click at [216, 251] on icon "button" at bounding box center [211, 250] width 14 height 14
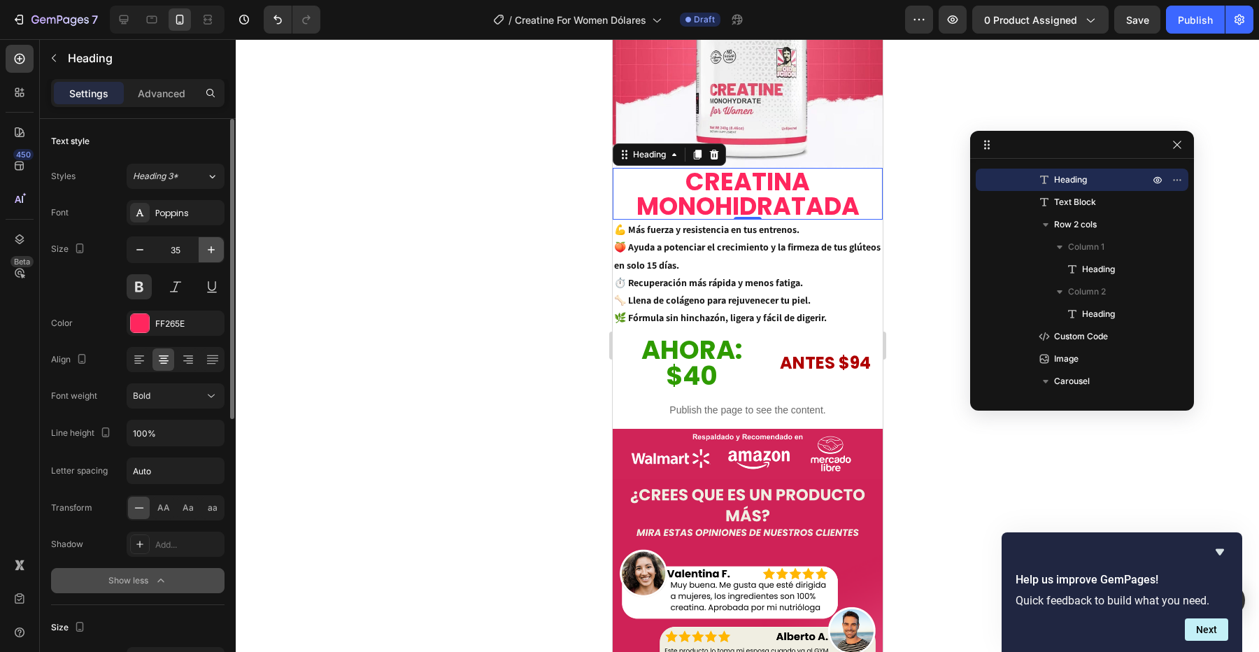
click at [216, 251] on icon "button" at bounding box center [211, 250] width 14 height 14
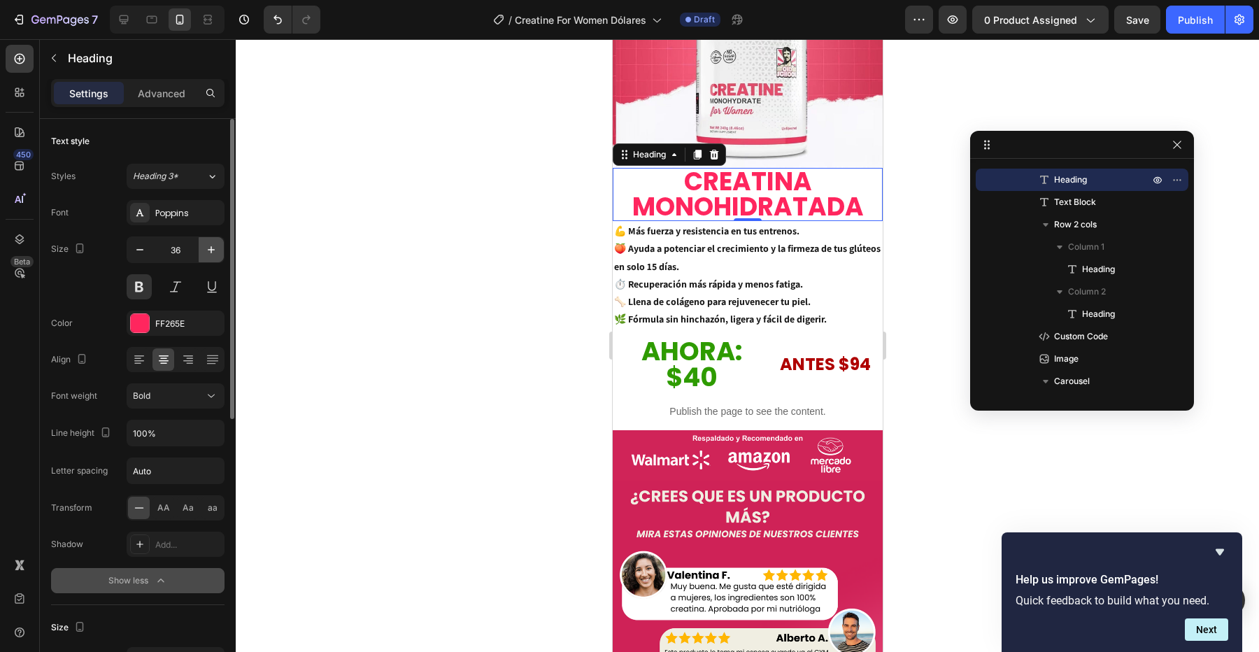
click at [216, 251] on icon "button" at bounding box center [211, 250] width 14 height 14
type input "37"
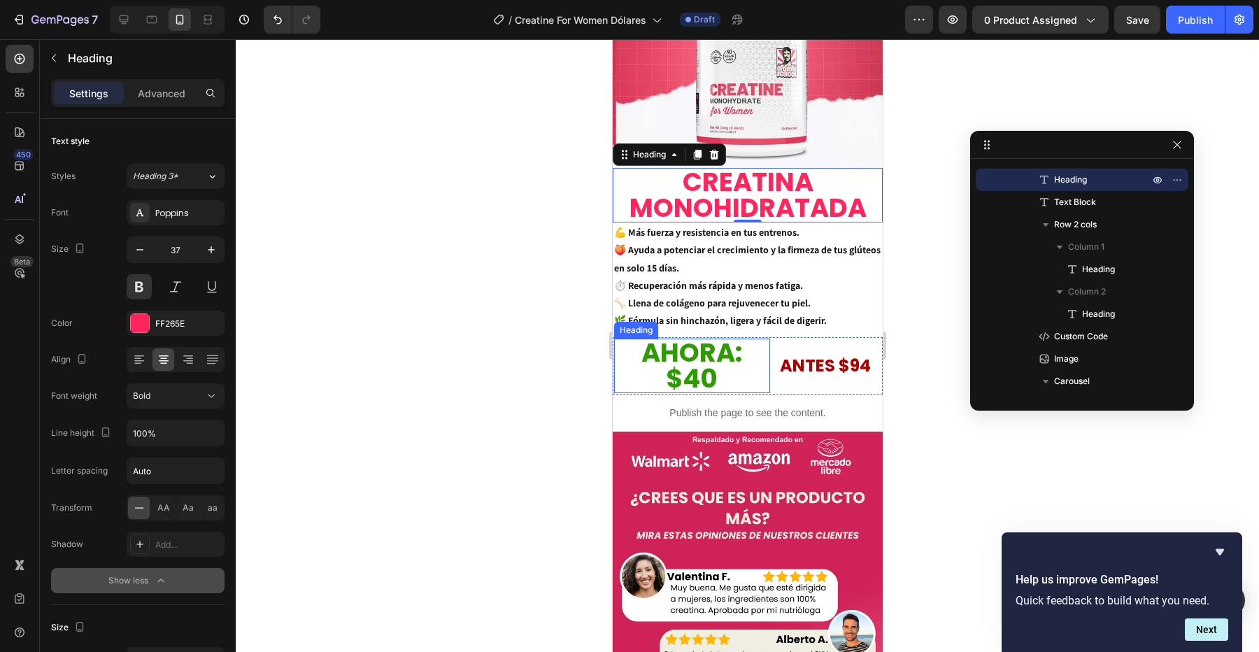
click at [704, 371] on p "AHORA: $40" at bounding box center [691, 366] width 153 height 52
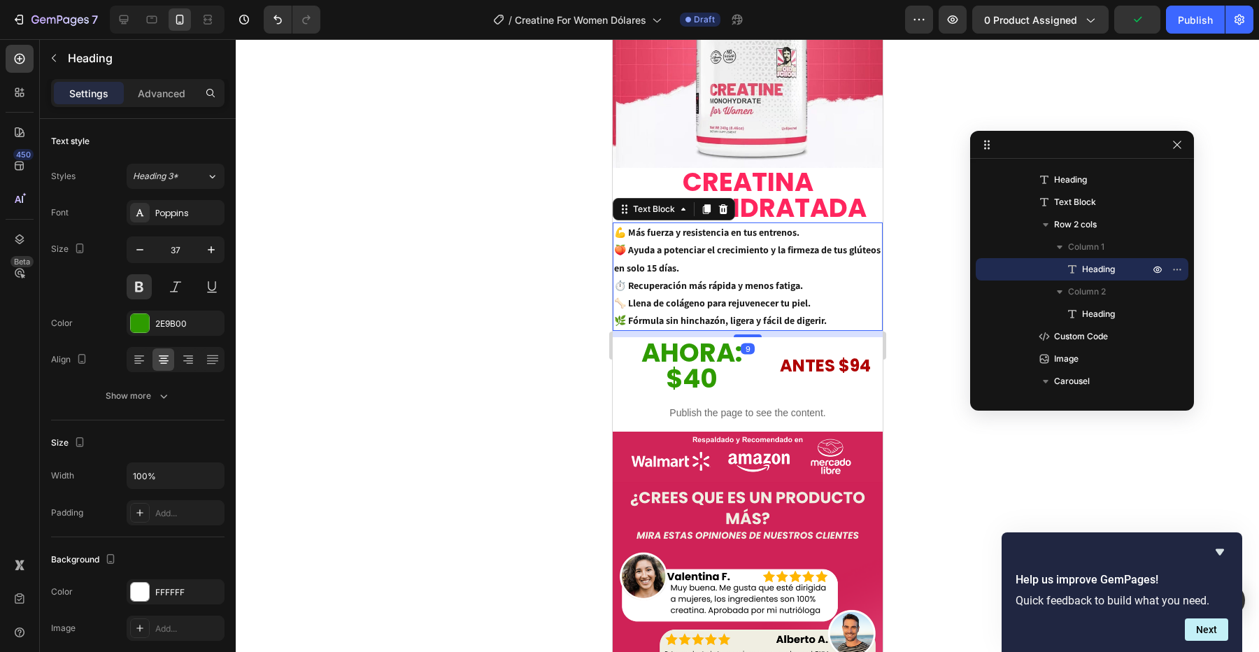
click at [804, 233] on p "💪 Más fuerza y resistencia en tus entrenos. 🍑 Ayuda a potenciar el crecimiento …" at bounding box center [746, 277] width 267 height 106
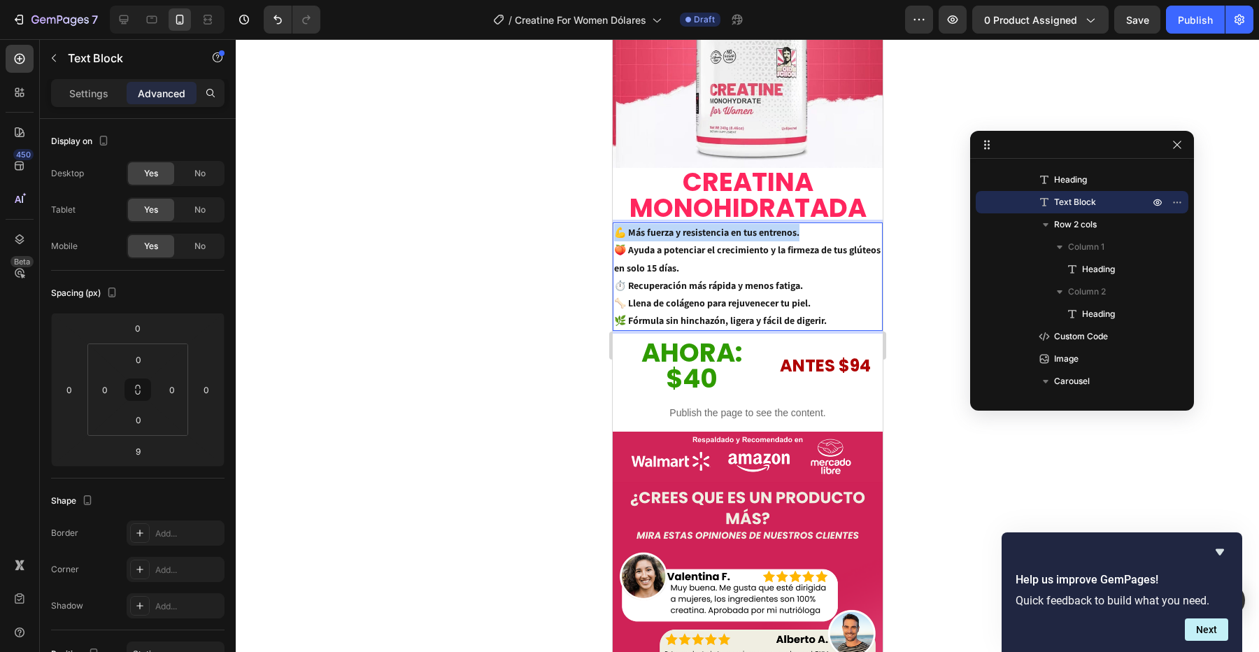
drag, startPoint x: 800, startPoint y: 232, endPoint x: 615, endPoint y: 238, distance: 184.8
click at [615, 238] on p "💪 Más fuerza y resistencia en tus entrenos. 🍑 Ayuda a potenciar el crecimiento …" at bounding box center [746, 277] width 267 height 106
click at [619, 252] on p "⁠⁠⁠⁠⁠⁠⁠ 🍑 Ayuda a potenciar el crecimiento y la firmeza de tus glúteos en solo …" at bounding box center [746, 277] width 267 height 106
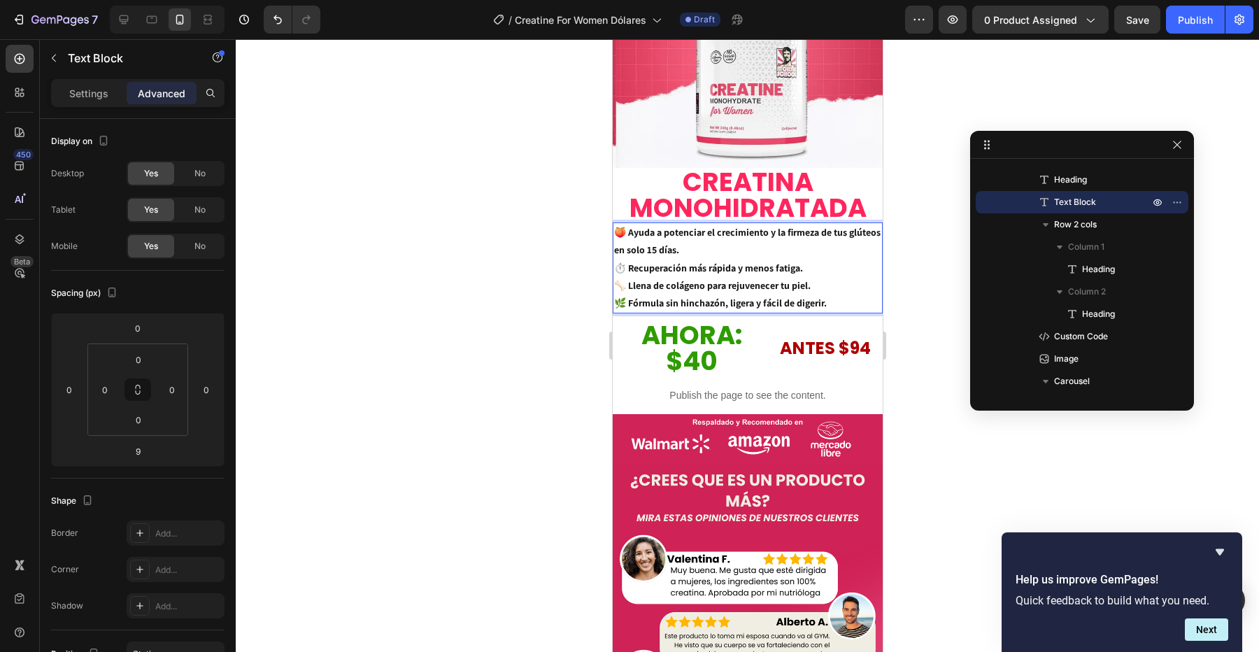
click at [913, 271] on div at bounding box center [747, 345] width 1023 height 613
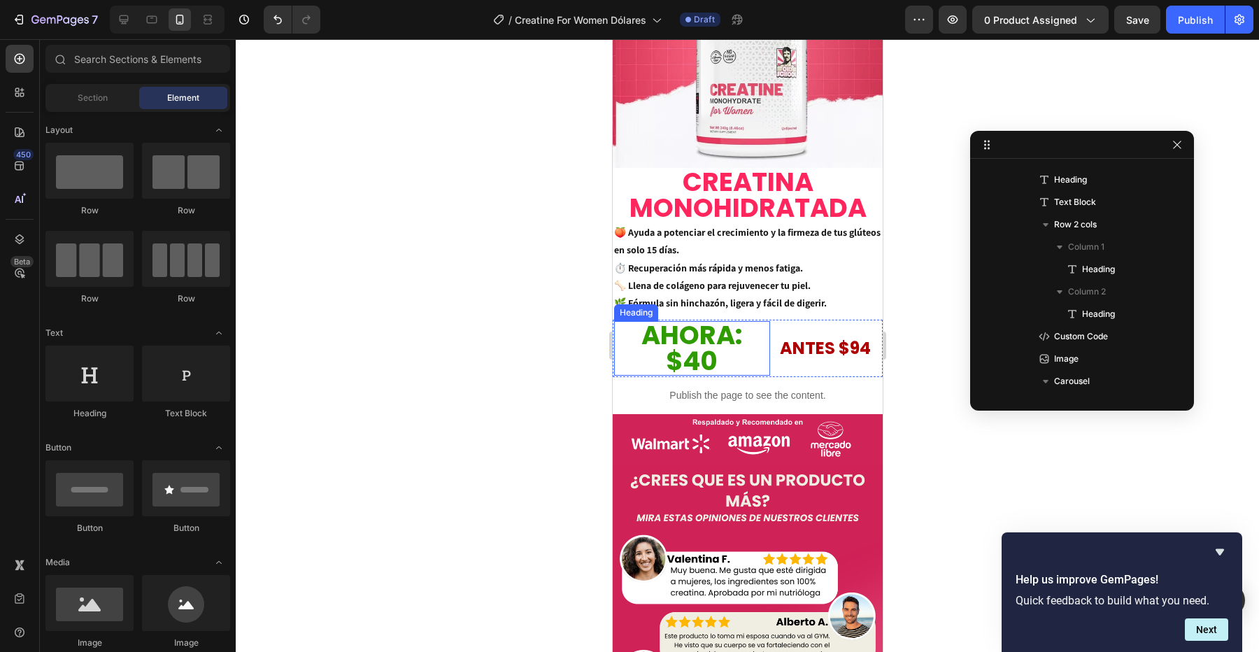
click at [702, 343] on p "AHORA: $40" at bounding box center [691, 348] width 153 height 52
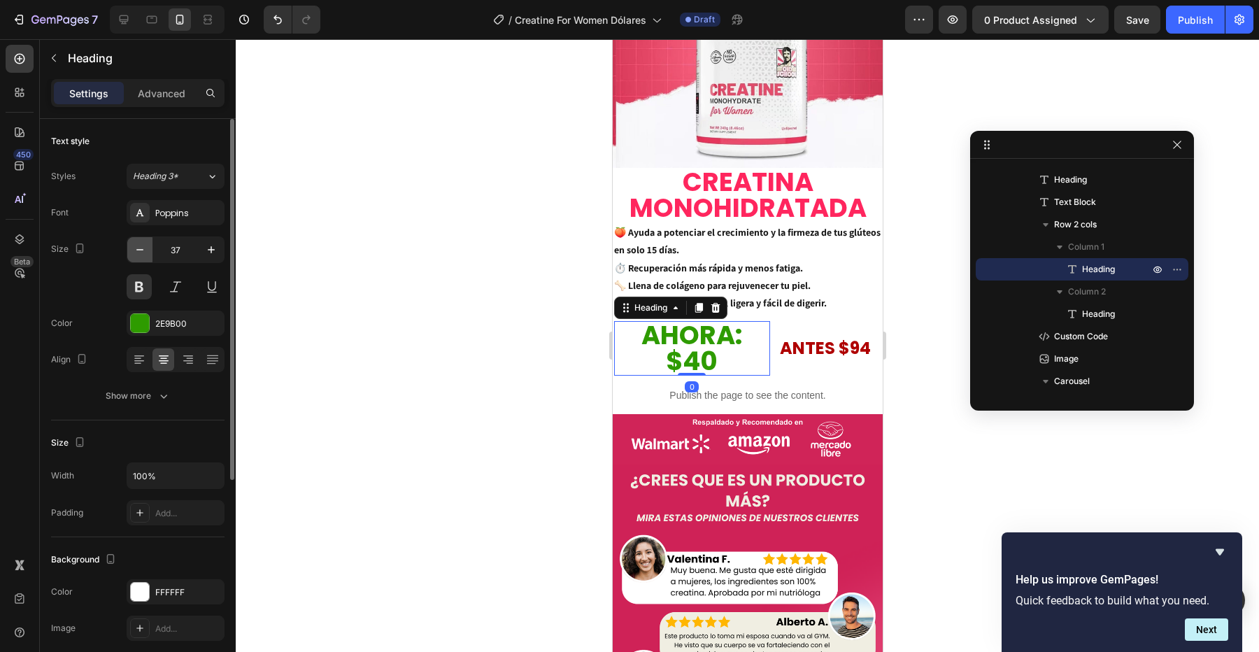
click at [143, 253] on icon "button" at bounding box center [140, 250] width 14 height 14
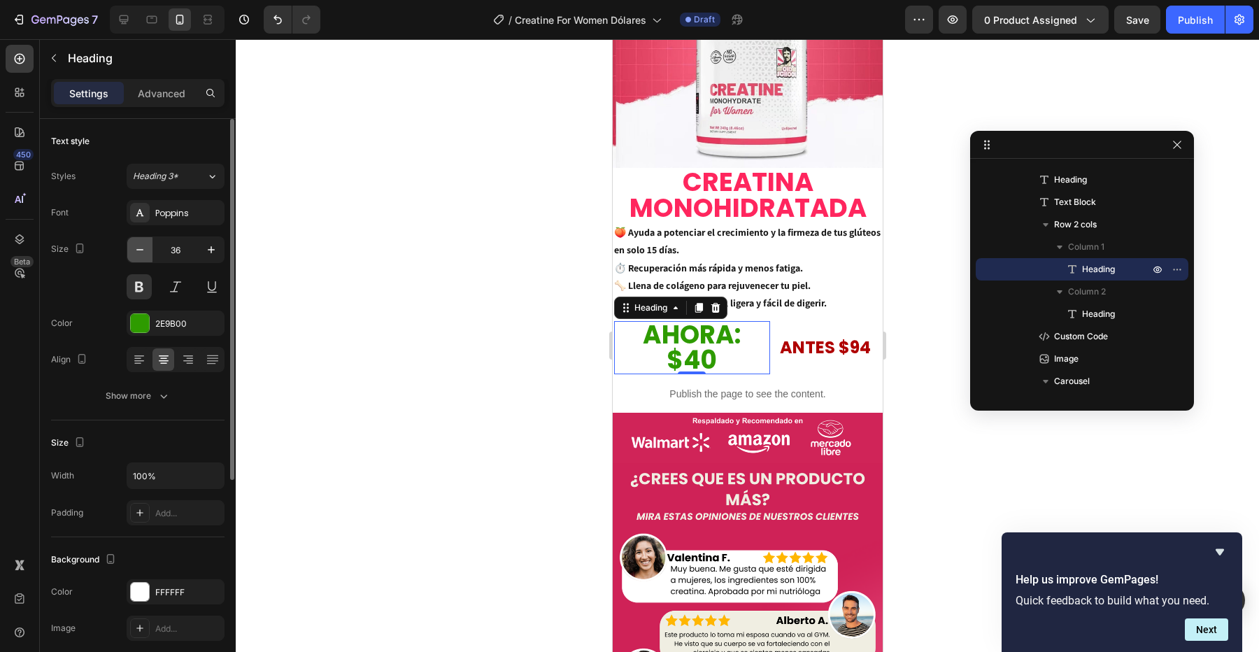
click at [143, 253] on icon "button" at bounding box center [140, 250] width 14 height 14
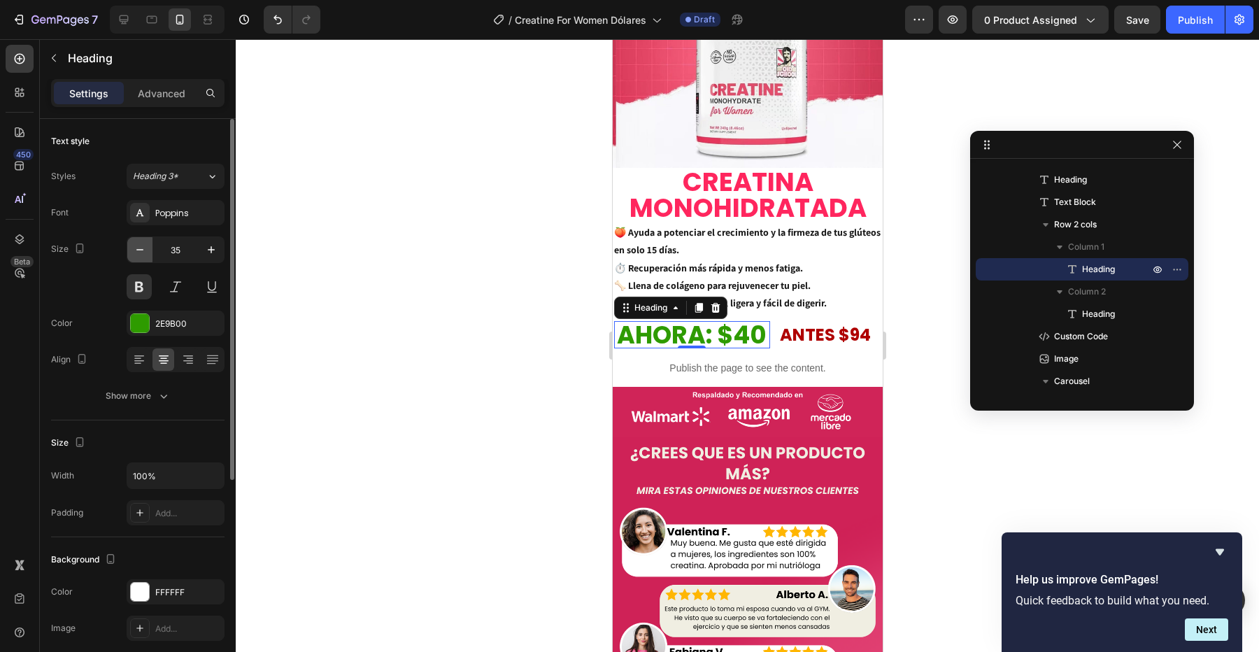
click at [143, 253] on icon "button" at bounding box center [140, 250] width 14 height 14
click at [143, 248] on icon "button" at bounding box center [140, 250] width 14 height 14
type input "33"
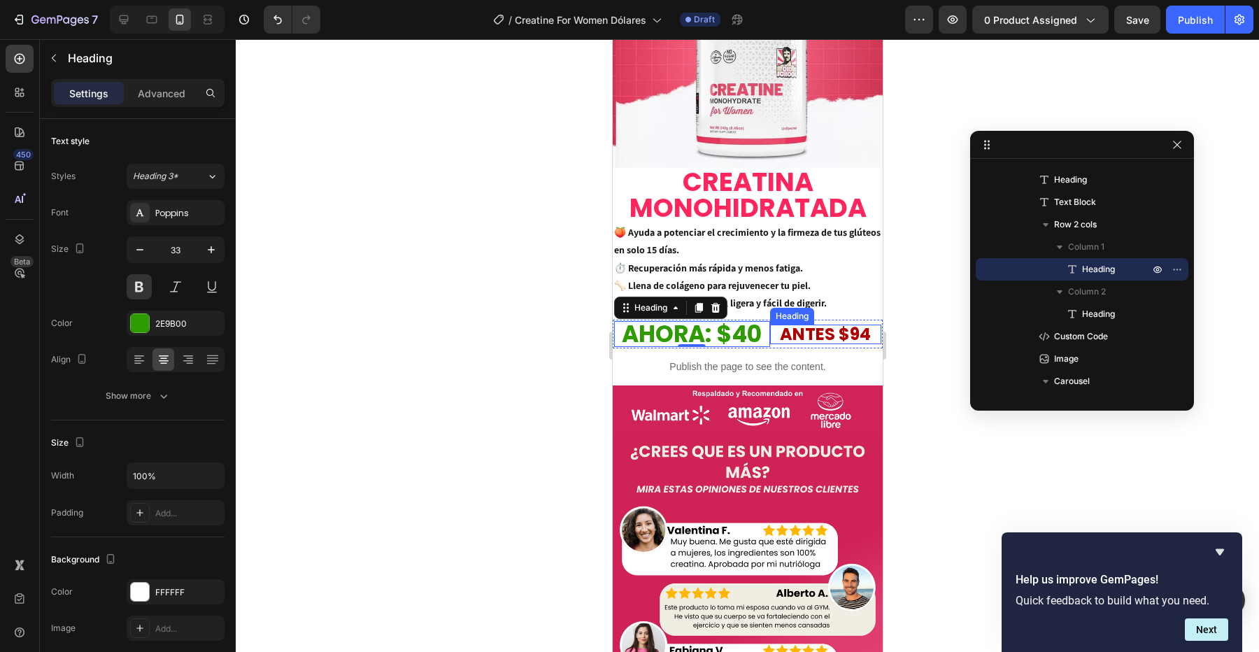
click at [795, 335] on p "ANTES $94" at bounding box center [825, 334] width 108 height 17
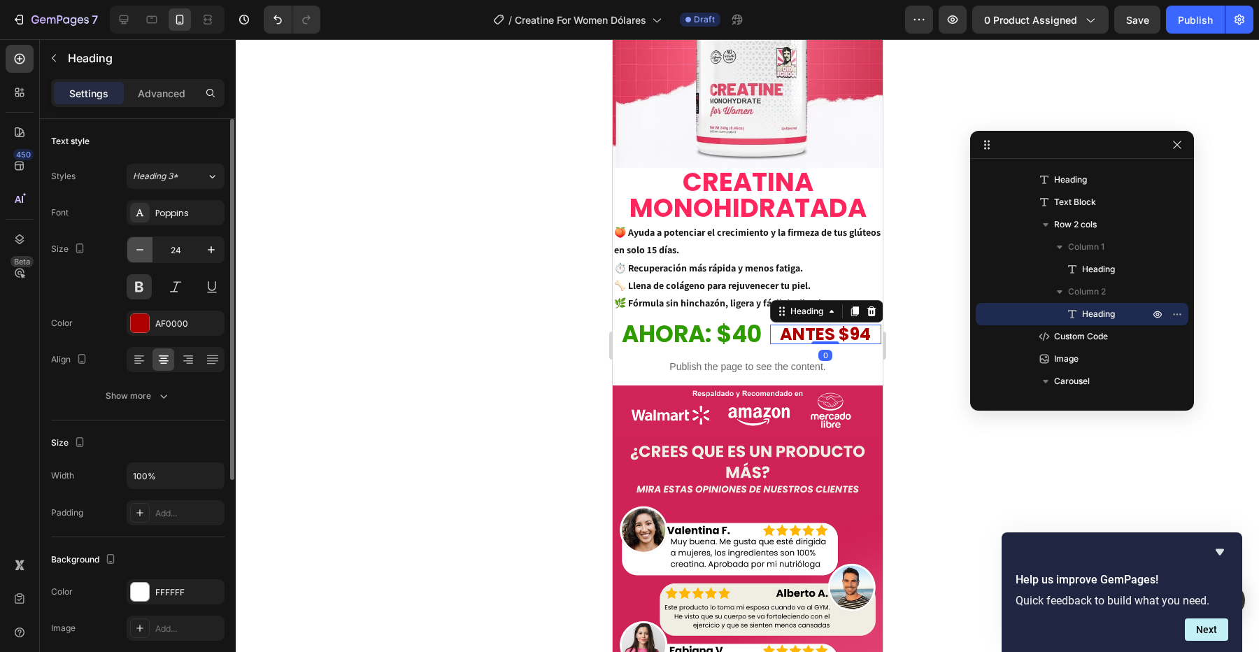
click at [136, 253] on icon "button" at bounding box center [140, 250] width 14 height 14
type input "23"
click at [391, 320] on div at bounding box center [747, 345] width 1023 height 613
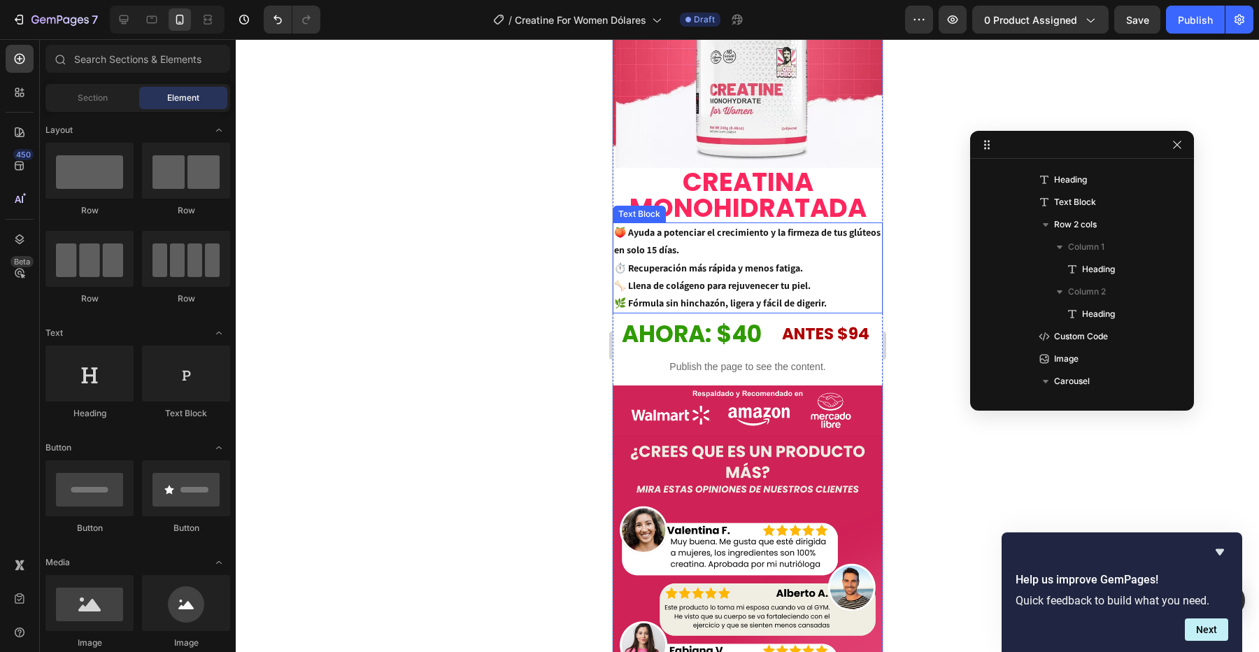
click at [754, 224] on p "🍑 Ayuda a potenciar el crecimiento y la firmeza de tus glúteos en solo 15 días.…" at bounding box center [746, 268] width 267 height 88
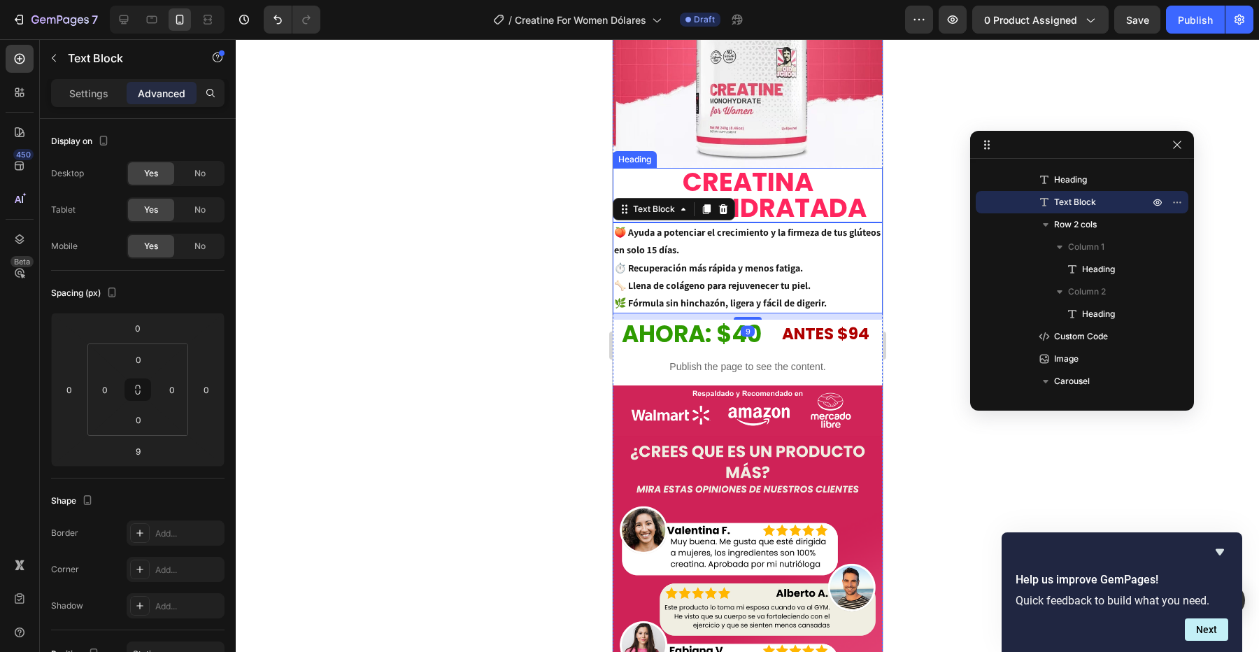
click at [753, 212] on p "CREATINA MONOHIDRATADA" at bounding box center [746, 195] width 267 height 52
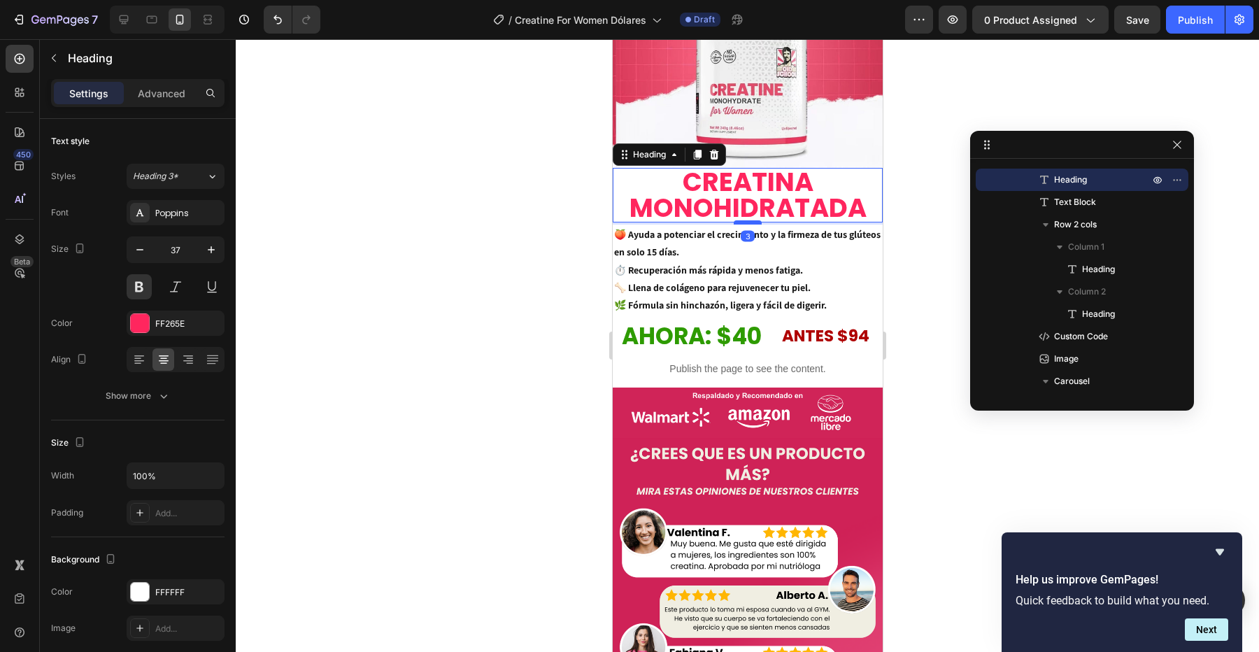
click at [751, 222] on div at bounding box center [747, 222] width 28 height 4
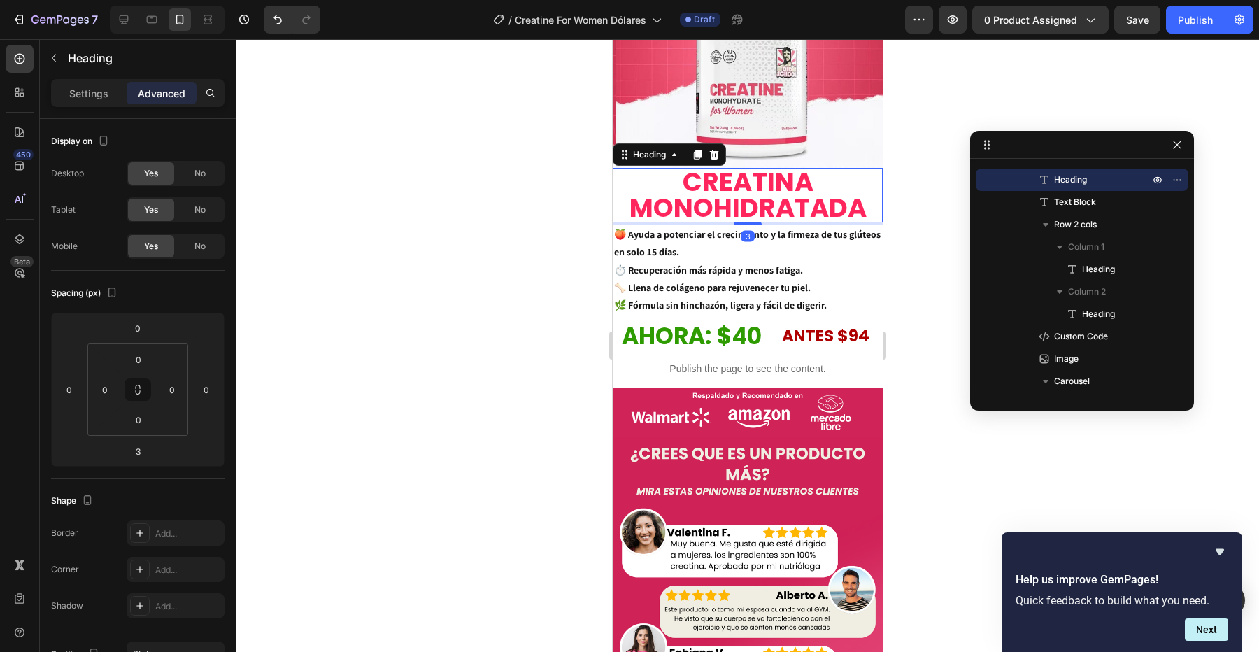
click at [939, 279] on div at bounding box center [747, 345] width 1023 height 613
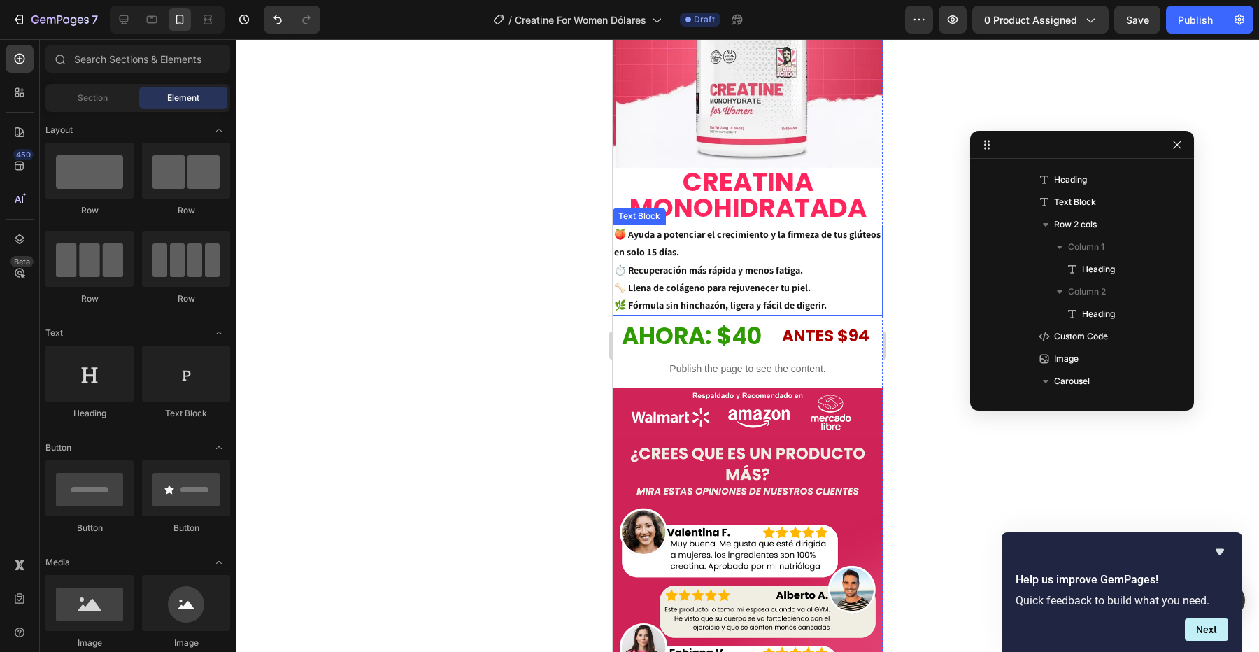
click at [750, 287] on p "🍑 Ayuda a potenciar el crecimiento y la firmeza de tus glúteos en solo 15 días.…" at bounding box center [746, 270] width 267 height 88
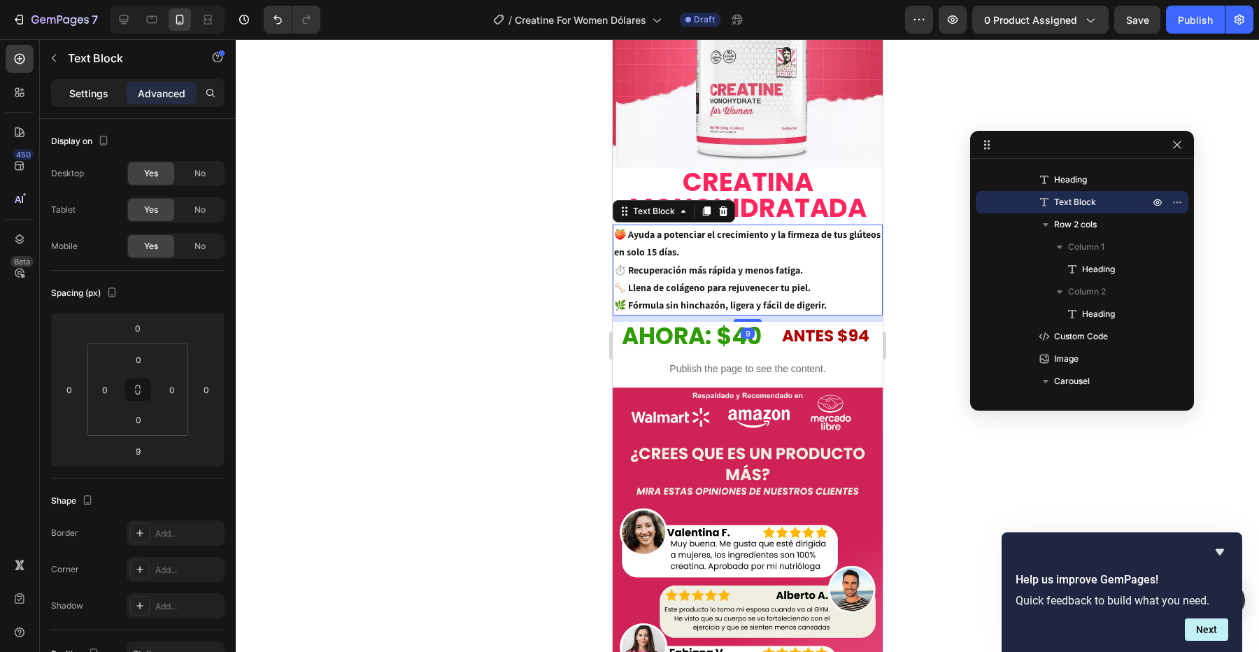
click at [82, 82] on div "Settings" at bounding box center [89, 93] width 70 height 22
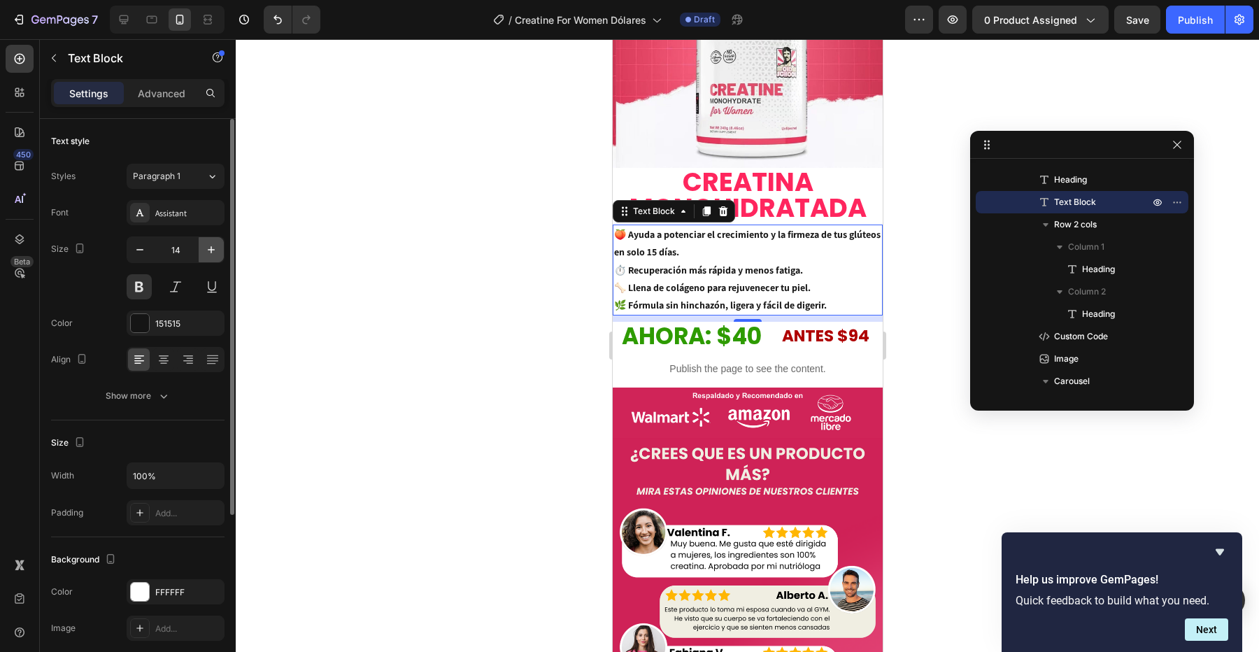
click at [214, 253] on icon "button" at bounding box center [211, 250] width 14 height 14
type input "15"
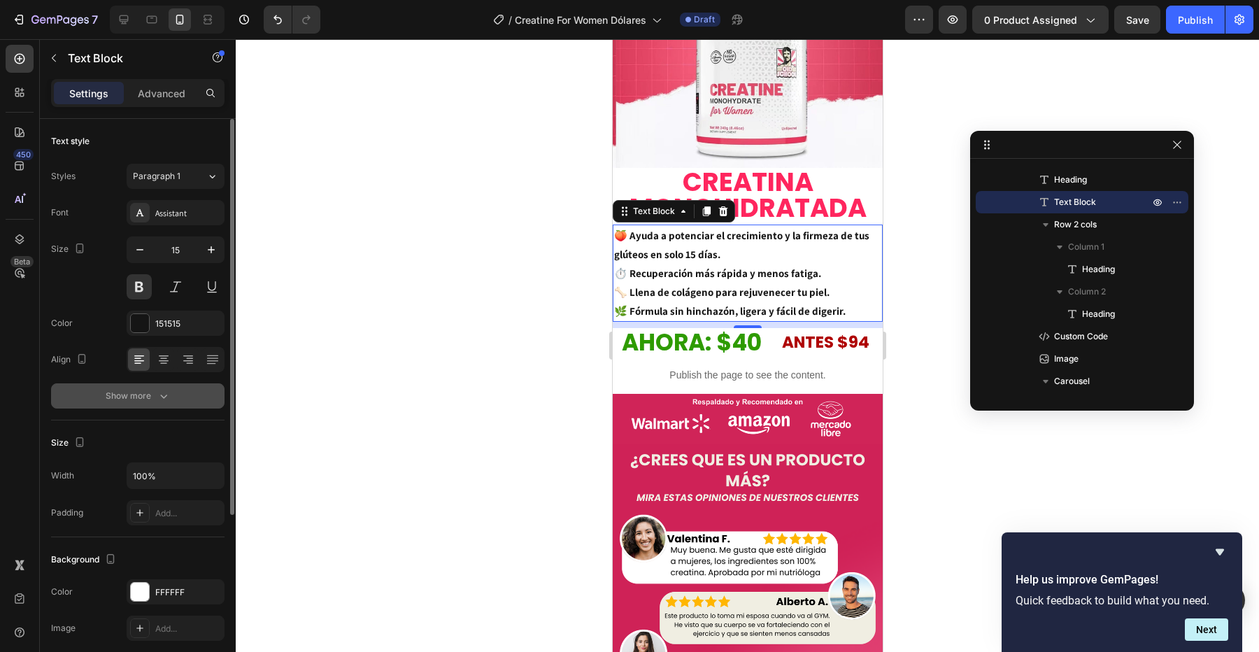
click at [149, 391] on div "Show more" at bounding box center [138, 396] width 65 height 14
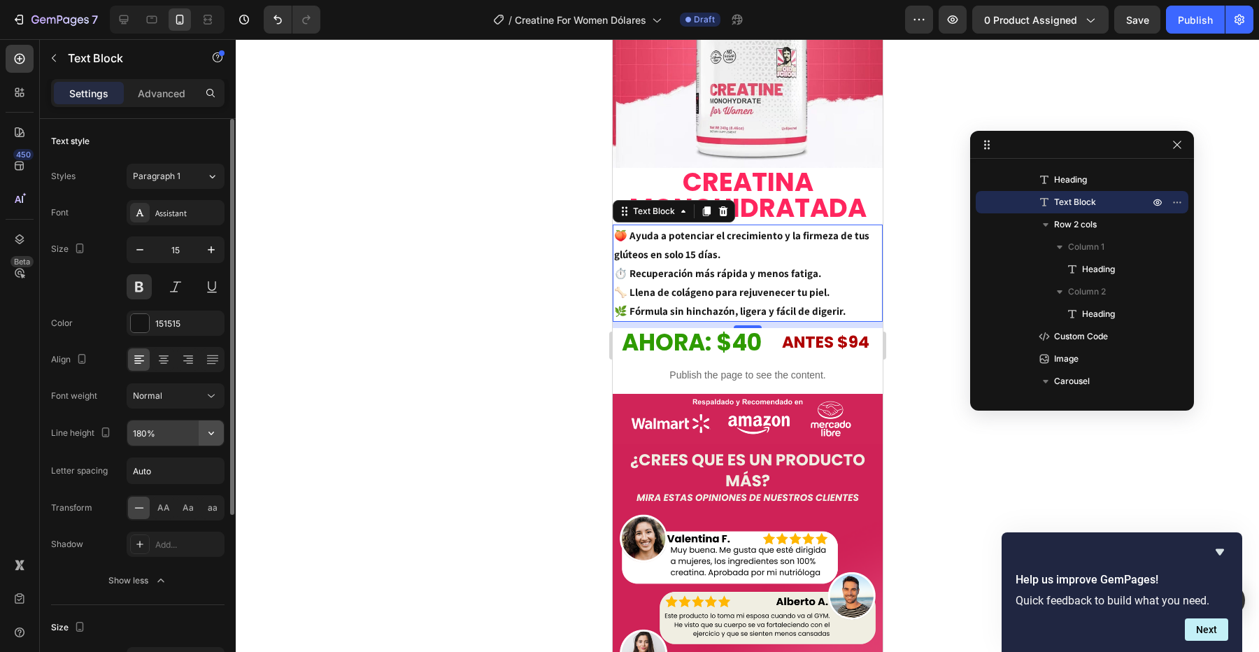
click at [205, 432] on icon "button" at bounding box center [211, 433] width 14 height 14
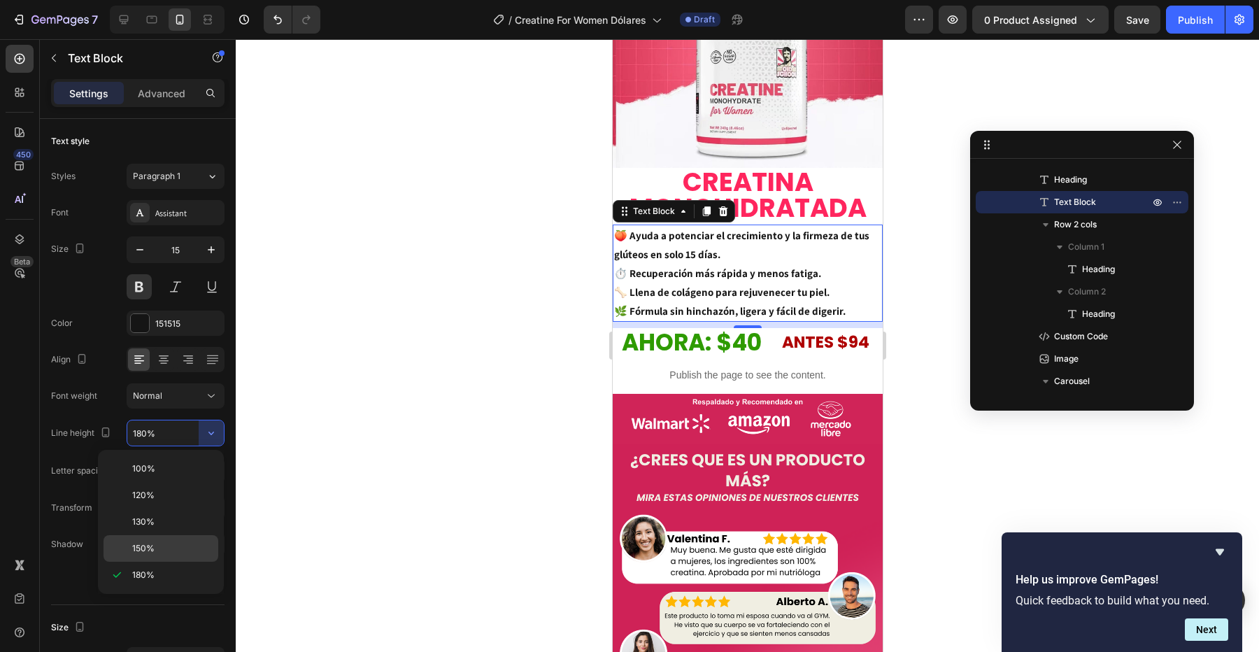
click at [176, 545] on p "150%" at bounding box center [172, 548] width 80 height 13
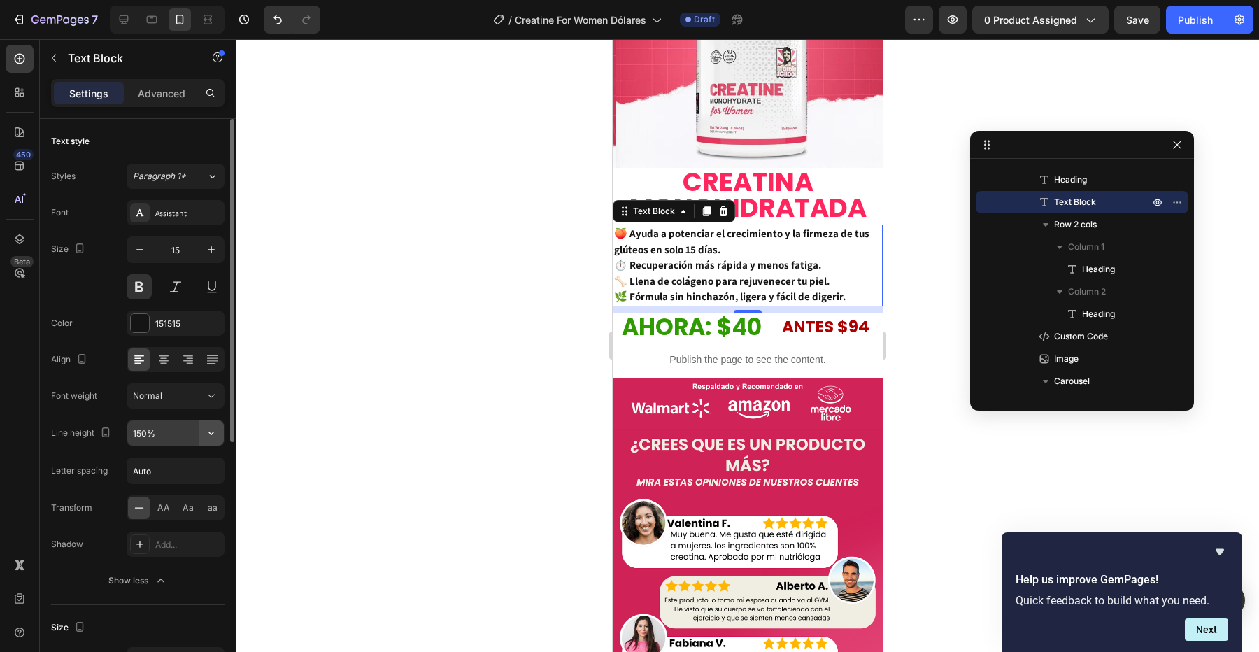
click at [214, 438] on icon "button" at bounding box center [211, 433] width 14 height 14
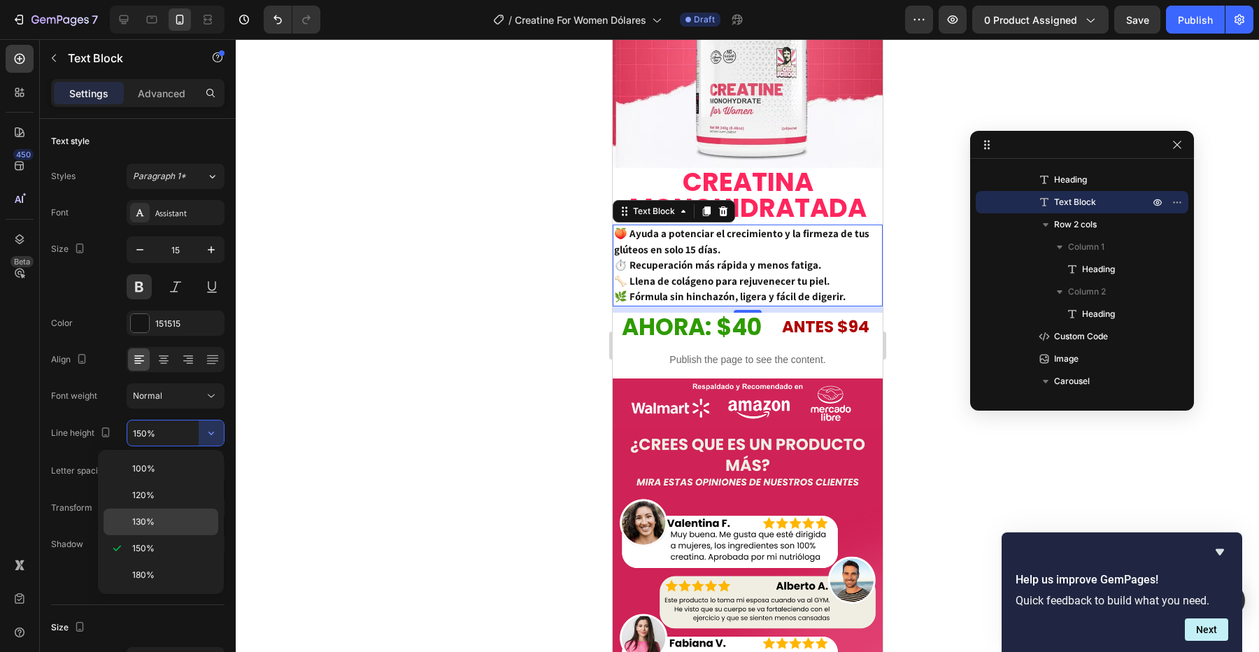
click at [178, 521] on p "130%" at bounding box center [172, 522] width 80 height 13
type input "130%"
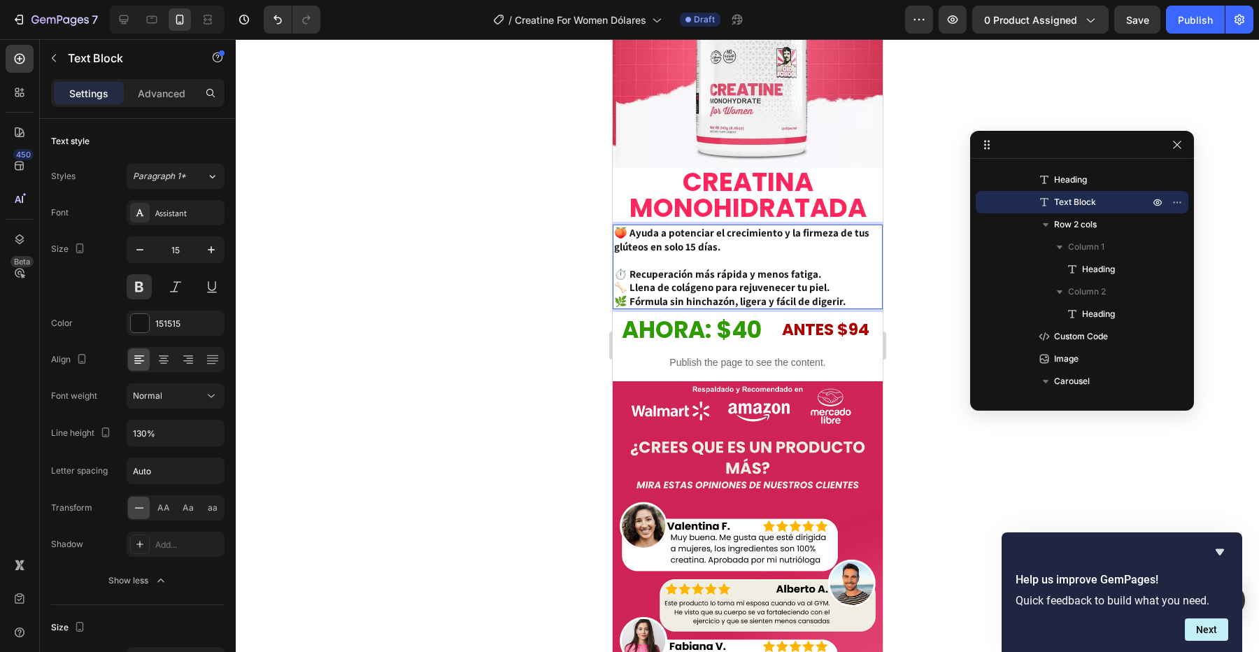
click at [820, 272] on p "🍑 Ayuda a potenciar el crecimiento y la firmeza de tus glúteos en solo 15 días.…" at bounding box center [746, 267] width 267 height 82
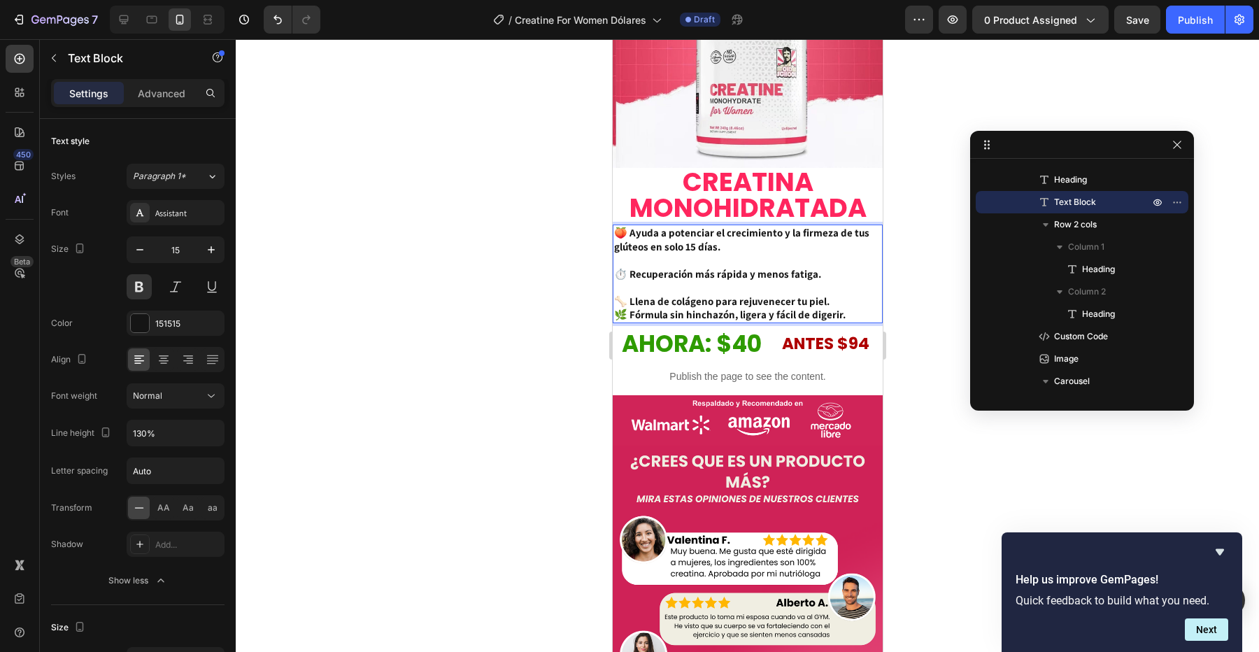
click at [829, 301] on p "🍑 Ayuda a potenciar el crecimiento y la firmeza de tus glúteos en solo 15 días.…" at bounding box center [746, 274] width 267 height 96
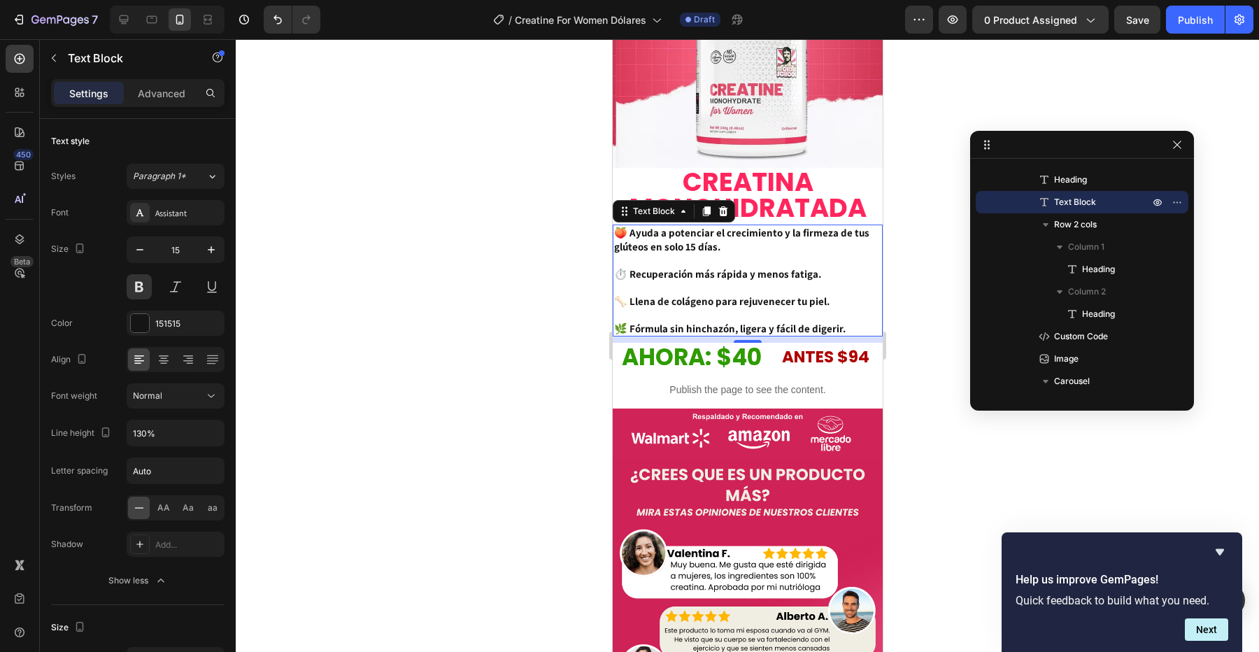
click at [513, 334] on div at bounding box center [747, 345] width 1023 height 613
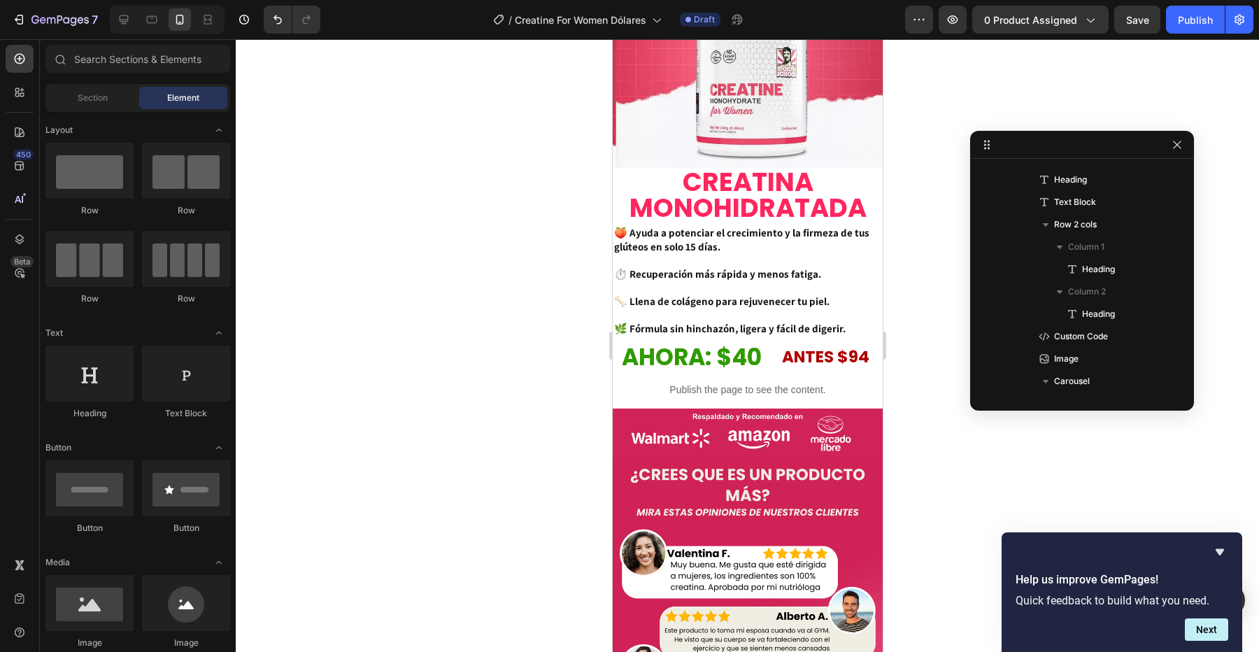
click at [659, 311] on p "🍑 Ayuda a potenciar el crecimiento y la firmeza de tus glúteos en solo 15 días.…" at bounding box center [746, 280] width 267 height 109
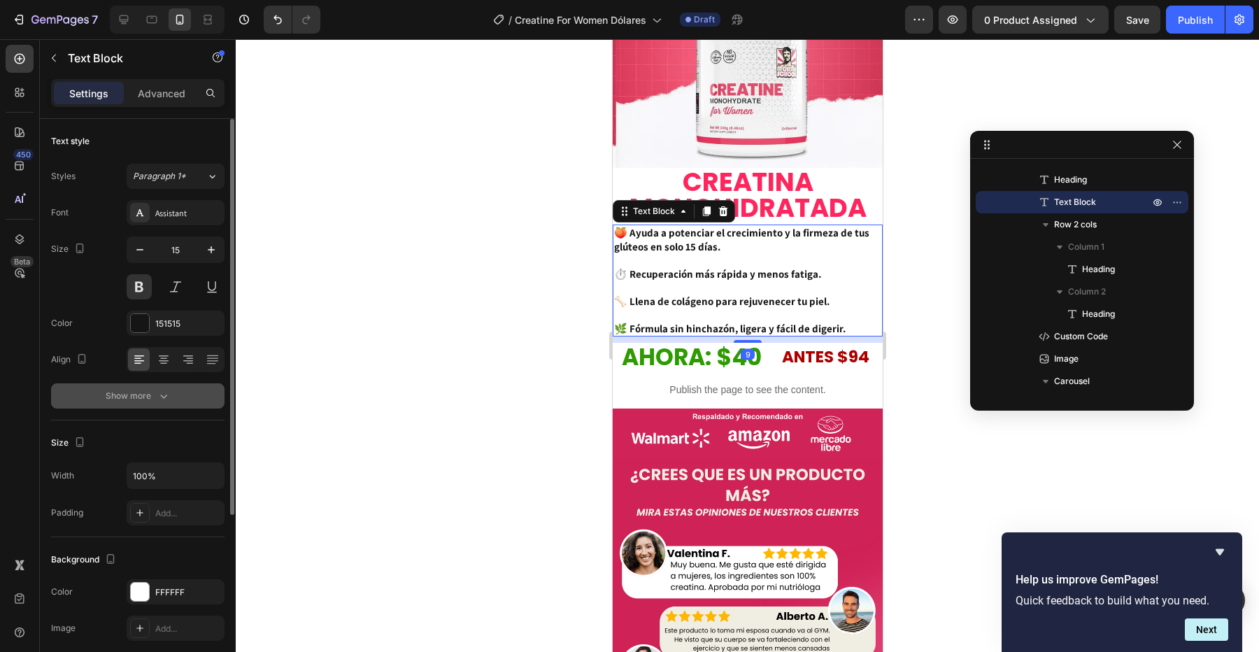
click at [164, 402] on icon "button" at bounding box center [164, 396] width 14 height 14
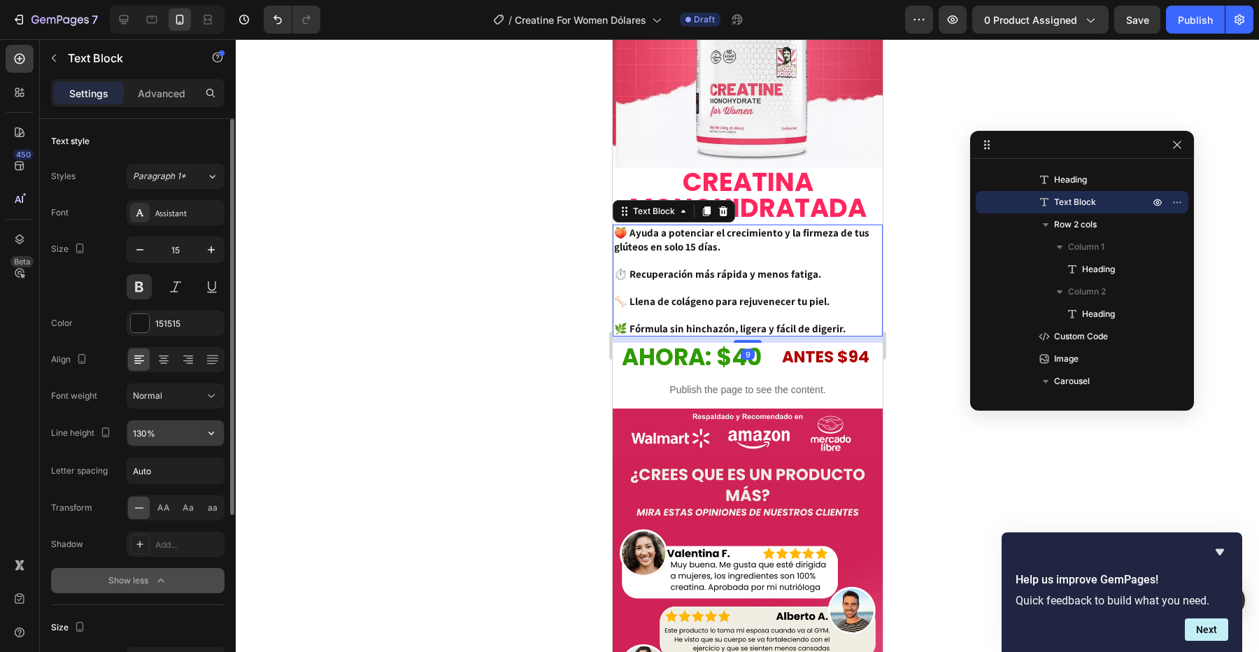
click at [169, 429] on input "130%" at bounding box center [175, 432] width 97 height 25
click at [209, 437] on icon "button" at bounding box center [211, 433] width 14 height 14
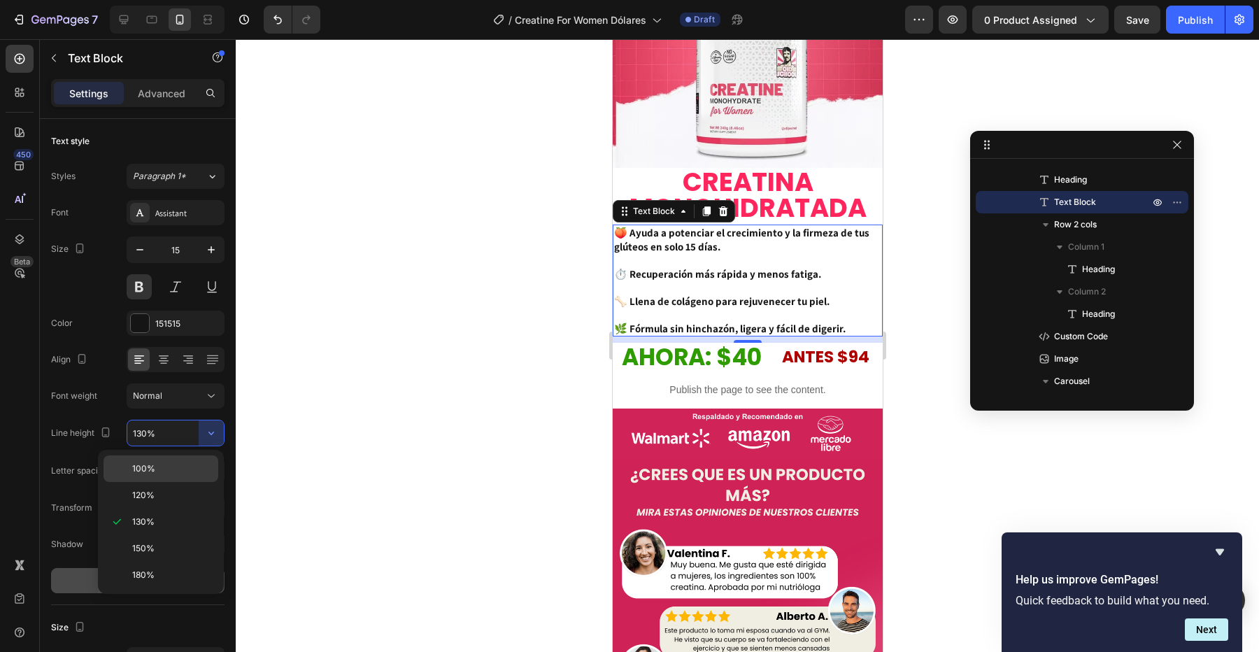
click at [199, 462] on div "100%" at bounding box center [161, 468] width 115 height 27
type input "100%"
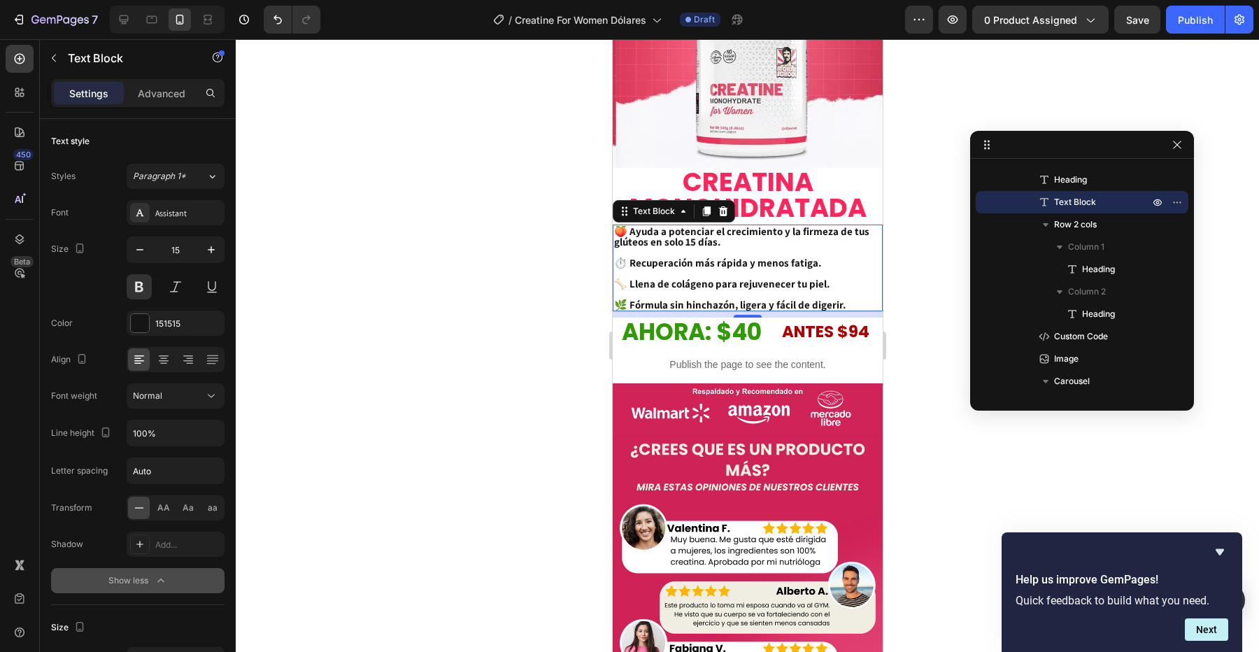
click at [422, 369] on div at bounding box center [747, 345] width 1023 height 613
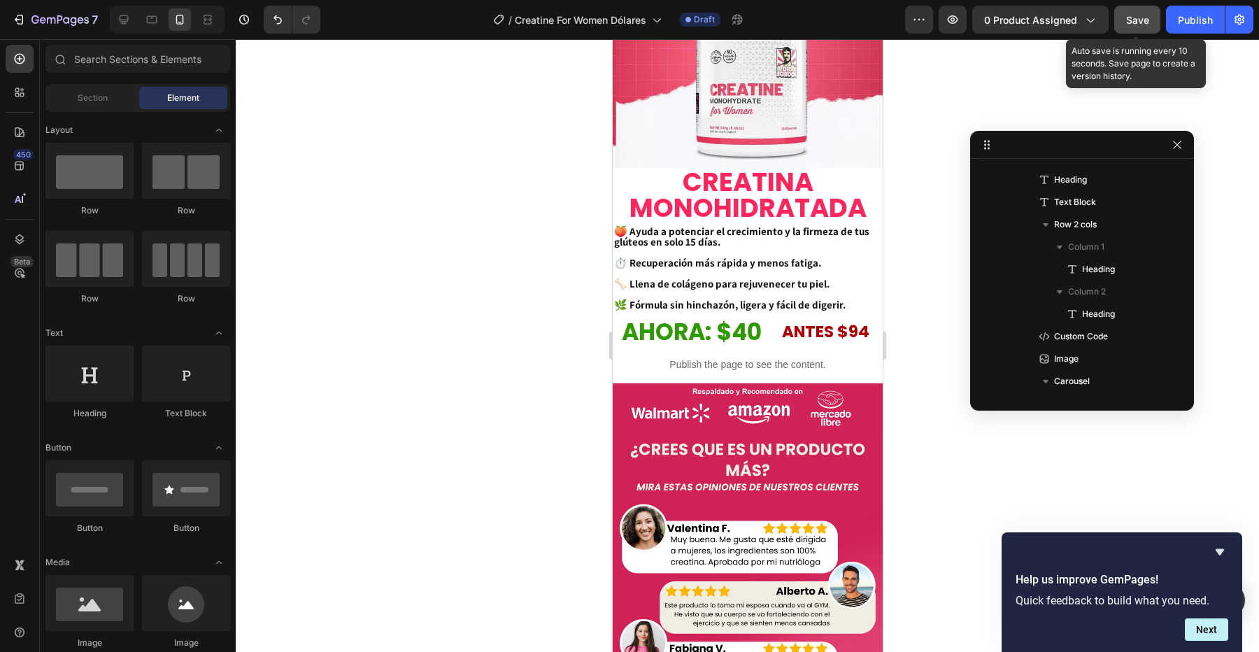
click at [1138, 14] on span "Save" at bounding box center [1137, 20] width 23 height 12
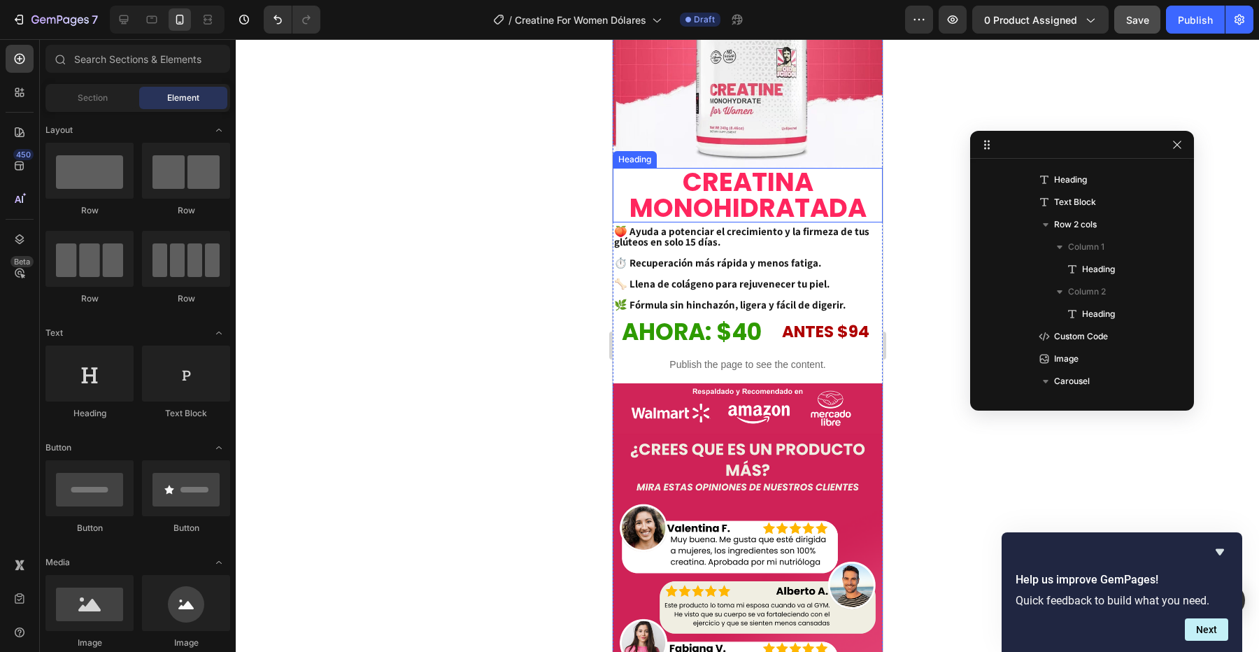
click at [842, 176] on p "CREATINA MONOHIDRATADA" at bounding box center [746, 195] width 267 height 52
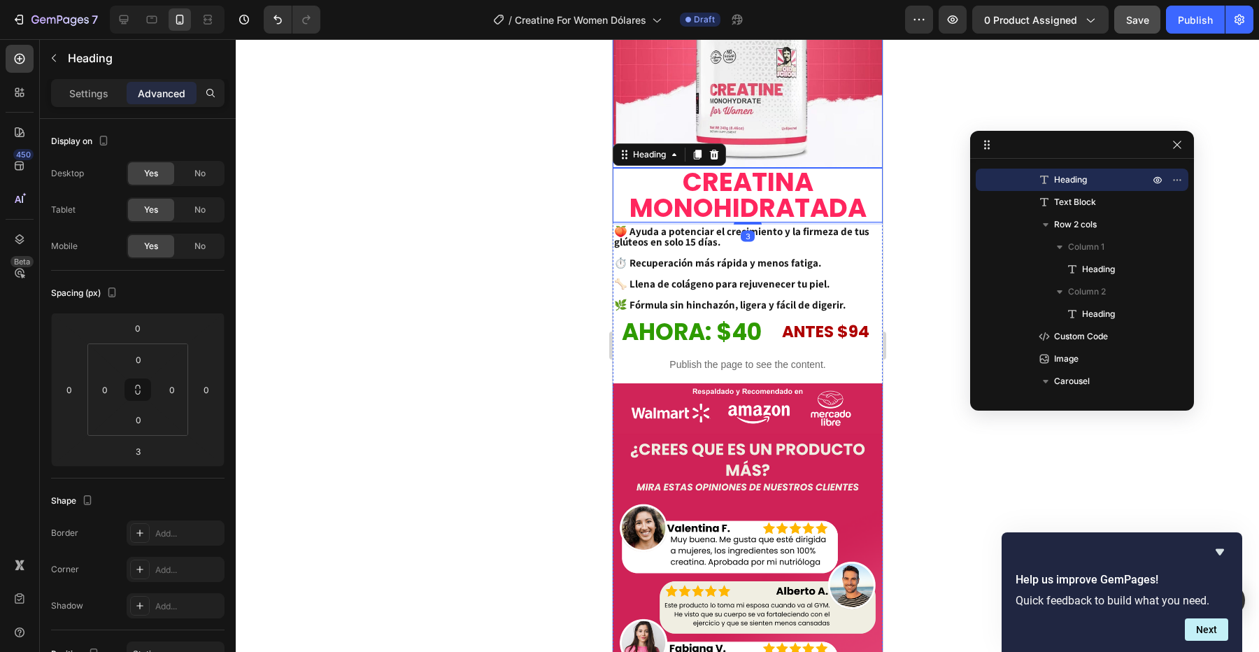
click at [767, 143] on img at bounding box center [747, 33] width 270 height 270
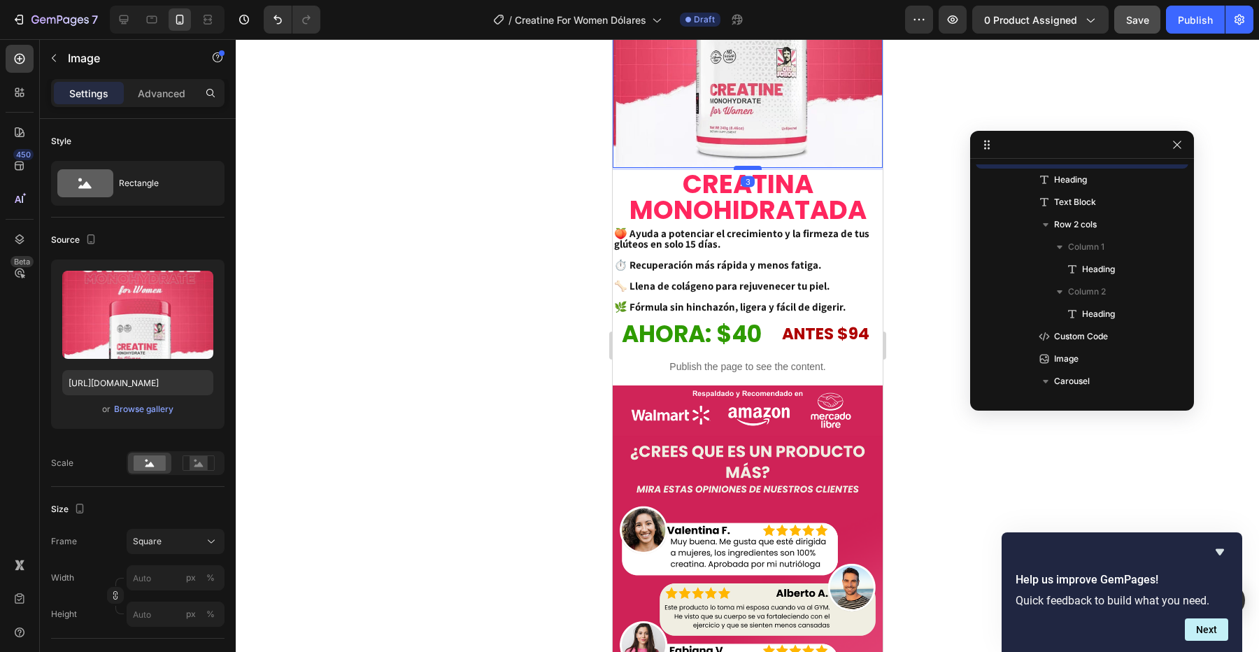
click at [749, 169] on div at bounding box center [747, 168] width 28 height 4
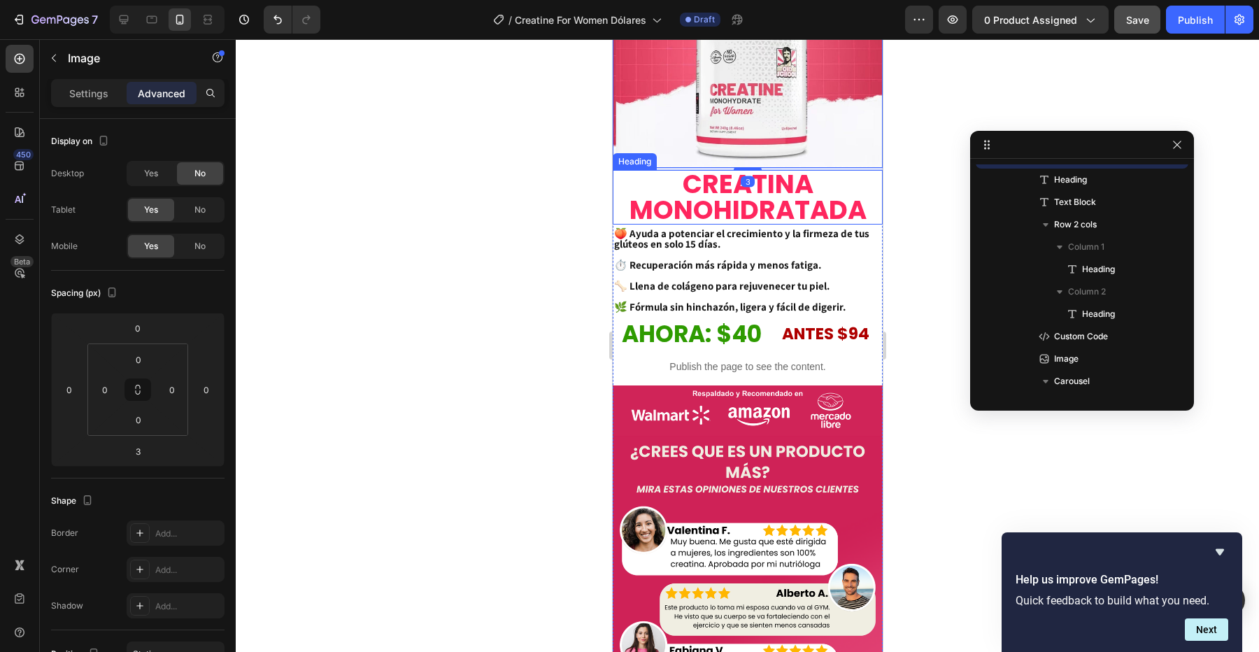
click at [895, 239] on div at bounding box center [747, 345] width 1023 height 613
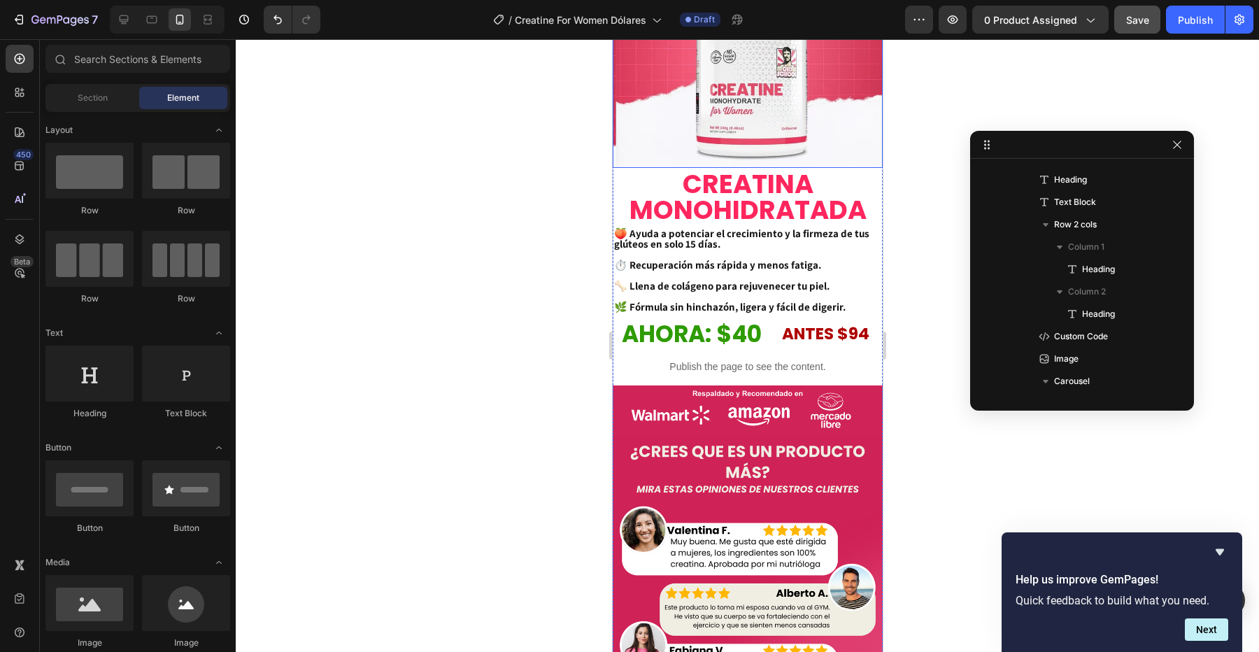
click at [809, 124] on img at bounding box center [747, 33] width 270 height 270
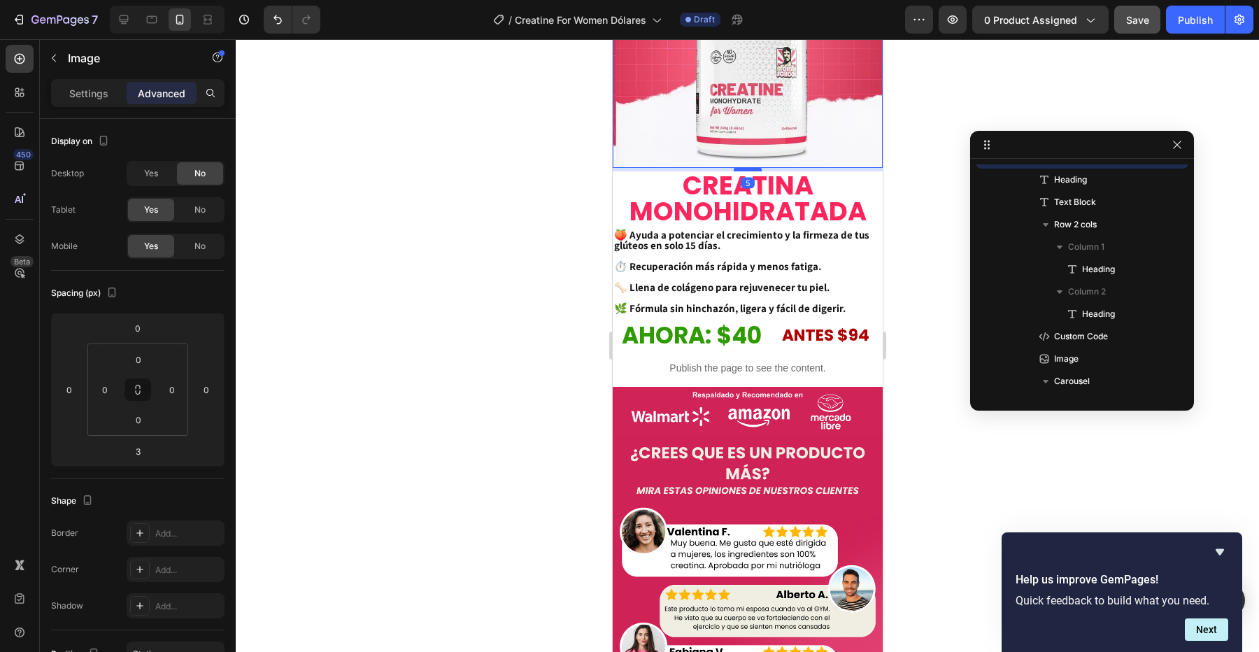
click at [747, 170] on div at bounding box center [747, 169] width 28 height 4
type input "5"
click at [908, 195] on div at bounding box center [747, 345] width 1023 height 613
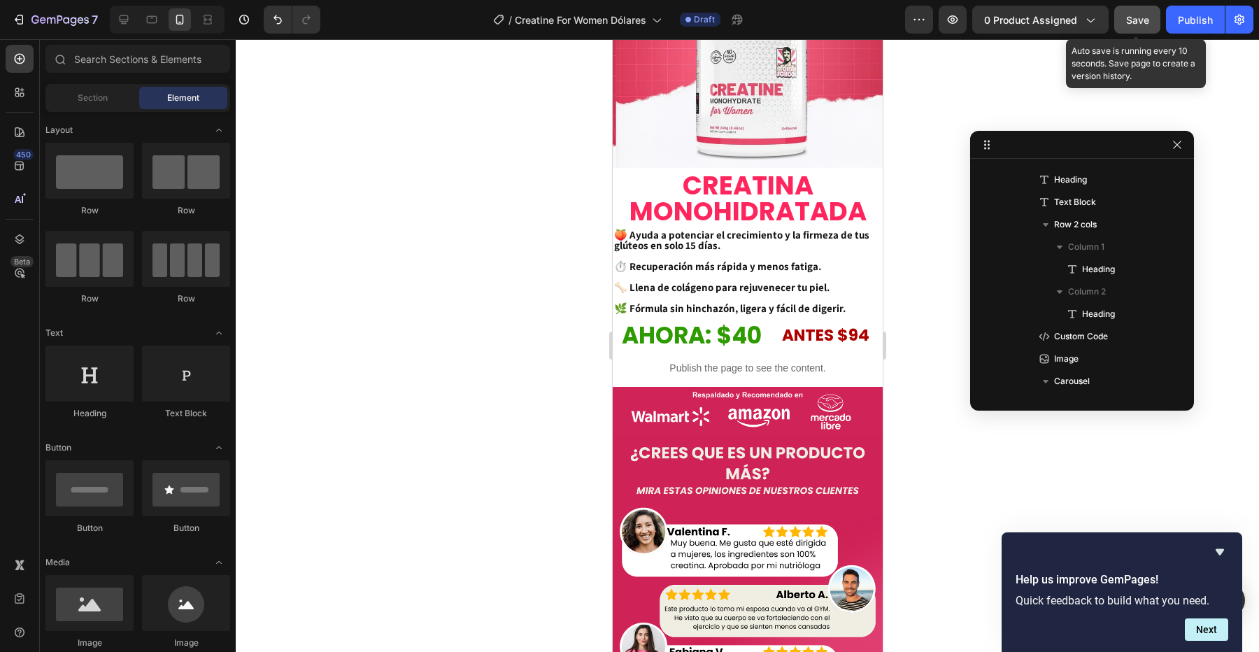
click at [1135, 26] on div "Save" at bounding box center [1137, 20] width 23 height 15
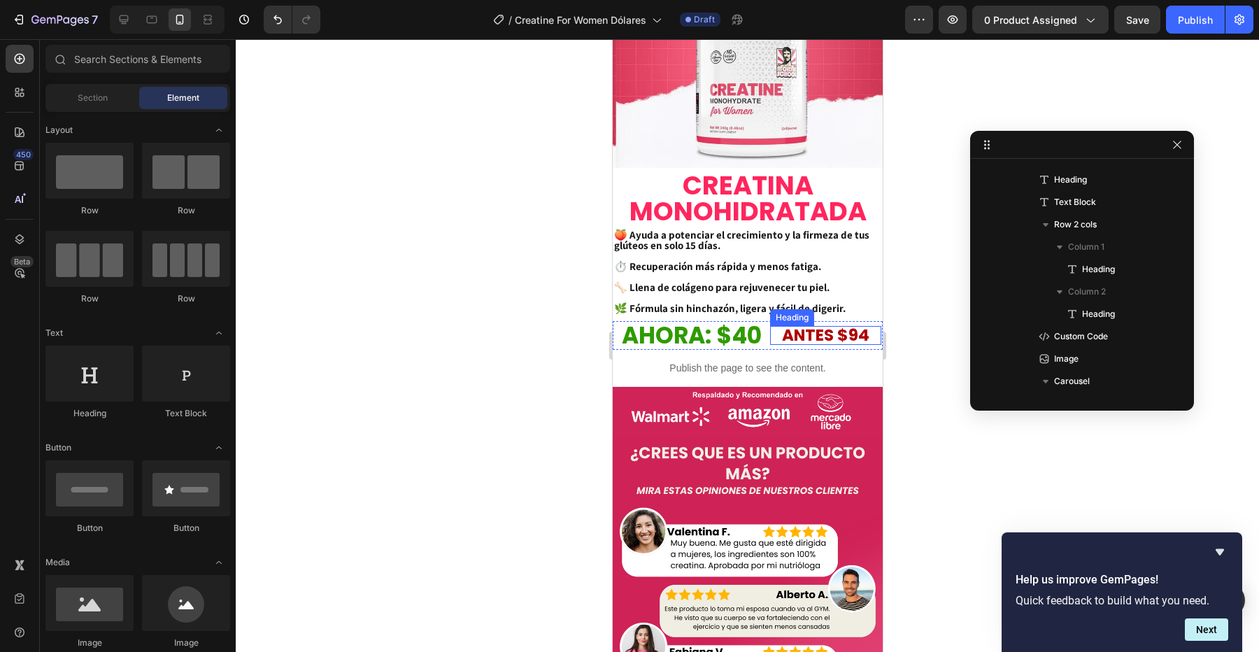
click at [793, 333] on p "ANTES $94" at bounding box center [825, 335] width 108 height 16
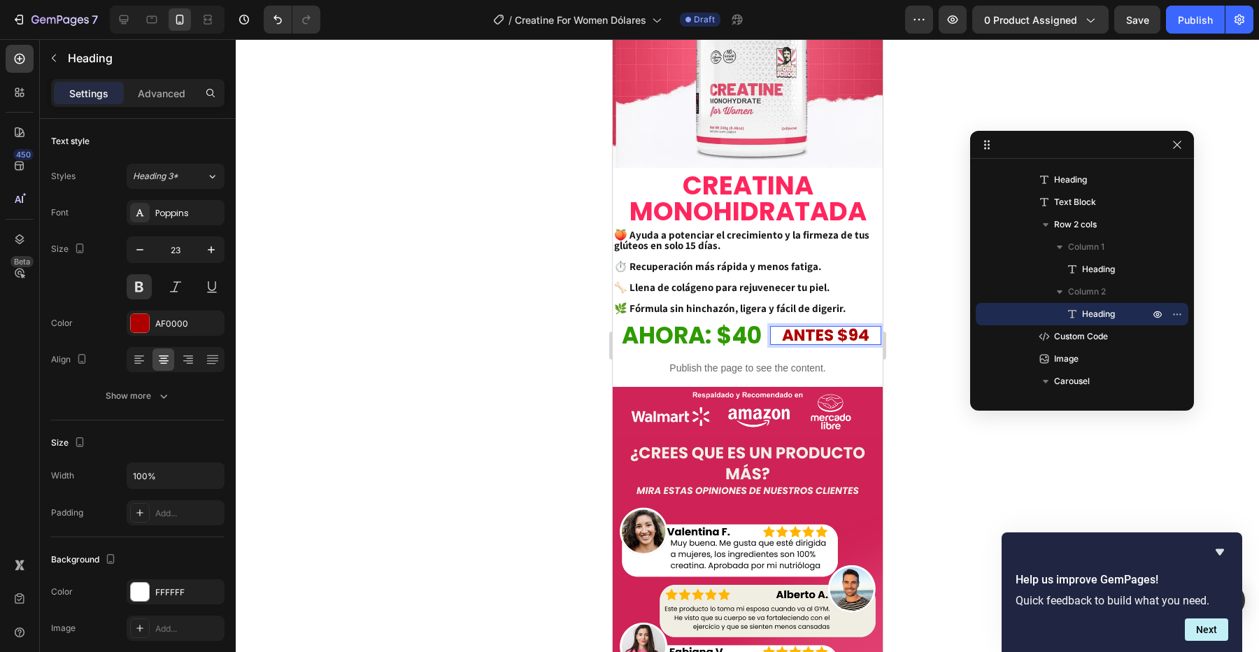
click at [830, 334] on p "ANTES $94" at bounding box center [825, 335] width 108 height 16
click at [903, 376] on div at bounding box center [747, 345] width 1023 height 613
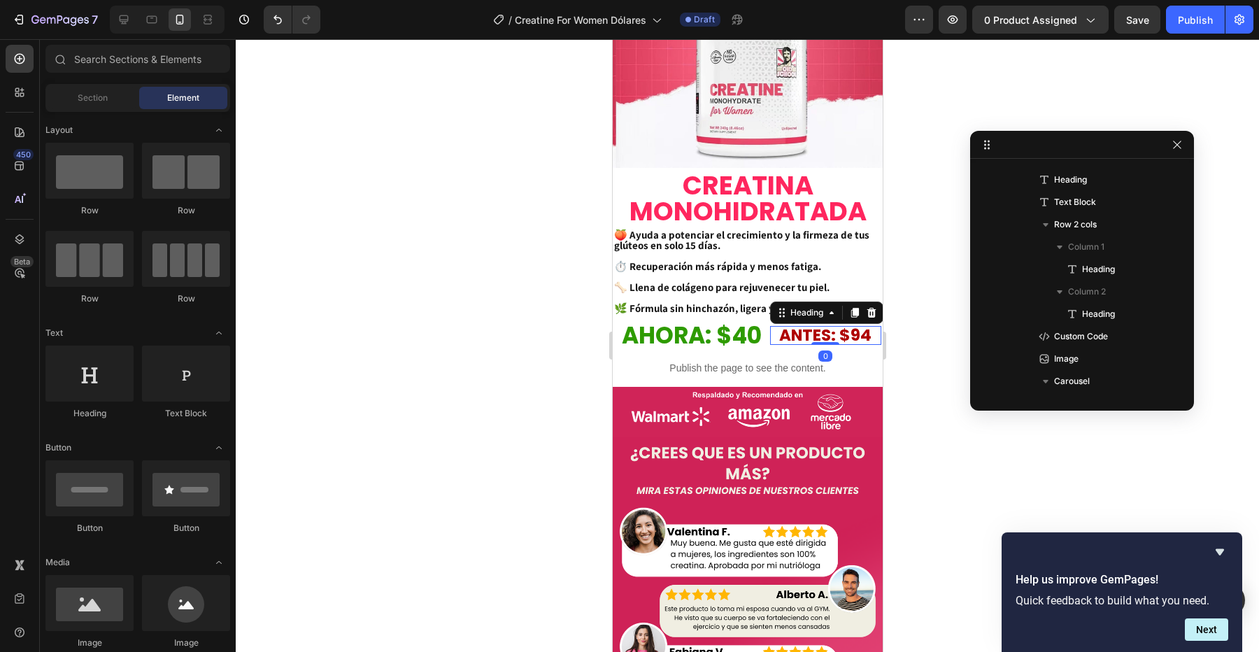
click at [819, 339] on p "ANTES: $94" at bounding box center [825, 335] width 108 height 16
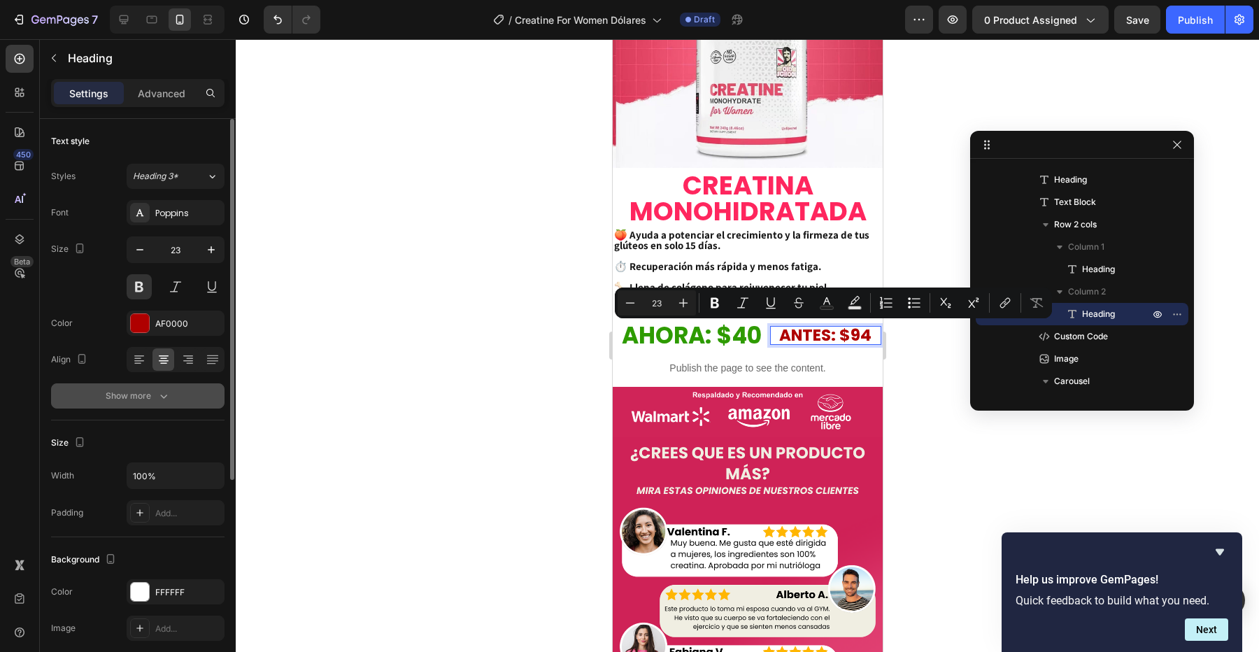
click at [163, 400] on icon "button" at bounding box center [164, 396] width 14 height 14
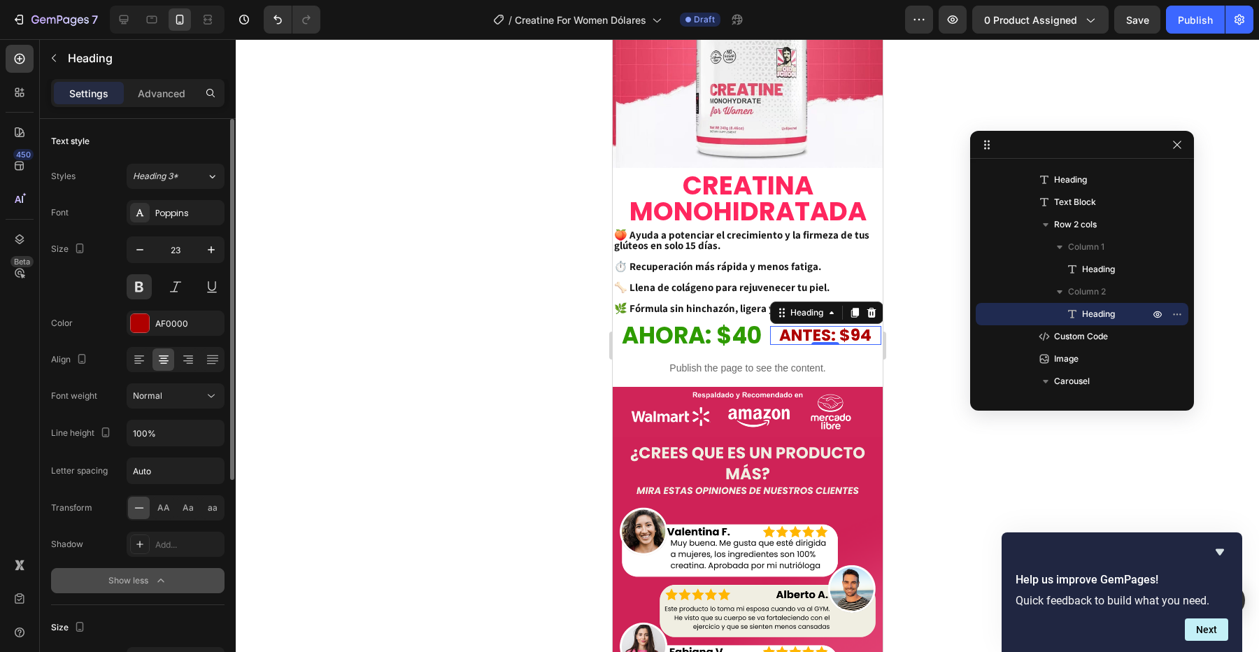
click at [366, 332] on div at bounding box center [747, 345] width 1023 height 613
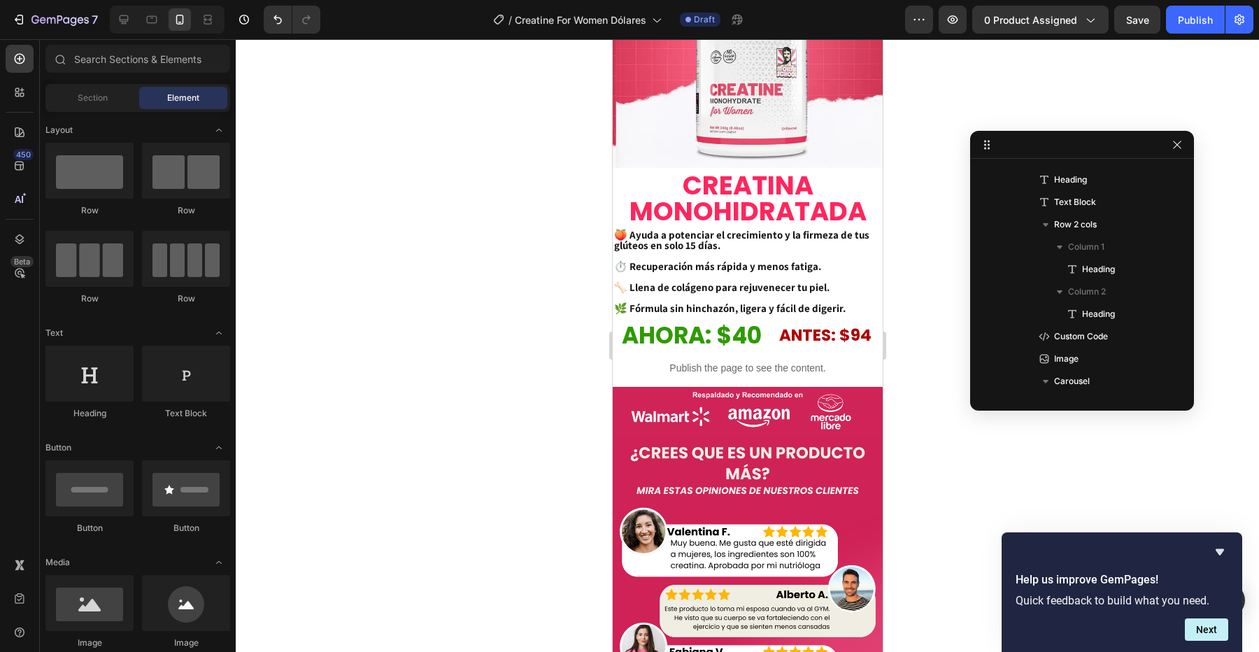
click at [525, 285] on div at bounding box center [747, 345] width 1023 height 613
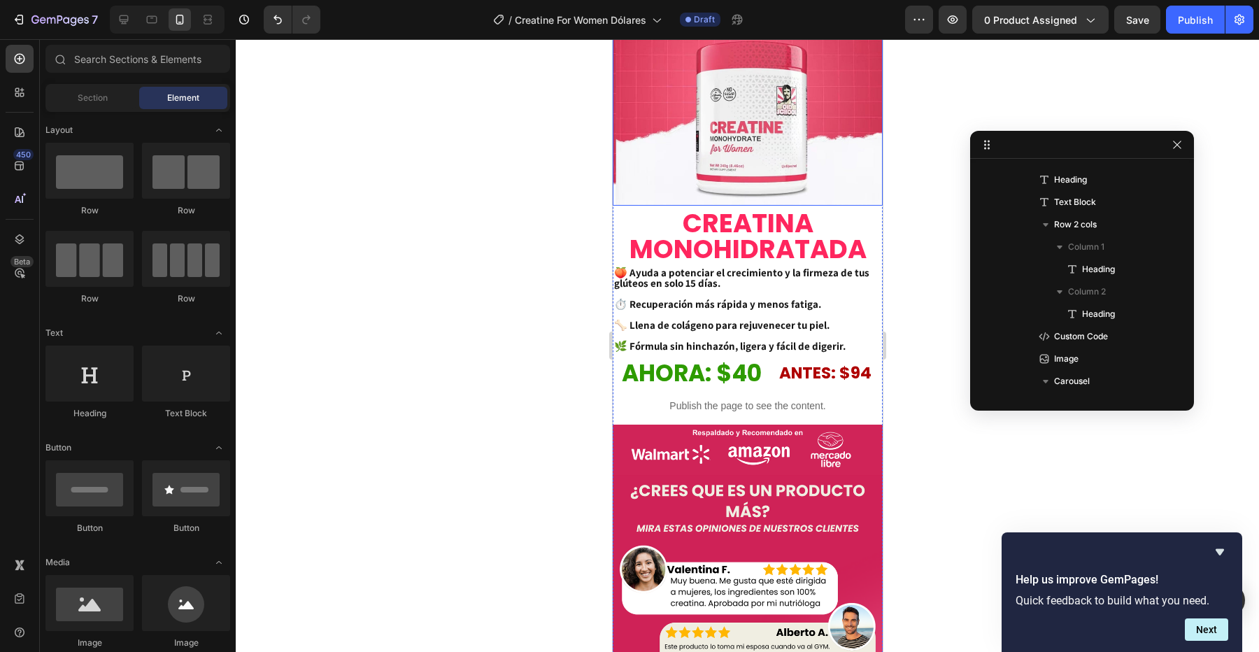
scroll to position [1042, 0]
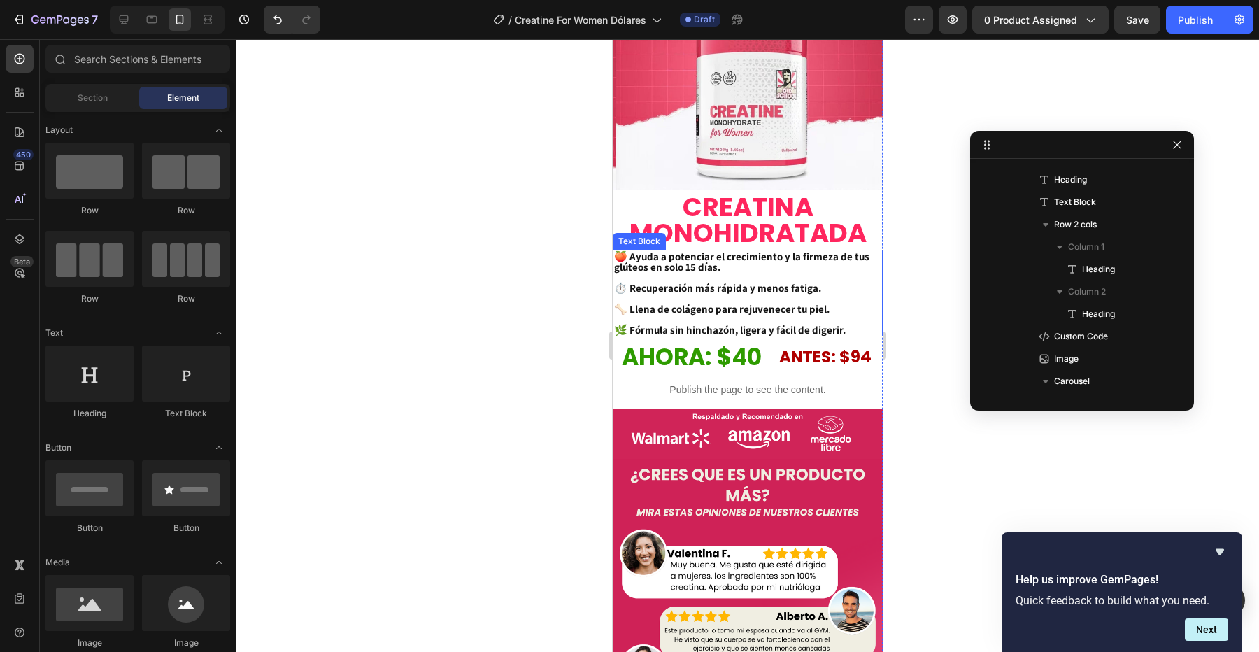
click at [728, 279] on p "🍑 Ayuda a potenciar el crecimiento y la firmeza de tus glúteos en solo 15 días.…" at bounding box center [746, 293] width 267 height 84
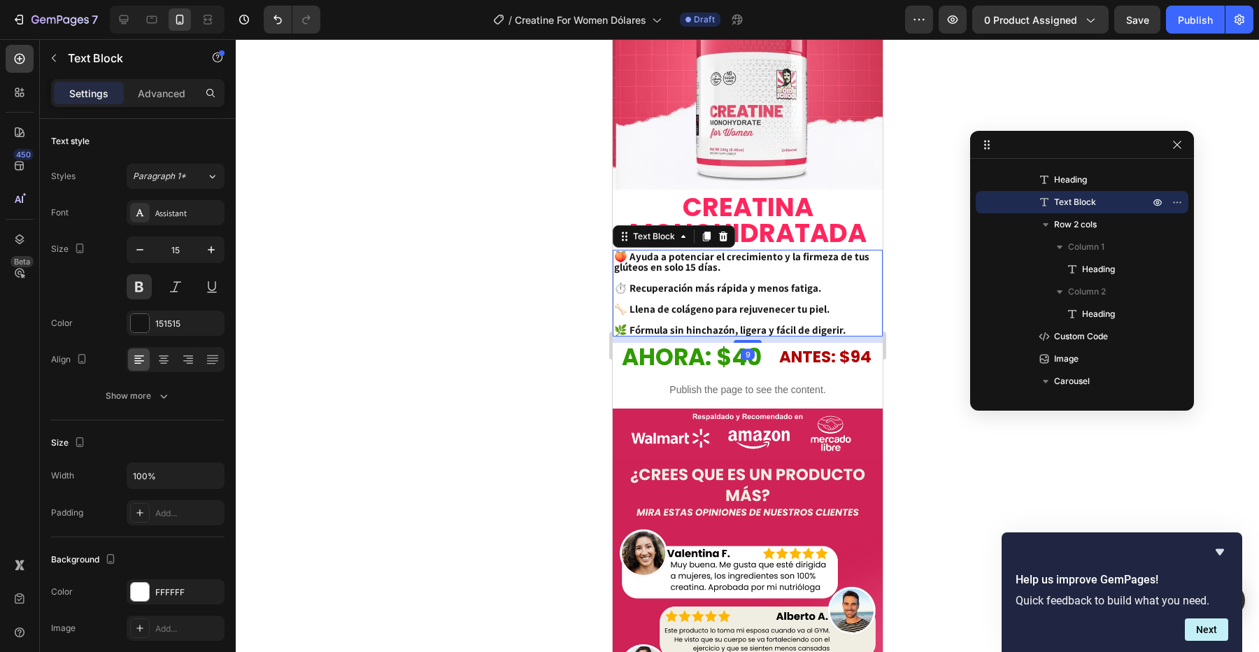
click at [928, 265] on div at bounding box center [747, 345] width 1023 height 613
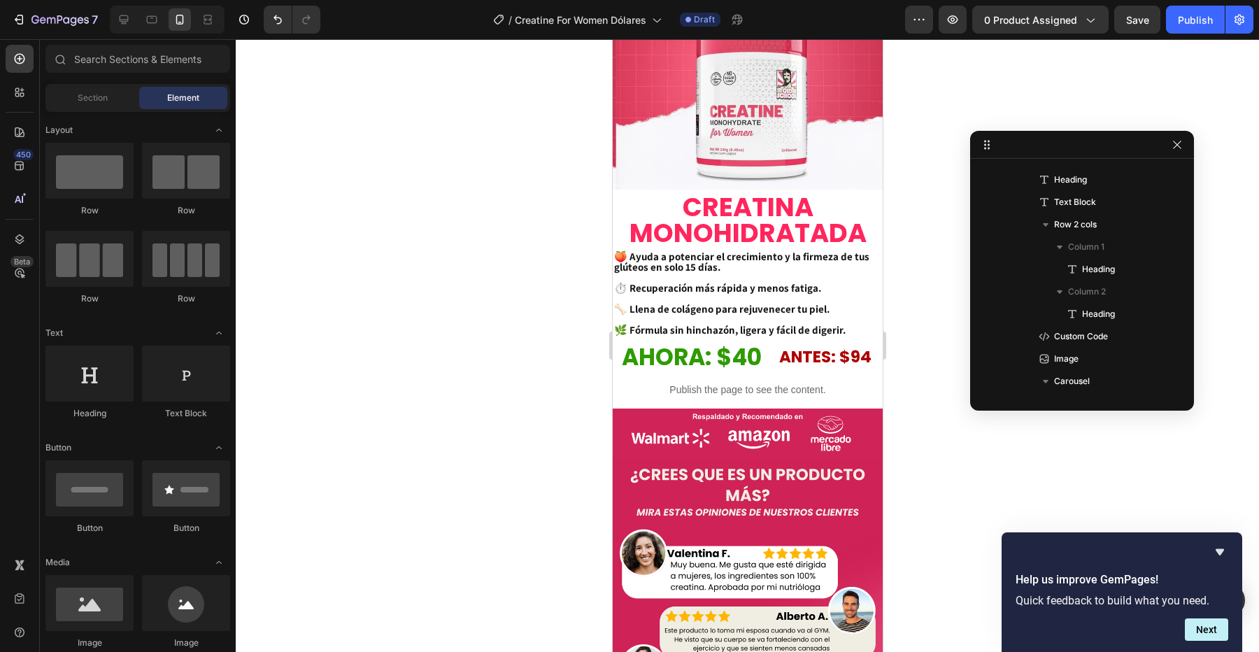
click at [918, 204] on div at bounding box center [747, 345] width 1023 height 613
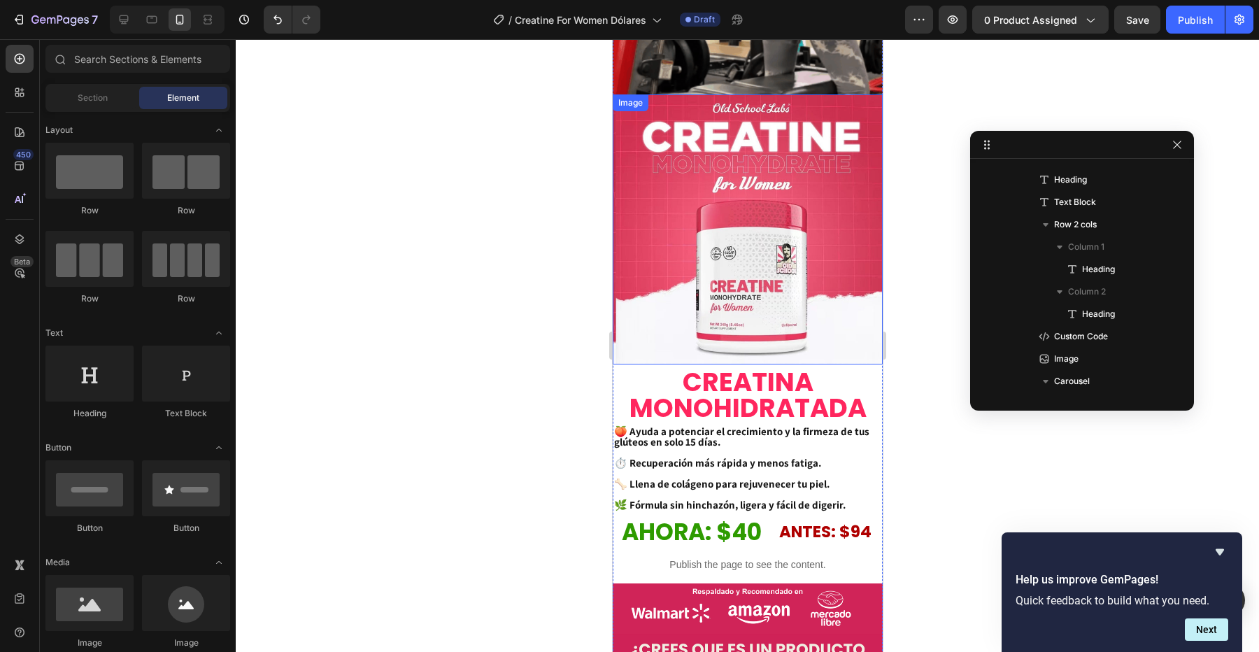
scroll to position [856, 0]
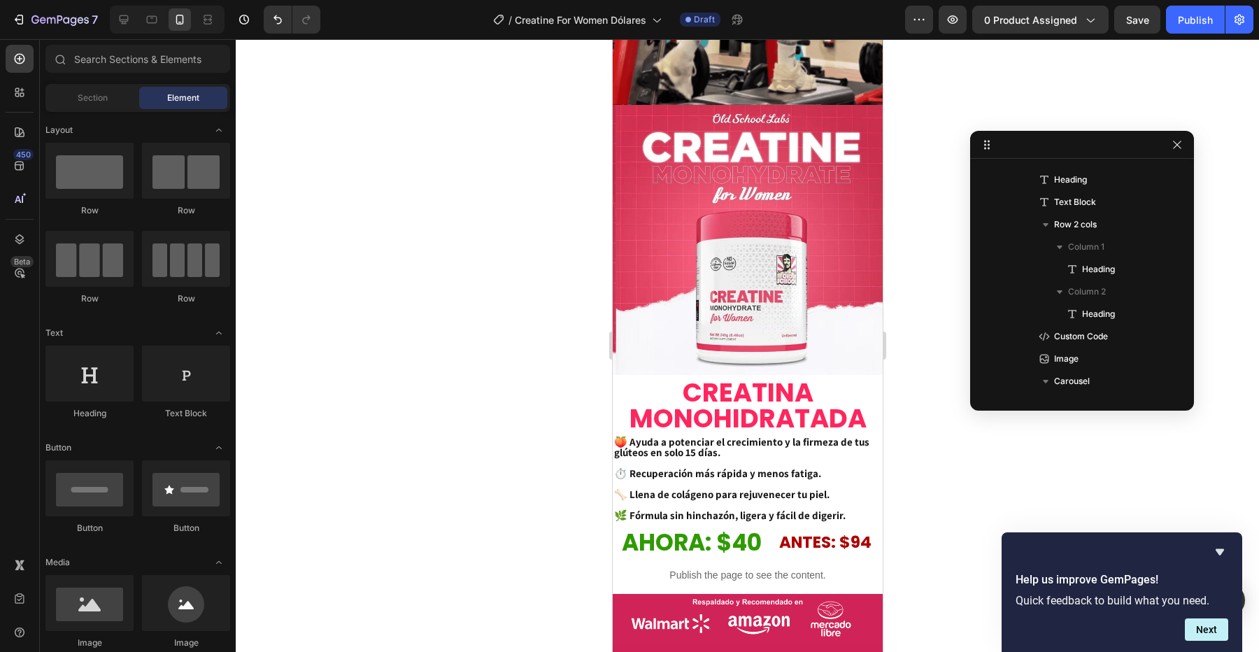
click at [924, 243] on div at bounding box center [747, 345] width 1023 height 613
